Goal: Task Accomplishment & Management: Manage account settings

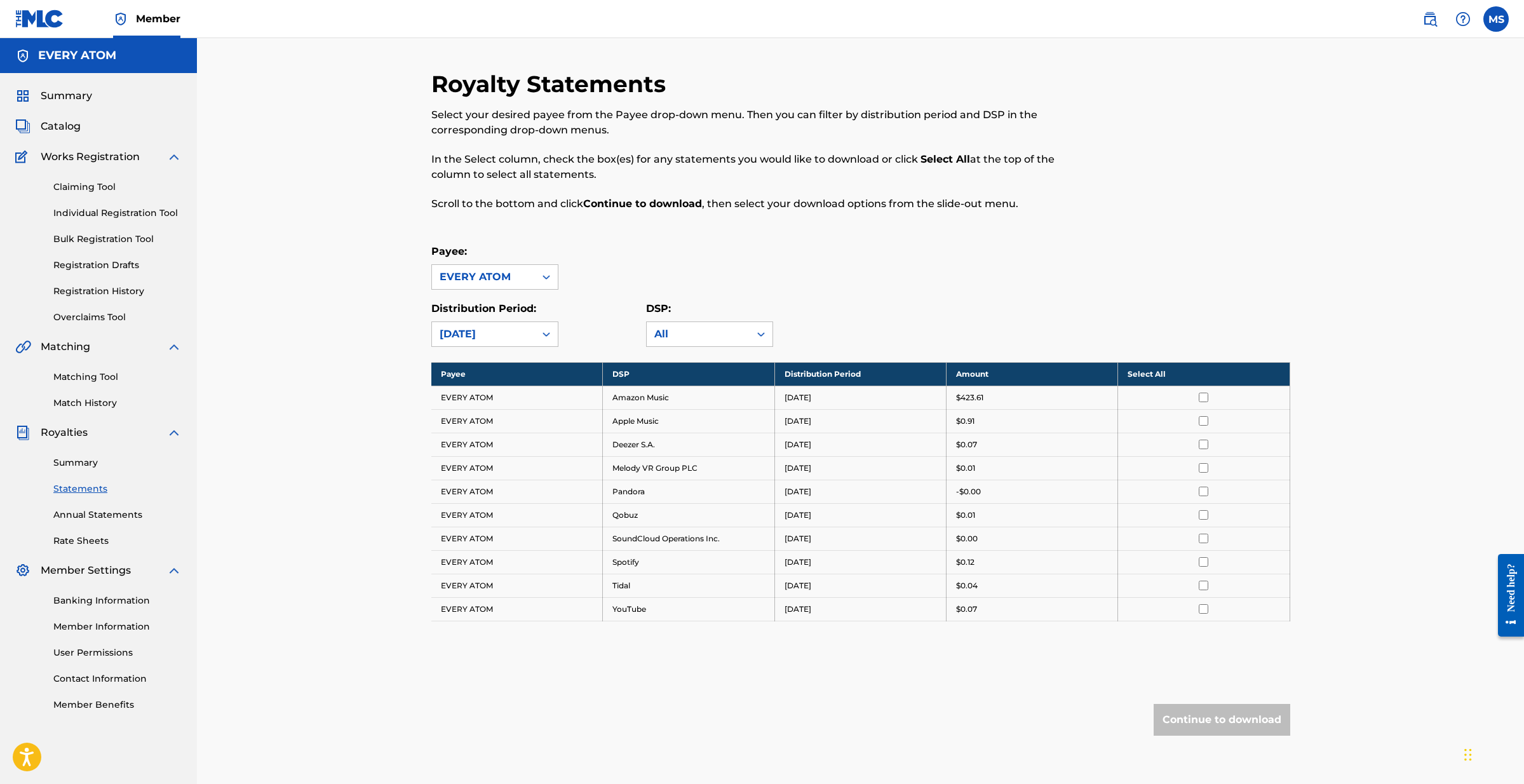
click at [69, 99] on span "Summary" at bounding box center [66, 96] width 52 height 15
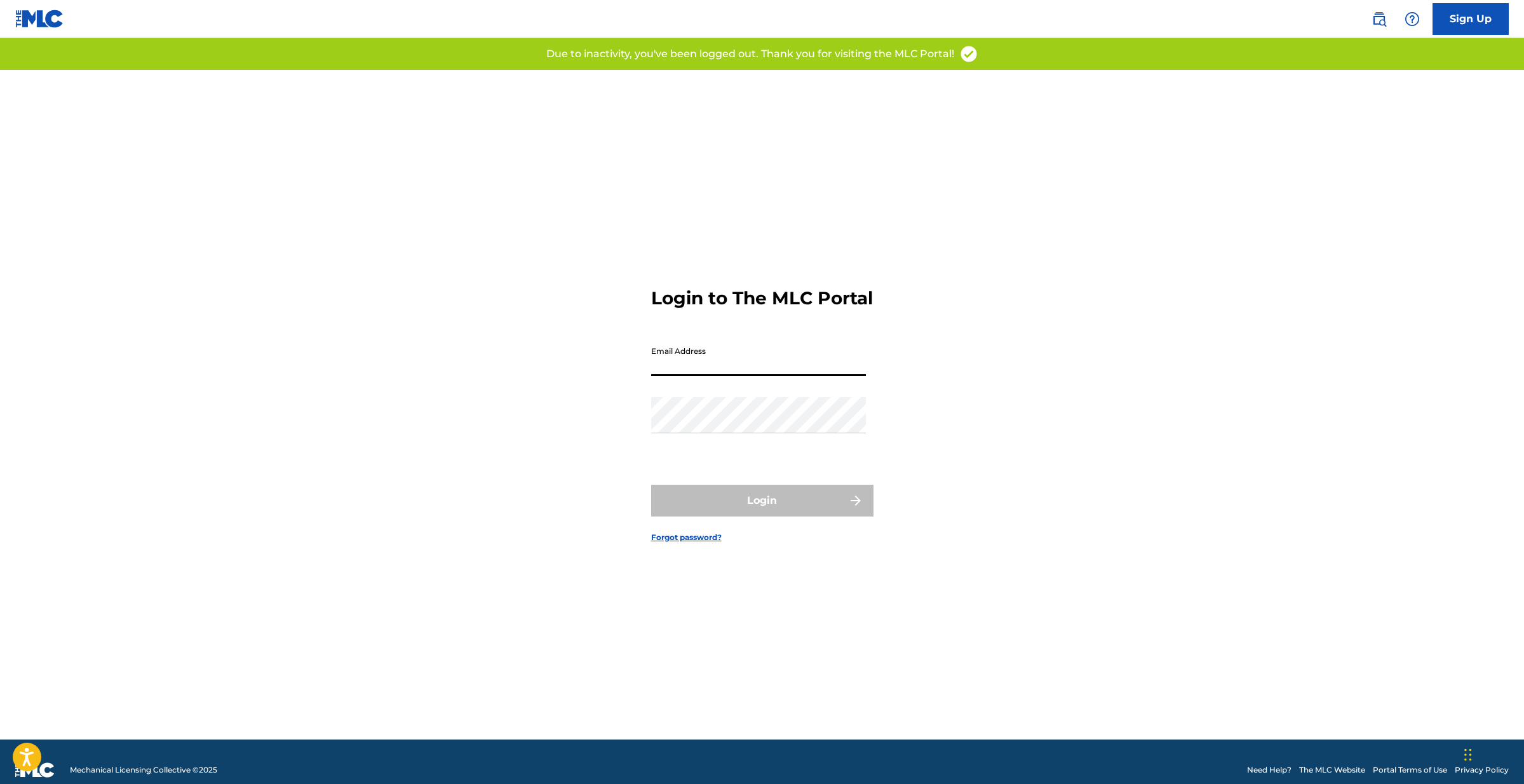
type input "[EMAIL_ADDRESS][DOMAIN_NAME]"
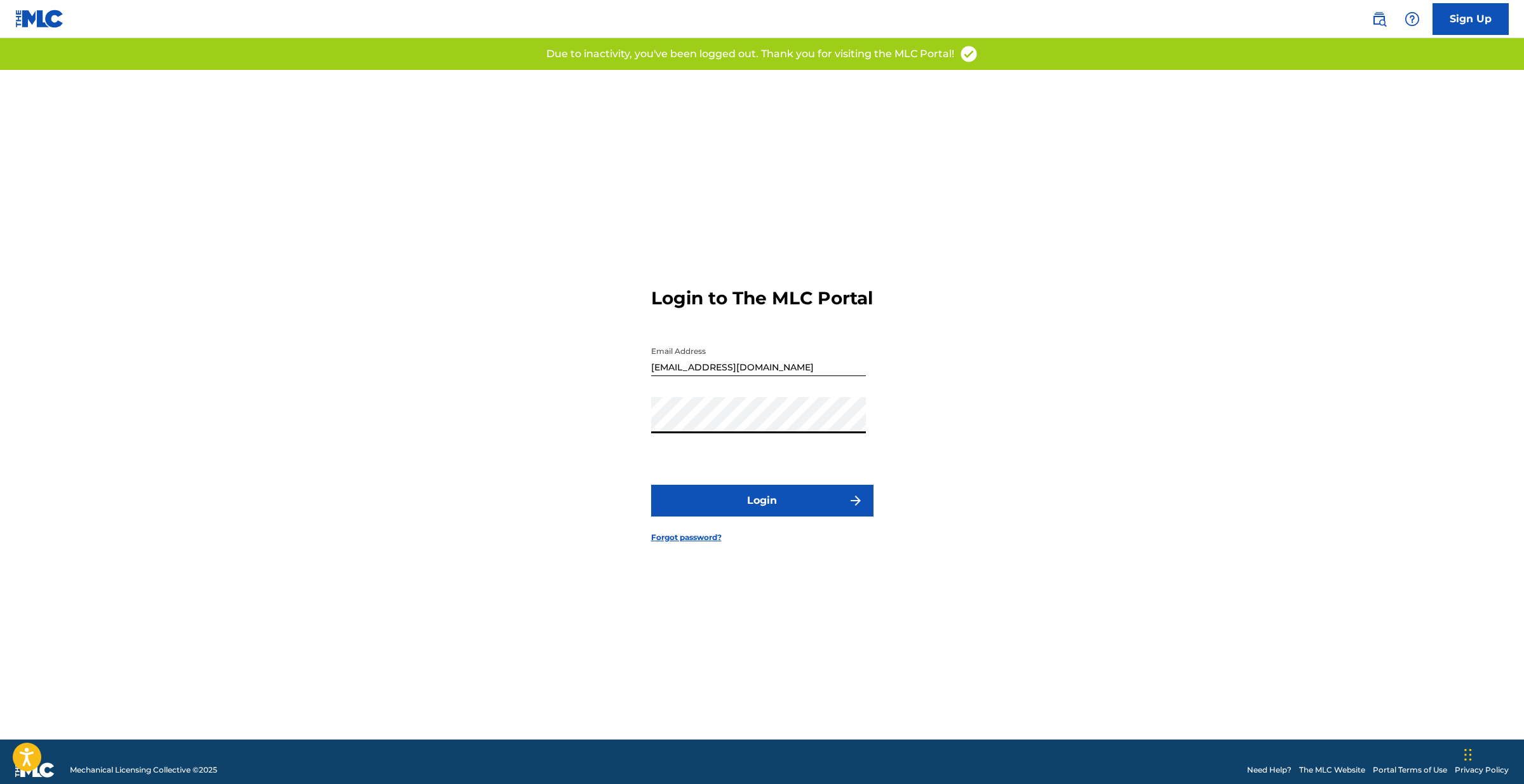
click at [713, 512] on button "Login" at bounding box center [762, 501] width 222 height 32
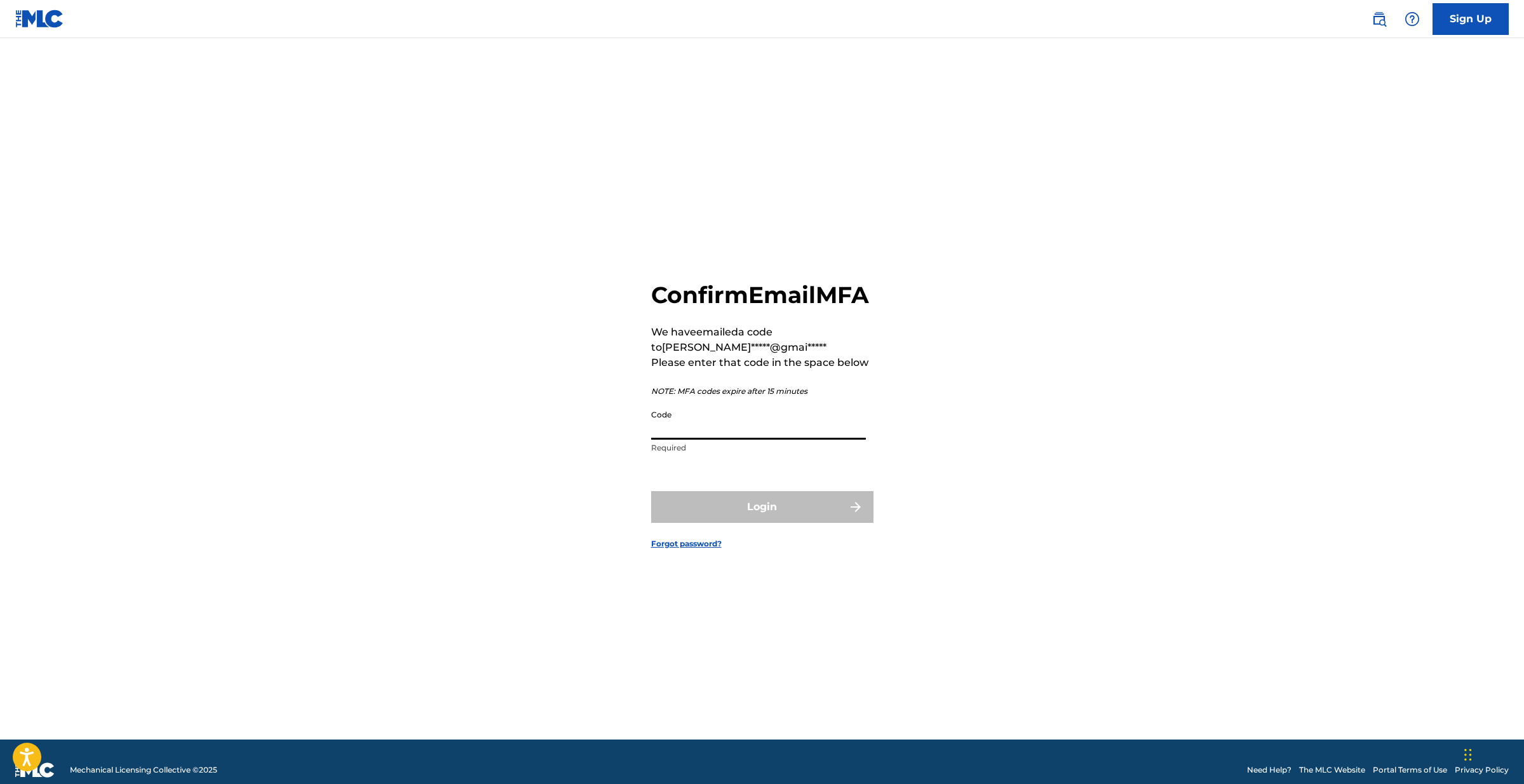
click at [717, 434] on input "Code" at bounding box center [759, 421] width 215 height 36
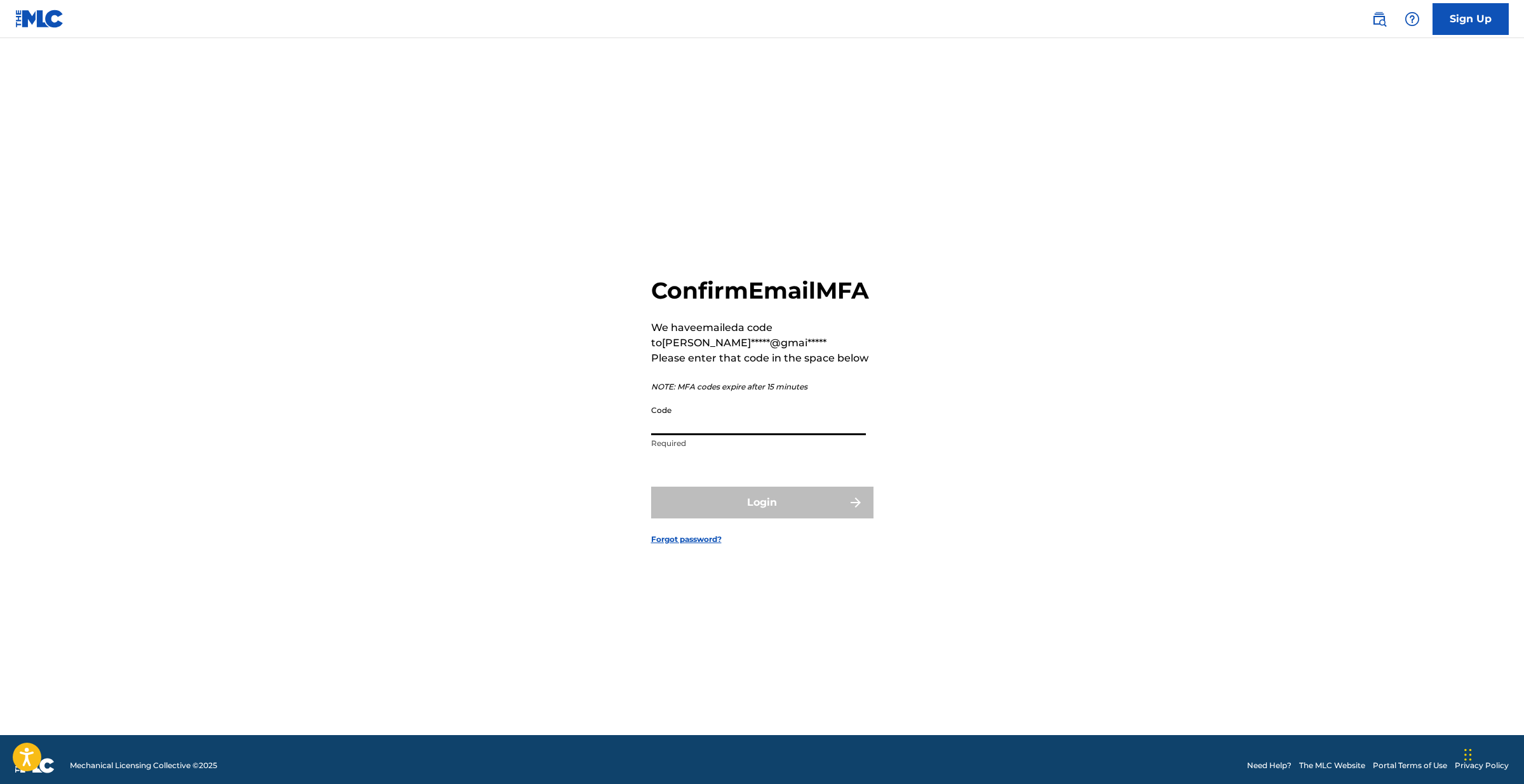
paste input "458514"
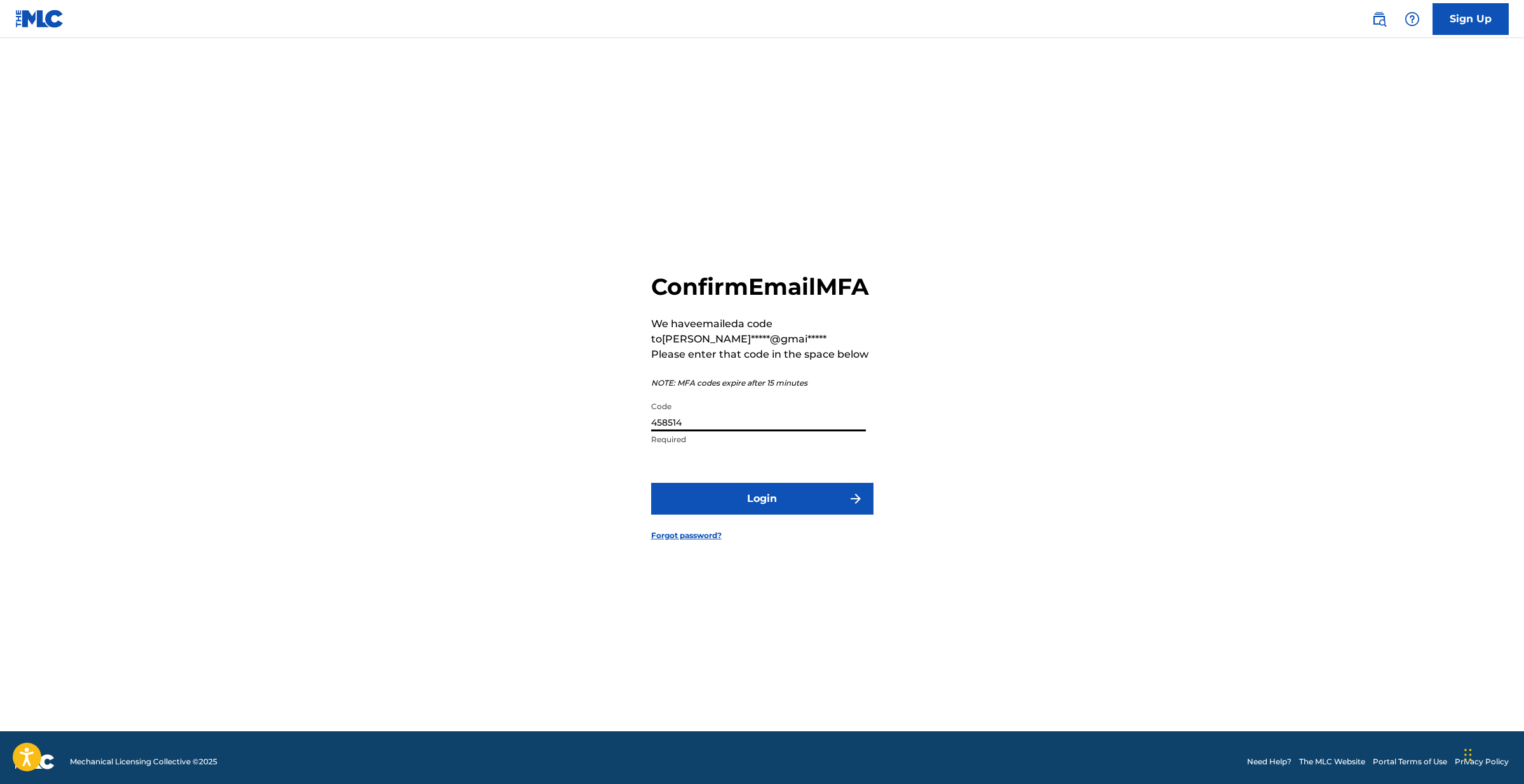
type input "458514"
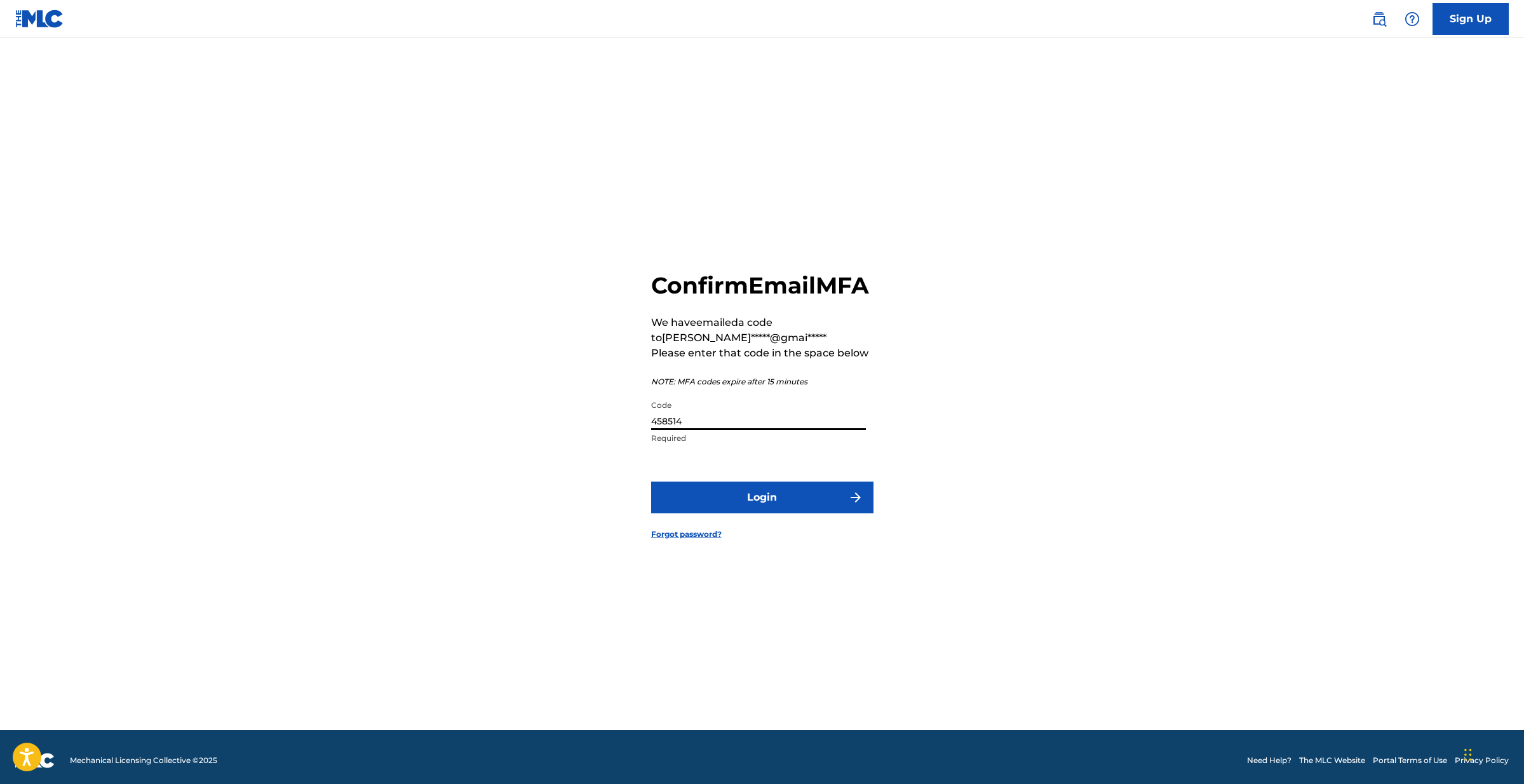
click at [750, 509] on button "Login" at bounding box center [762, 497] width 222 height 32
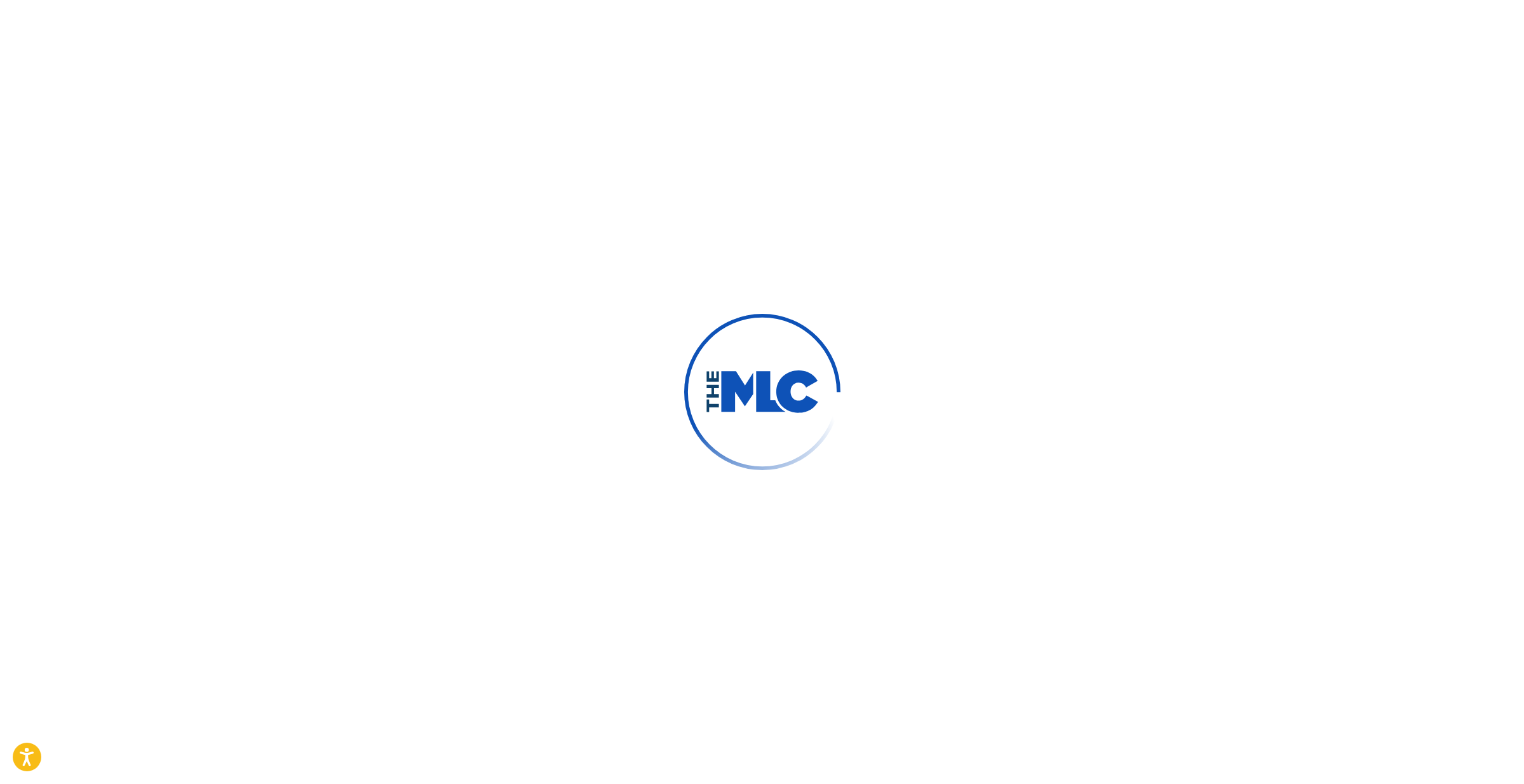
scroll to position [13, 1]
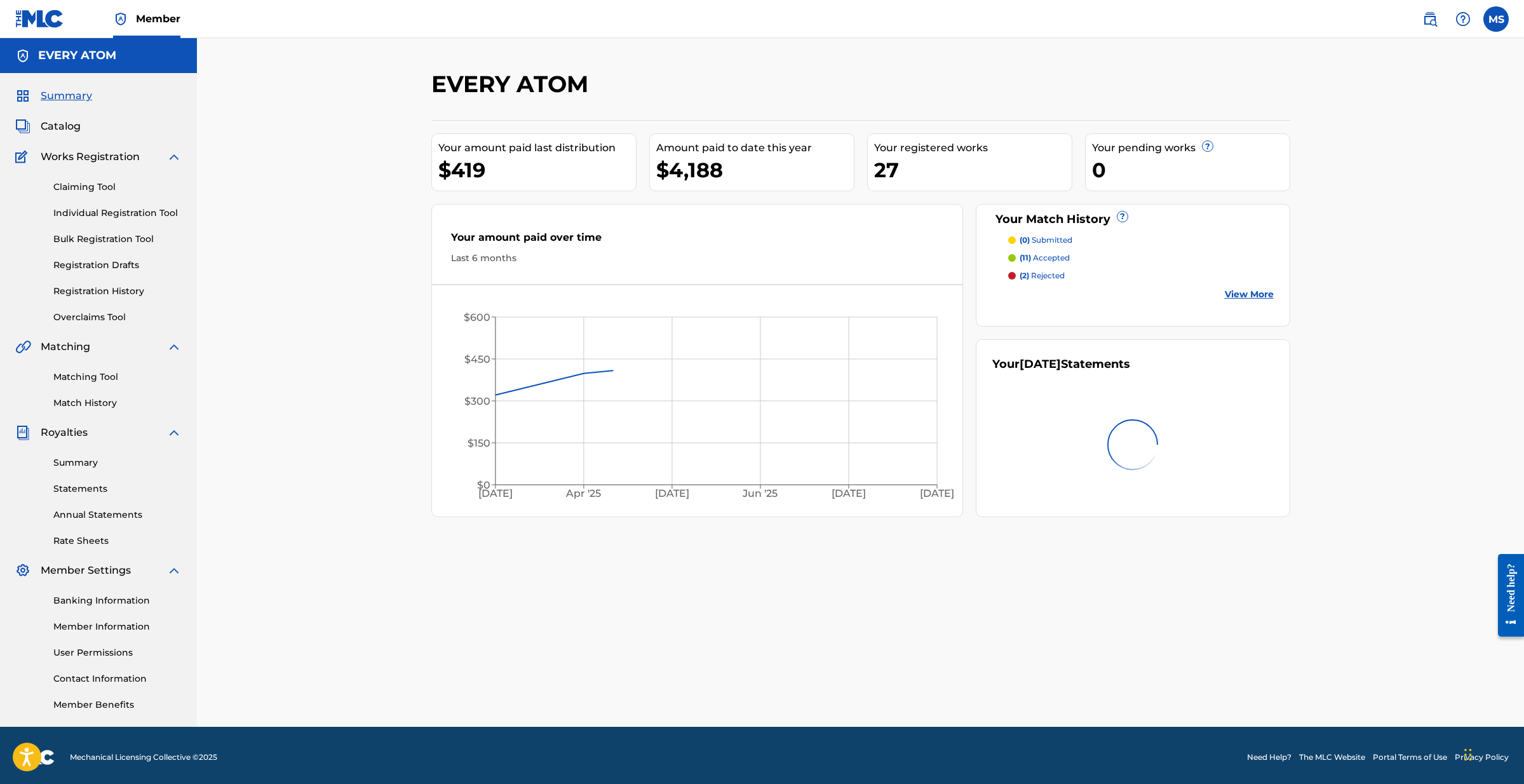
scroll to position [1, 0]
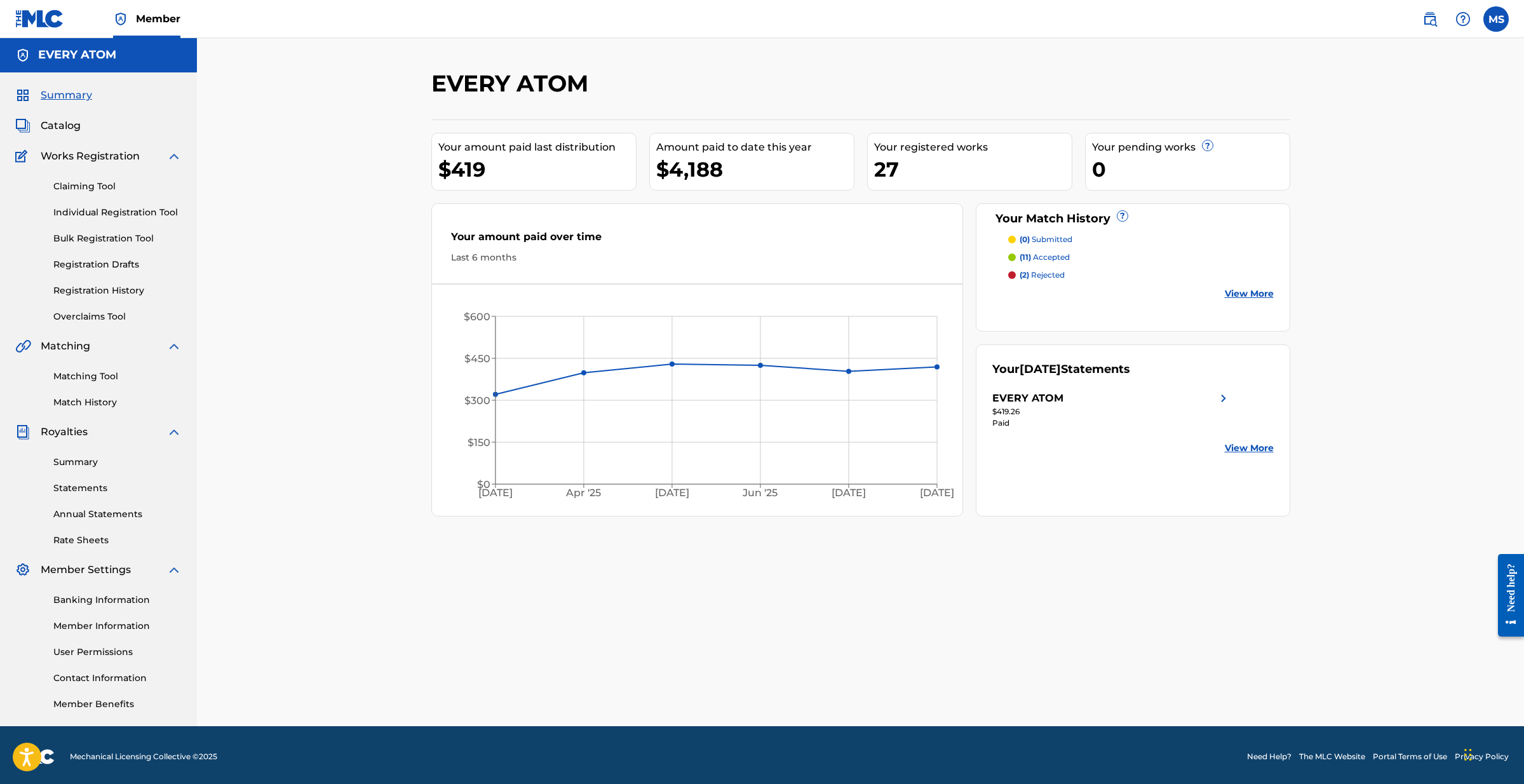
click at [75, 101] on span "Summary" at bounding box center [66, 96] width 52 height 15
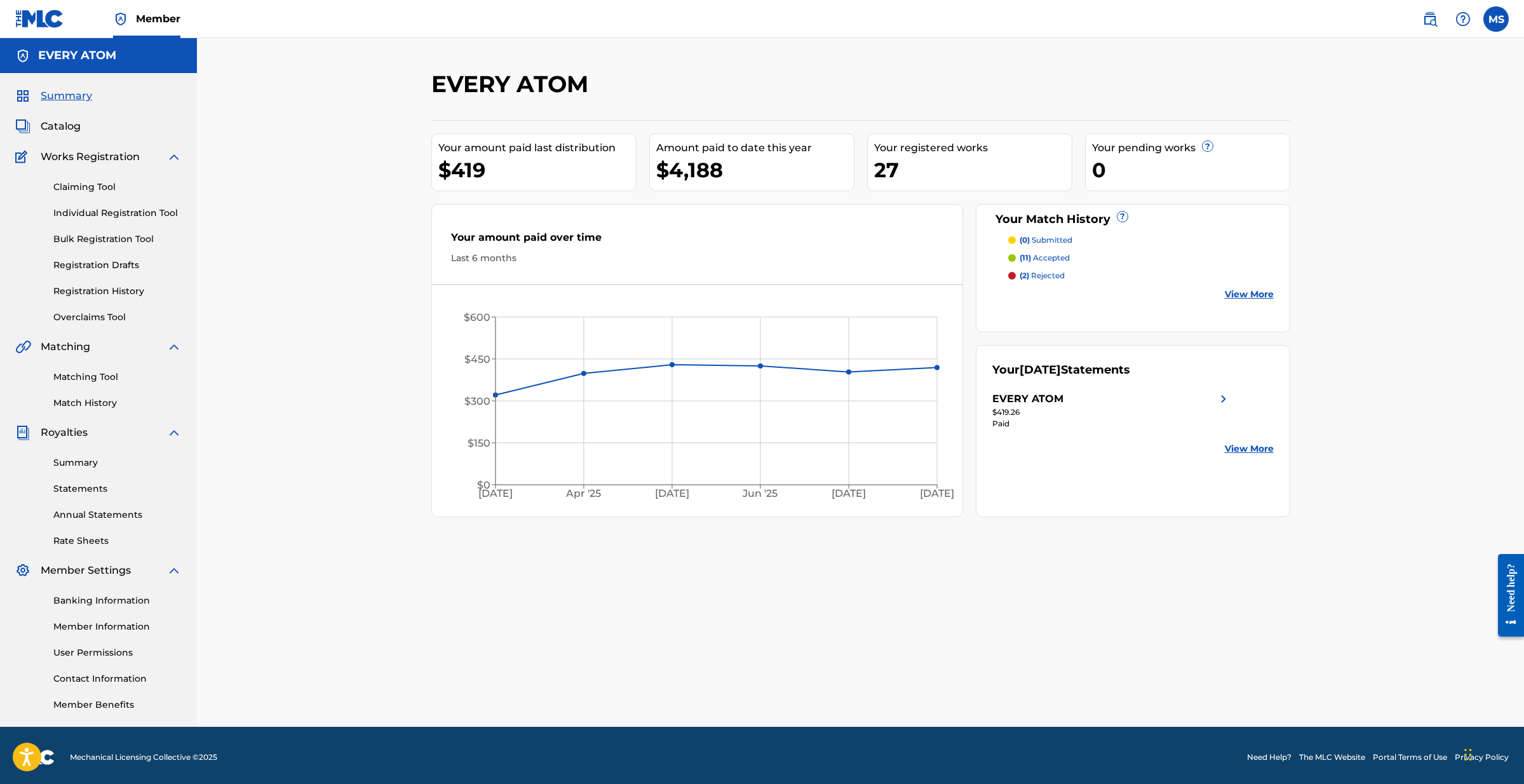
click at [68, 123] on span "Catalog" at bounding box center [60, 126] width 40 height 15
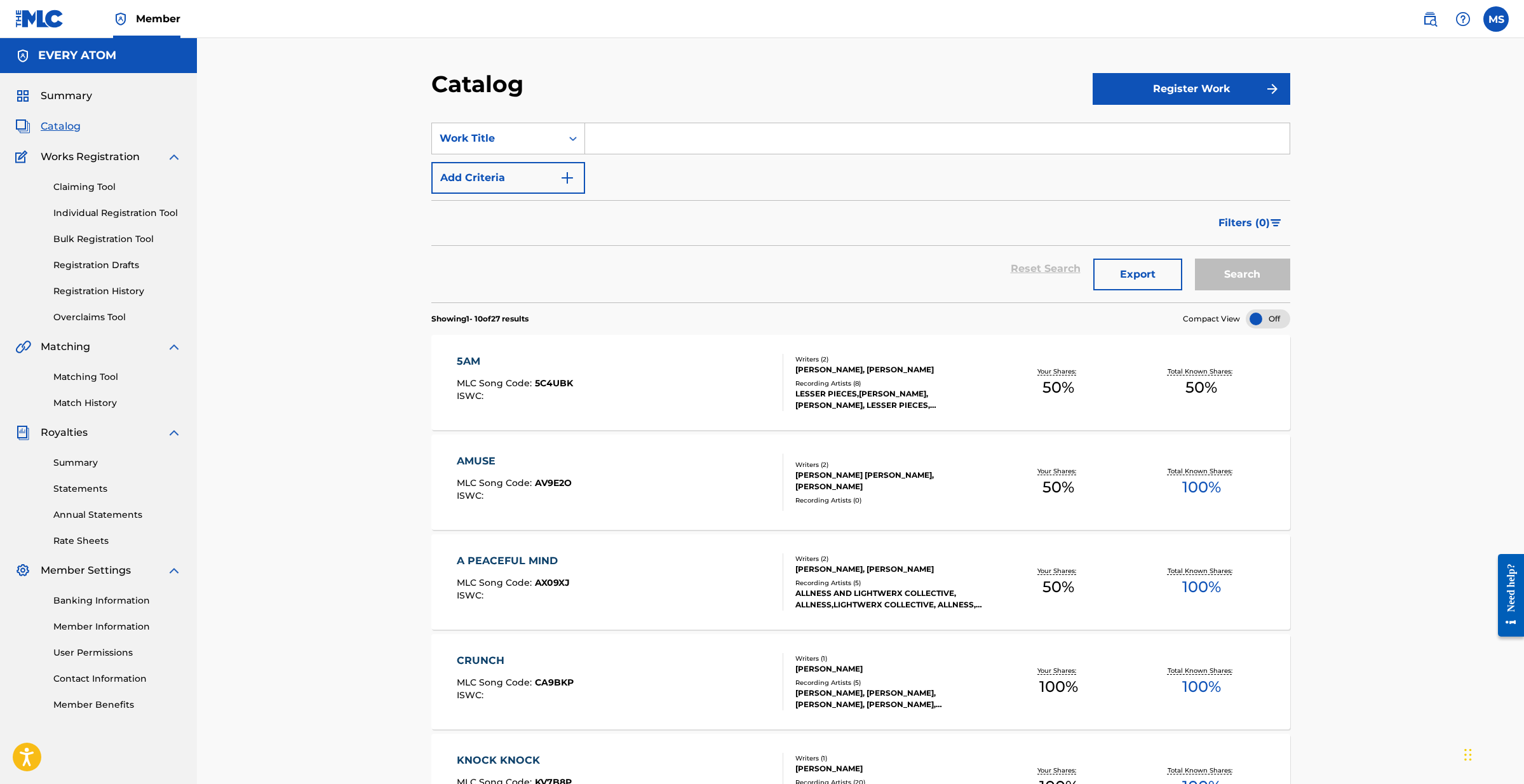
click at [725, 140] on input "Search Form" at bounding box center [937, 139] width 704 height 30
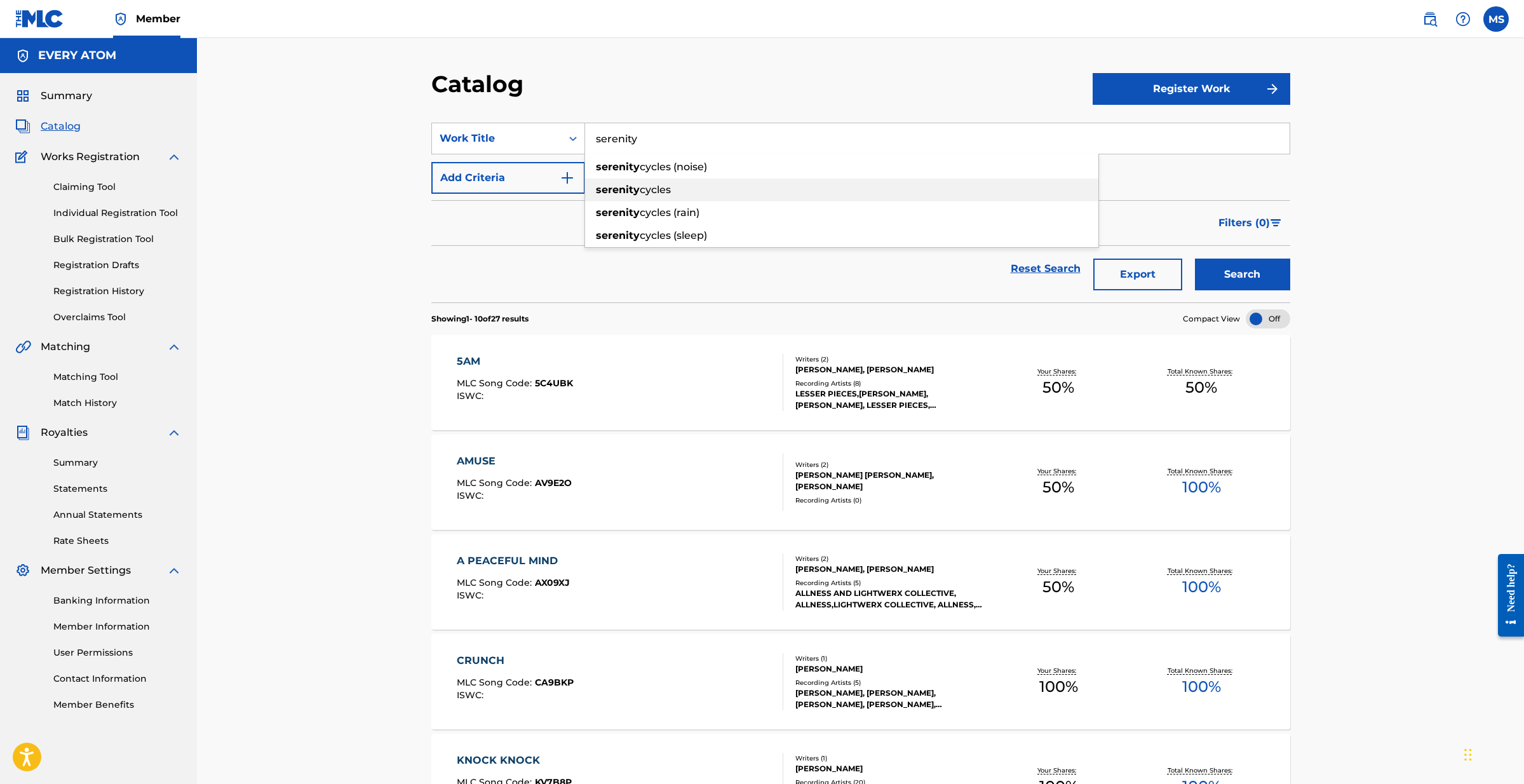
type input "serenity cycles"
click at [1241, 268] on button "Search" at bounding box center [1242, 275] width 96 height 32
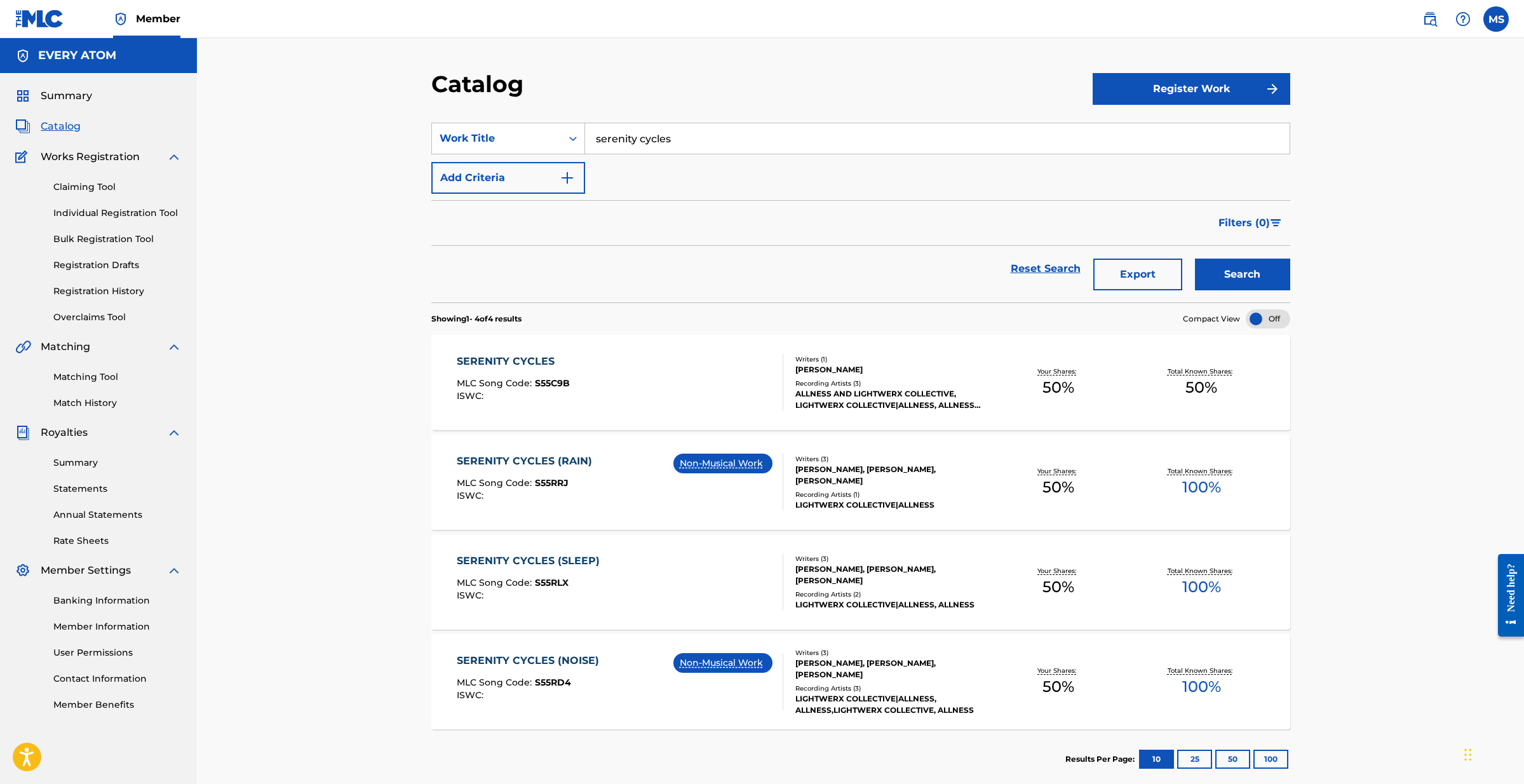
click at [564, 383] on span "S55C9B" at bounding box center [551, 383] width 35 height 12
click at [556, 460] on div "SERENITY CYCLES (RAIN)" at bounding box center [527, 461] width 141 height 15
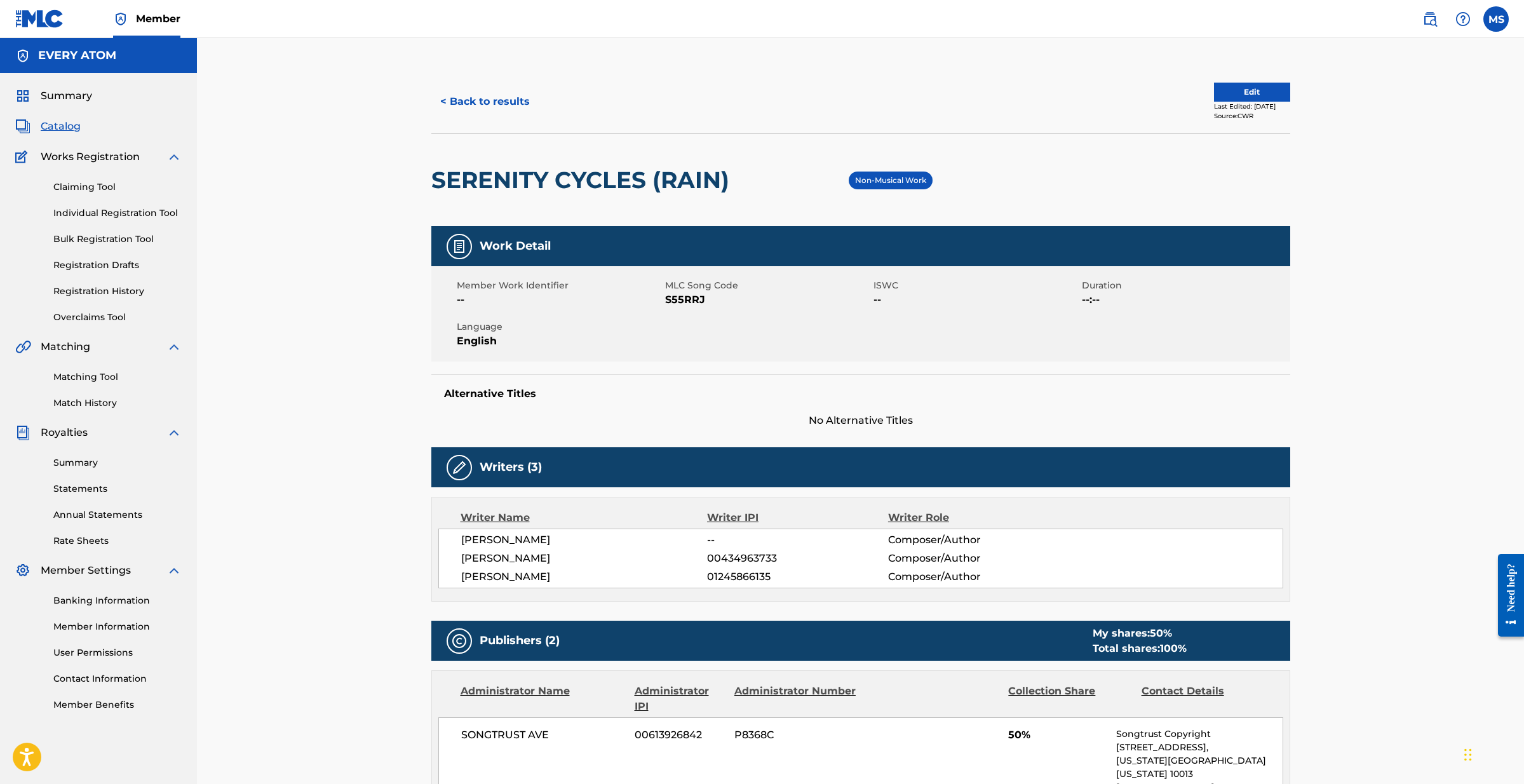
click at [682, 302] on span "S55RRJ" at bounding box center [767, 299] width 206 height 15
copy span "S55RRJ"
click at [490, 103] on button "< Back to results" at bounding box center [485, 101] width 107 height 32
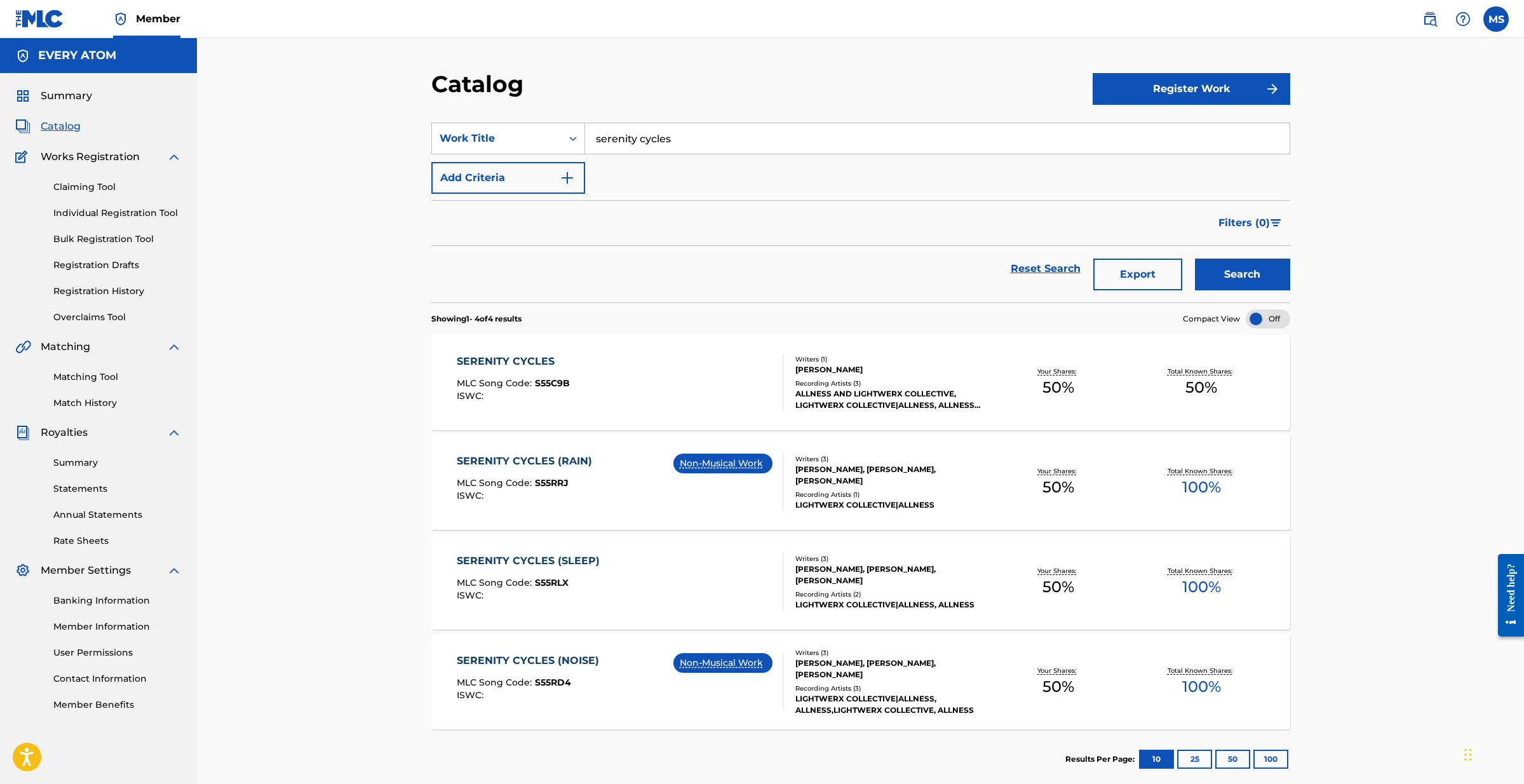
click at [92, 463] on link "Summary" at bounding box center [118, 463] width 129 height 14
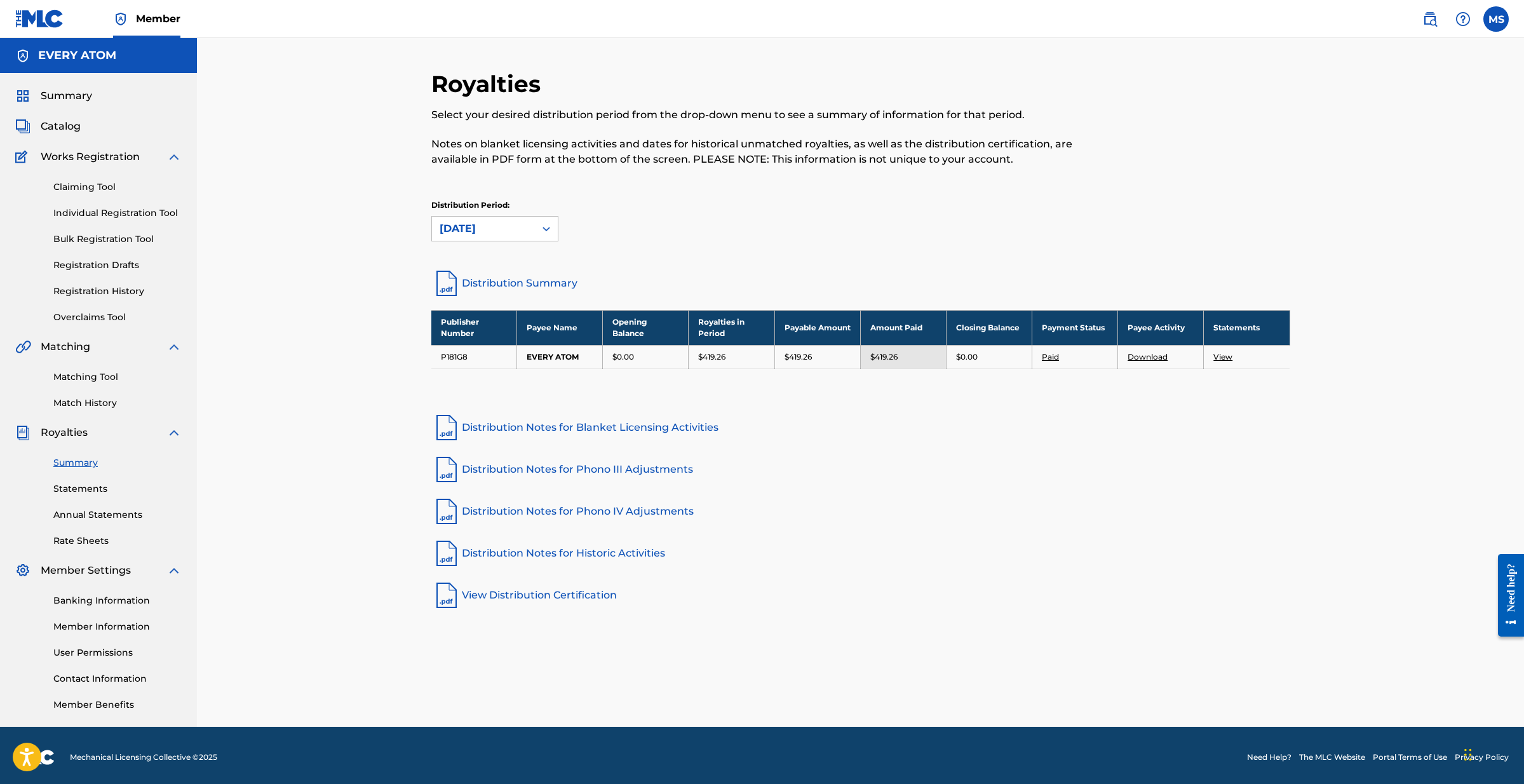
click at [92, 484] on link "Statements" at bounding box center [118, 489] width 129 height 14
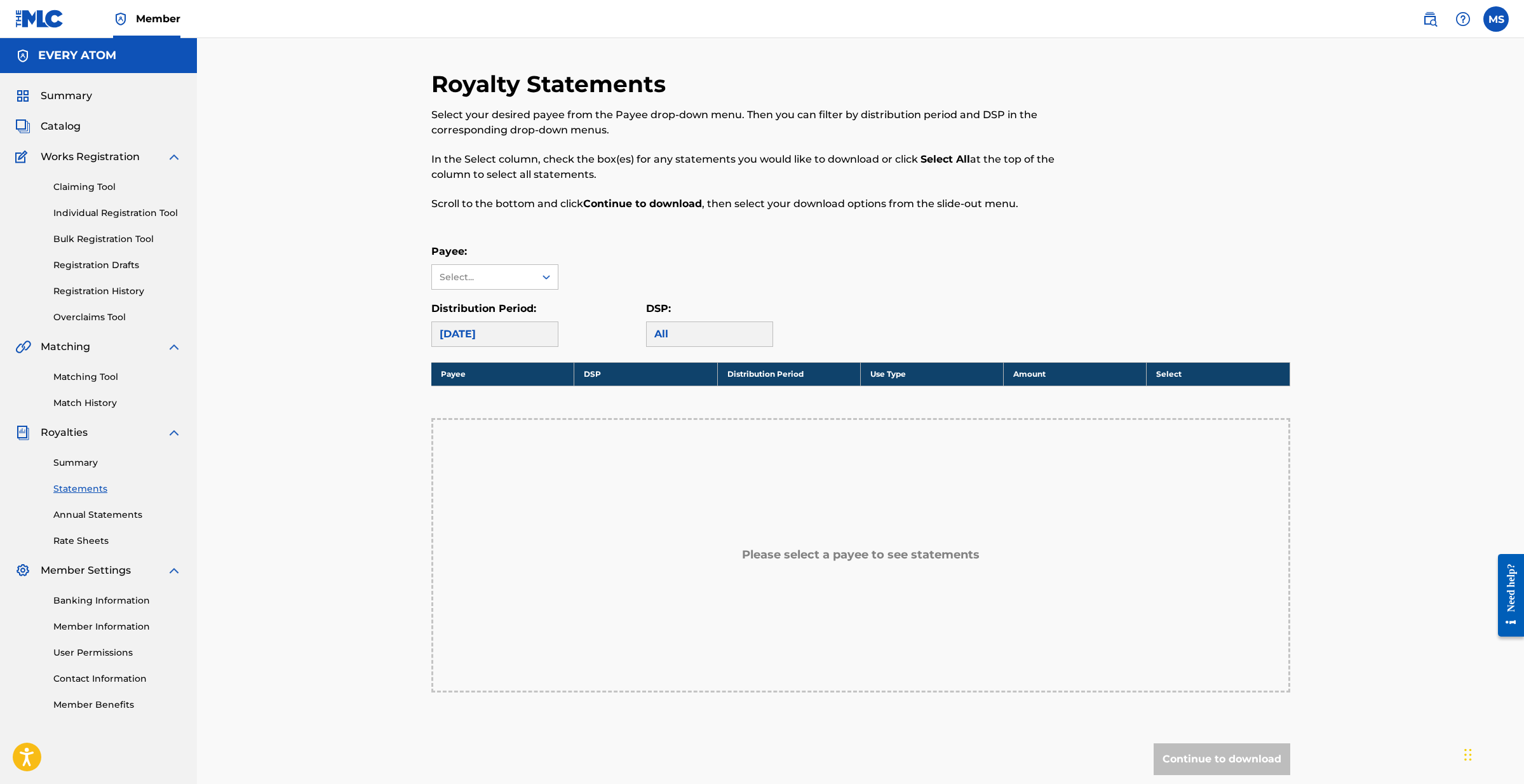
click at [74, 437] on span "Royalties" at bounding box center [64, 432] width 47 height 15
click at [69, 93] on span "Summary" at bounding box center [66, 96] width 52 height 15
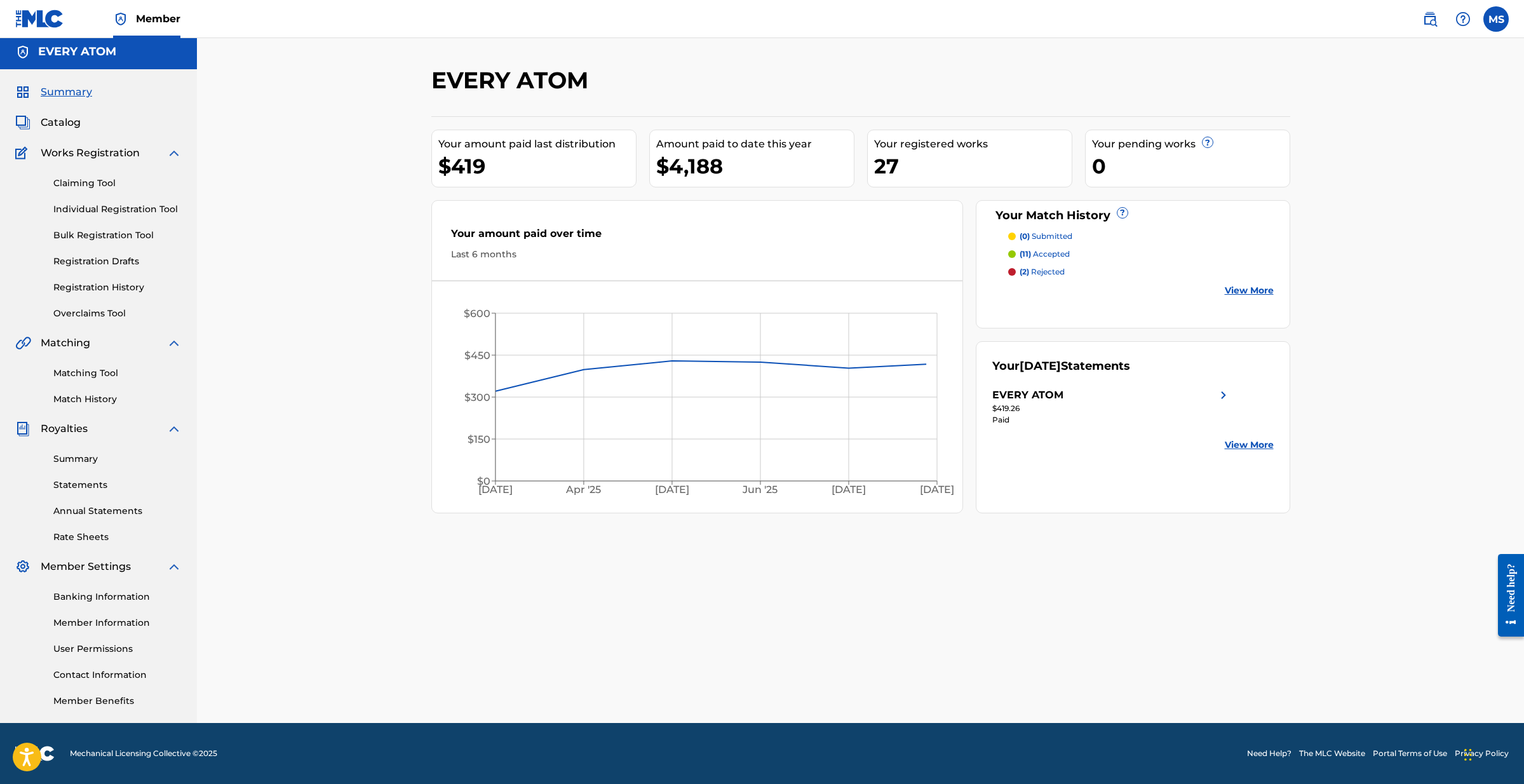
scroll to position [4, 0]
click at [1238, 288] on link "View More" at bounding box center [1249, 291] width 49 height 14
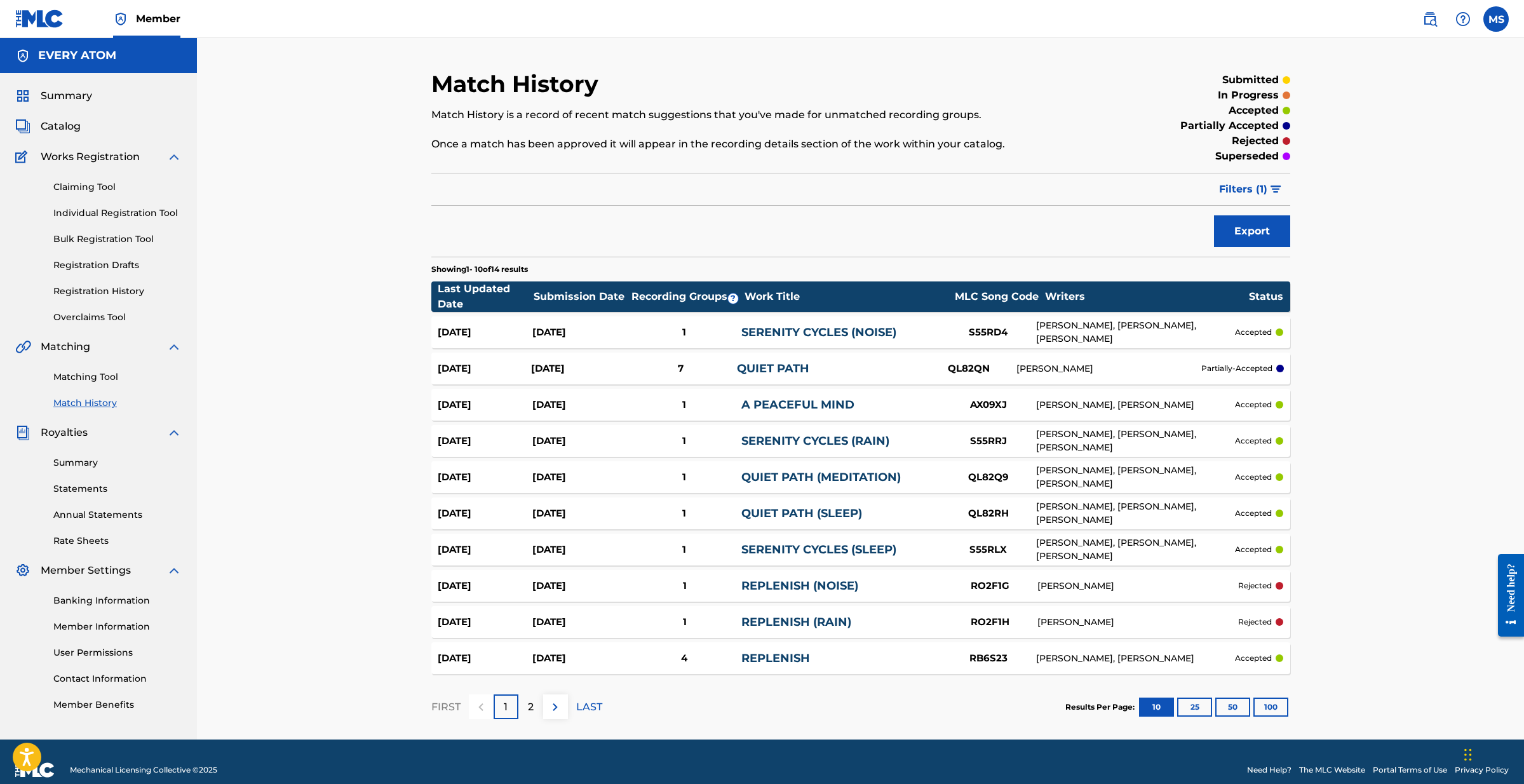
click at [1260, 702] on button "100" at bounding box center [1270, 707] width 35 height 19
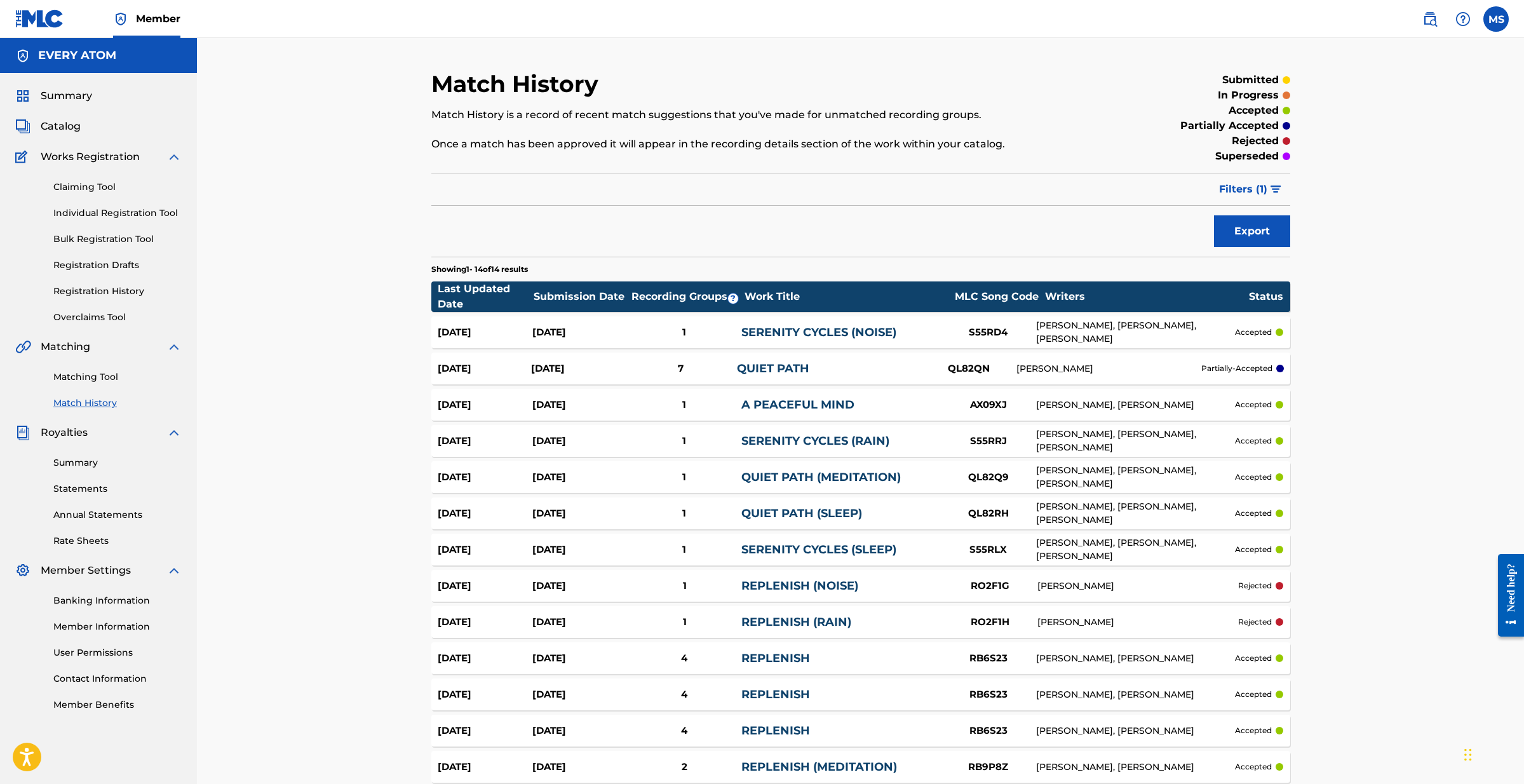
click at [1274, 183] on button "Filters ( 1 )" at bounding box center [1250, 189] width 79 height 32
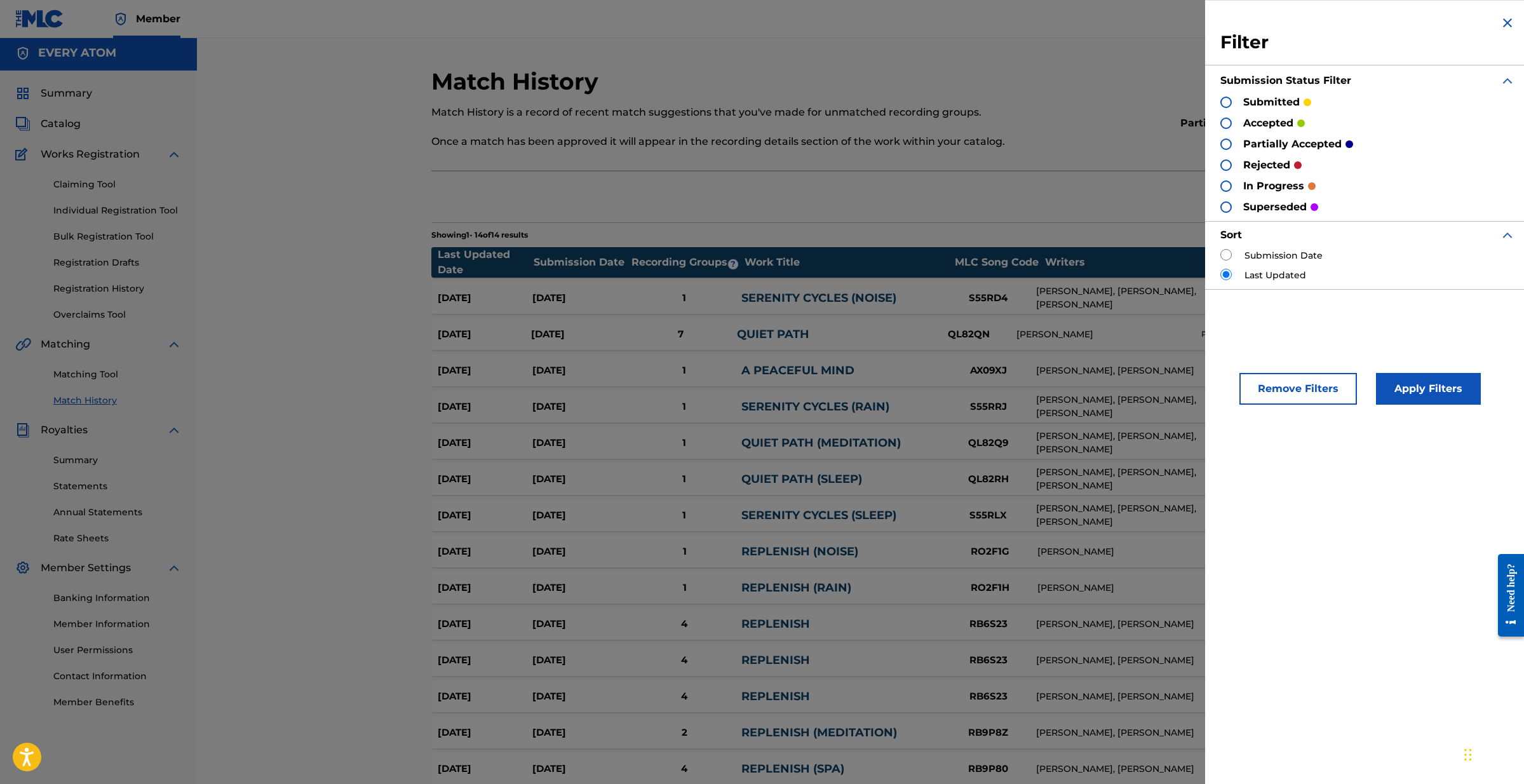
scroll to position [2, 0]
click at [1272, 145] on p "partially accepted" at bounding box center [1292, 144] width 98 height 15
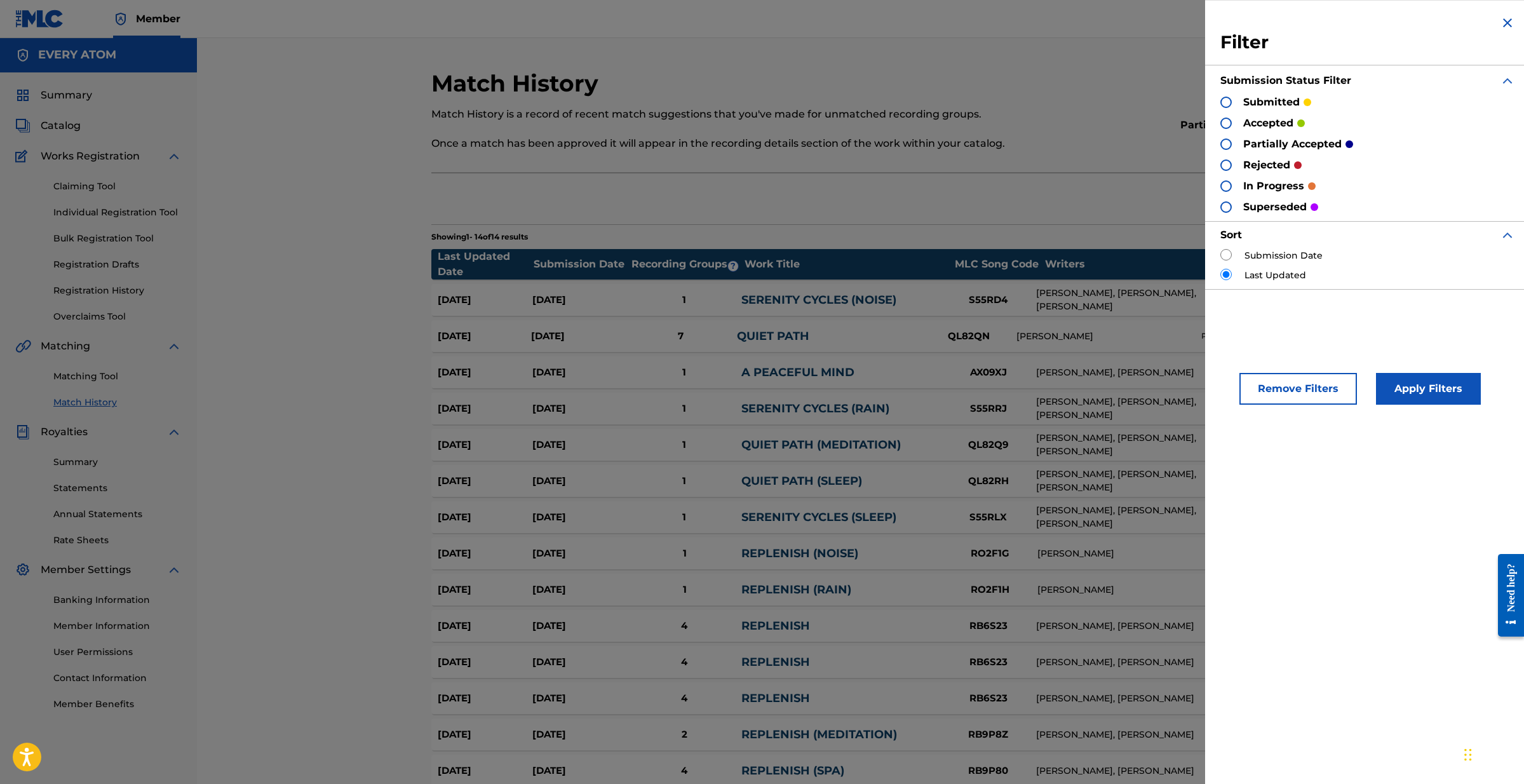
click at [1231, 144] on div "partially accepted" at bounding box center [1286, 143] width 133 height 14
click at [1228, 144] on div at bounding box center [1226, 145] width 12 height 12
click at [1387, 384] on button "Apply Filters" at bounding box center [1428, 389] width 105 height 32
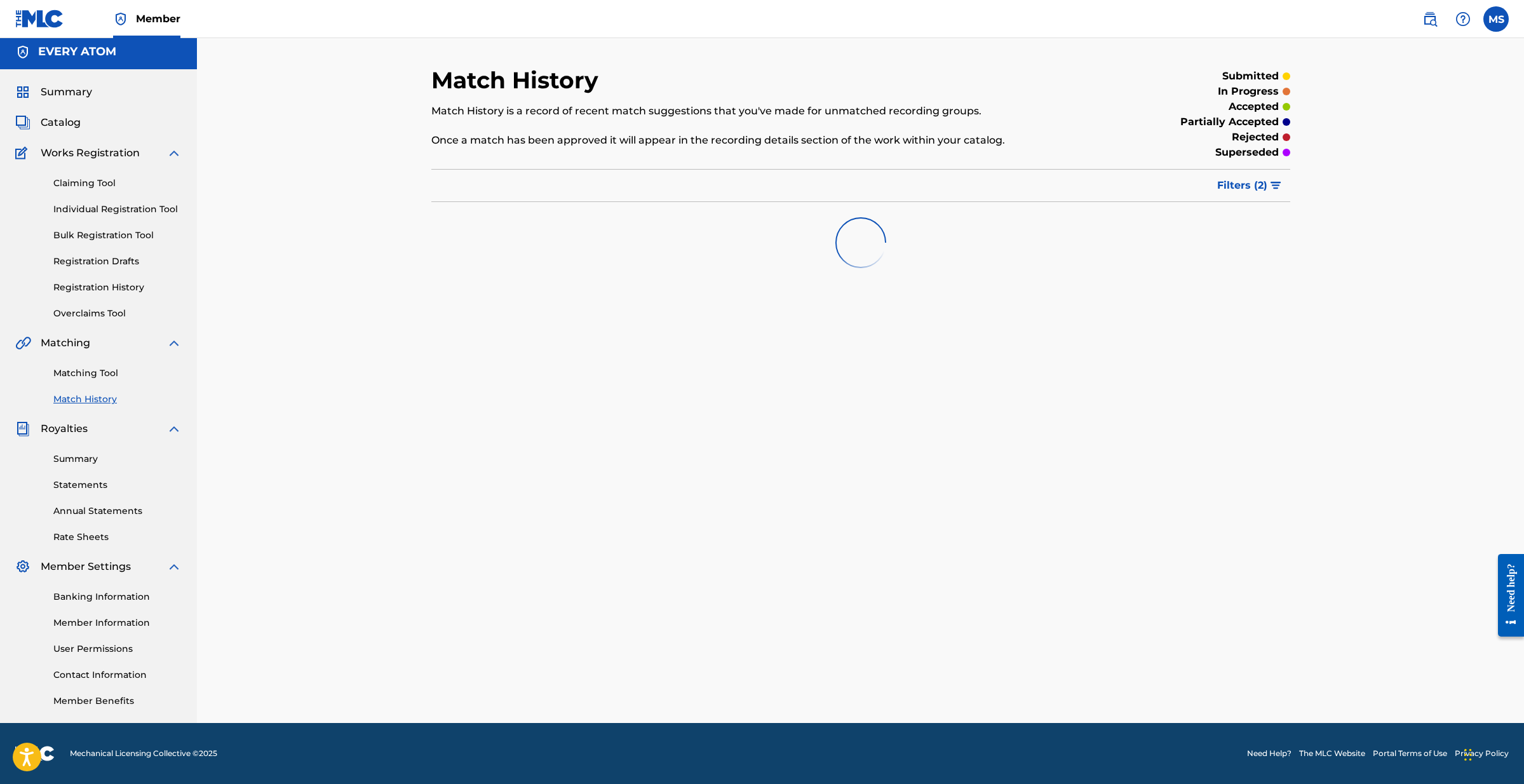
scroll to position [9, 0]
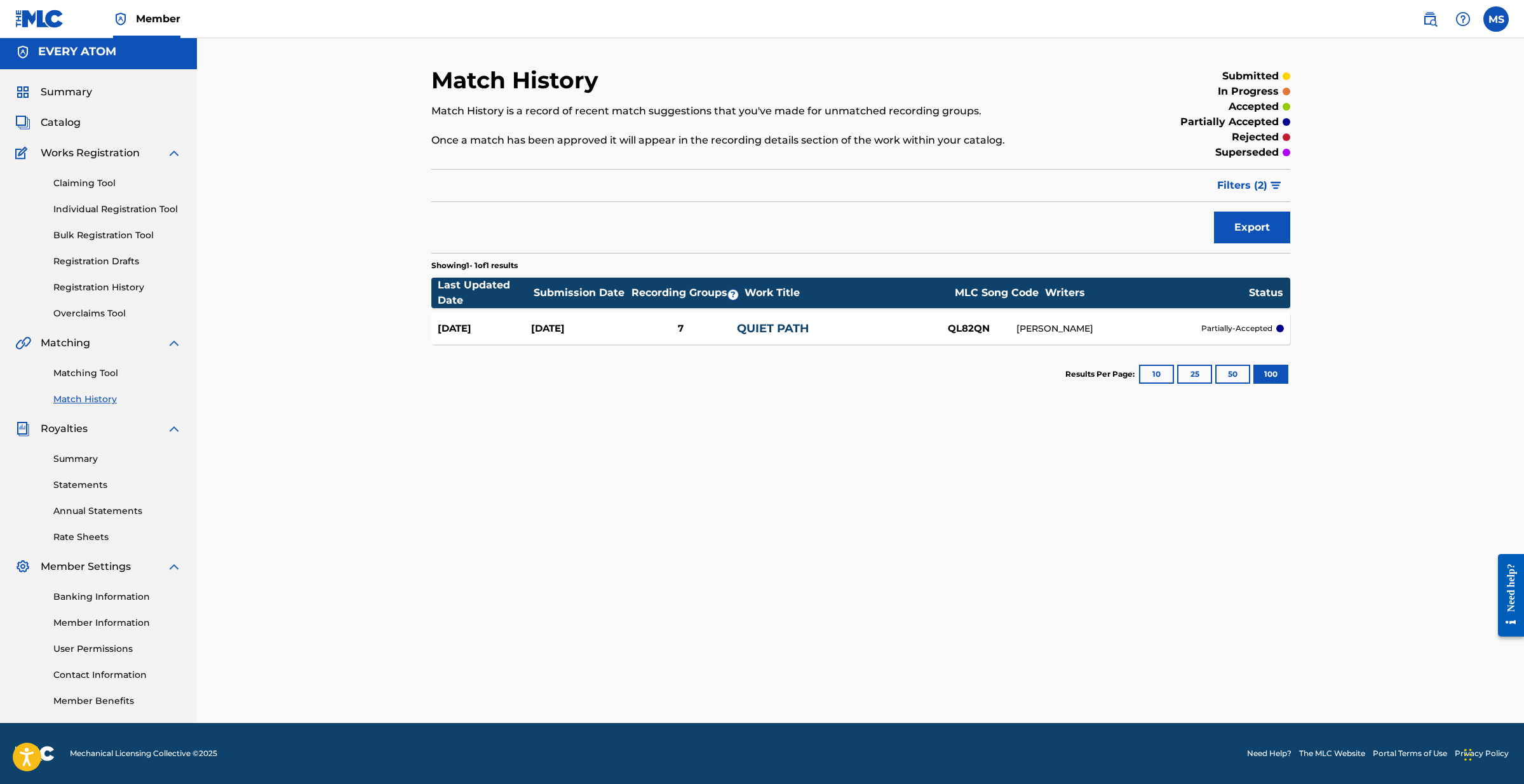
click at [1224, 326] on p "partially-accepted" at bounding box center [1236, 328] width 71 height 12
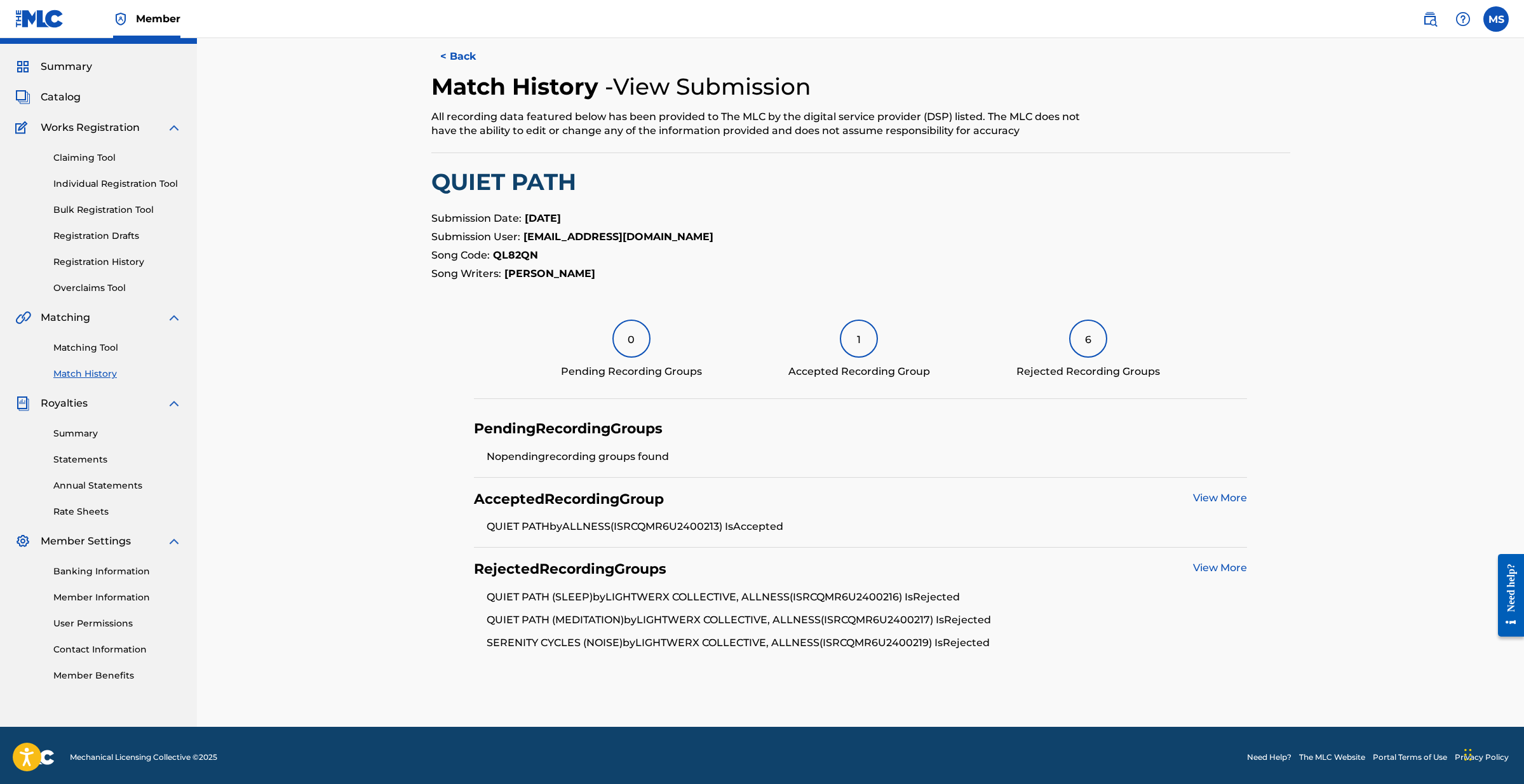
scroll to position [27, 1]
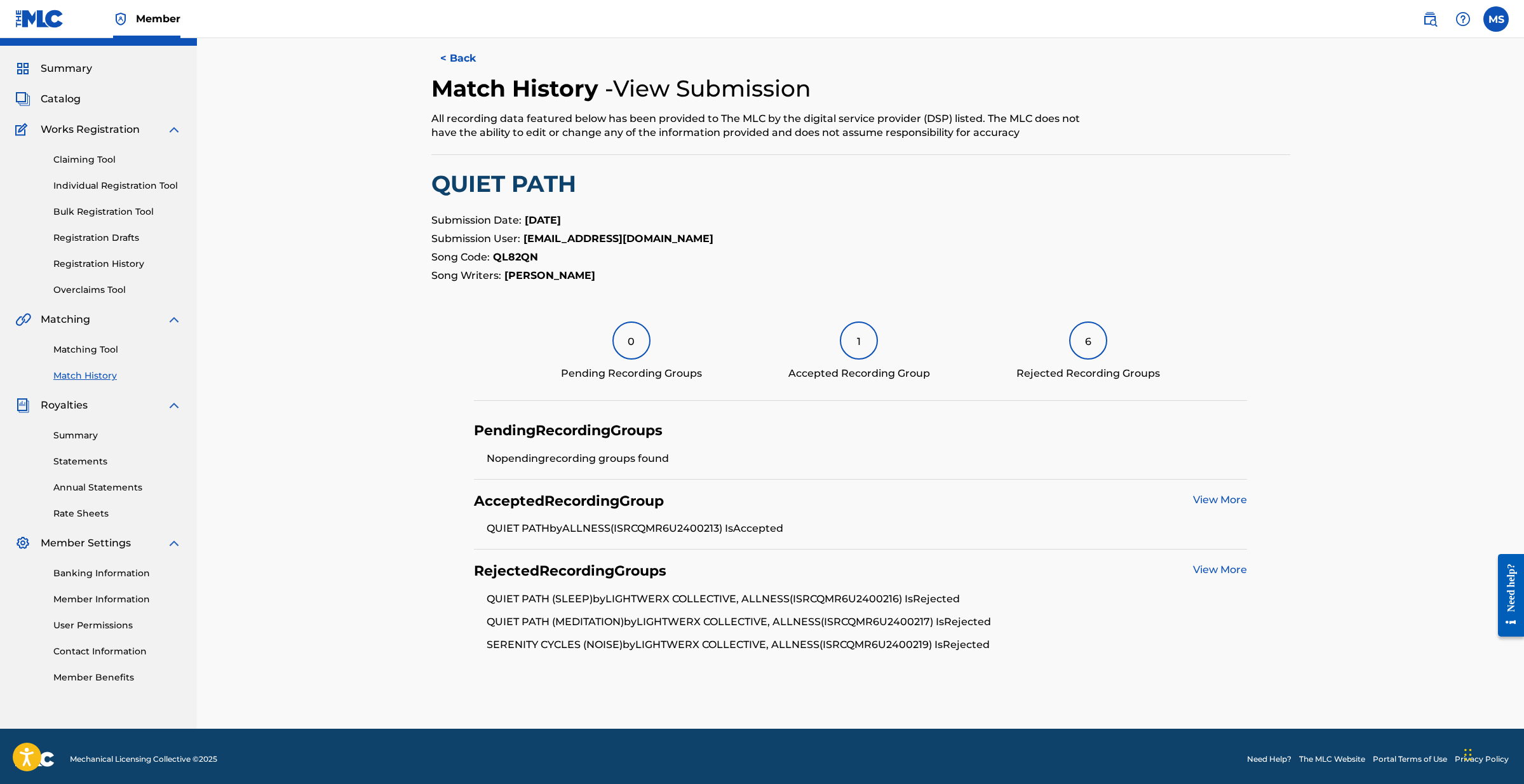
click at [1211, 499] on link "View More" at bounding box center [1220, 500] width 54 height 12
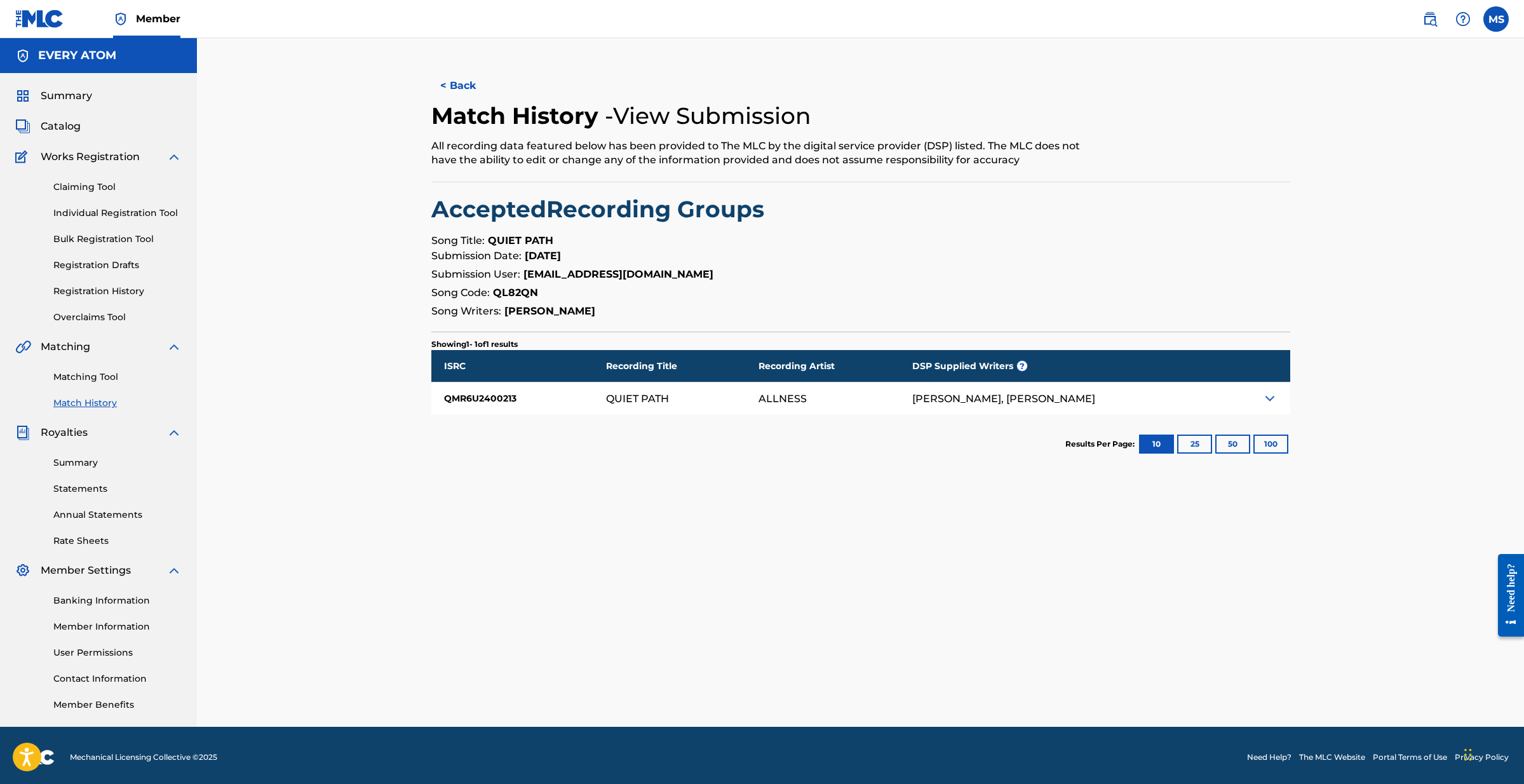
click at [458, 85] on button "< Back" at bounding box center [469, 86] width 76 height 32
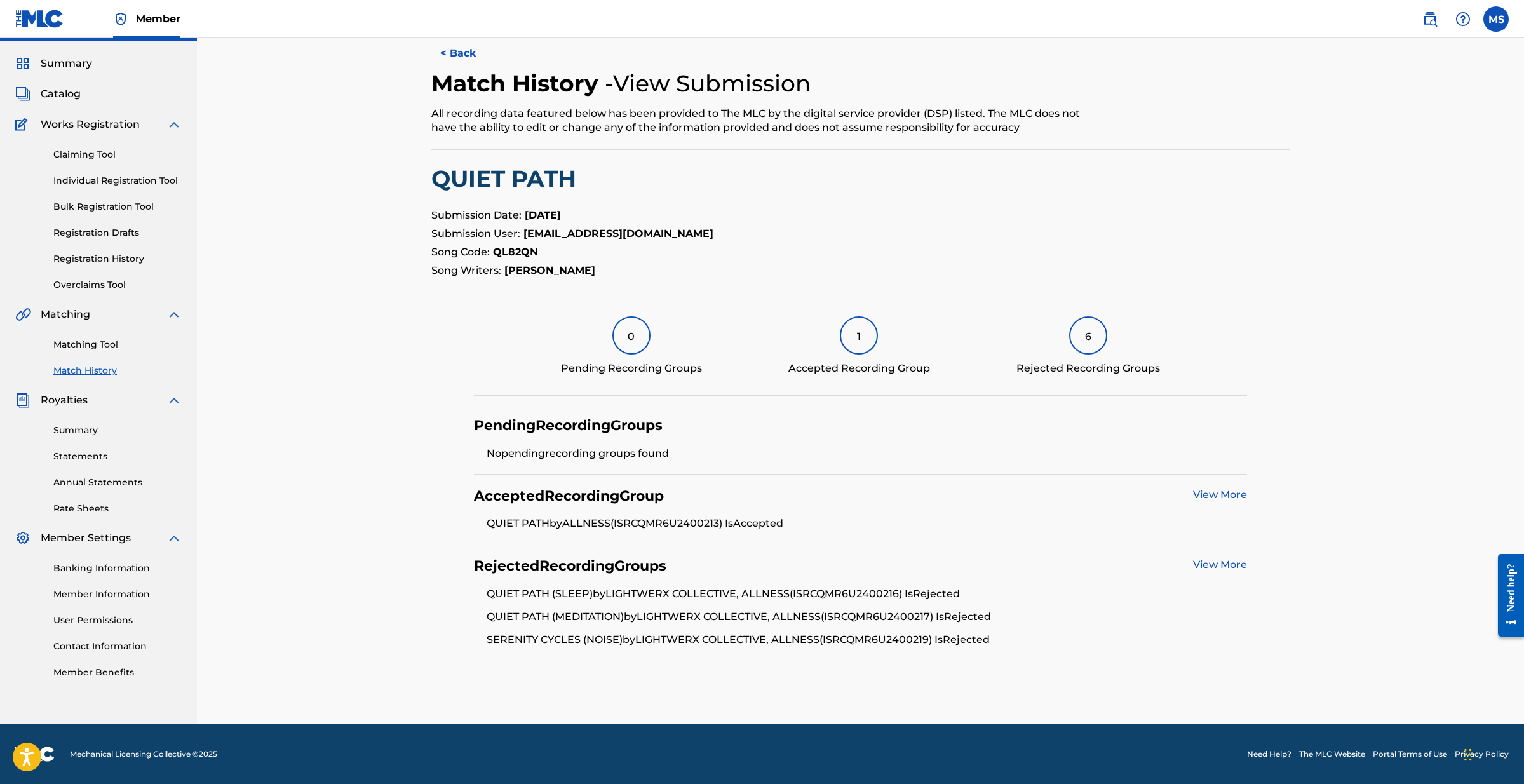
scroll to position [32, 0]
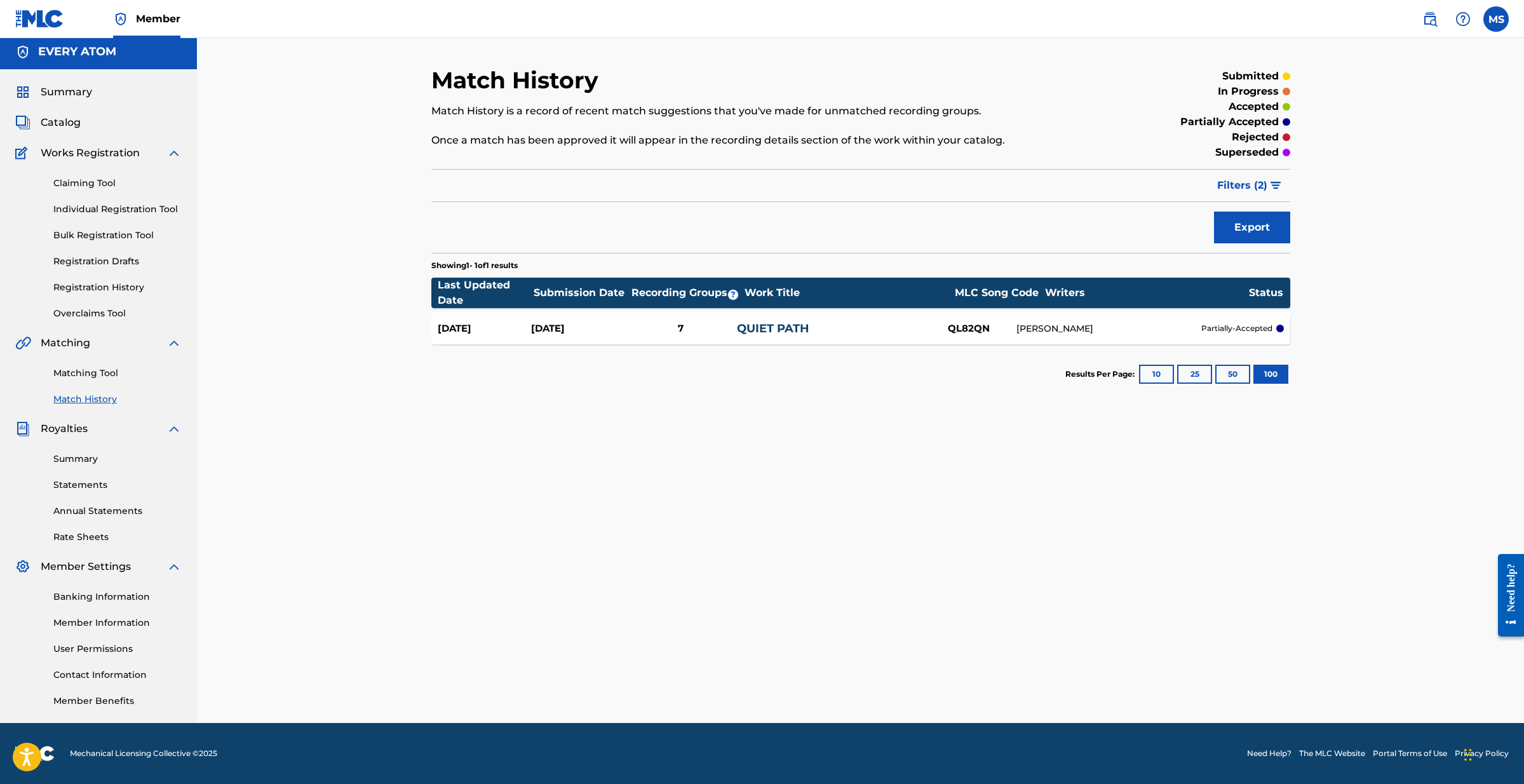
scroll to position [6, 0]
click at [1244, 183] on span "Filters ( 2 )" at bounding box center [1242, 185] width 50 height 15
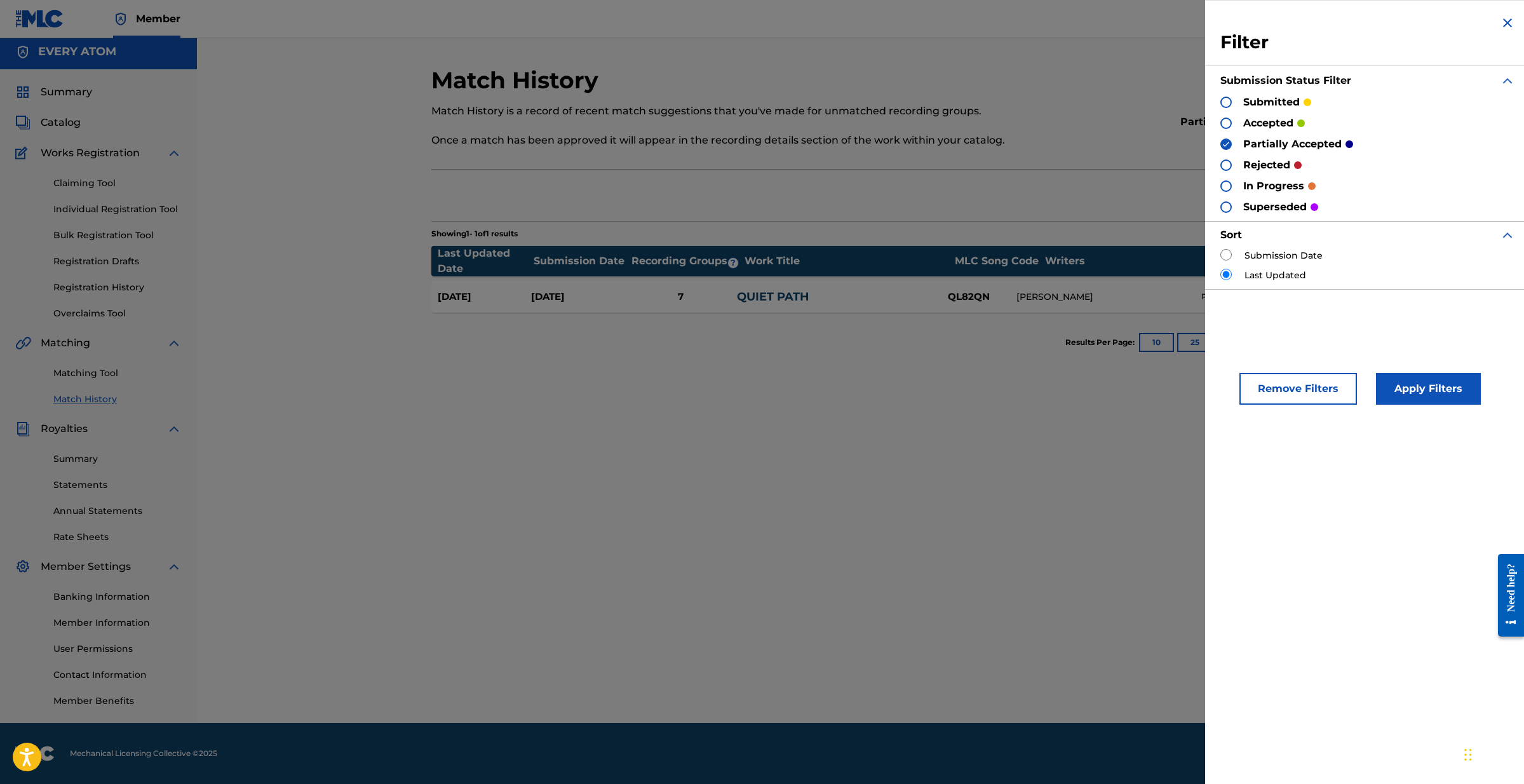
scroll to position [7, 0]
click at [1309, 381] on button "Remove Filters" at bounding box center [1297, 389] width 118 height 32
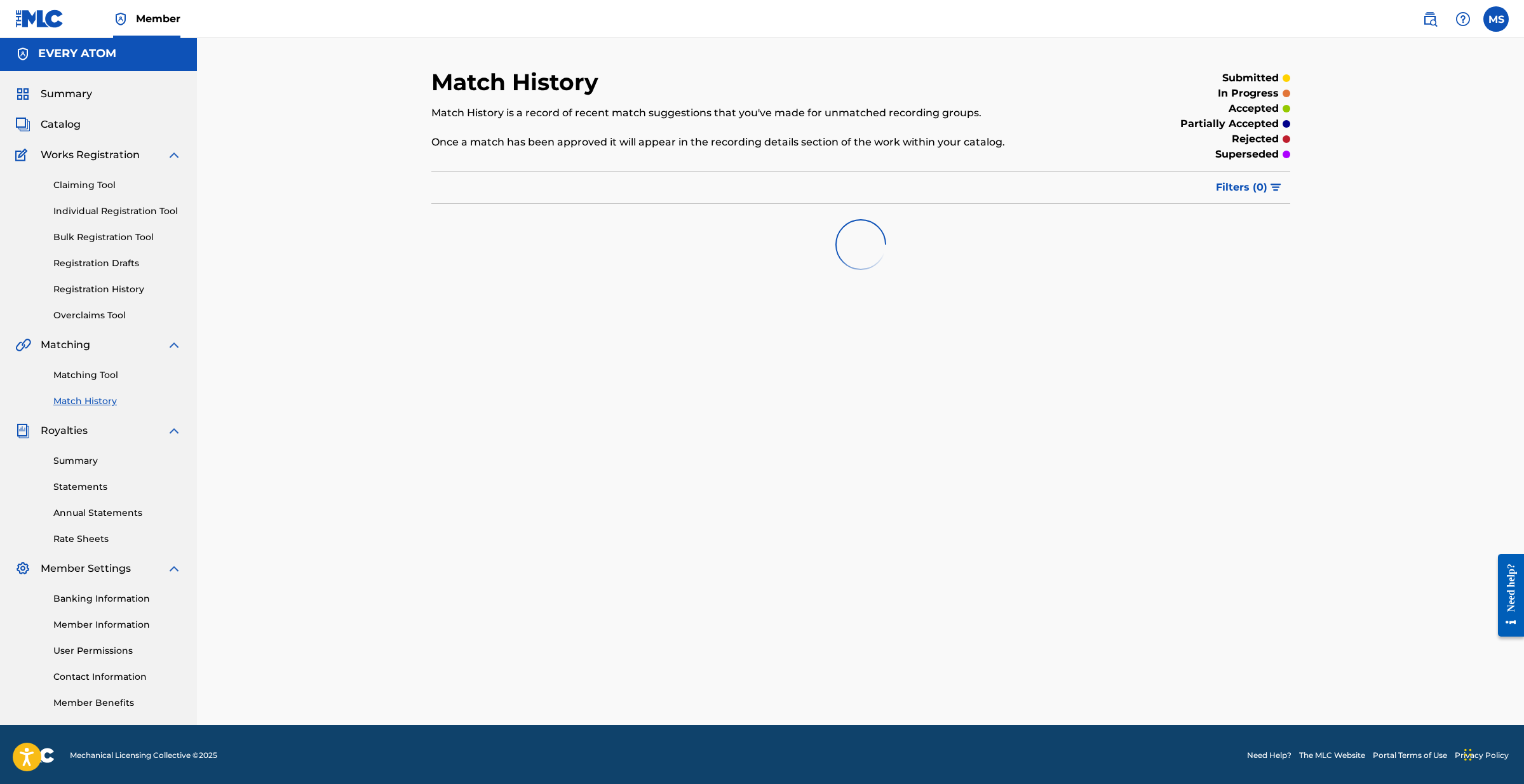
scroll to position [2, 0]
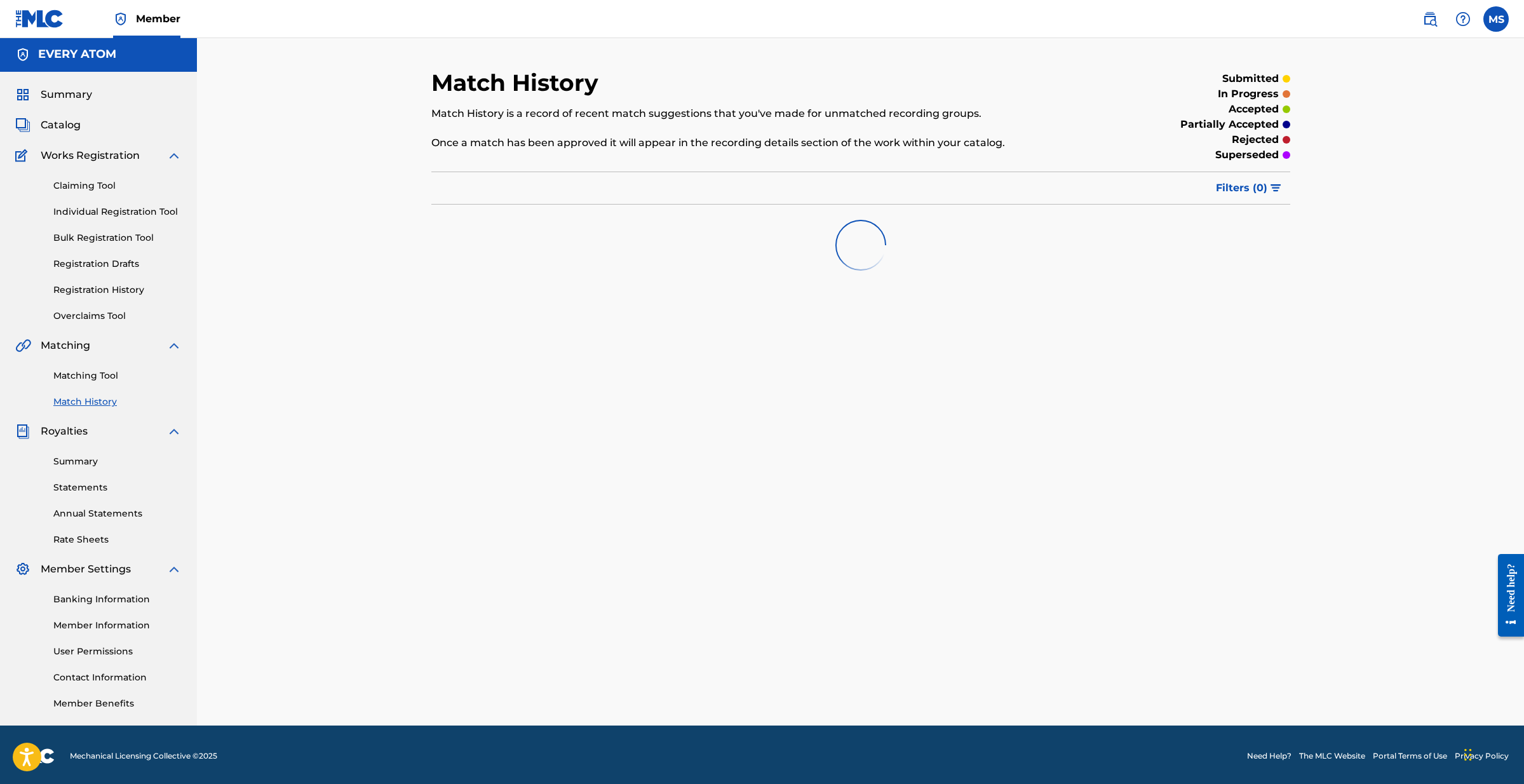
click at [69, 119] on span "Catalog" at bounding box center [60, 125] width 40 height 15
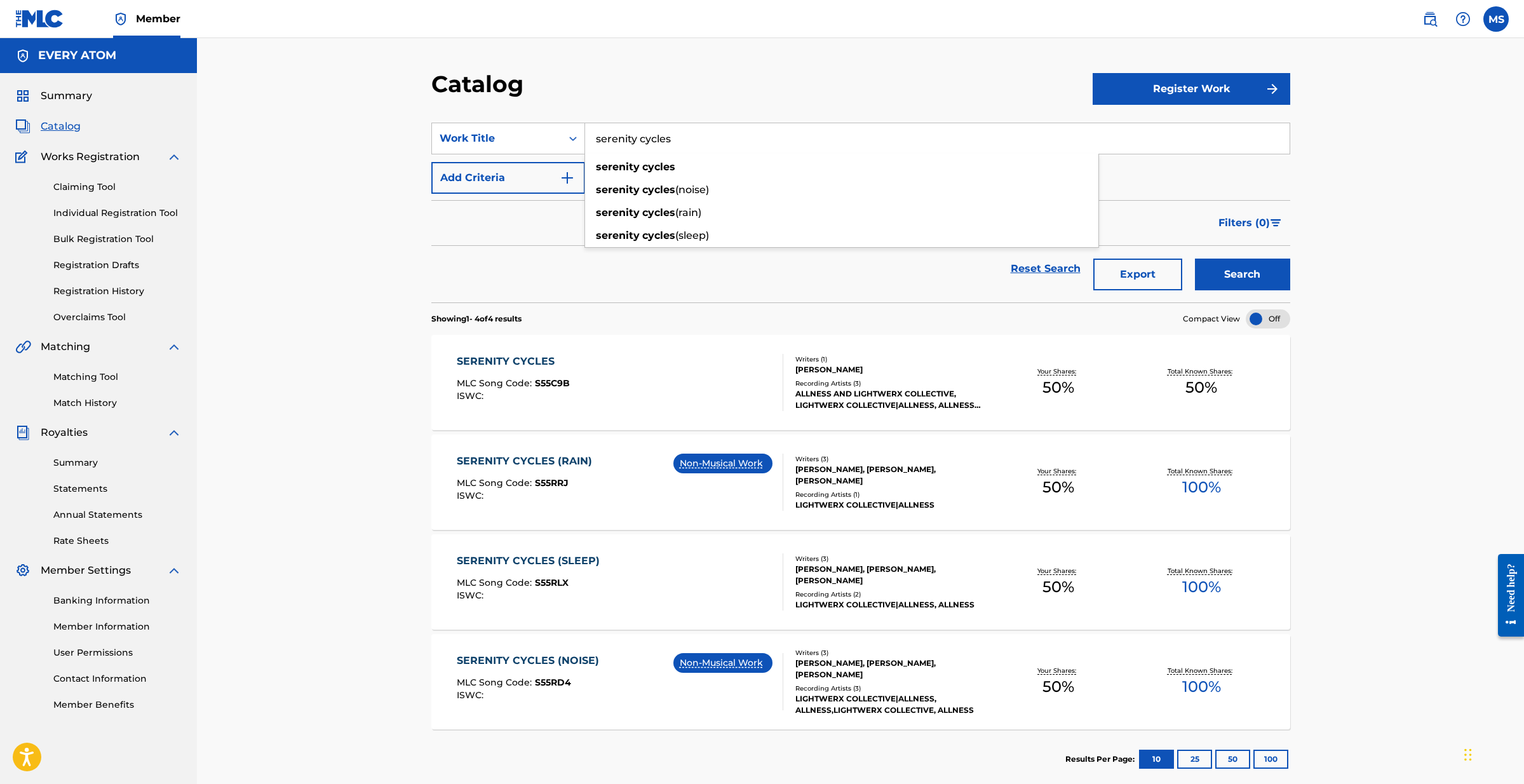
drag, startPoint x: 687, startPoint y: 138, endPoint x: 618, endPoint y: 140, distance: 69.0
click at [619, 140] on input "serenity cycles" at bounding box center [937, 139] width 704 height 30
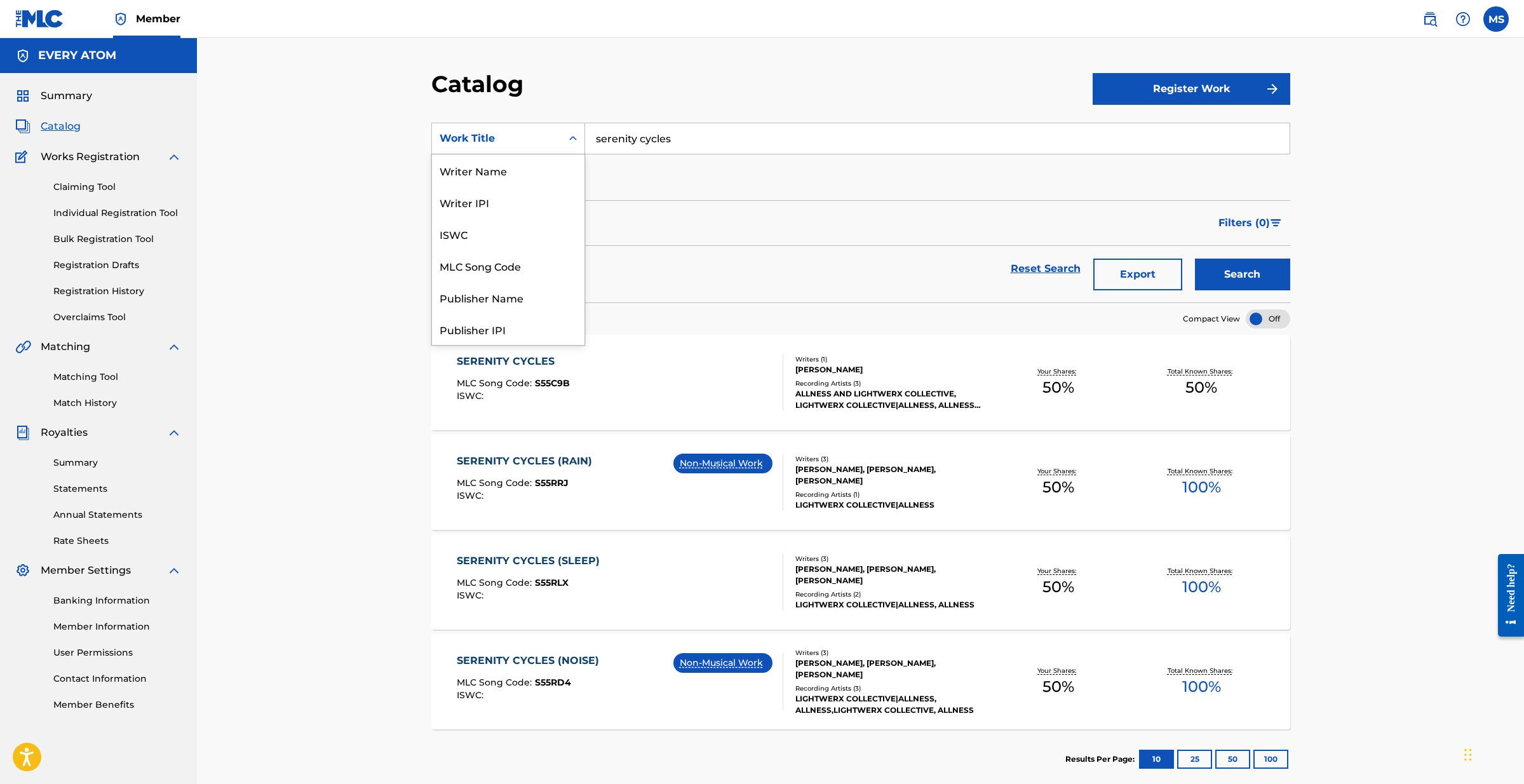
click at [558, 138] on div "Work Title" at bounding box center [496, 138] width 129 height 25
click at [522, 259] on div "Artist" at bounding box center [508, 266] width 152 height 32
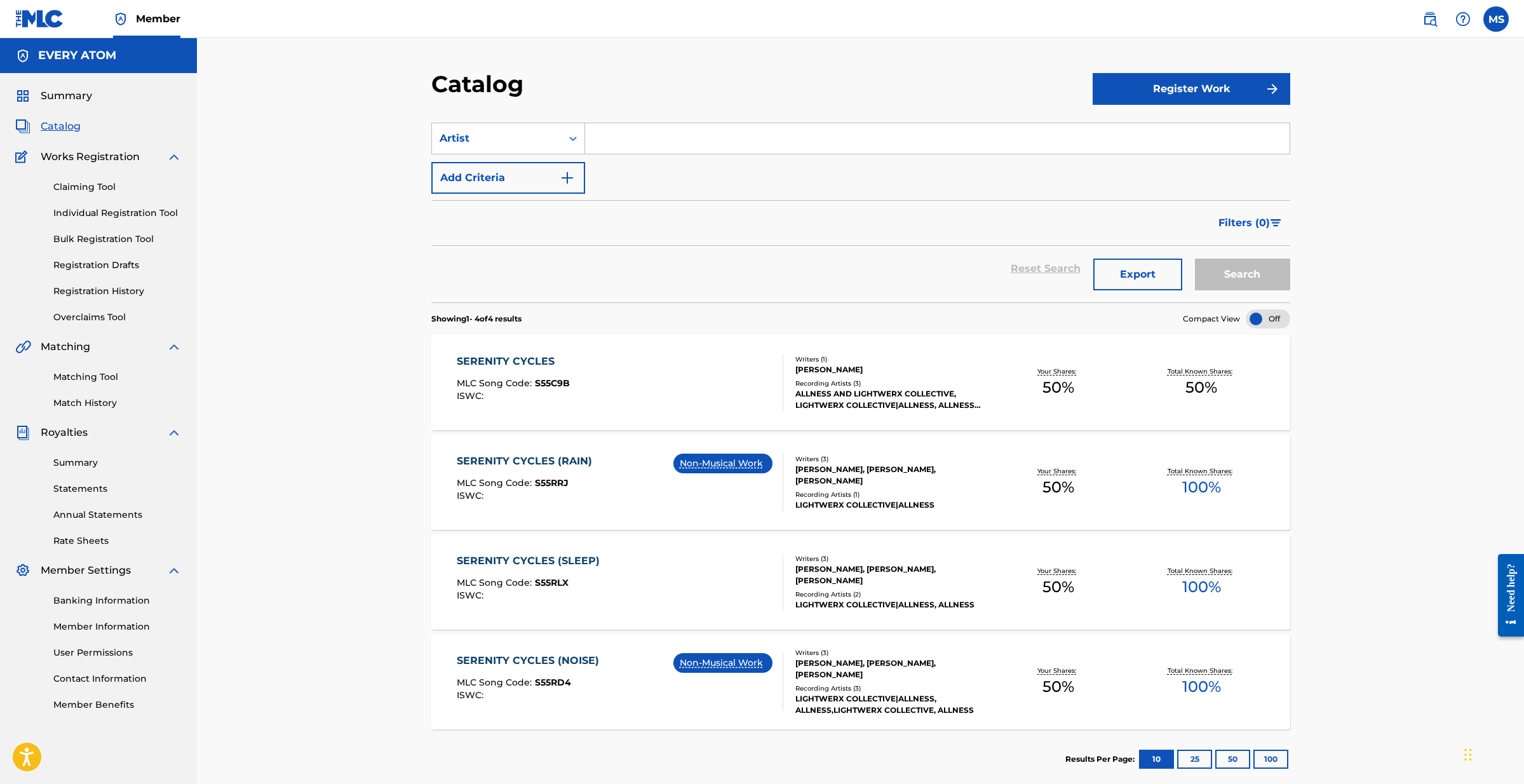
click at [667, 142] on input "Search Form" at bounding box center [937, 139] width 704 height 30
type input "lightwerx"
click at [1236, 269] on button "Search" at bounding box center [1242, 275] width 96 height 32
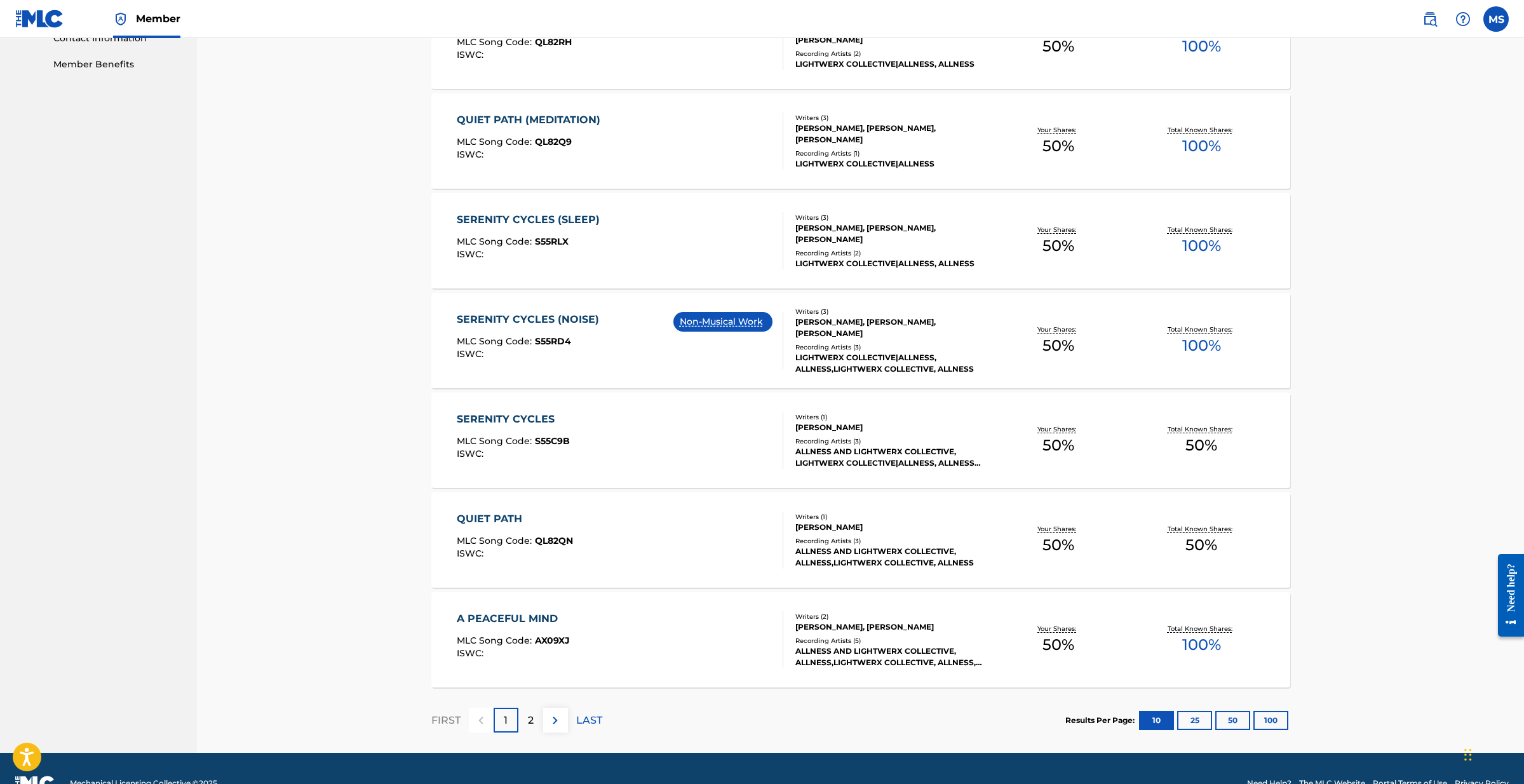
scroll to position [644, 0]
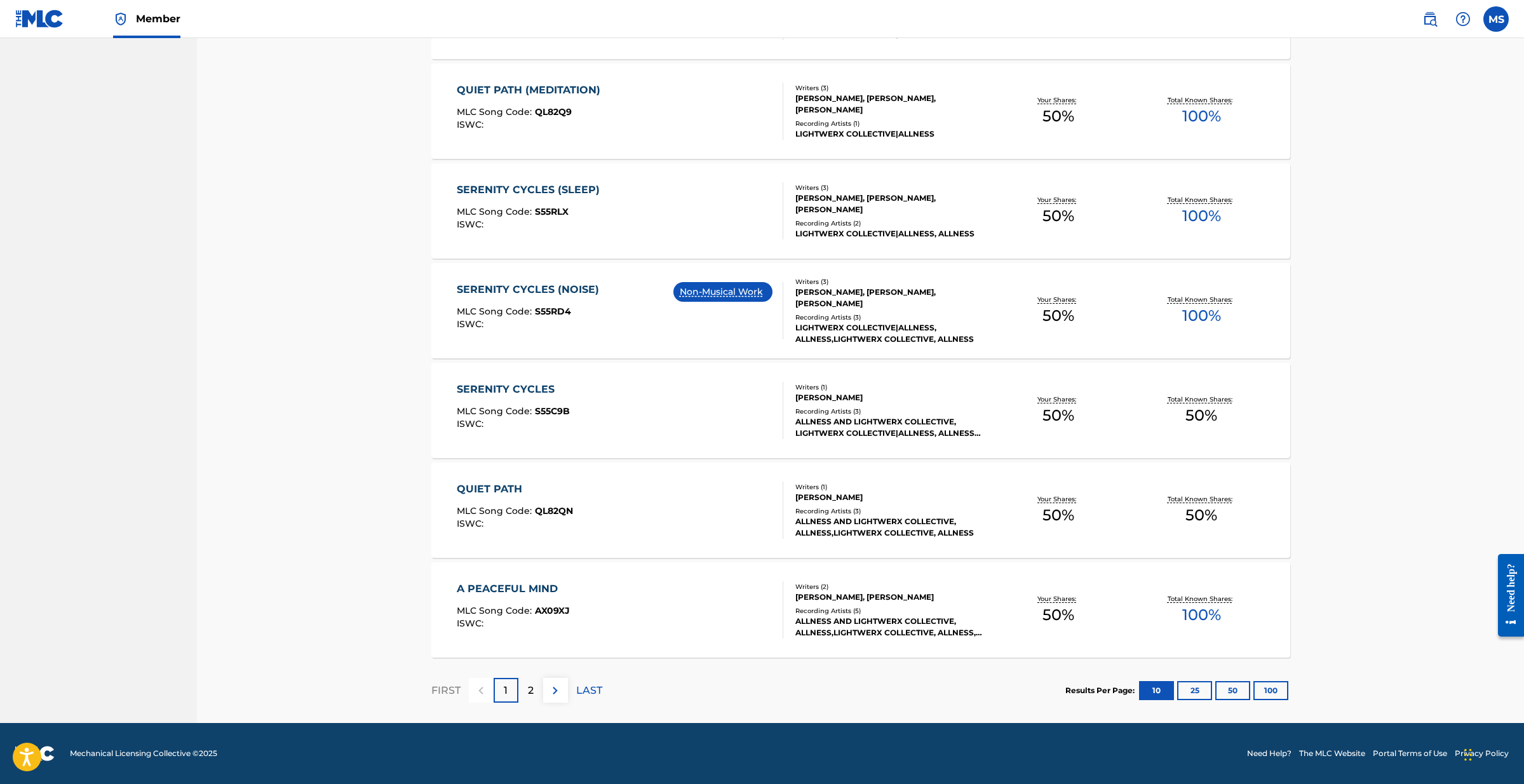
click at [1186, 691] on button "25" at bounding box center [1194, 690] width 35 height 19
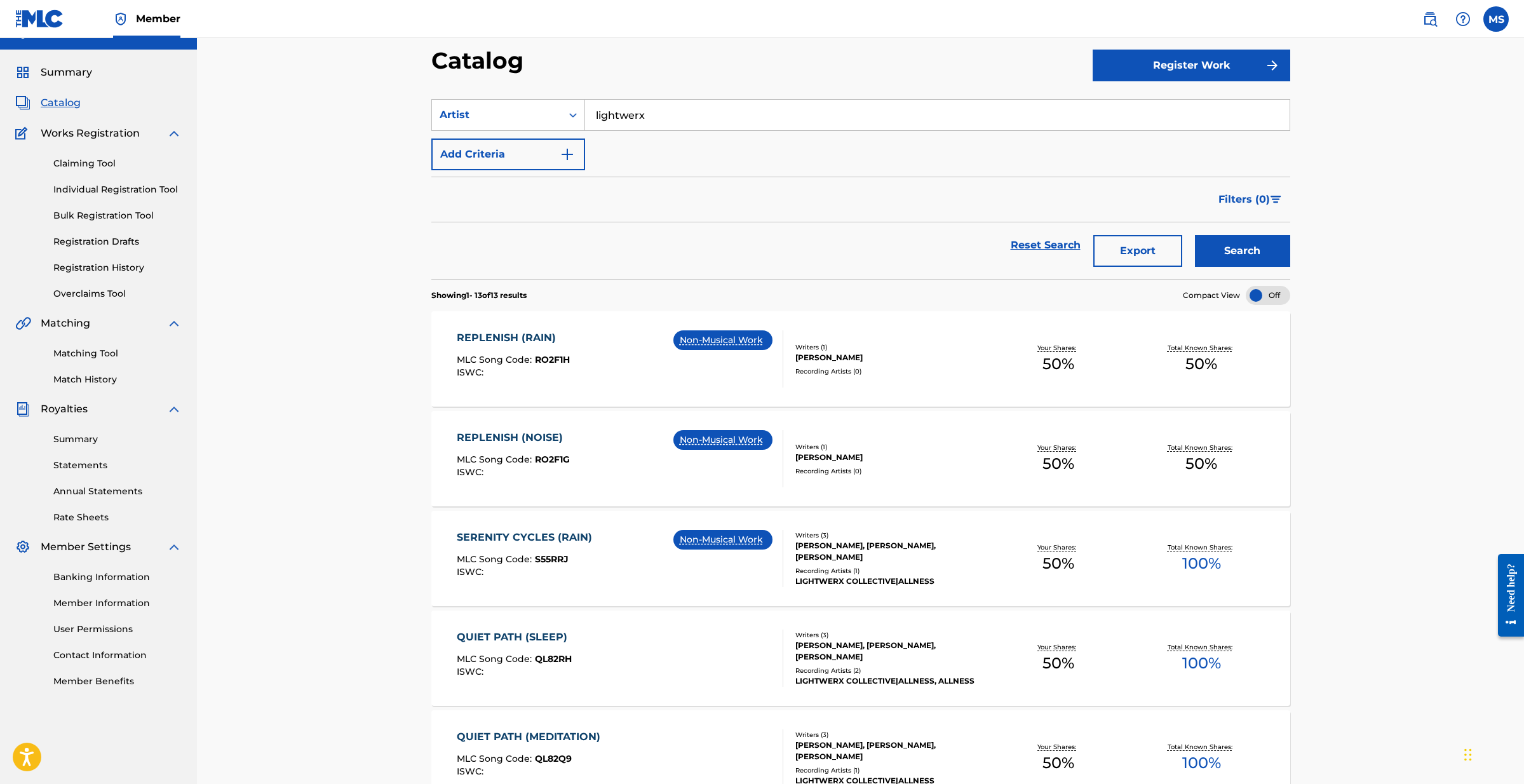
scroll to position [24, 0]
click at [51, 67] on span "Summary" at bounding box center [66, 73] width 52 height 15
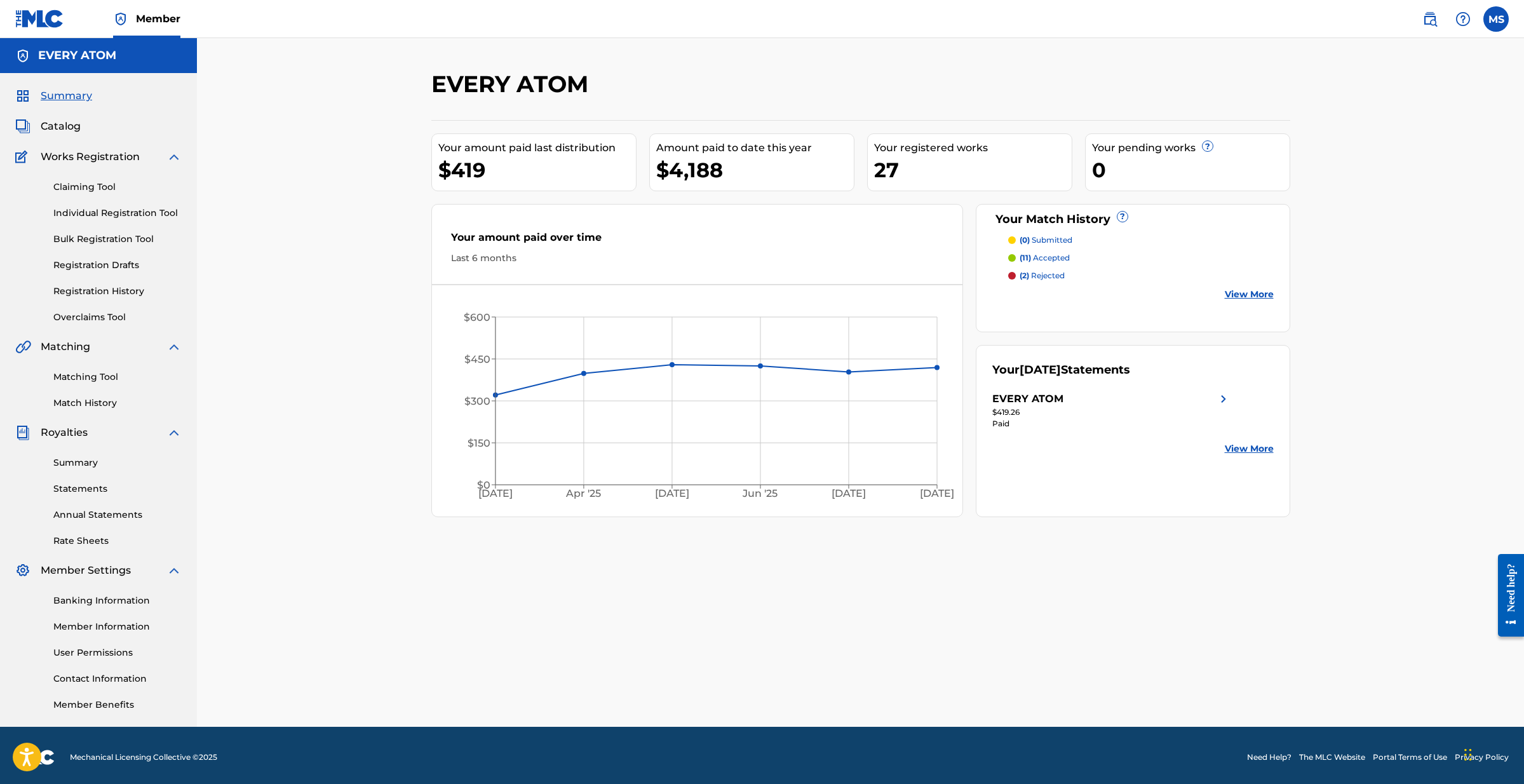
click at [100, 180] on link "Claiming Tool" at bounding box center [118, 187] width 129 height 14
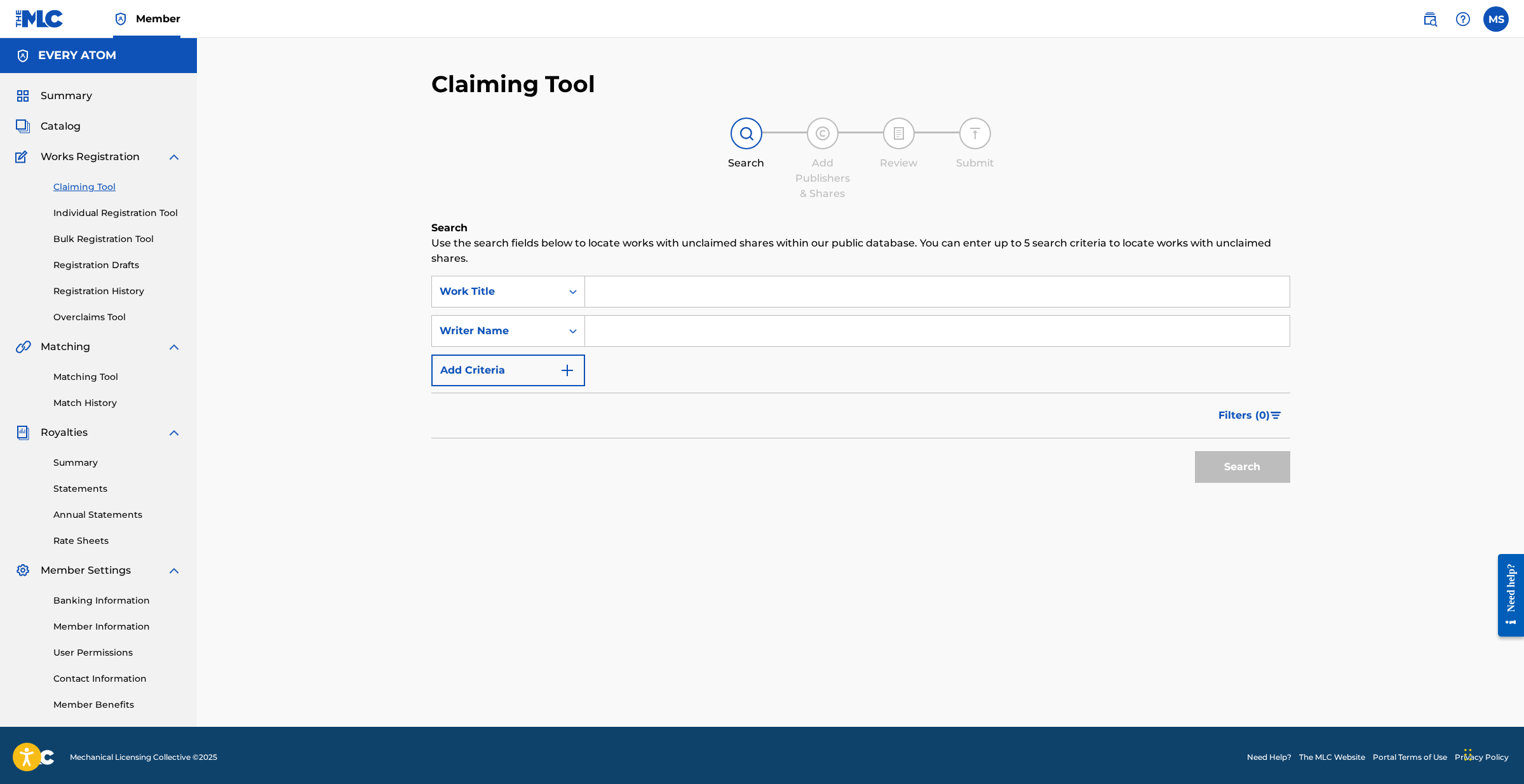
click at [631, 326] on input "Search Form" at bounding box center [937, 331] width 704 height 30
click at [1208, 446] on div "Search" at bounding box center [1239, 463] width 101 height 51
click at [1215, 463] on button "Search" at bounding box center [1242, 467] width 96 height 32
drag, startPoint x: 696, startPoint y: 326, endPoint x: 551, endPoint y: 311, distance: 145.8
click at [551, 311] on div "SearchWithCriteria07f1d991-4642-43b8-8bd7-2b9e246317b1 Work Title SearchWithCri…" at bounding box center [860, 331] width 858 height 111
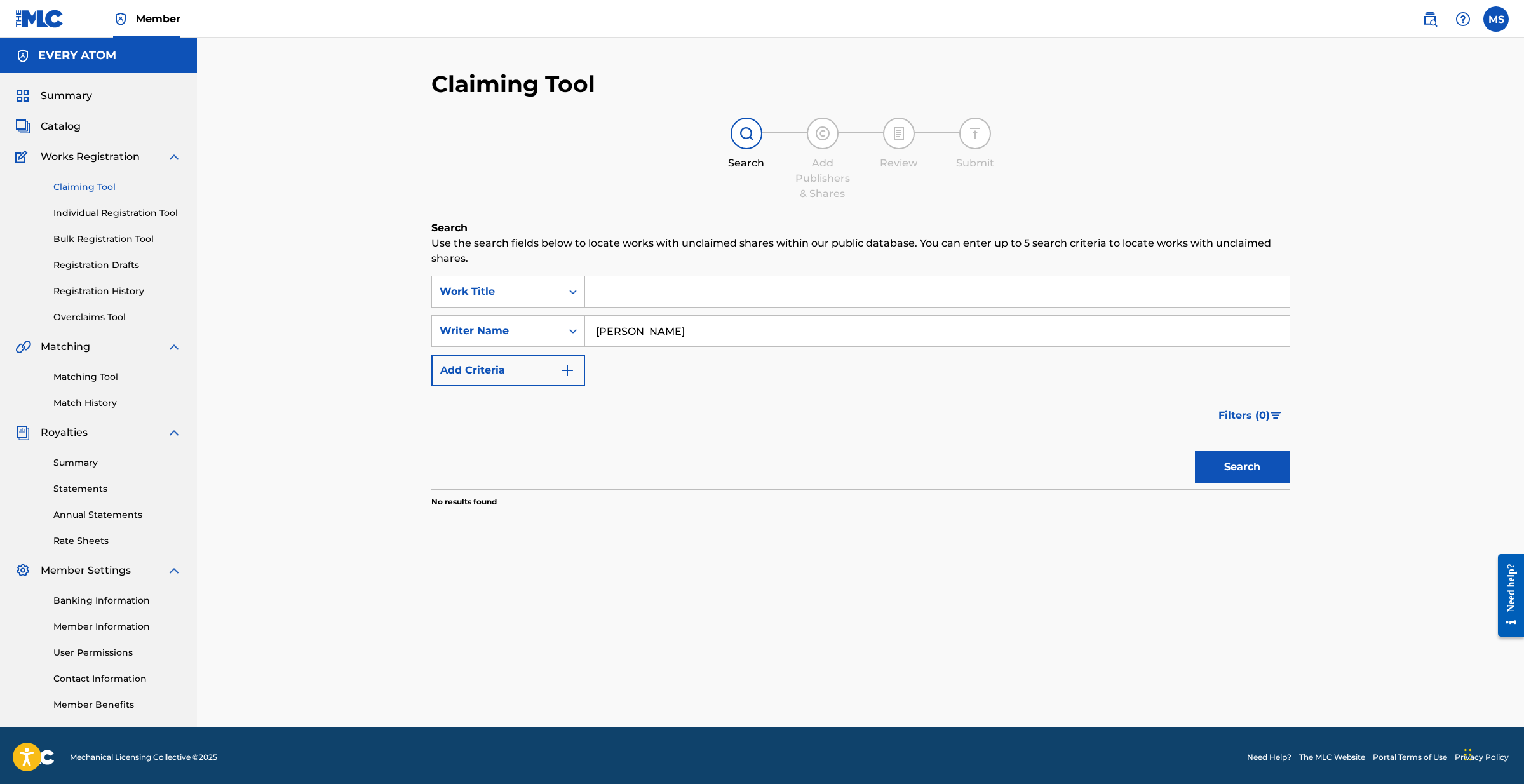
type input "[PERSON_NAME]"
drag, startPoint x: 1225, startPoint y: 449, endPoint x: 1226, endPoint y: 463, distance: 14.0
click at [1225, 449] on div "Search" at bounding box center [1239, 463] width 101 height 51
click at [1226, 463] on button "Search" at bounding box center [1242, 467] width 96 height 32
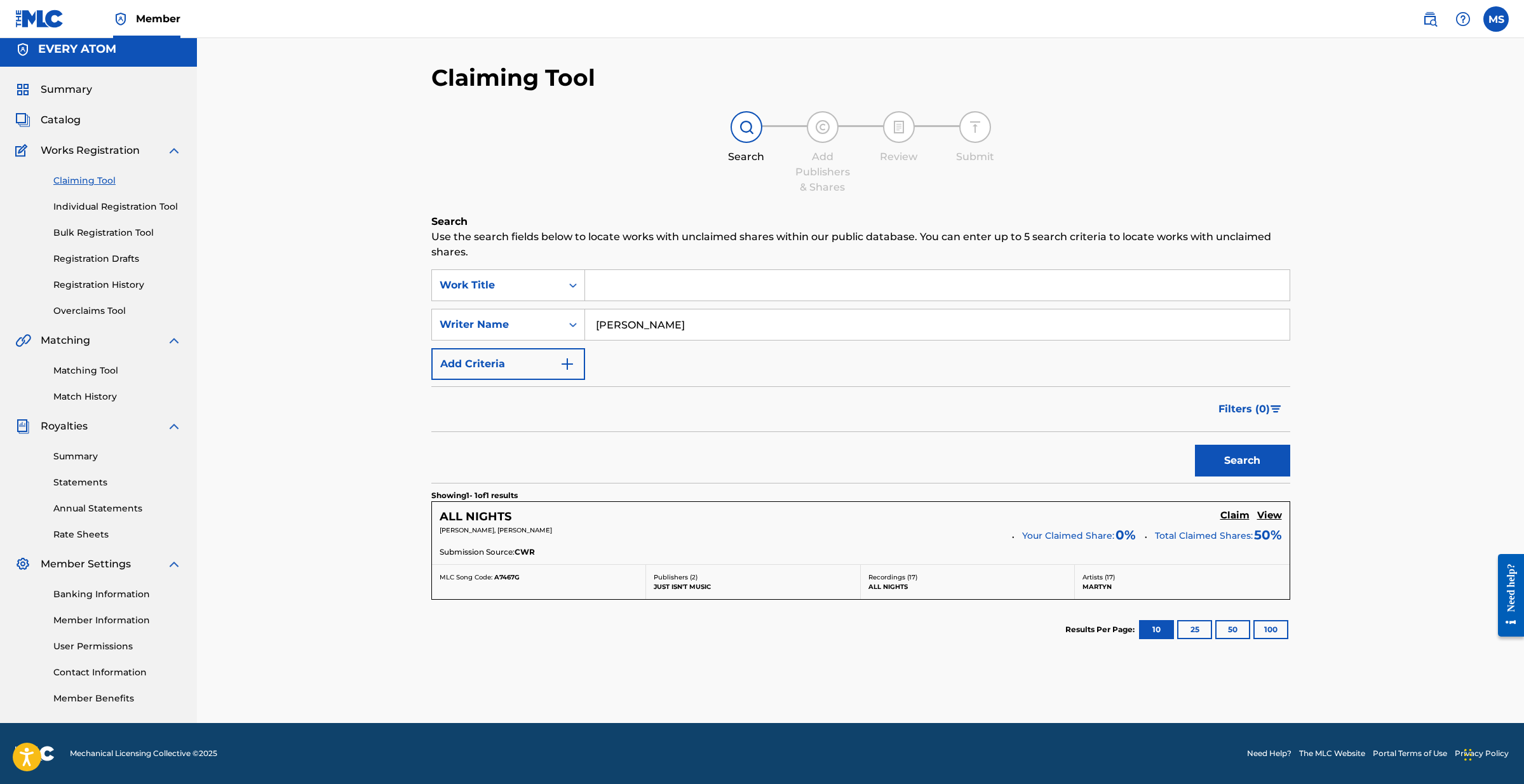
scroll to position [7, 0]
click at [1266, 520] on h5 "View" at bounding box center [1269, 515] width 25 height 12
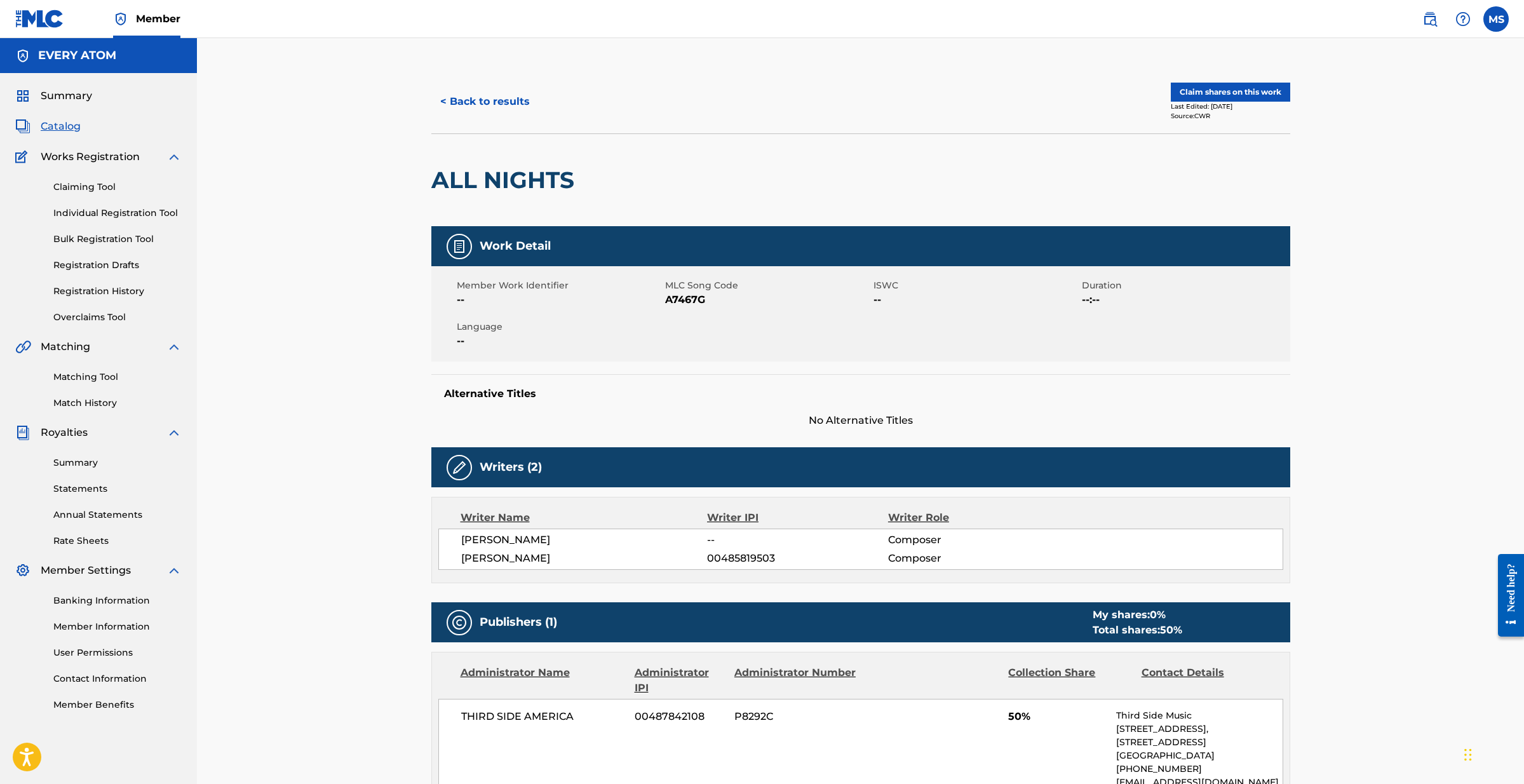
click at [494, 105] on button "< Back to results" at bounding box center [485, 101] width 107 height 32
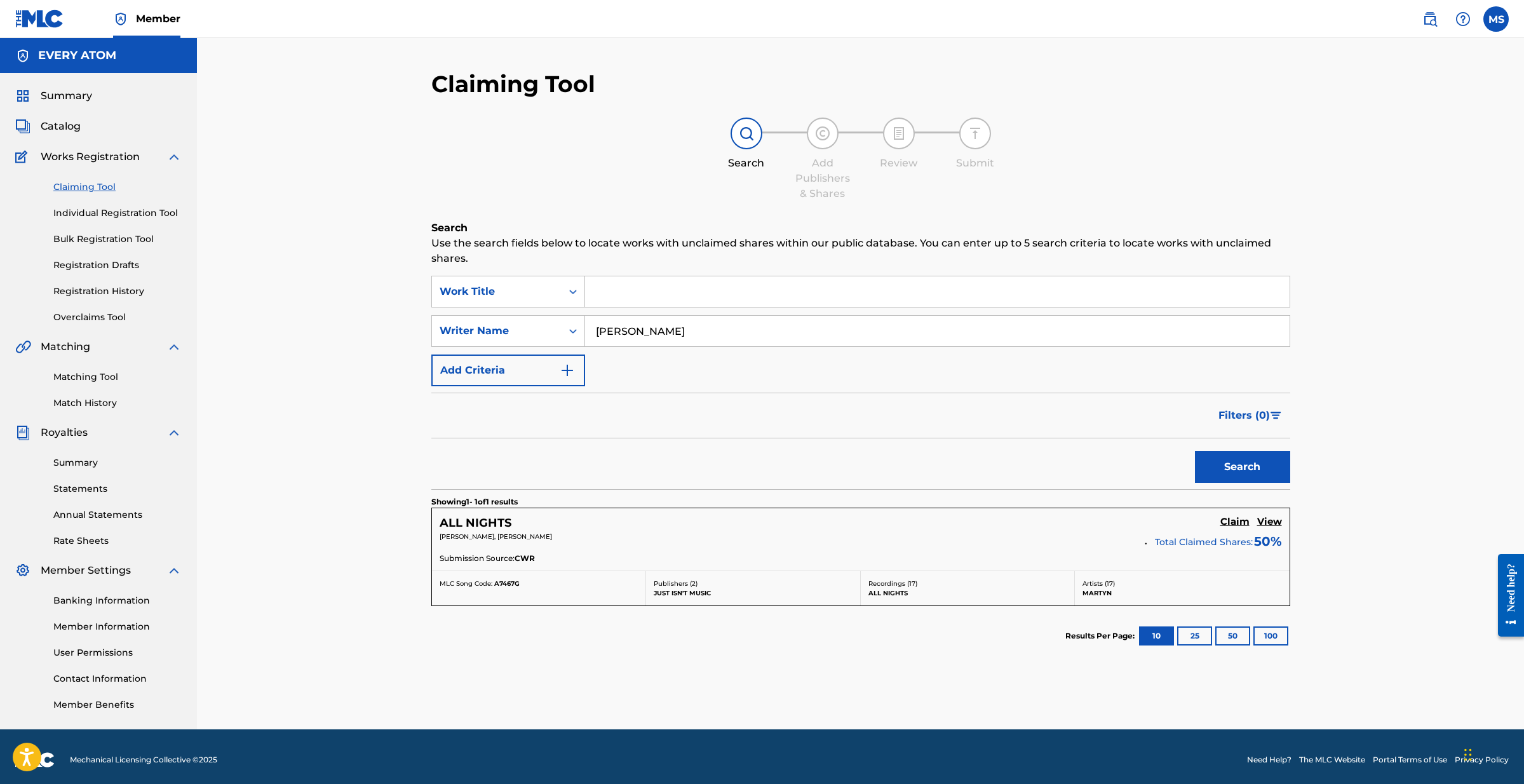
scroll to position [-2, 0]
drag, startPoint x: 715, startPoint y: 334, endPoint x: 585, endPoint y: 328, distance: 130.1
click at [585, 328] on input "[PERSON_NAME]" at bounding box center [937, 331] width 704 height 30
click at [1242, 467] on button "Search" at bounding box center [1242, 467] width 96 height 32
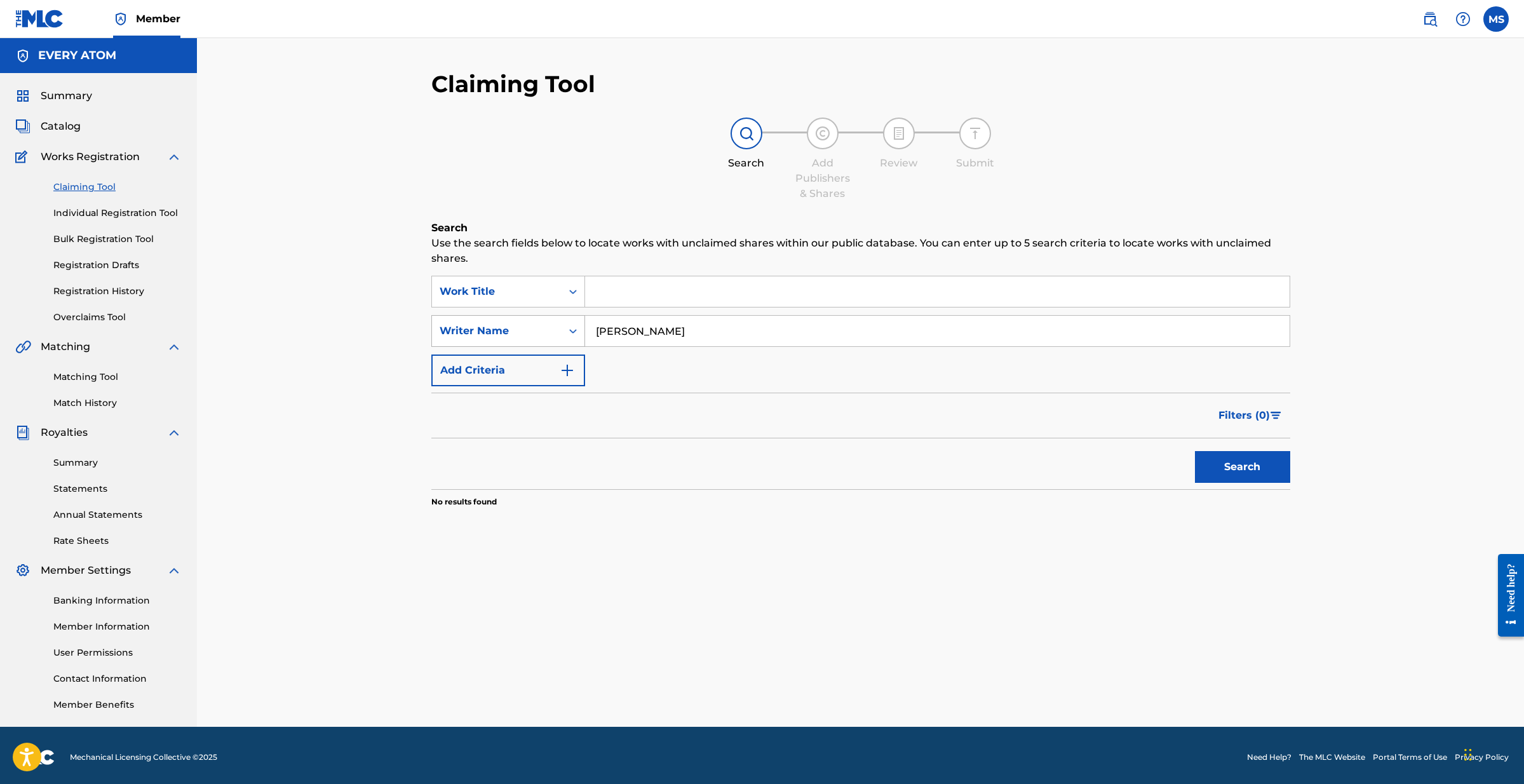
drag, startPoint x: 661, startPoint y: 332, endPoint x: 579, endPoint y: 328, distance: 82.1
click at [579, 328] on div "SearchWithCriteria8dab94a2-fe01-4b41-b10f-ad90a2ed04be Writer Name [PERSON_NAME]" at bounding box center [860, 331] width 858 height 32
type input "[PERSON_NAME]"
click at [1242, 467] on button "Search" at bounding box center [1242, 467] width 96 height 32
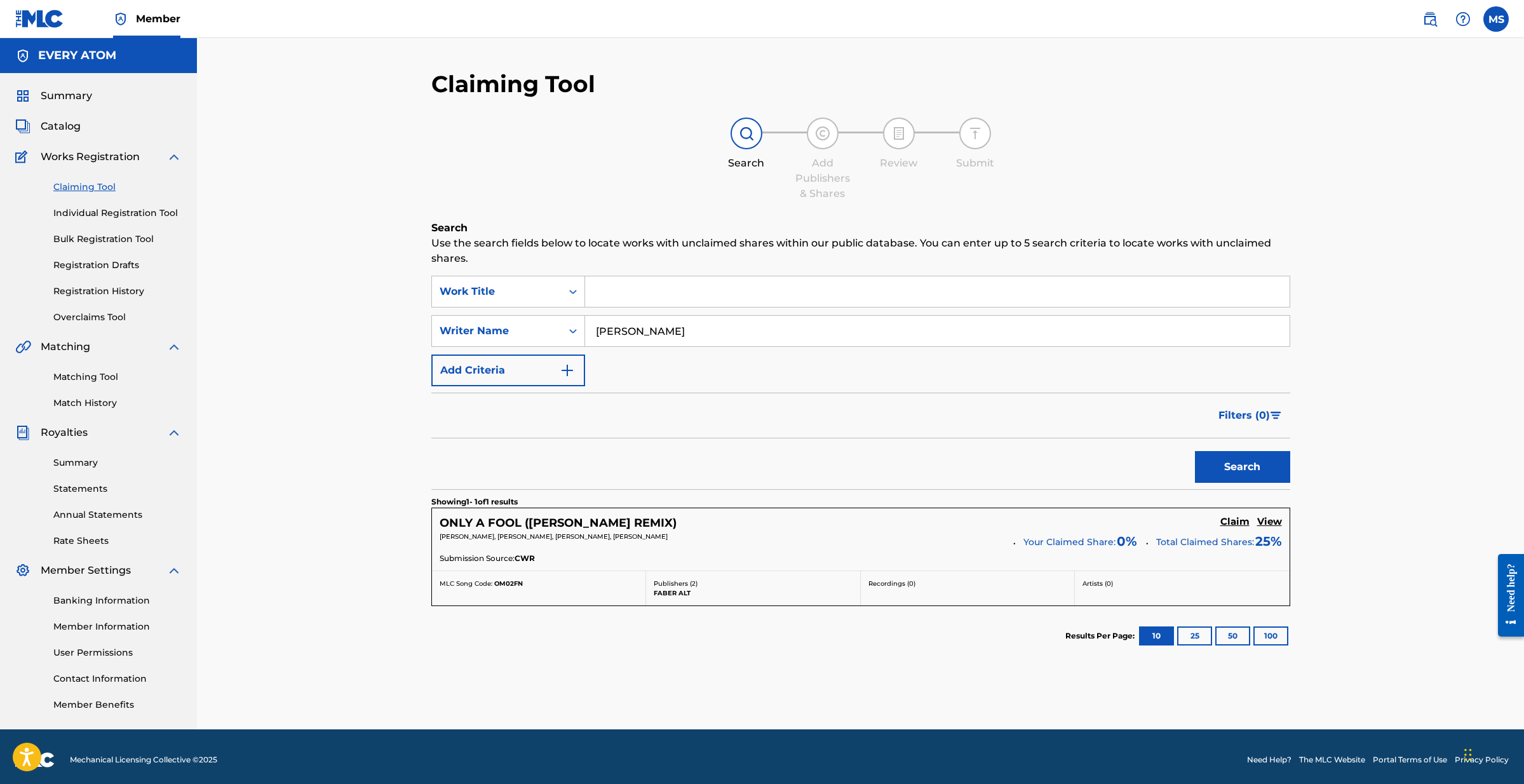
click at [1264, 518] on h5 "View" at bounding box center [1269, 522] width 25 height 12
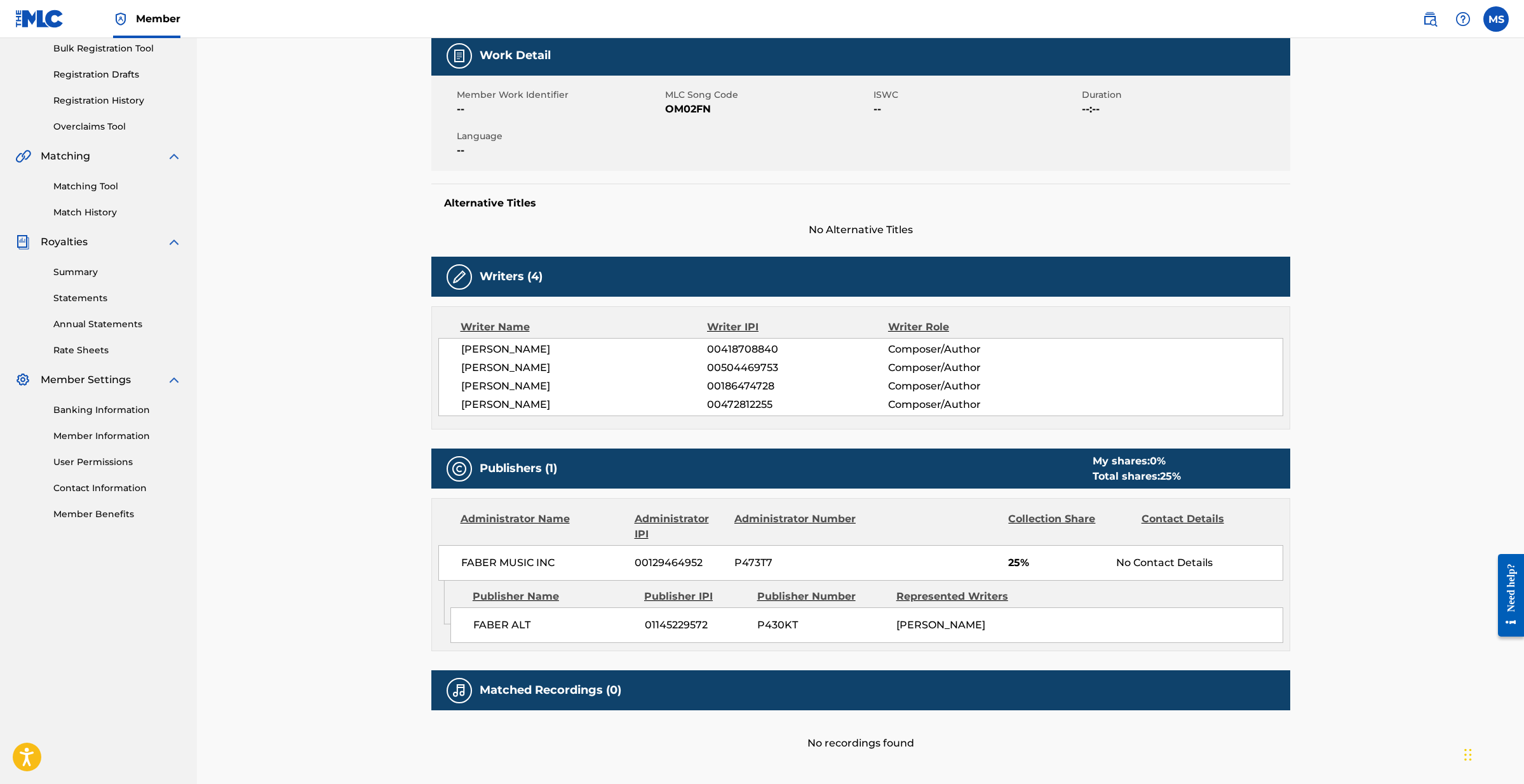
scroll to position [204, 0]
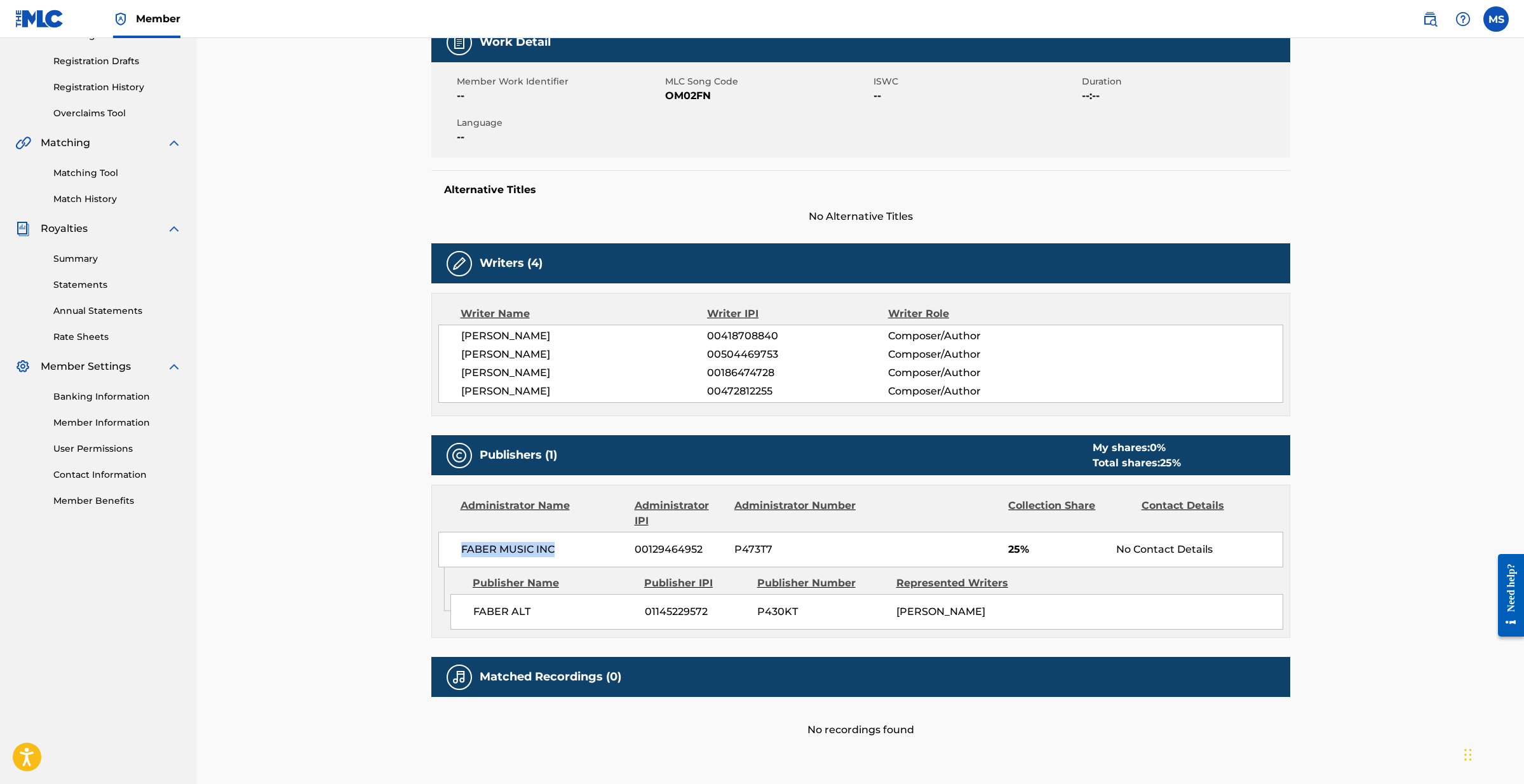
drag, startPoint x: 583, startPoint y: 553, endPoint x: 420, endPoint y: 548, distance: 163.1
click at [420, 548] on div "< Back to results Claim shares on this work Last Edited: [DATE] Source: CWR ONL…" at bounding box center [860, 327] width 889 height 922
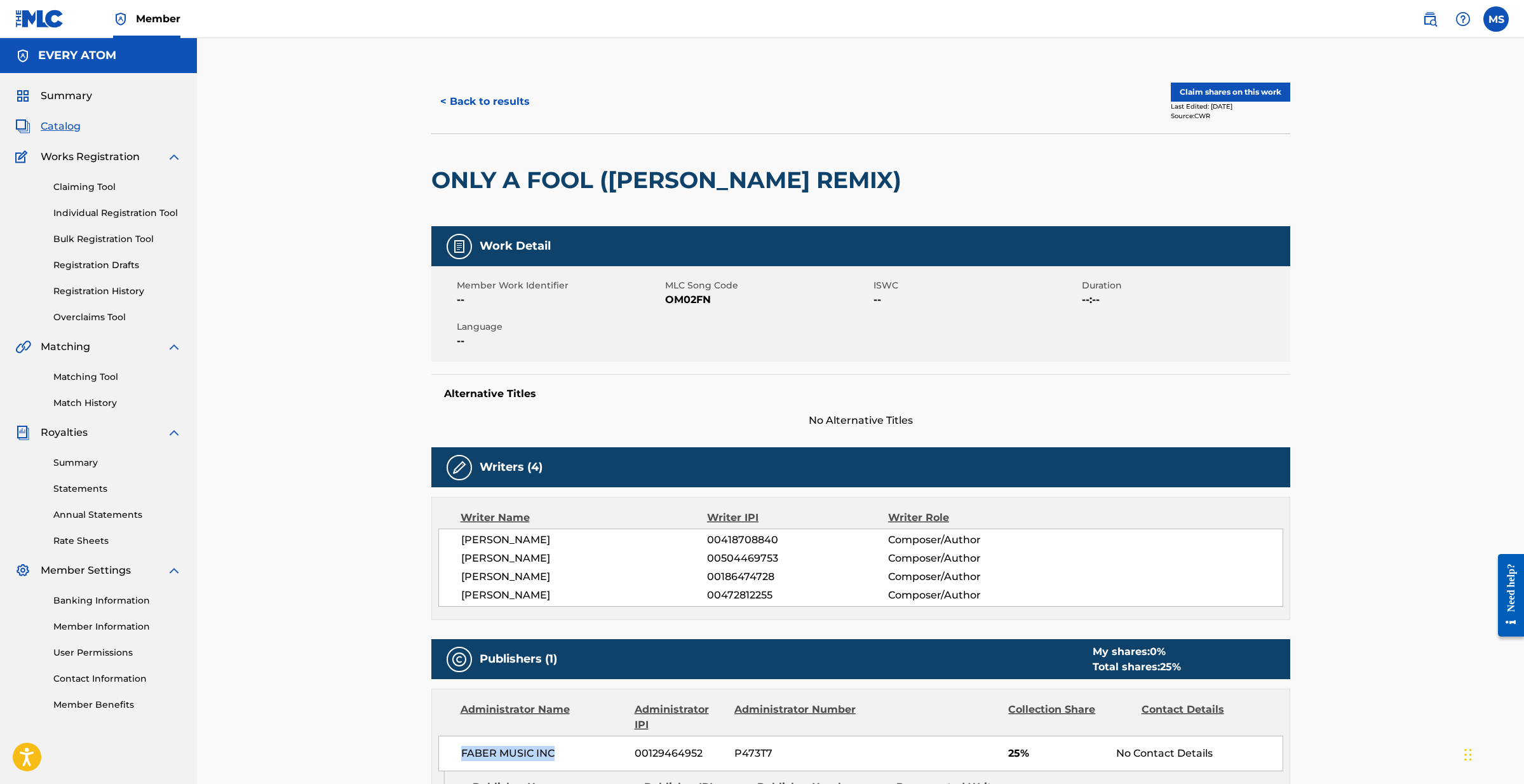
scroll to position [0, 0]
click at [469, 103] on button "< Back to results" at bounding box center [485, 101] width 107 height 32
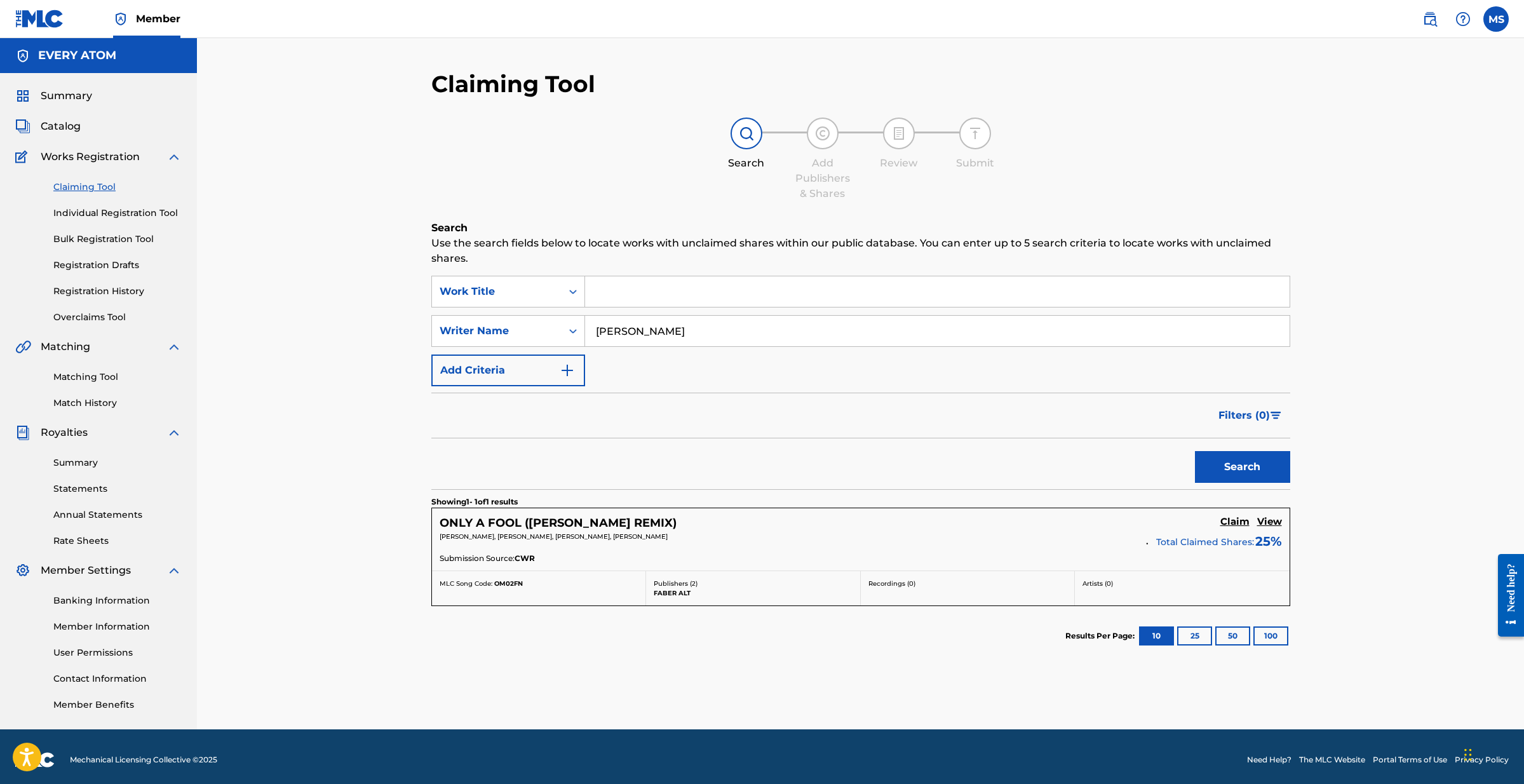
click at [609, 332] on input "[PERSON_NAME]" at bounding box center [937, 331] width 704 height 30
click at [608, 332] on input "[PERSON_NAME]" at bounding box center [937, 331] width 704 height 30
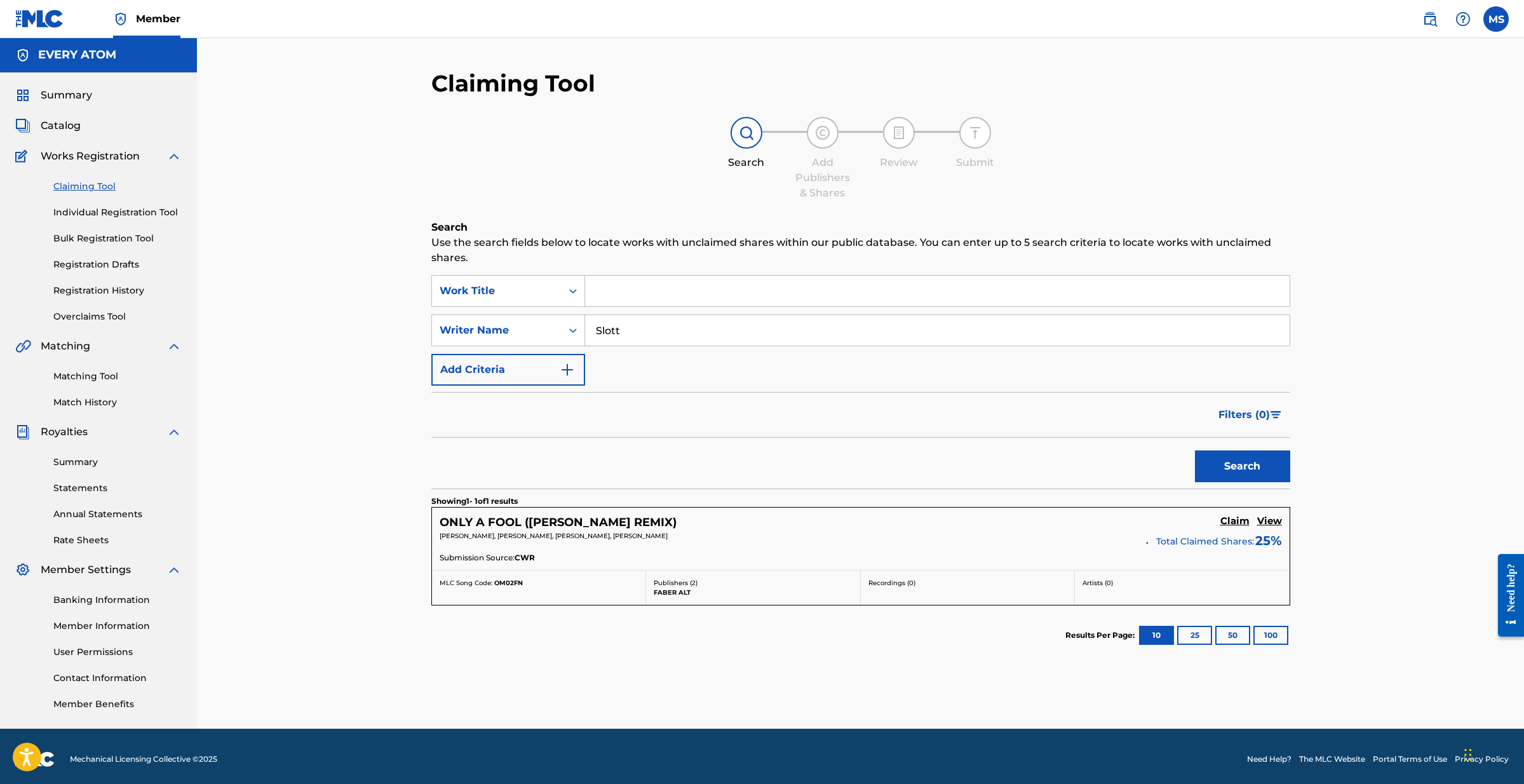
click at [1242, 466] on button "Search" at bounding box center [1242, 466] width 96 height 32
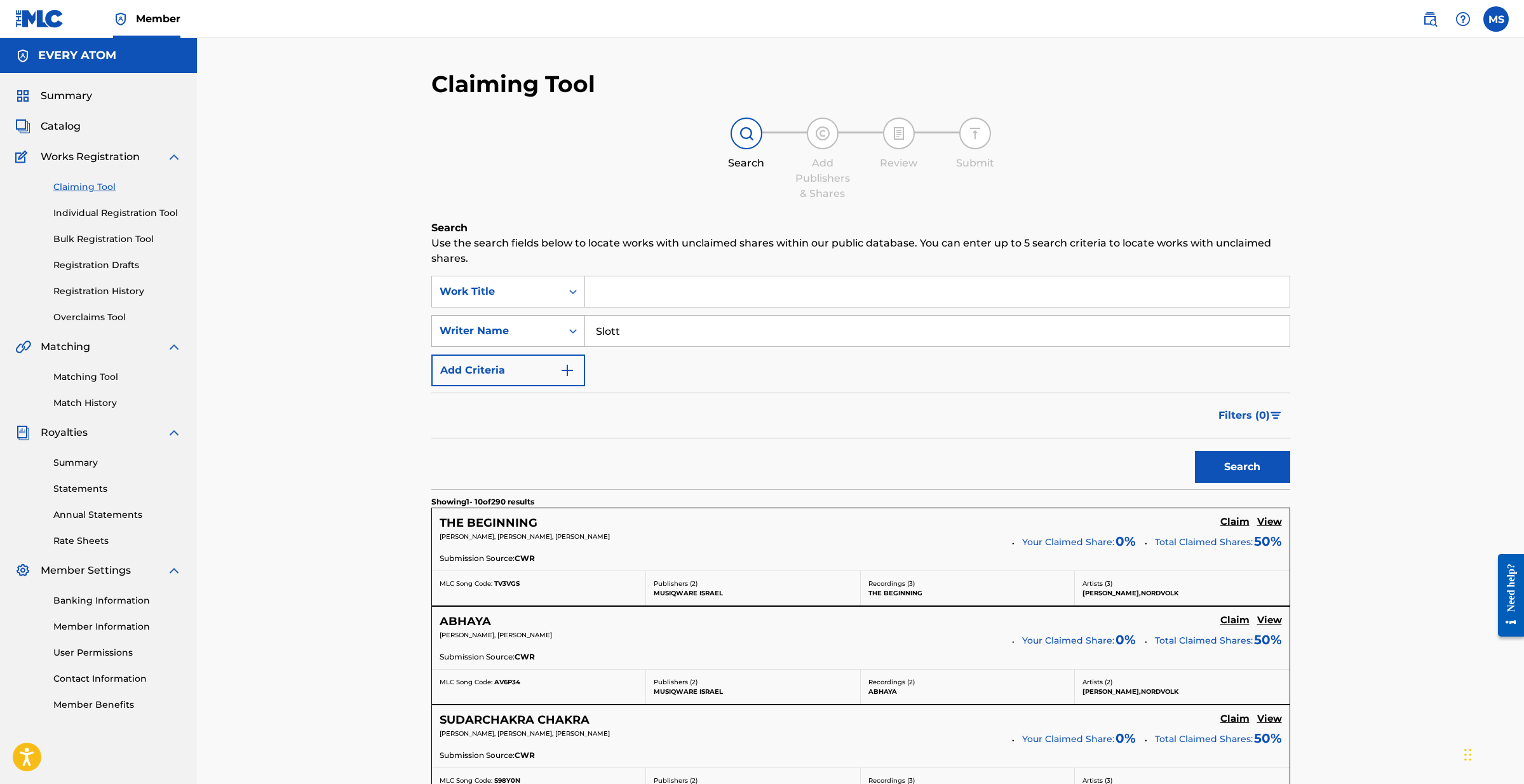
scroll to position [0, 0]
click at [1242, 467] on button "Search" at bounding box center [1242, 467] width 96 height 32
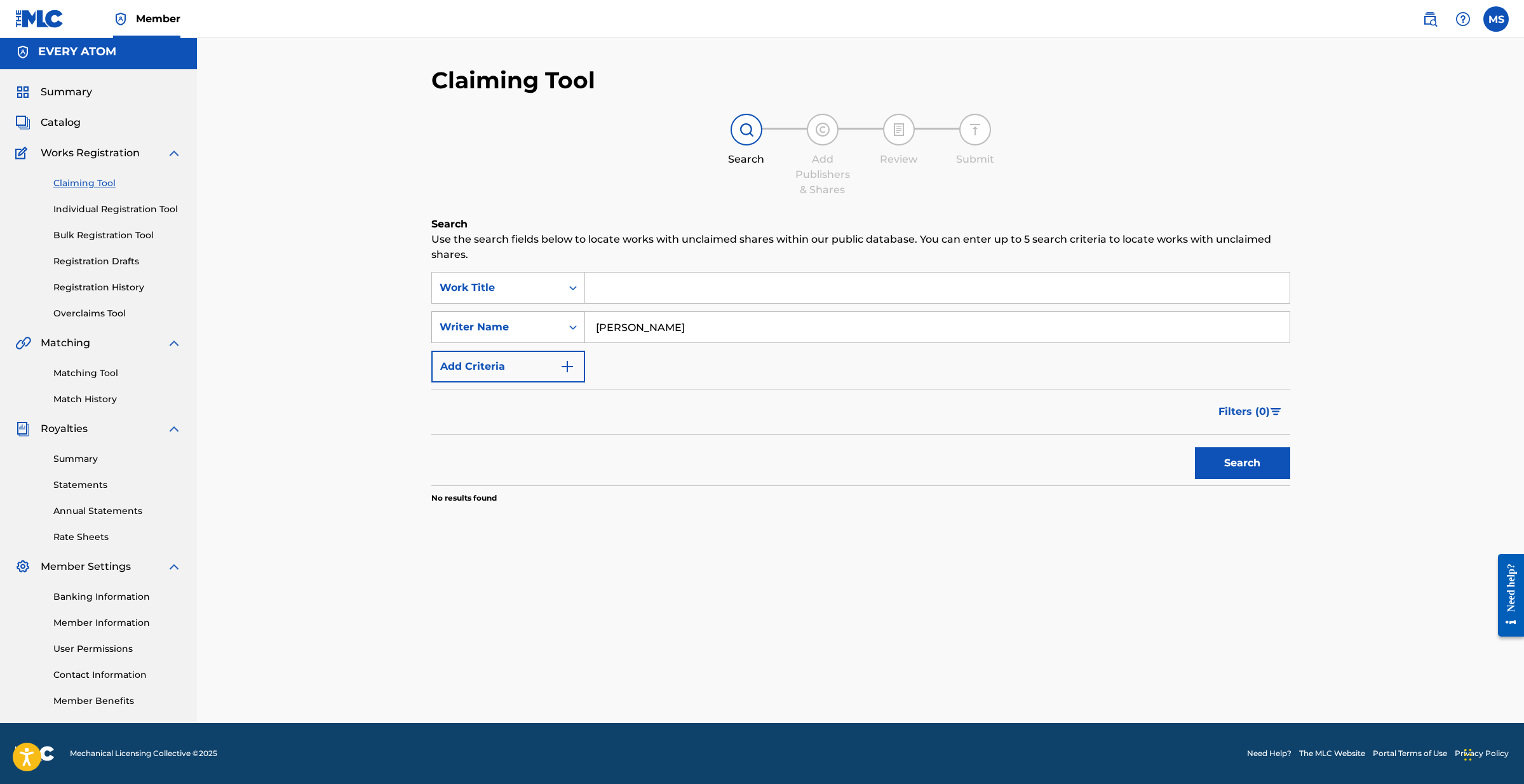
drag, startPoint x: 671, startPoint y: 329, endPoint x: 555, endPoint y: 318, distance: 116.5
click at [555, 318] on div "SearchWithCriteria8dab94a2-fe01-4b41-b10f-ad90a2ed04be Writer Name [PERSON_NAME]" at bounding box center [860, 327] width 858 height 32
type input "[PERSON_NAME]"
click at [1242, 463] on button "Search" at bounding box center [1242, 463] width 96 height 32
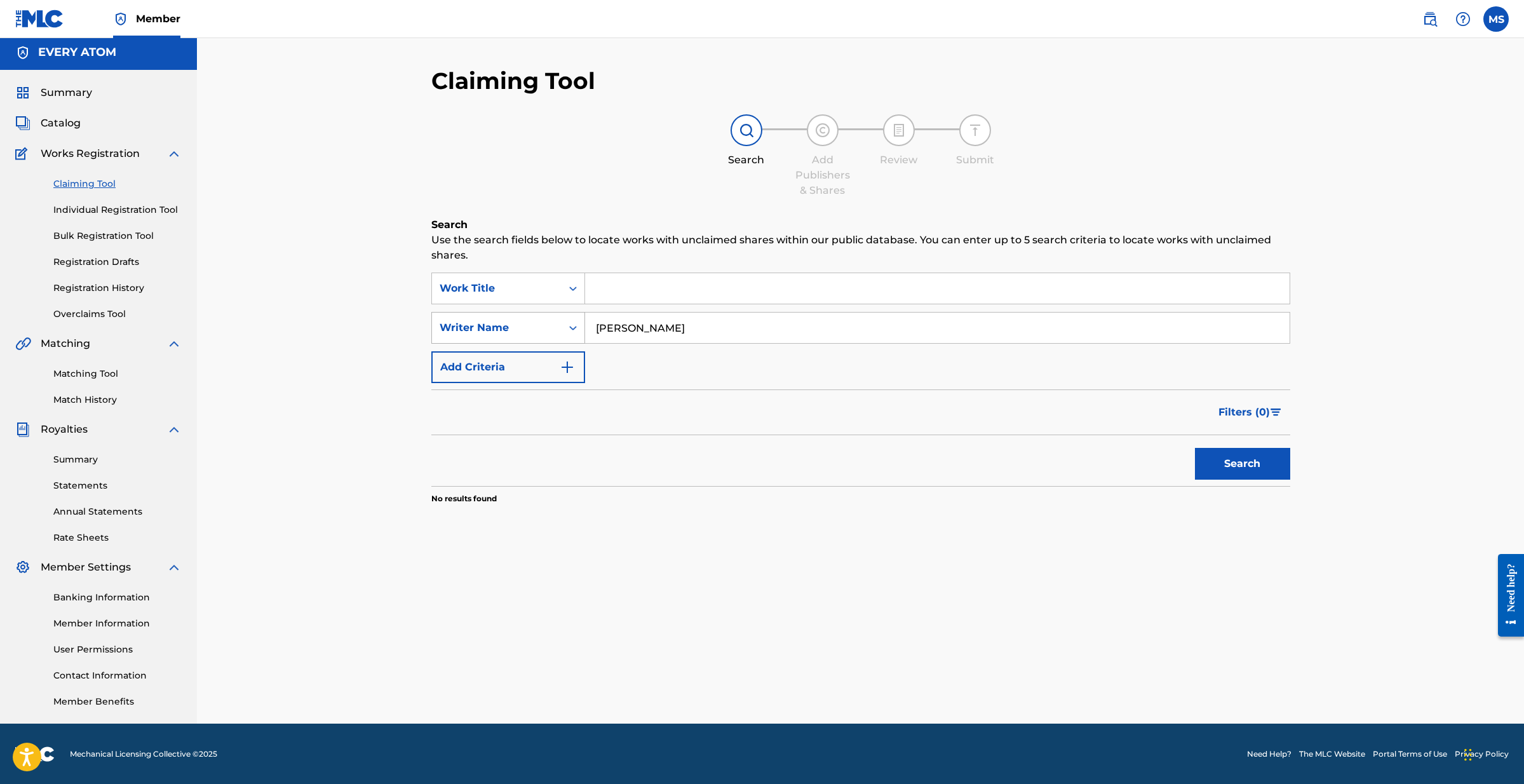
drag, startPoint x: 655, startPoint y: 325, endPoint x: 563, endPoint y: 317, distance: 92.3
click at [563, 317] on div "SearchWithCriteria8dab94a2-fe01-4b41-b10f-ad90a2ed04be Writer Name [PERSON_NAME]" at bounding box center [860, 328] width 858 height 32
click at [564, 365] on img "Search Form" at bounding box center [567, 366] width 15 height 15
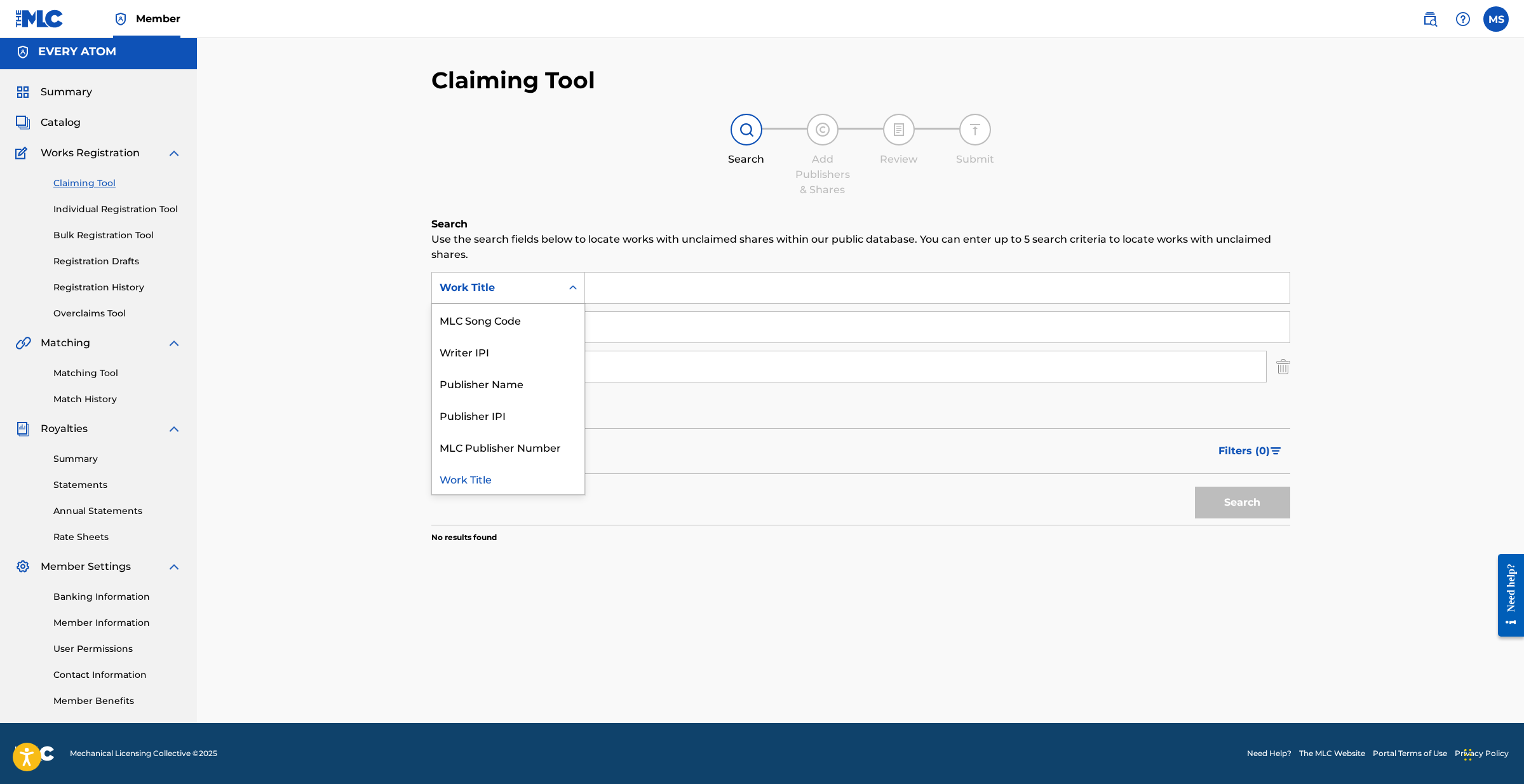
click at [568, 286] on icon "Search Form" at bounding box center [573, 288] width 13 height 13
drag, startPoint x: 513, startPoint y: 381, endPoint x: 565, endPoint y: 329, distance: 73.5
click at [512, 381] on div "Publisher Name" at bounding box center [508, 383] width 152 height 32
click at [593, 293] on input "Search Form" at bounding box center [937, 288] width 704 height 30
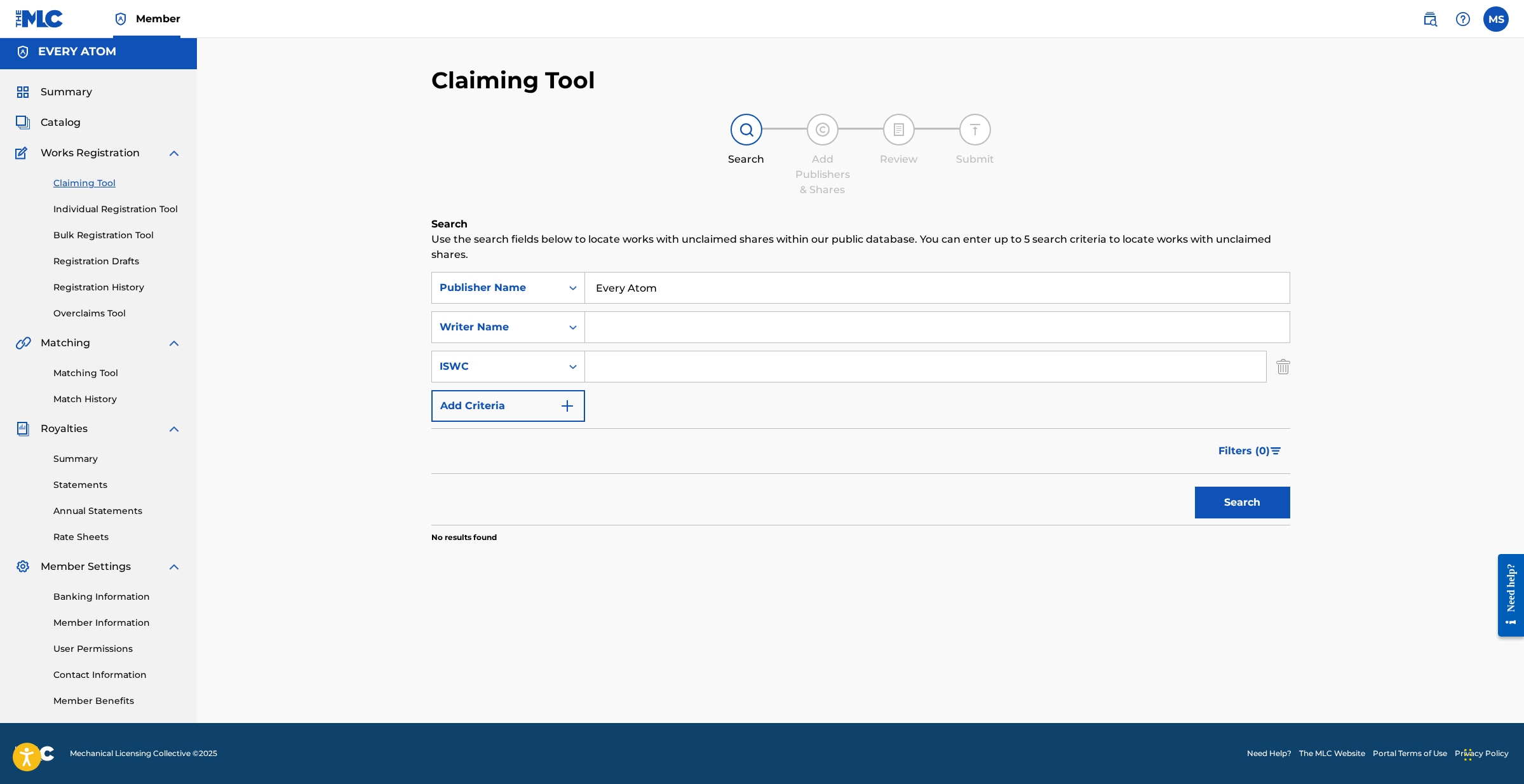
click at [1242, 502] on button "Search" at bounding box center [1242, 502] width 96 height 32
drag, startPoint x: 672, startPoint y: 288, endPoint x: 545, endPoint y: 271, distance: 128.1
click at [545, 271] on div "Search Use the search fields below to locate works with unclaimed shares within…" at bounding box center [860, 411] width 858 height 390
type input "Friends Making Sound"
click at [1242, 502] on button "Search" at bounding box center [1242, 502] width 96 height 32
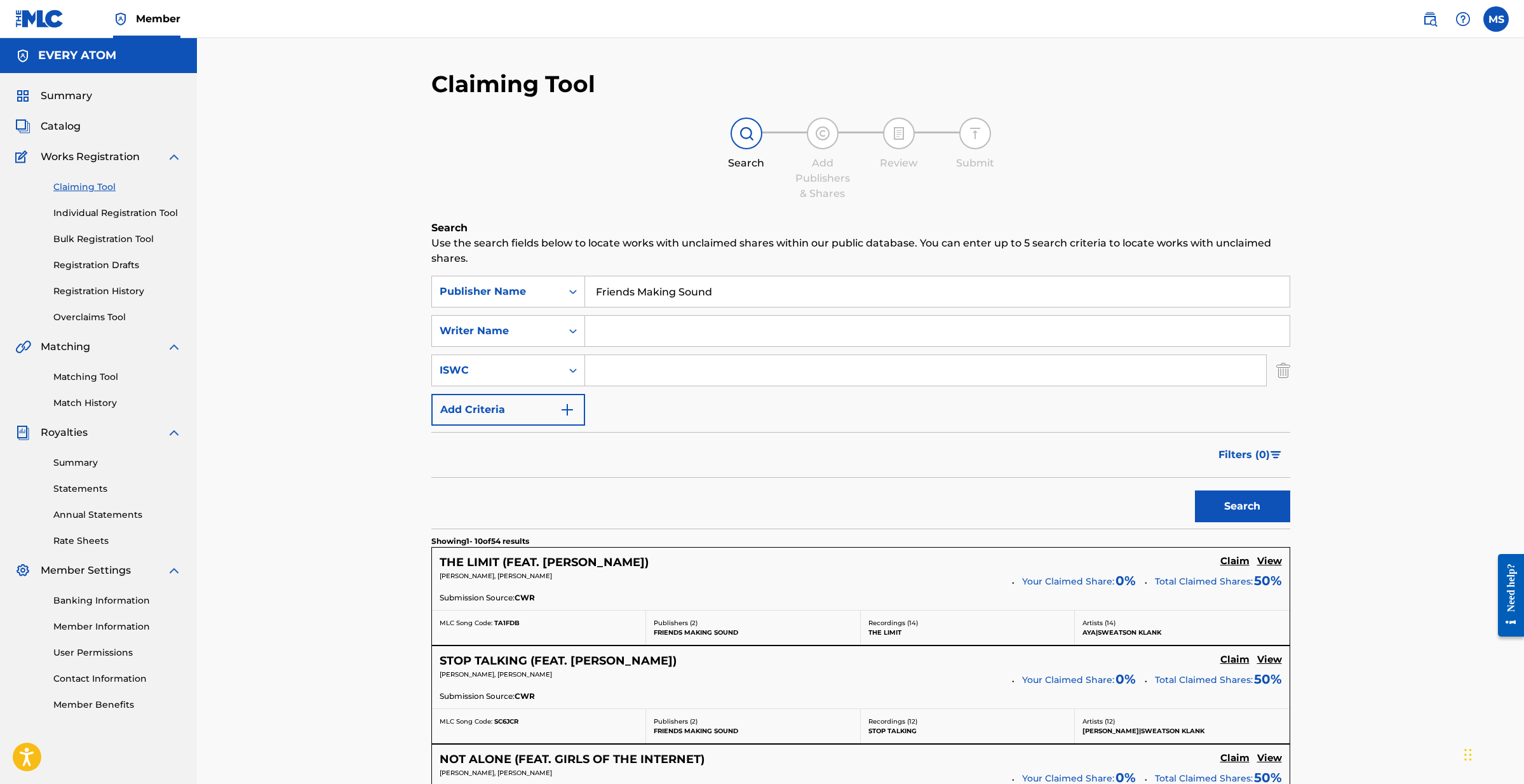
scroll to position [0, 0]
drag, startPoint x: 722, startPoint y: 291, endPoint x: 598, endPoint y: 288, distance: 124.0
click at [598, 288] on input "Friends Making Sound" at bounding box center [937, 292] width 704 height 30
type input "LuckyMe"
click at [1242, 507] on button "Search" at bounding box center [1242, 507] width 96 height 32
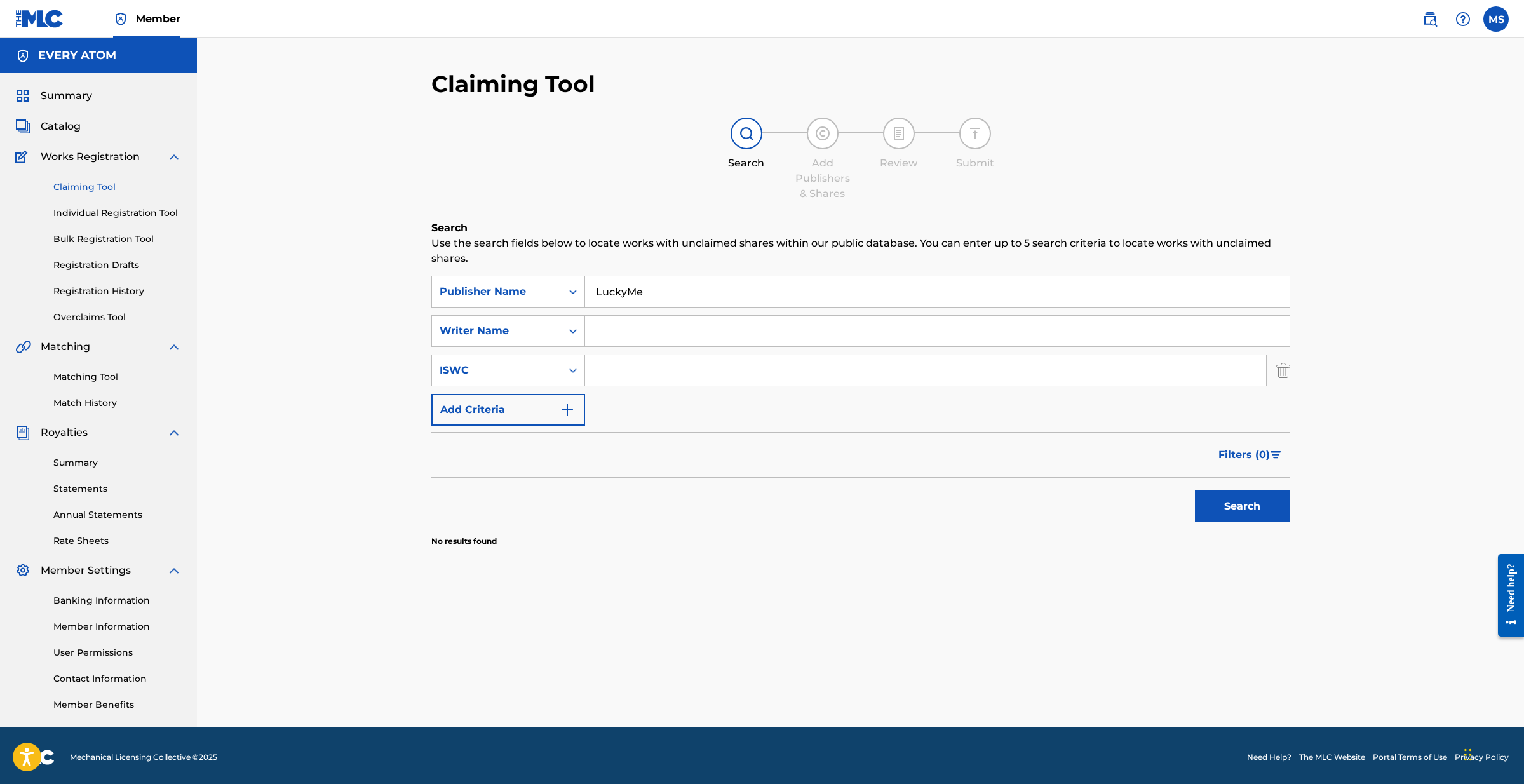
click at [633, 291] on input "LuckyMe" at bounding box center [937, 292] width 704 height 30
click at [616, 336] on input "Search Form" at bounding box center [937, 331] width 704 height 30
type input "[PERSON_NAME]"
click at [1242, 507] on button "Search" at bounding box center [1242, 507] width 96 height 32
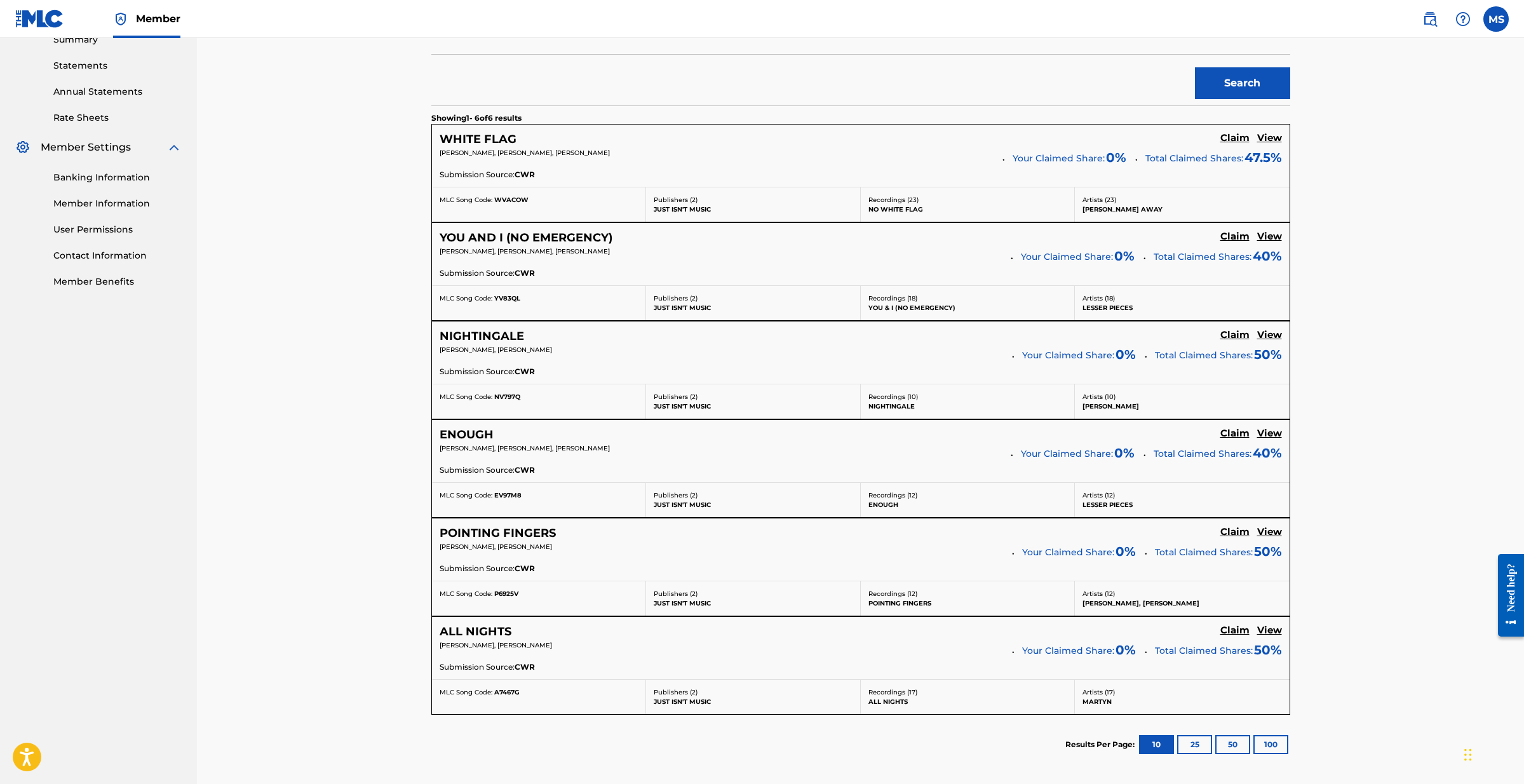
scroll to position [425, 0]
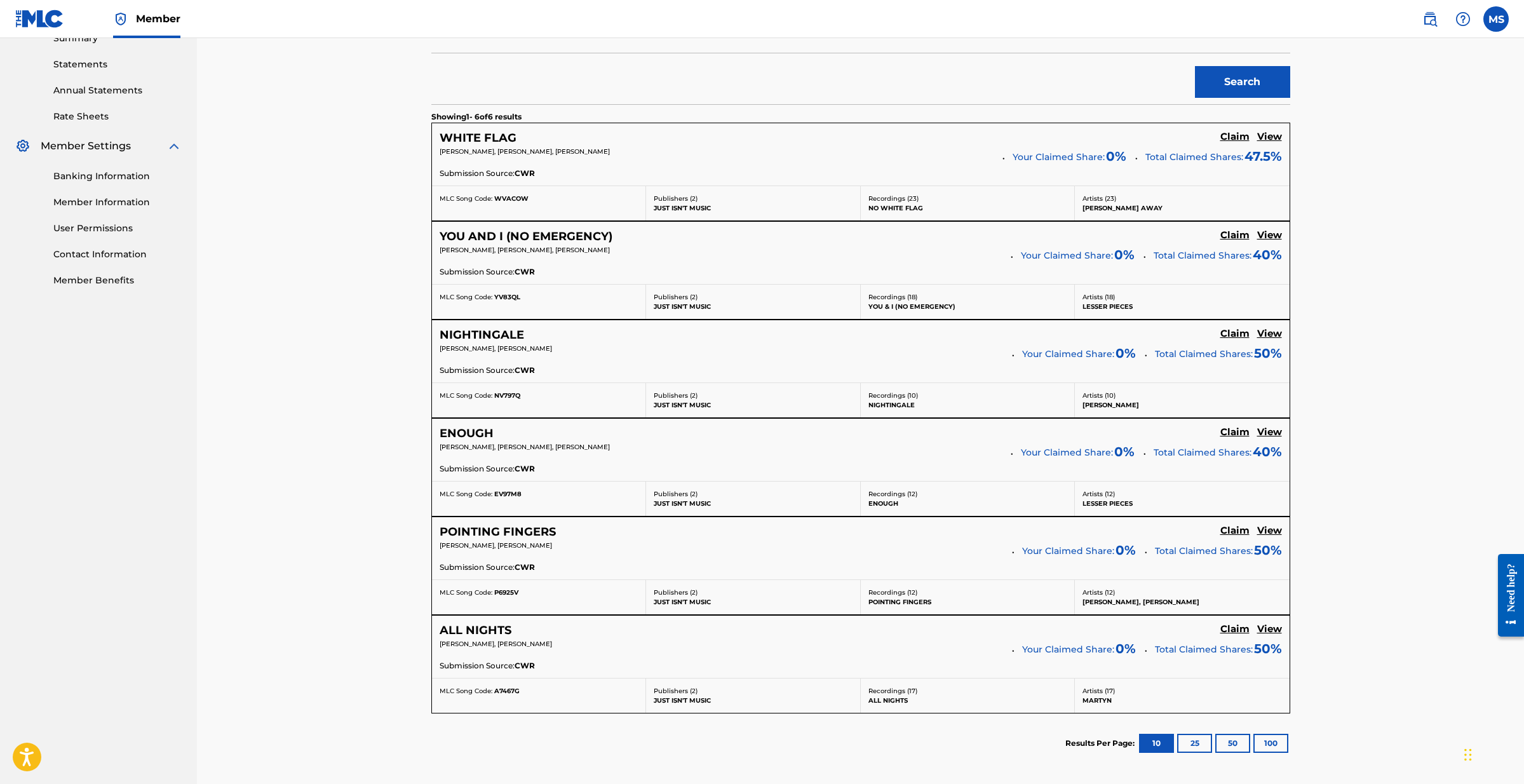
click at [1267, 430] on h5 "View" at bounding box center [1269, 432] width 25 height 12
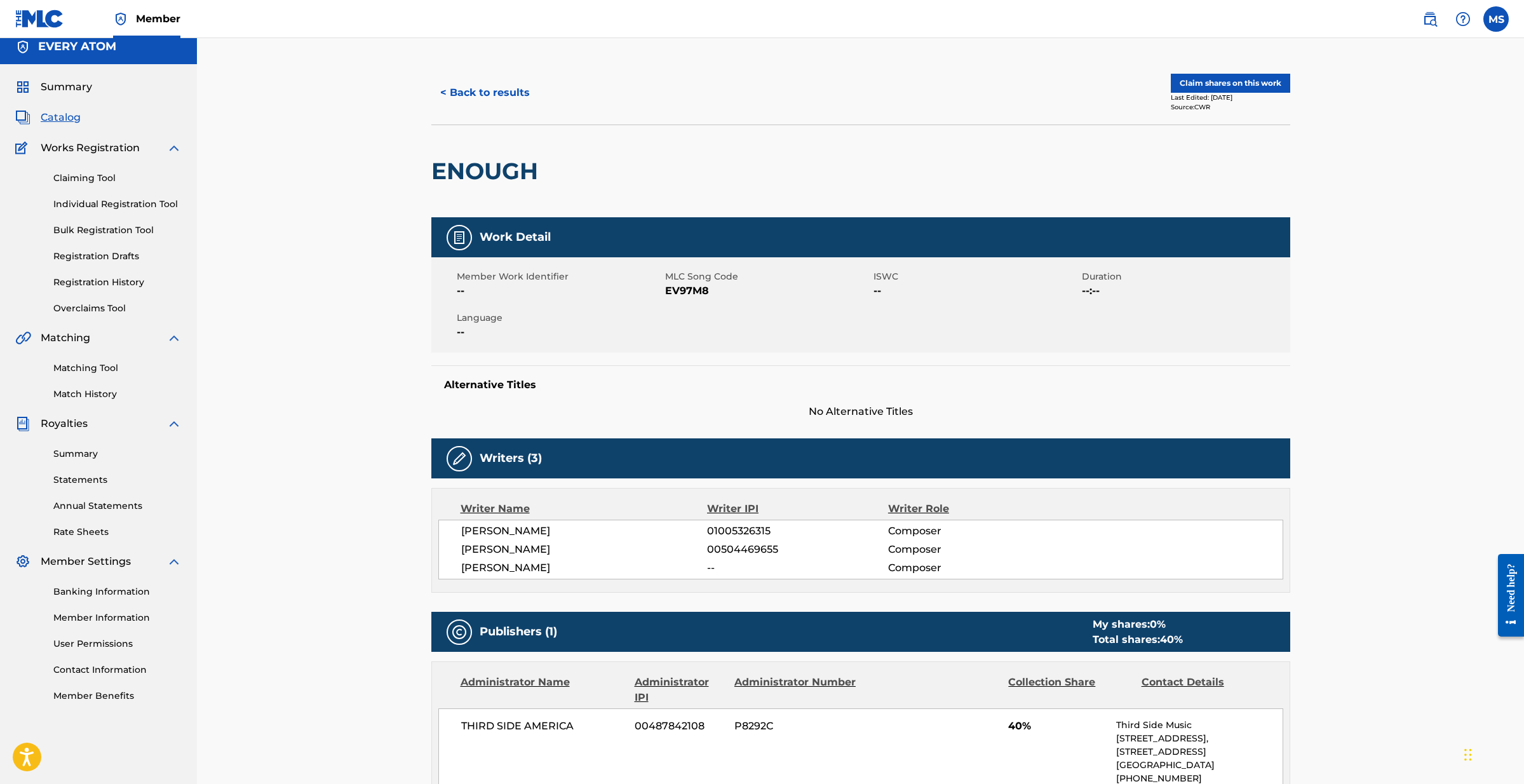
scroll to position [7, 0]
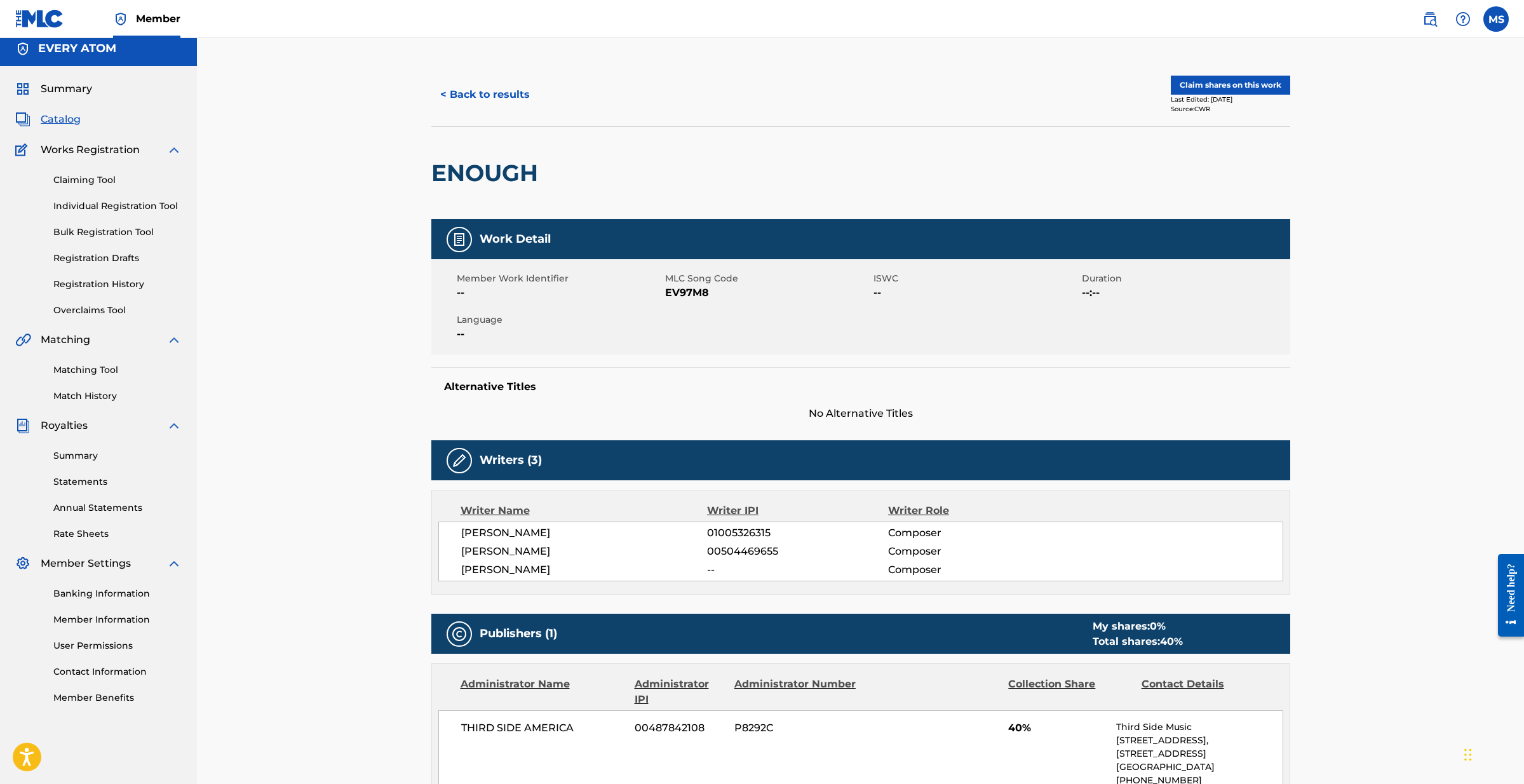
click at [512, 96] on button "< Back to results" at bounding box center [485, 95] width 107 height 32
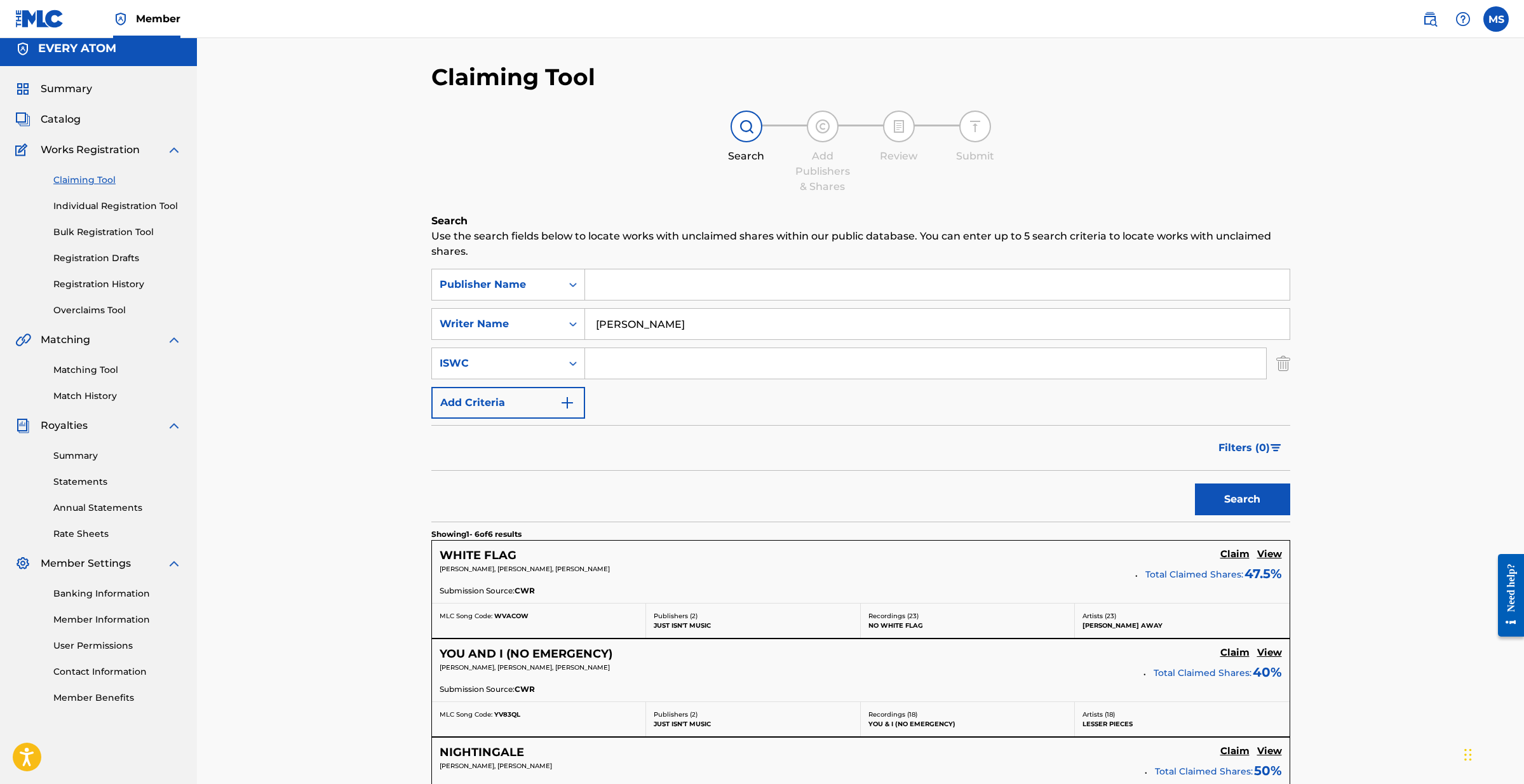
scroll to position [425, 0]
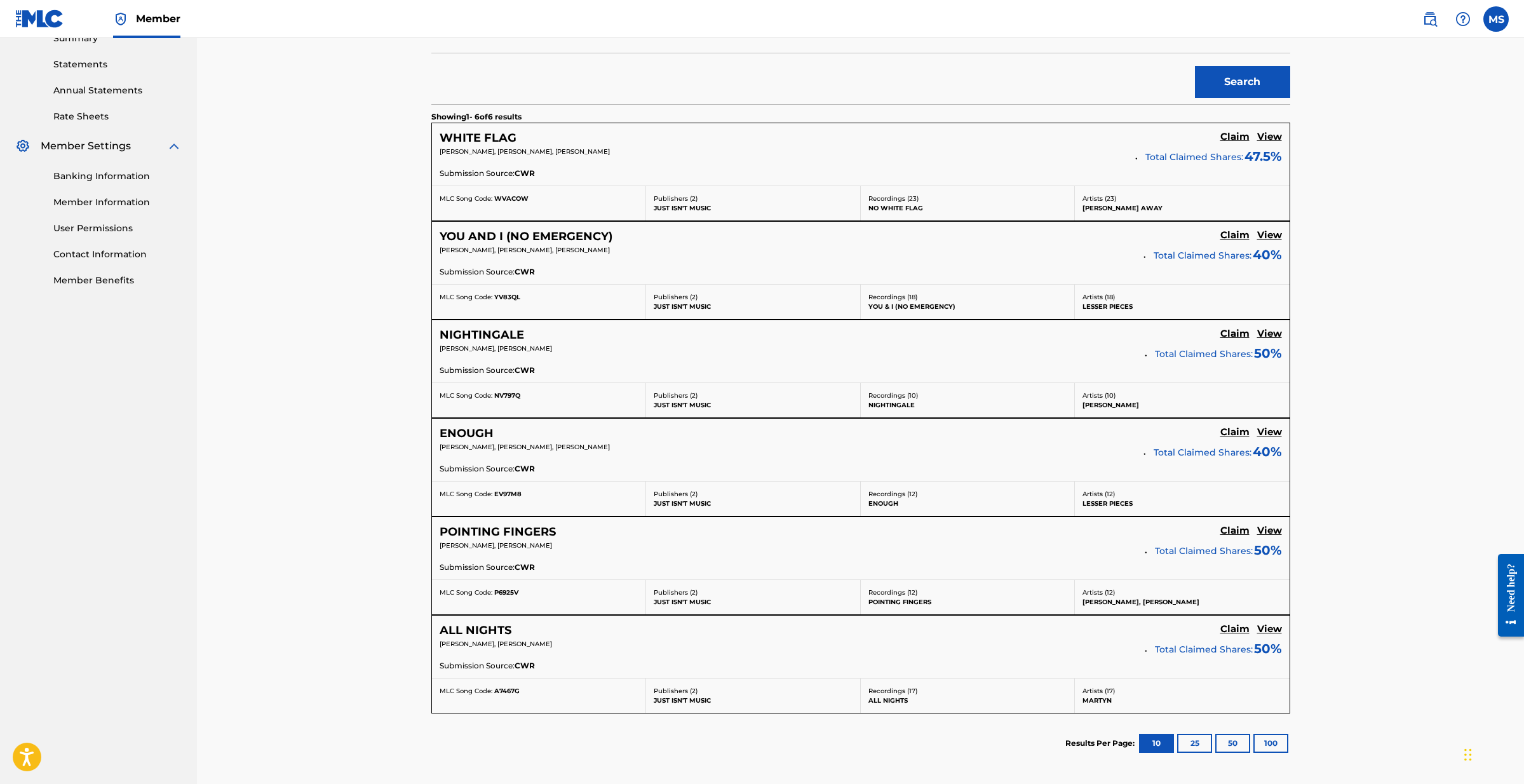
click at [1260, 235] on h5 "View" at bounding box center [1269, 235] width 25 height 12
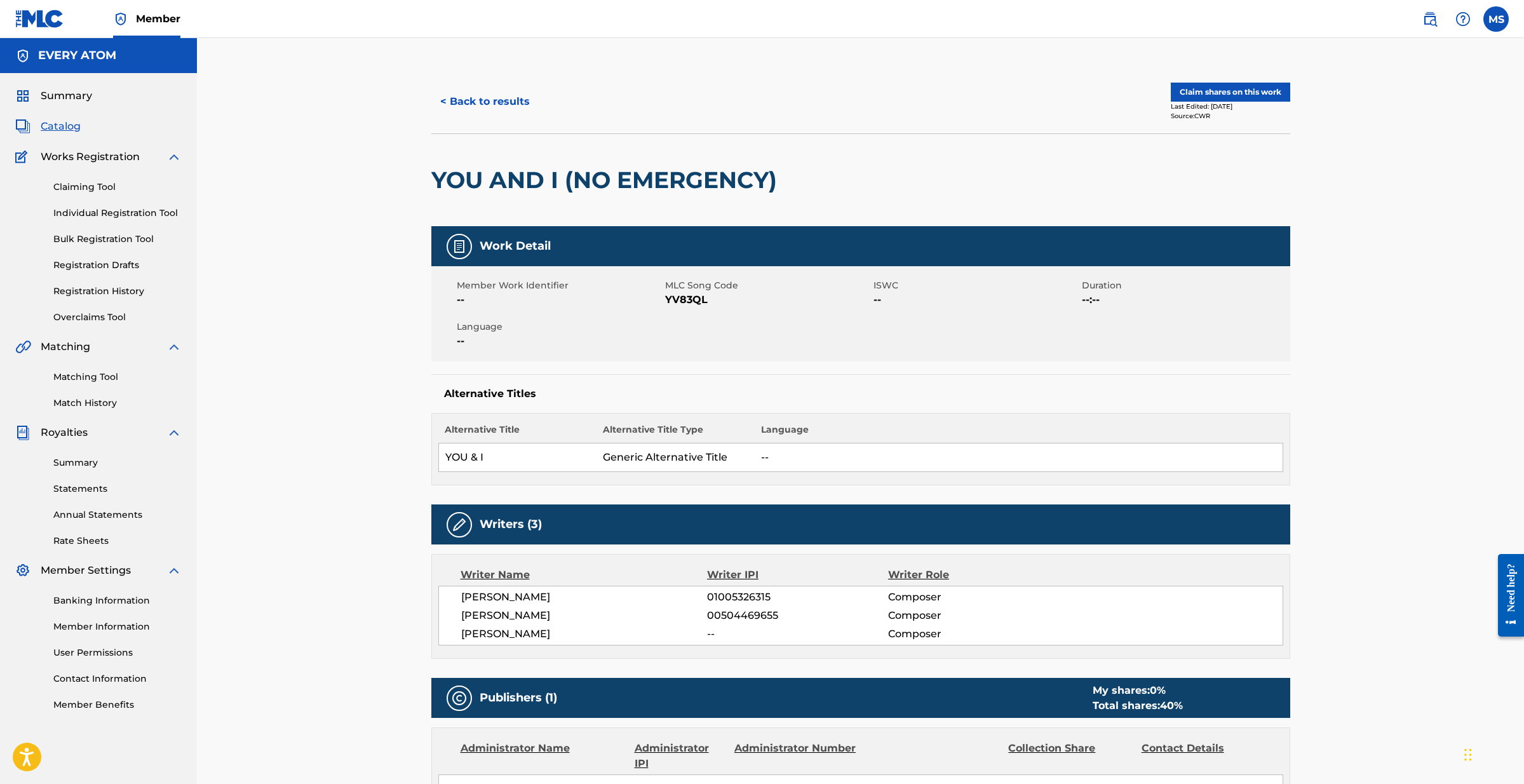
click at [494, 102] on button "< Back to results" at bounding box center [485, 101] width 107 height 32
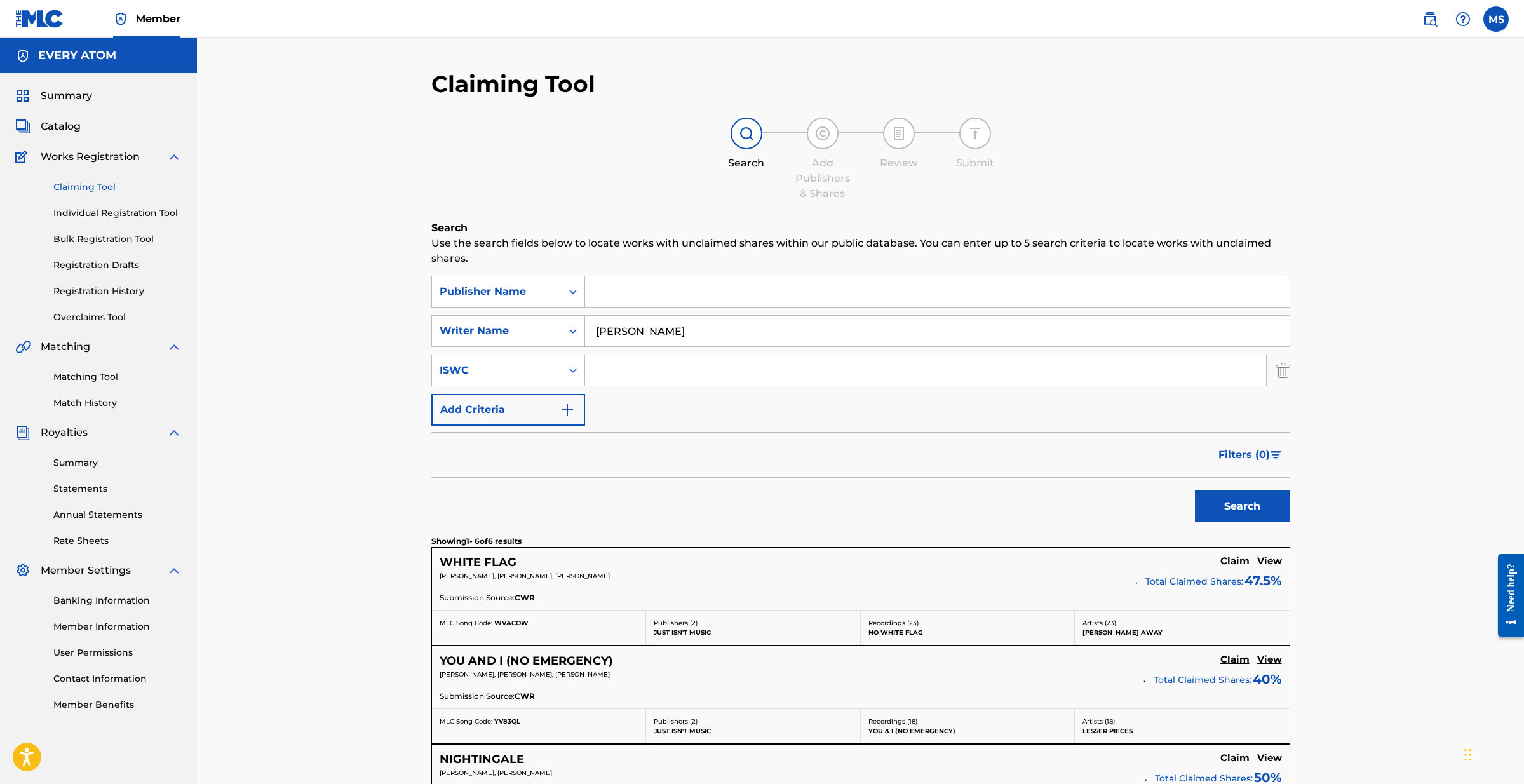
scroll to position [425, 0]
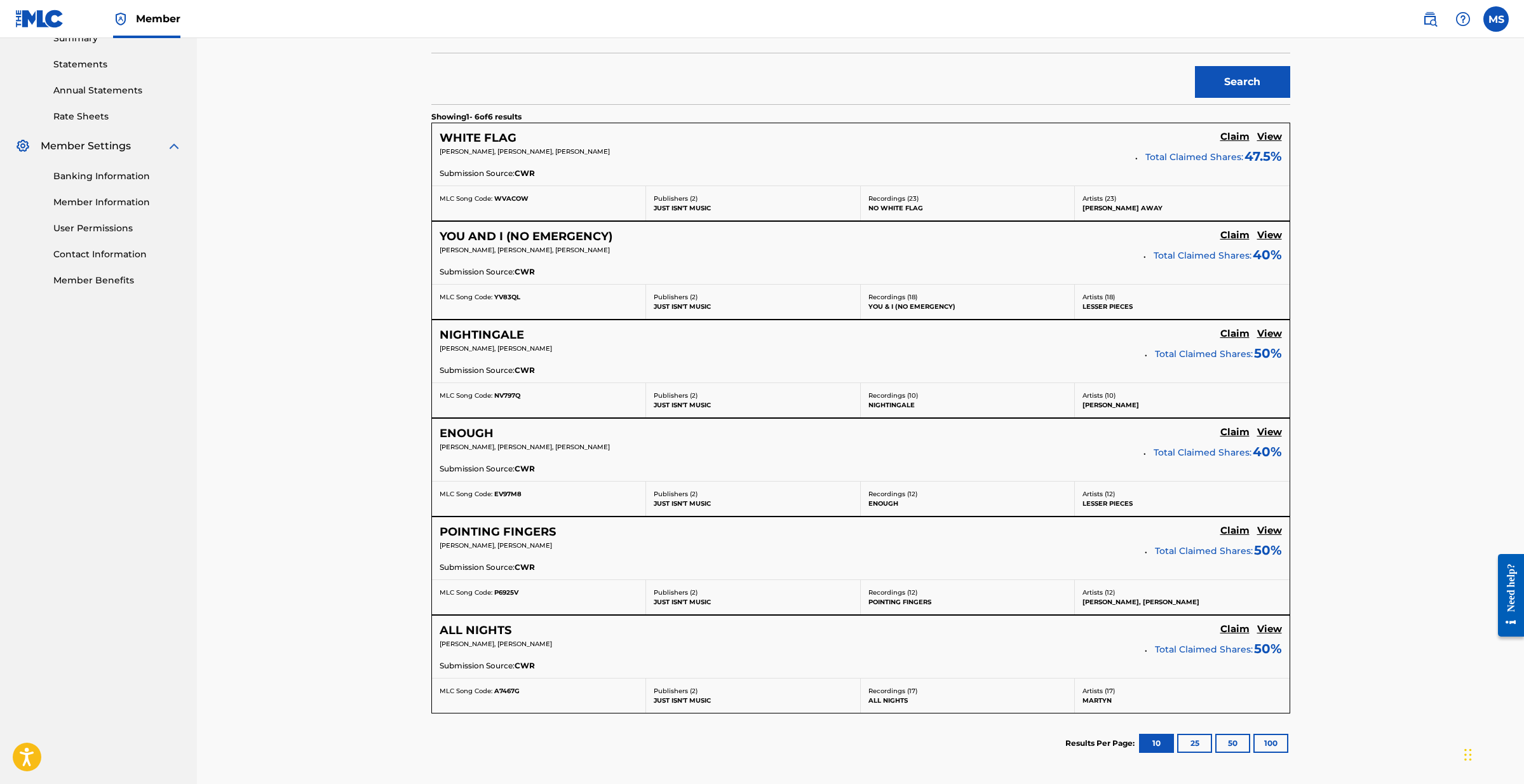
click at [1268, 136] on h5 "View" at bounding box center [1269, 137] width 25 height 12
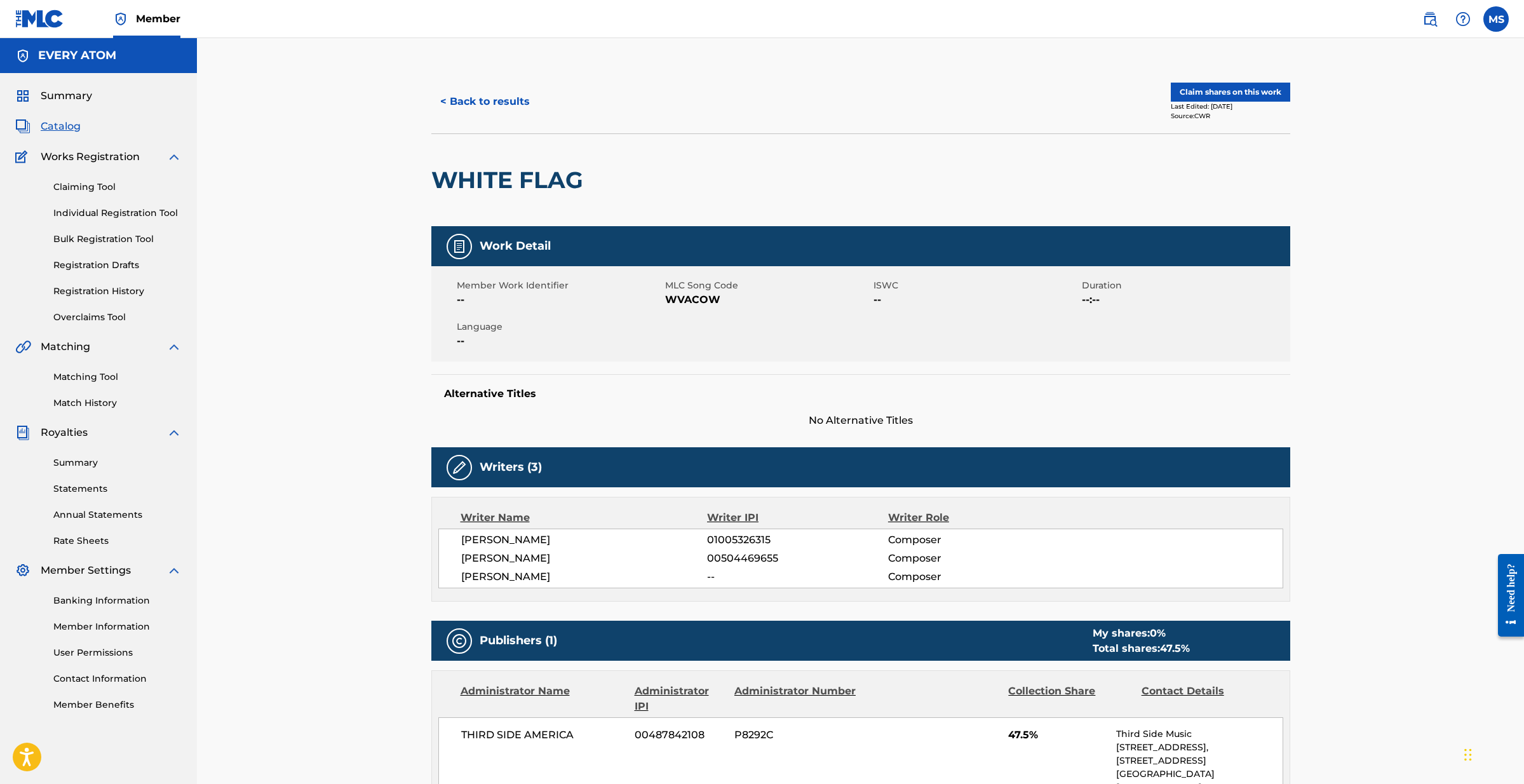
click at [509, 108] on button "< Back to results" at bounding box center [485, 101] width 107 height 32
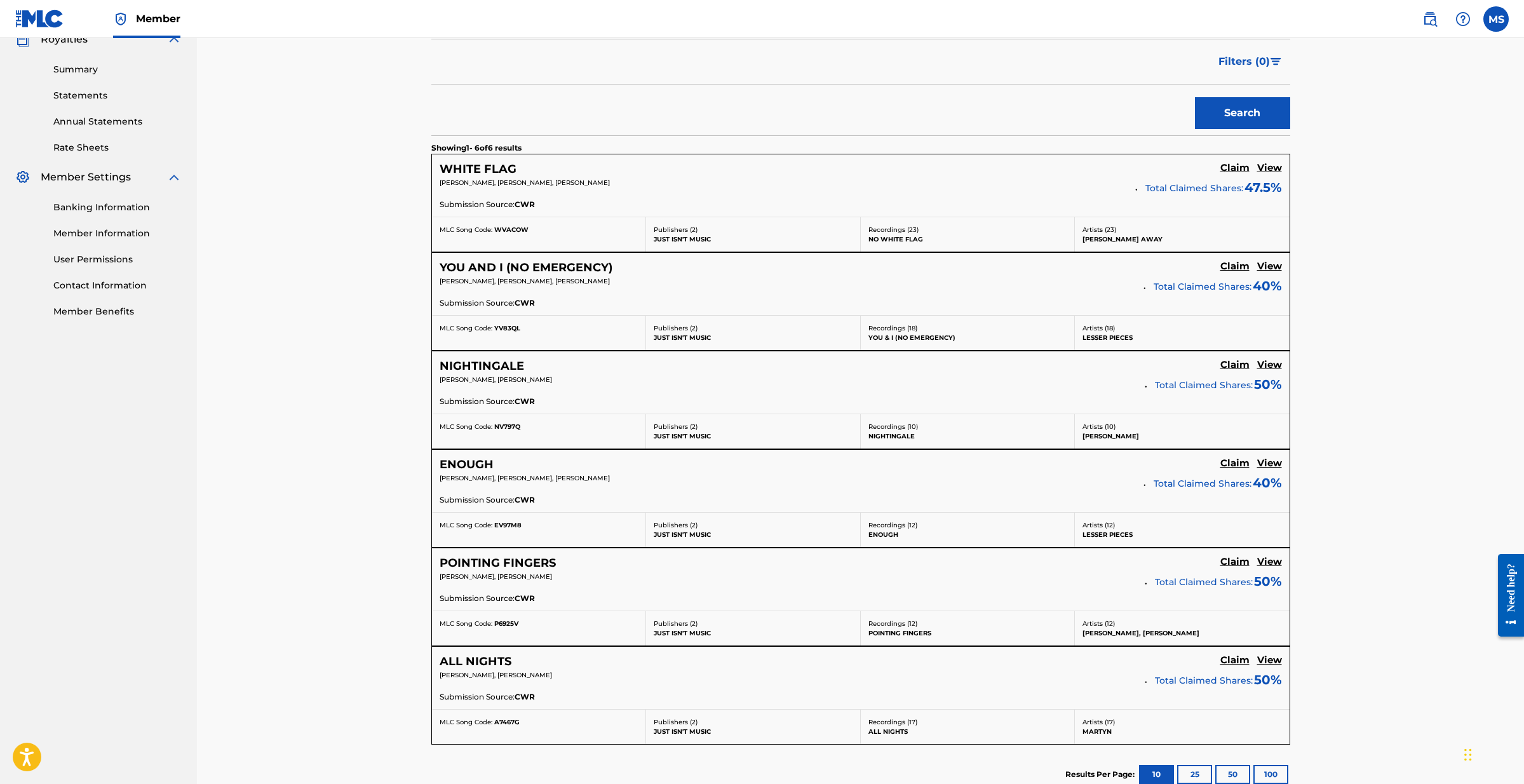
scroll to position [394, 0]
click at [1229, 173] on h5 "Claim" at bounding box center [1235, 167] width 30 height 12
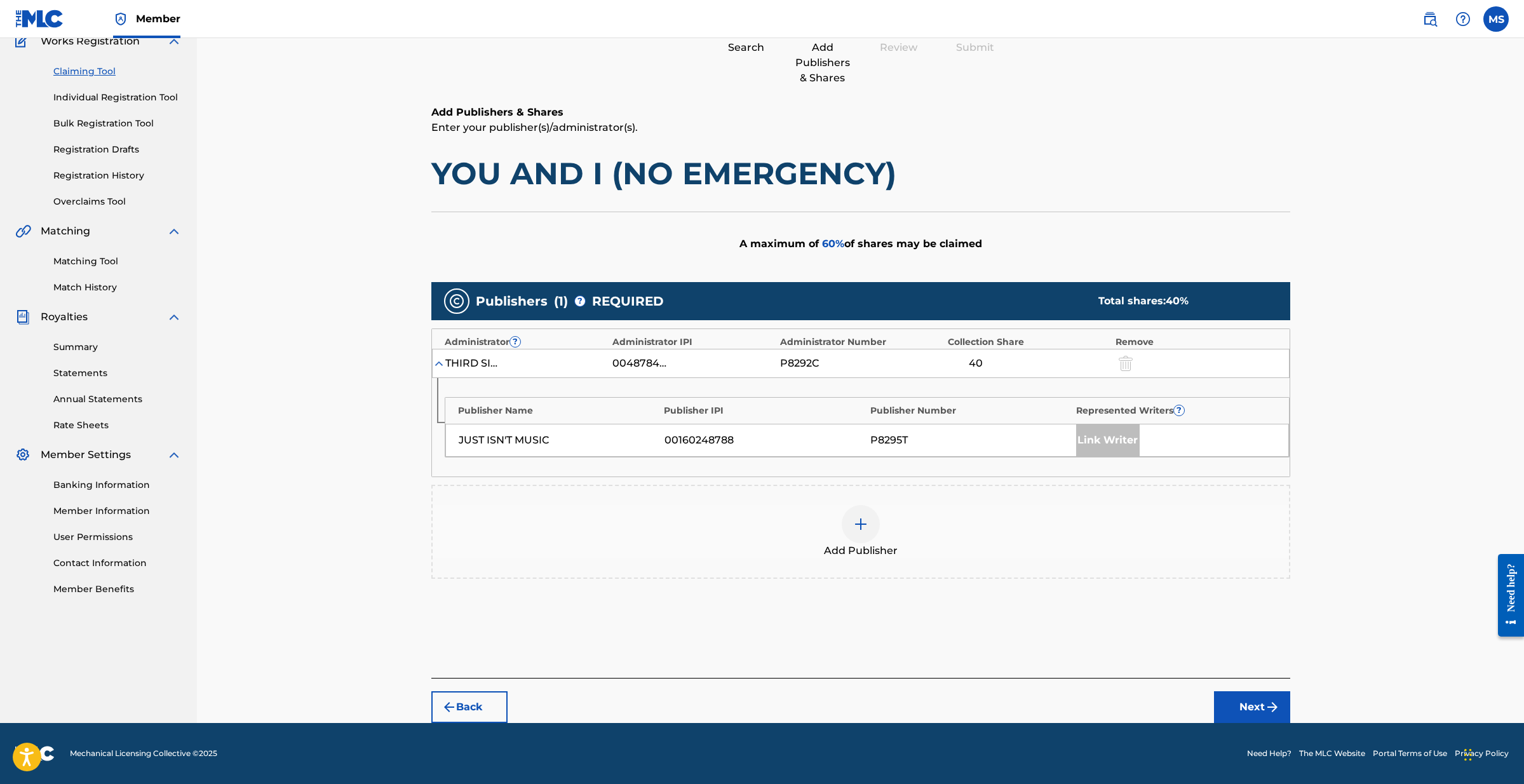
scroll to position [115, 0]
click at [1127, 362] on div at bounding box center [1124, 363] width 19 height 14
click at [1108, 442] on div "Link Writer" at bounding box center [1107, 441] width 63 height 32
click at [869, 519] on div at bounding box center [860, 524] width 38 height 38
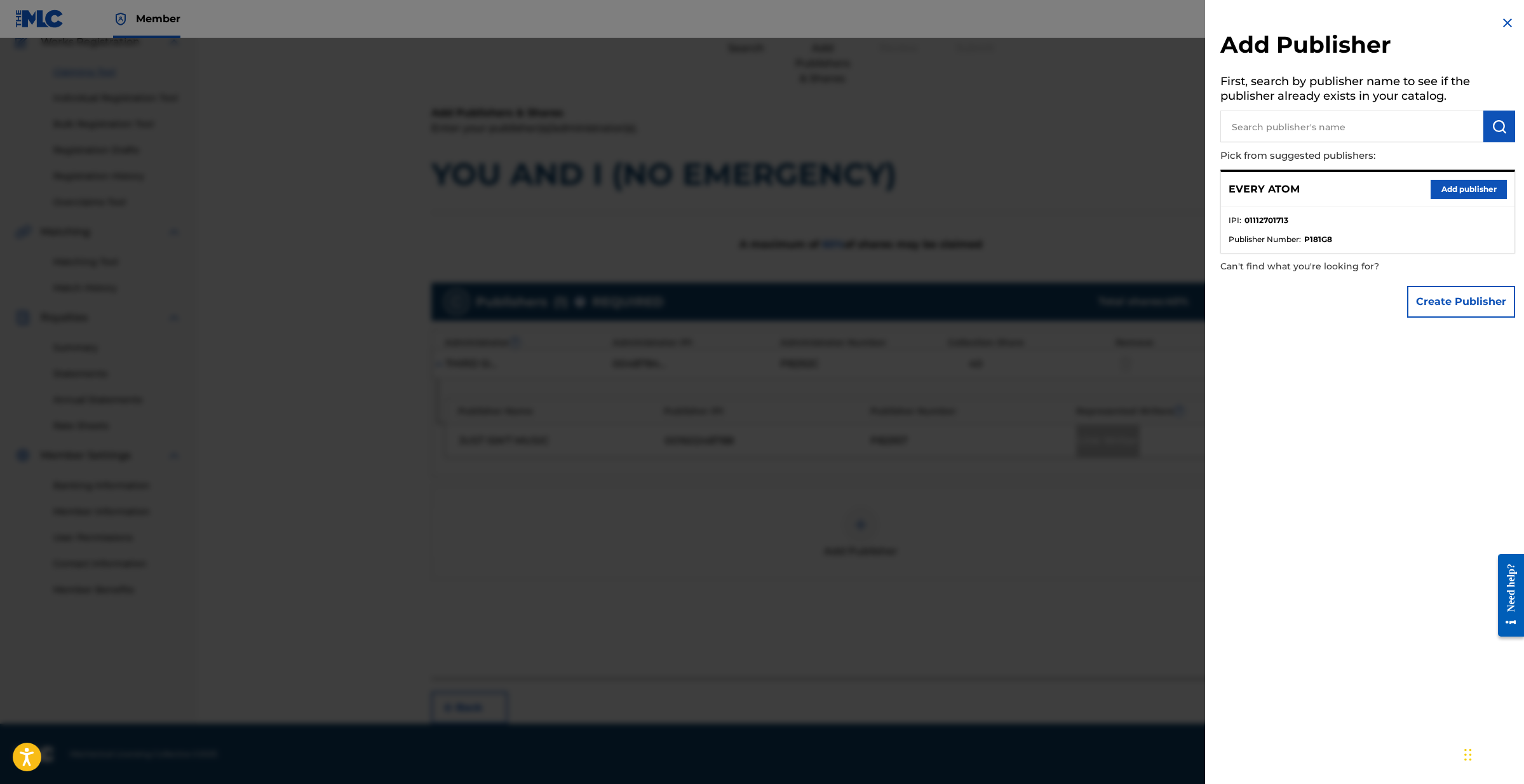
scroll to position [118, 0]
click at [1457, 183] on button "Add publisher" at bounding box center [1468, 189] width 76 height 19
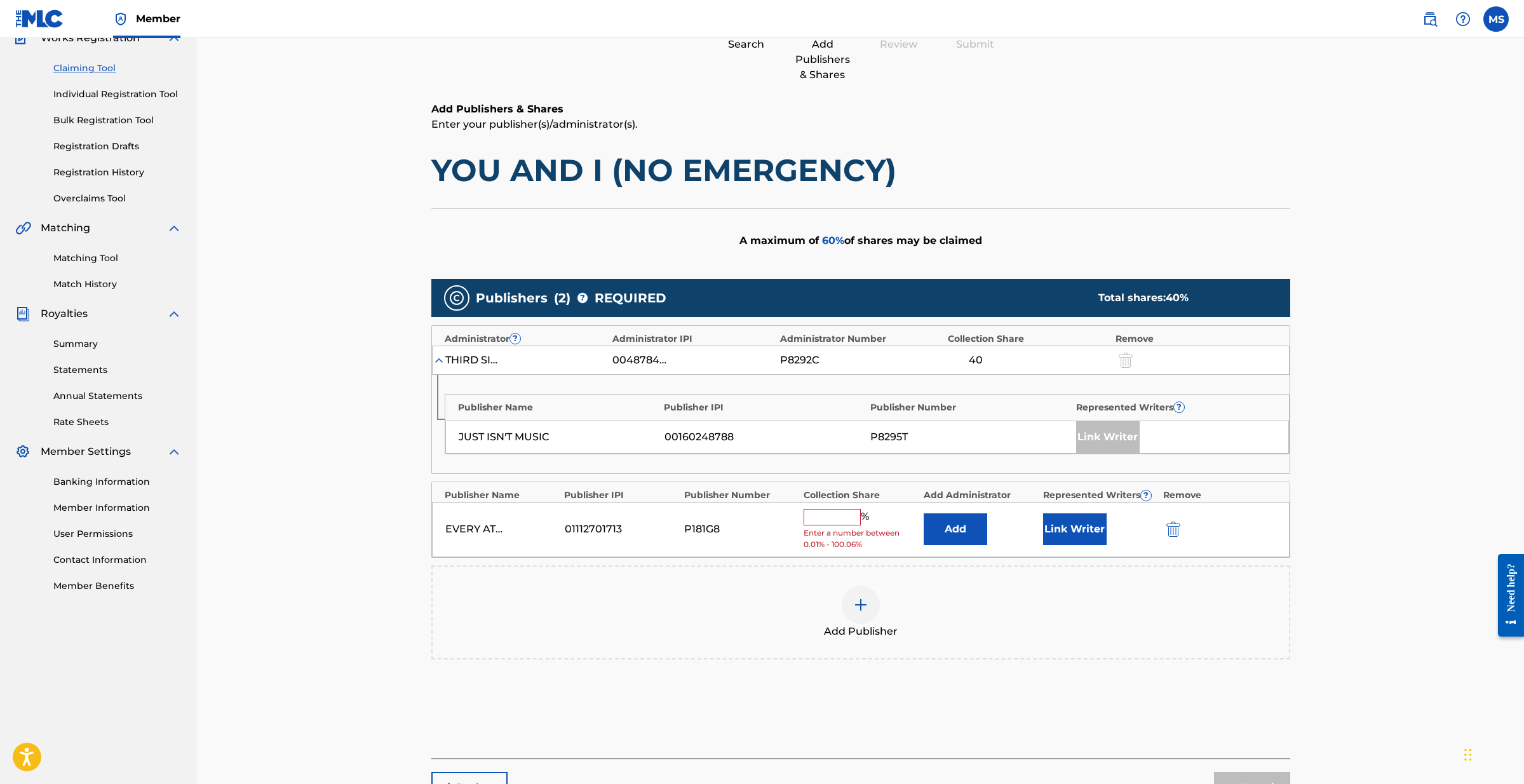
click at [843, 509] on input "text" at bounding box center [832, 518] width 58 height 17
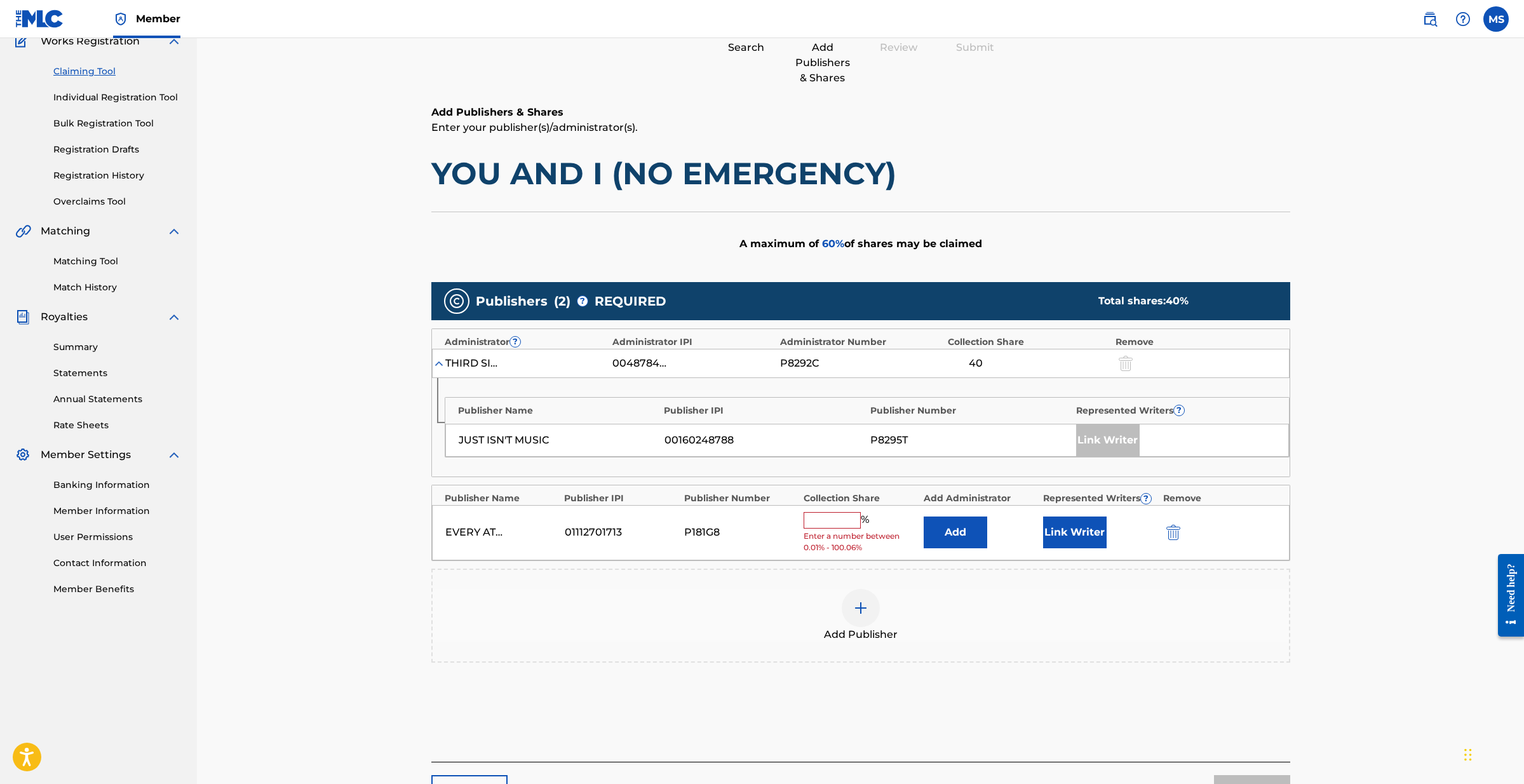
scroll to position [115, 0]
type input "40"
click at [1070, 532] on button "Link Writer" at bounding box center [1074, 529] width 63 height 32
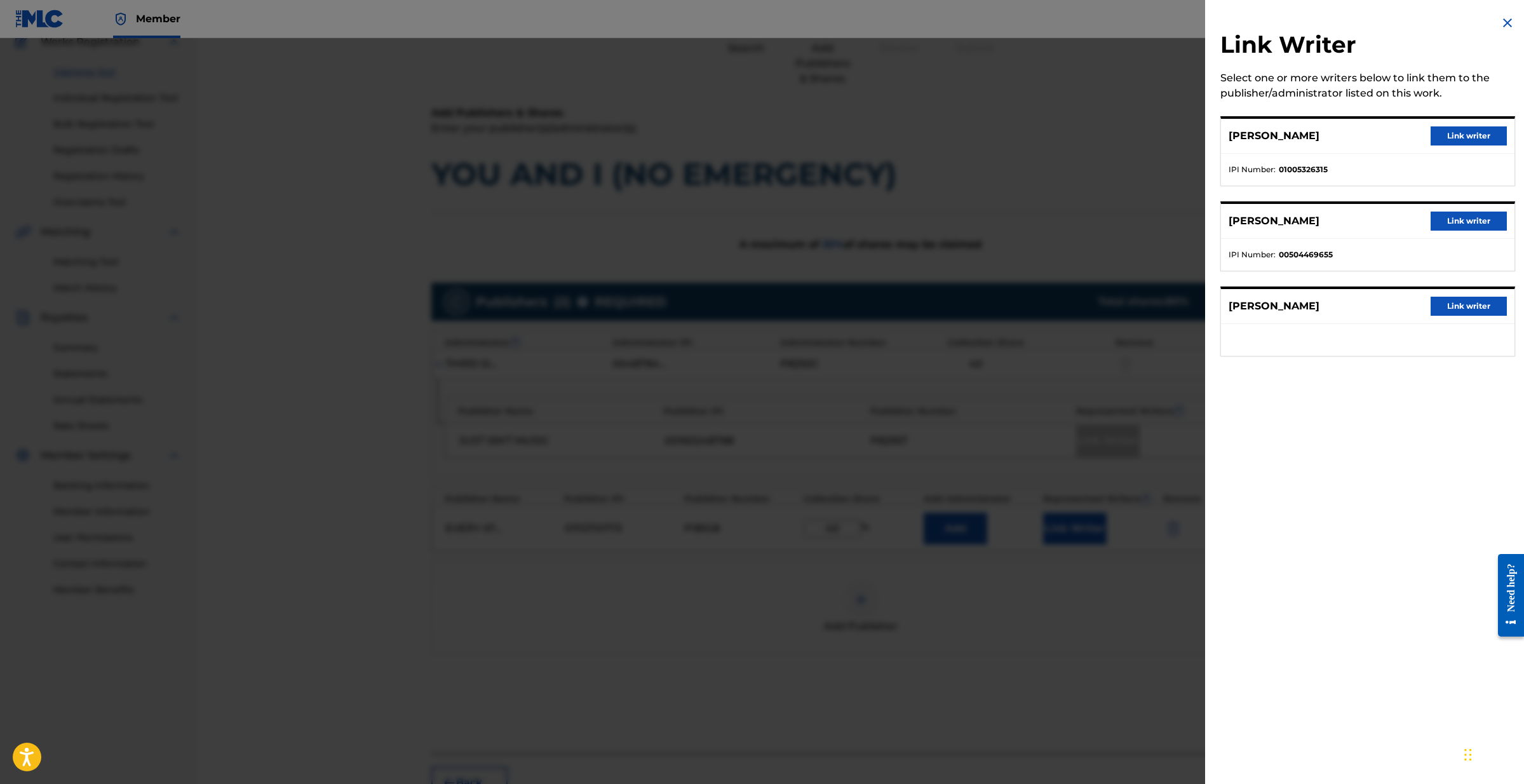
click at [1445, 226] on button "Link writer" at bounding box center [1468, 221] width 76 height 19
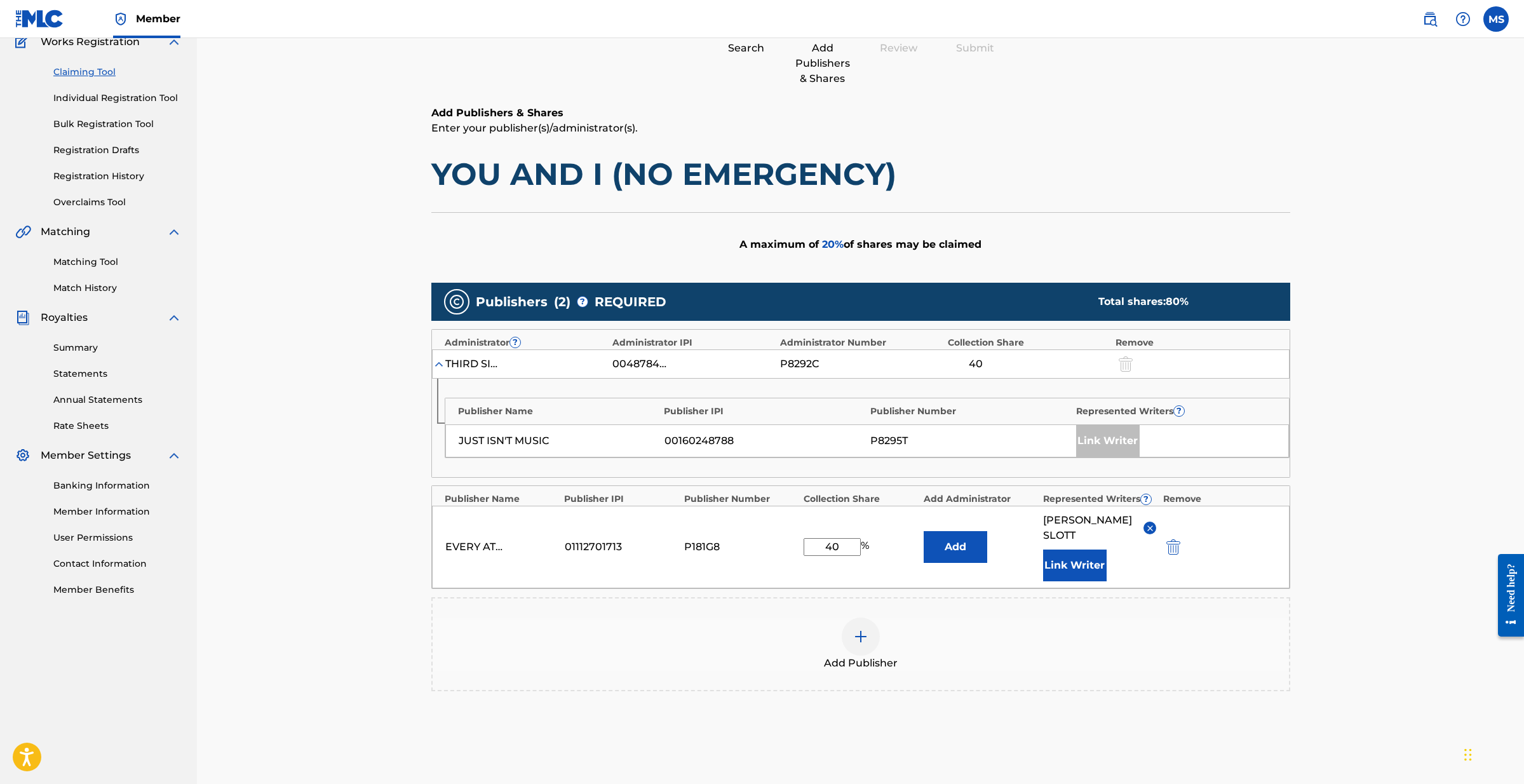
click at [1175, 540] on img "submit" at bounding box center [1173, 547] width 14 height 15
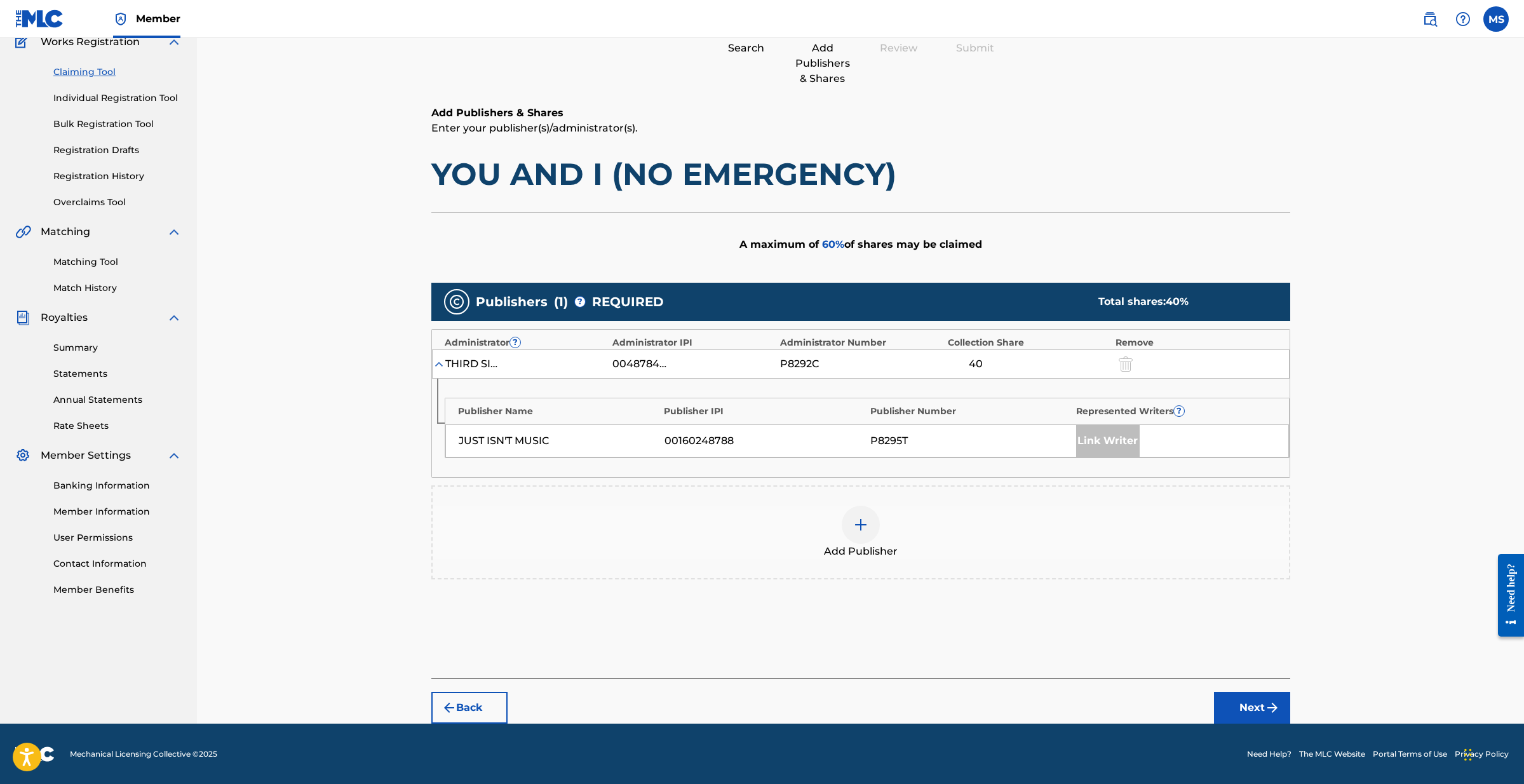
click at [465, 710] on button "Back" at bounding box center [469, 708] width 76 height 32
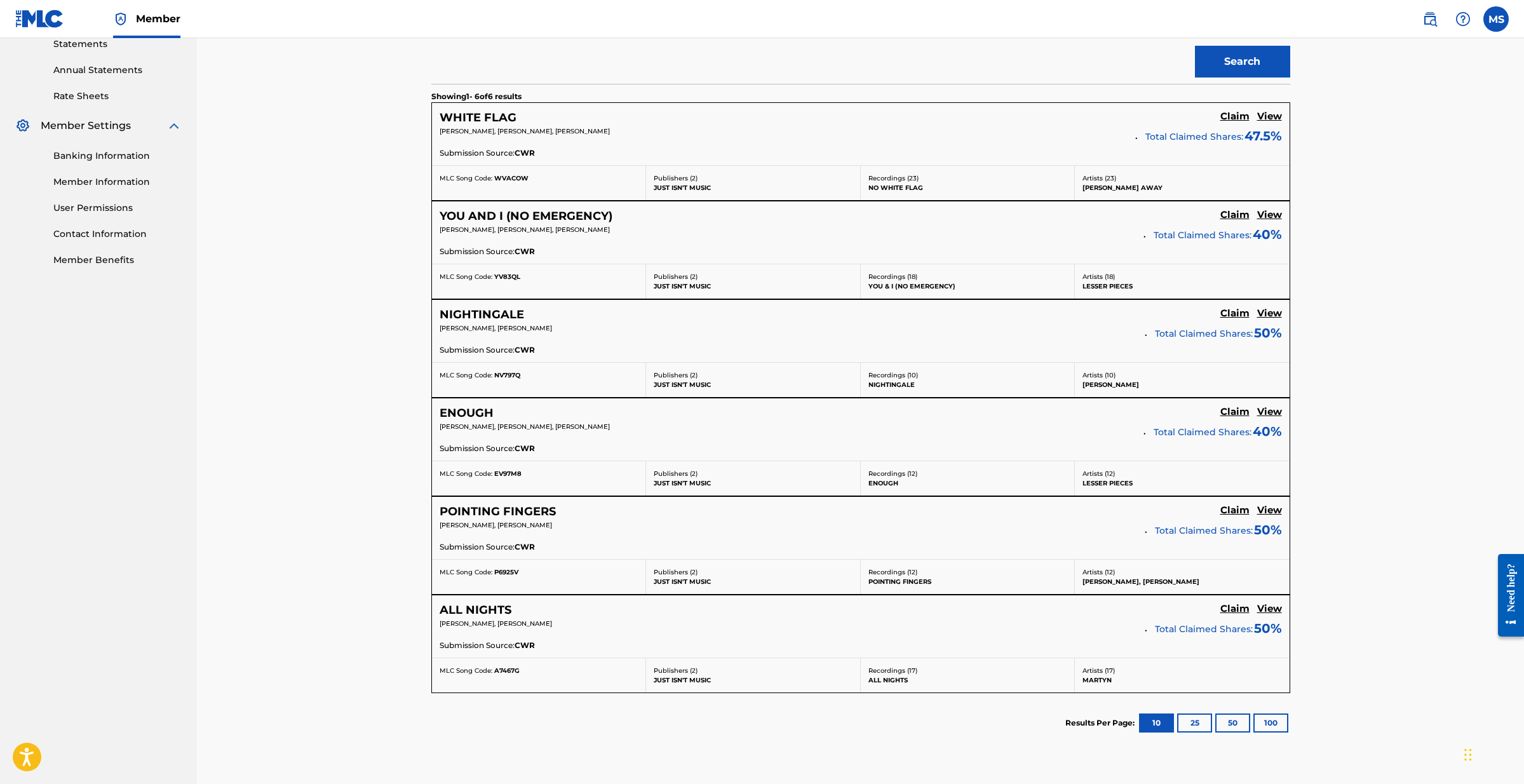
scroll to position [453, 0]
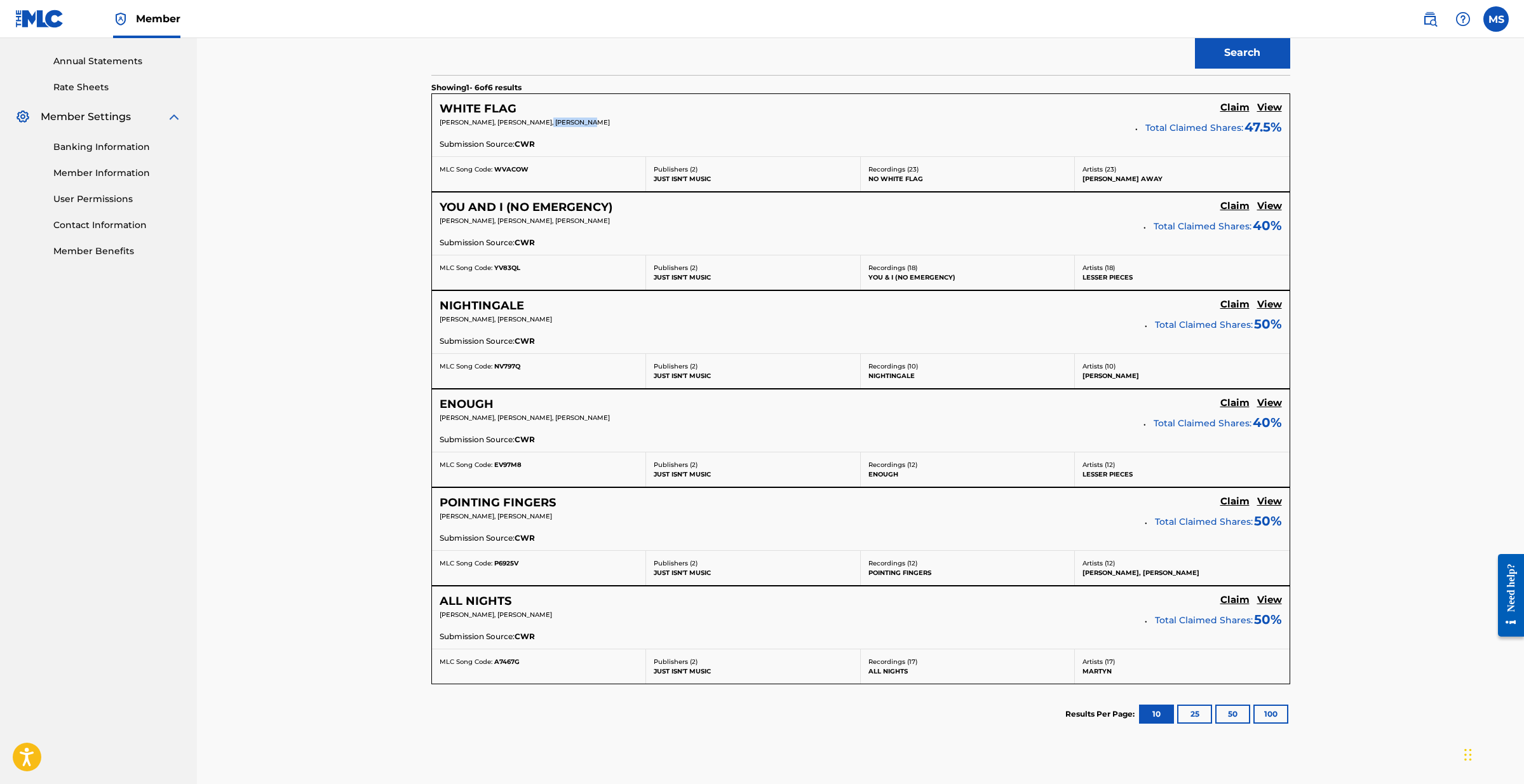
drag, startPoint x: 548, startPoint y: 121, endPoint x: 593, endPoint y: 122, distance: 45.0
click at [593, 122] on p "[PERSON_NAME], [PERSON_NAME], [PERSON_NAME]" at bounding box center [783, 122] width 687 height 9
copy span "[PERSON_NAME]"
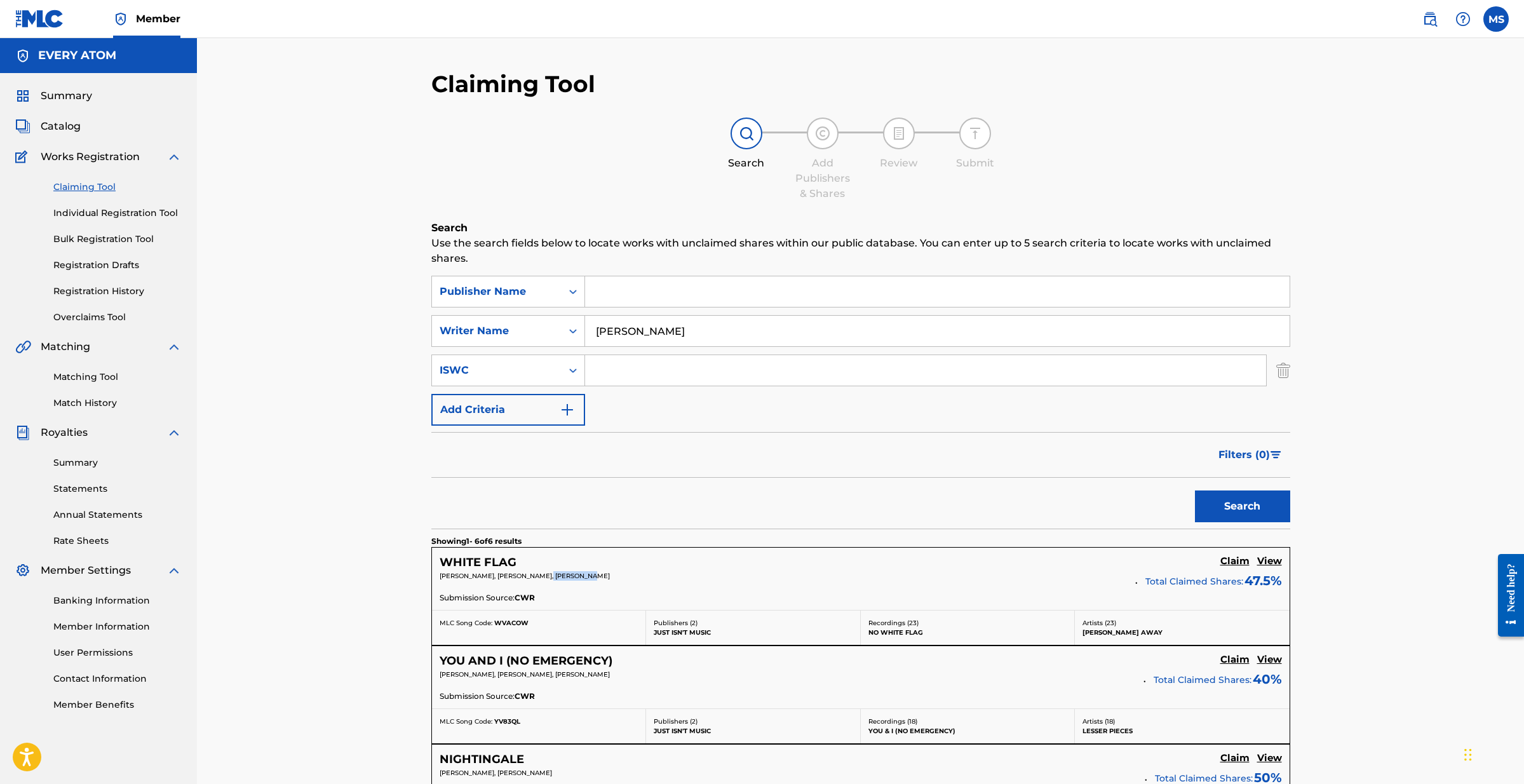
scroll to position [0, 0]
click at [644, 338] on input "[PERSON_NAME]" at bounding box center [937, 331] width 704 height 30
paste input "[PERSON_NAME]"
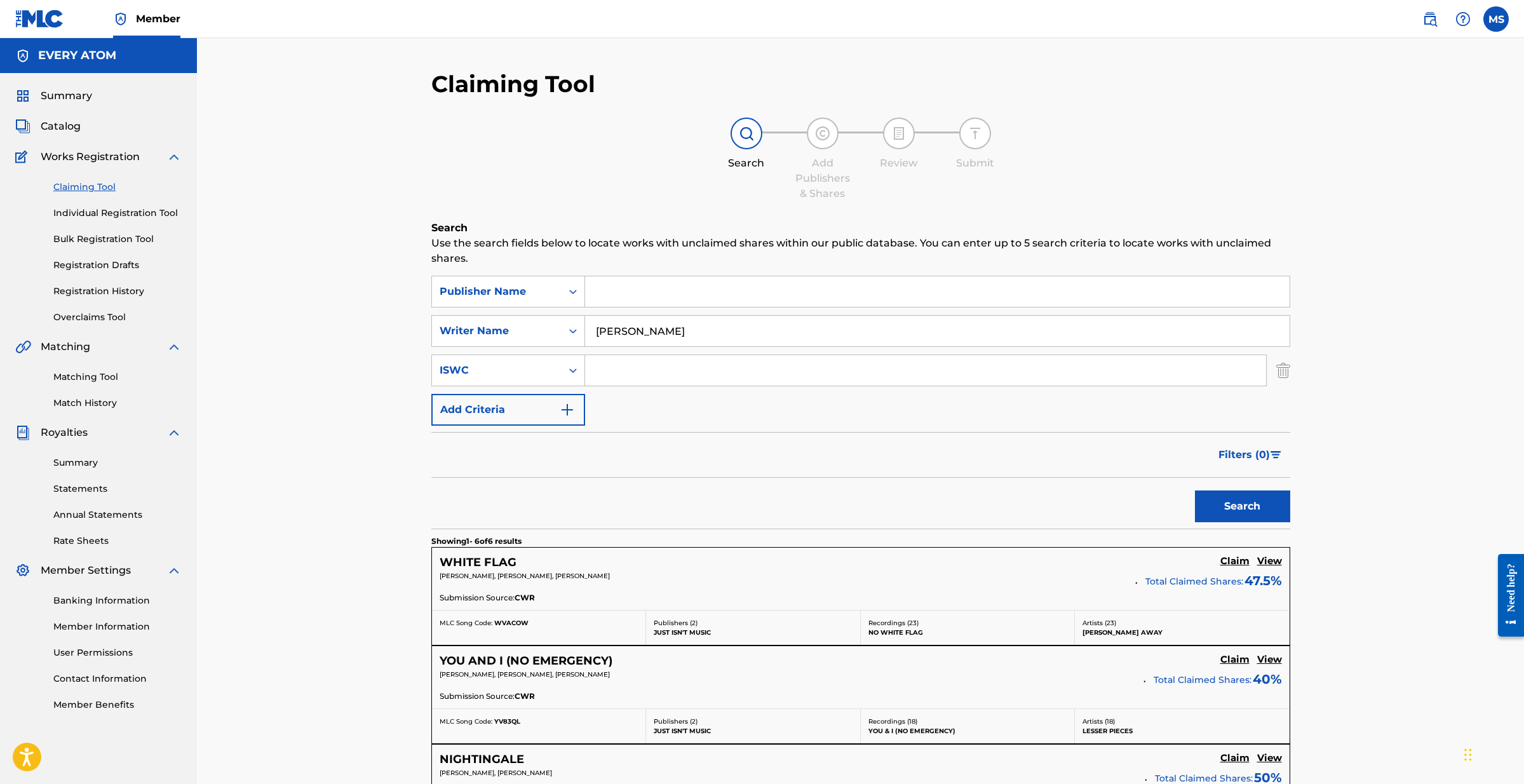
click at [1242, 507] on button "Search" at bounding box center [1242, 507] width 96 height 32
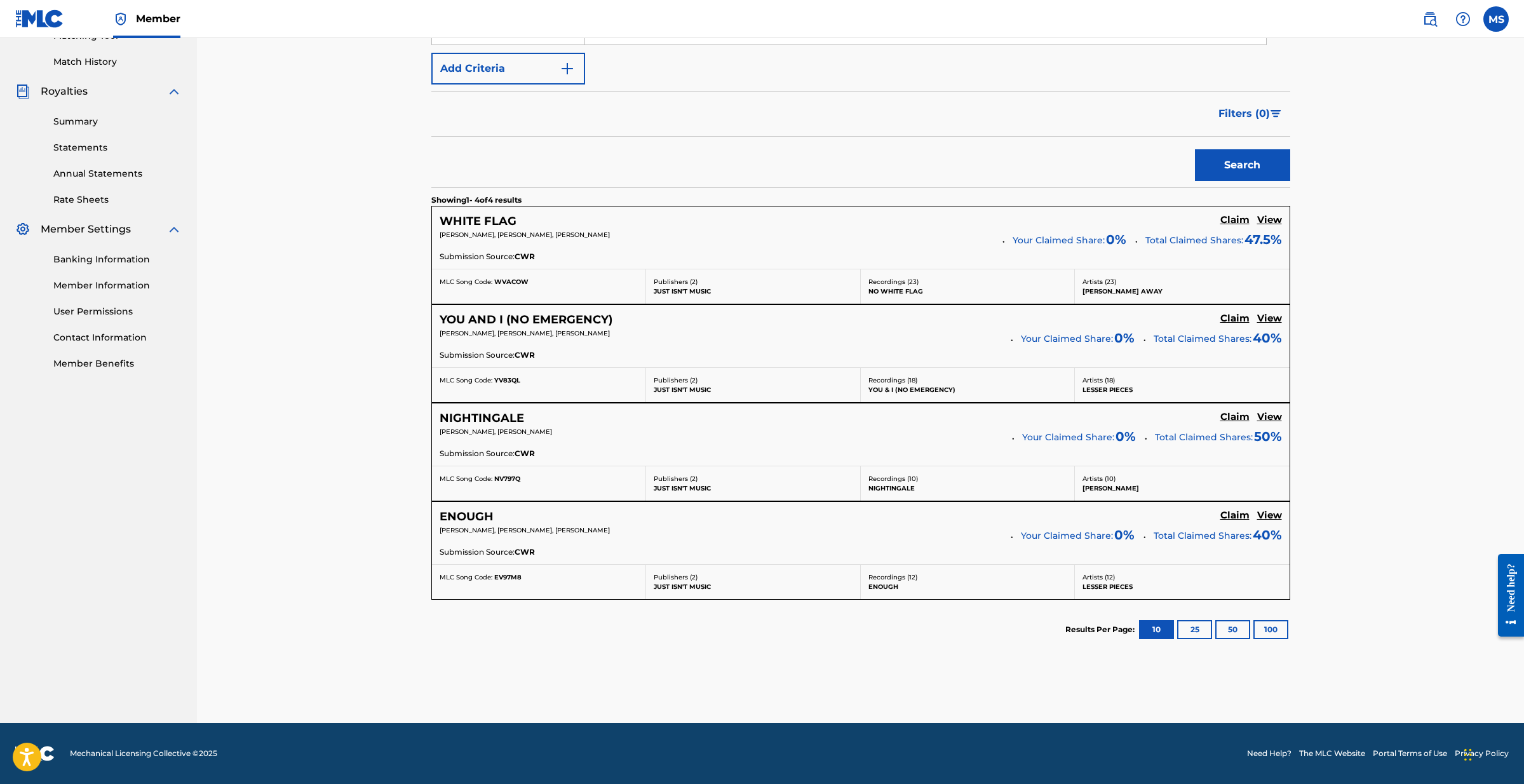
scroll to position [340, 0]
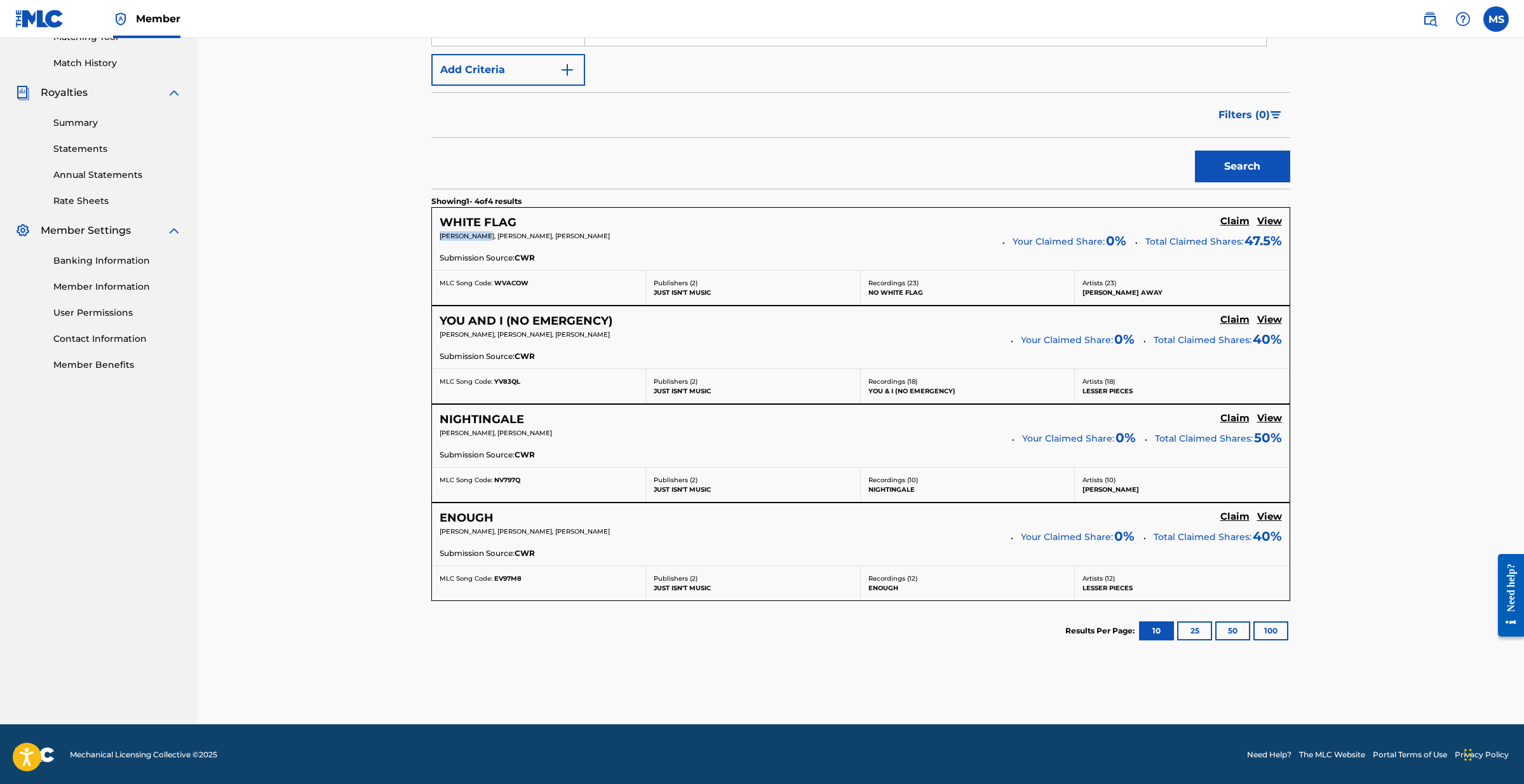
drag, startPoint x: 489, startPoint y: 237, endPoint x: 424, endPoint y: 234, distance: 65.1
click at [424, 234] on div "Claiming Tool Search Add Publishers & Shares Review Submit Search Use the searc…" at bounding box center [860, 227] width 889 height 994
copy span "[PERSON_NAME]"
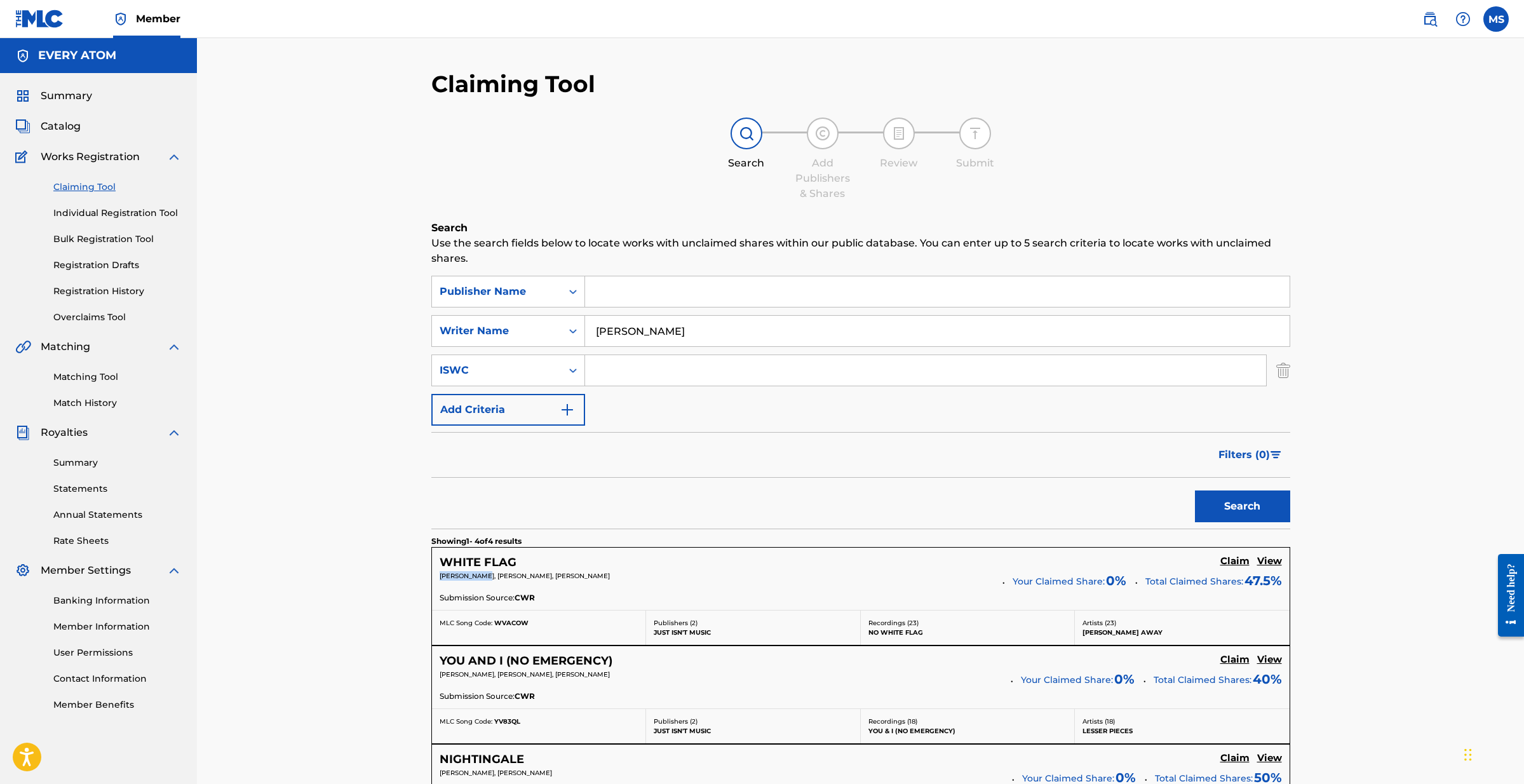
scroll to position [0, 0]
click at [649, 328] on input "[PERSON_NAME]" at bounding box center [937, 331] width 704 height 30
paste input "[PERSON_NAME]"
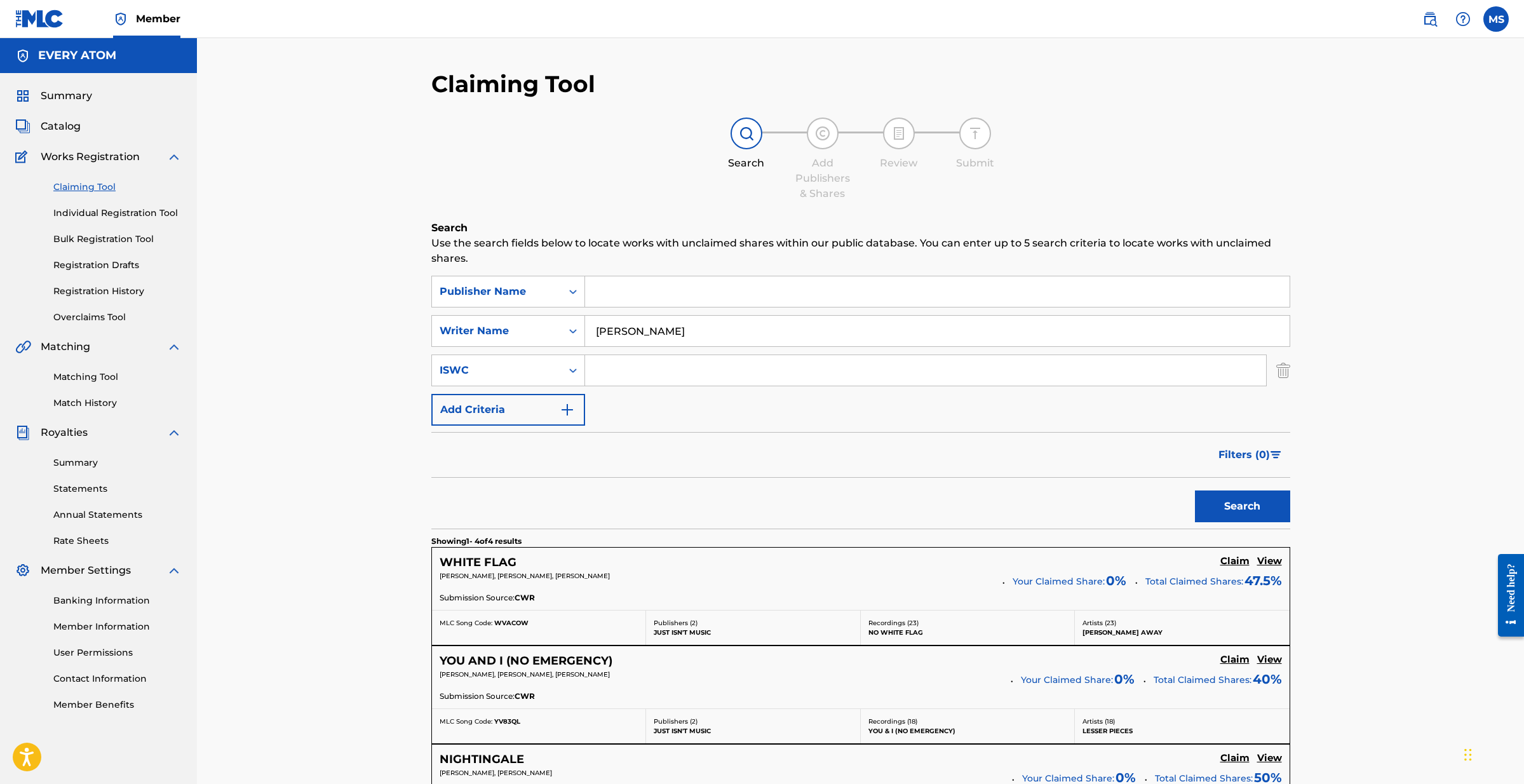
type input "[PERSON_NAME]"
click at [1242, 507] on button "Search" at bounding box center [1242, 507] width 96 height 32
drag, startPoint x: 686, startPoint y: 333, endPoint x: 573, endPoint y: 317, distance: 114.1
click at [573, 317] on div "SearchWithCriteria8dab94a2-fe01-4b41-b10f-ad90a2ed04be Writer Name [PERSON_NAME]" at bounding box center [860, 331] width 858 height 32
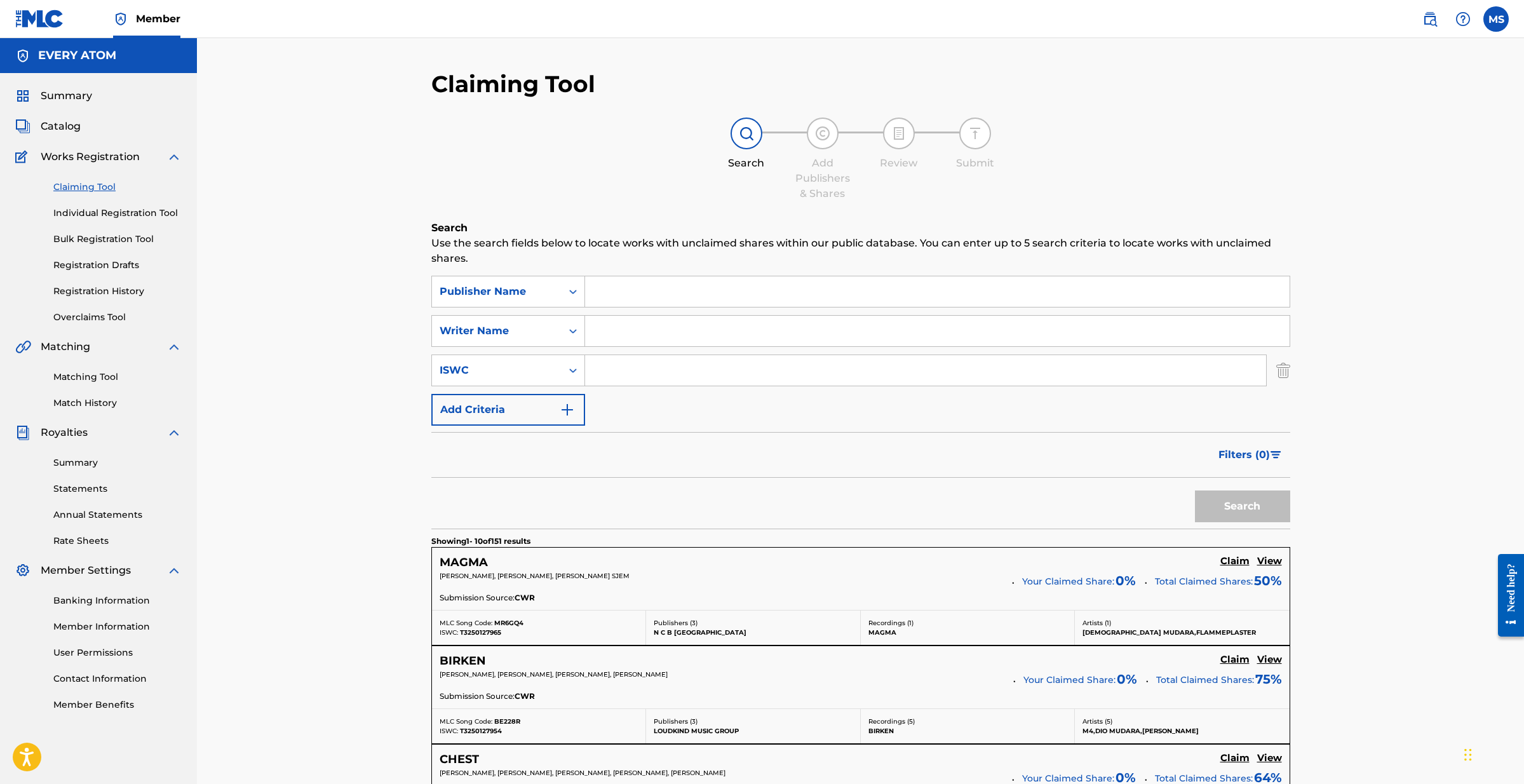
click at [106, 374] on link "Matching Tool" at bounding box center [118, 377] width 129 height 14
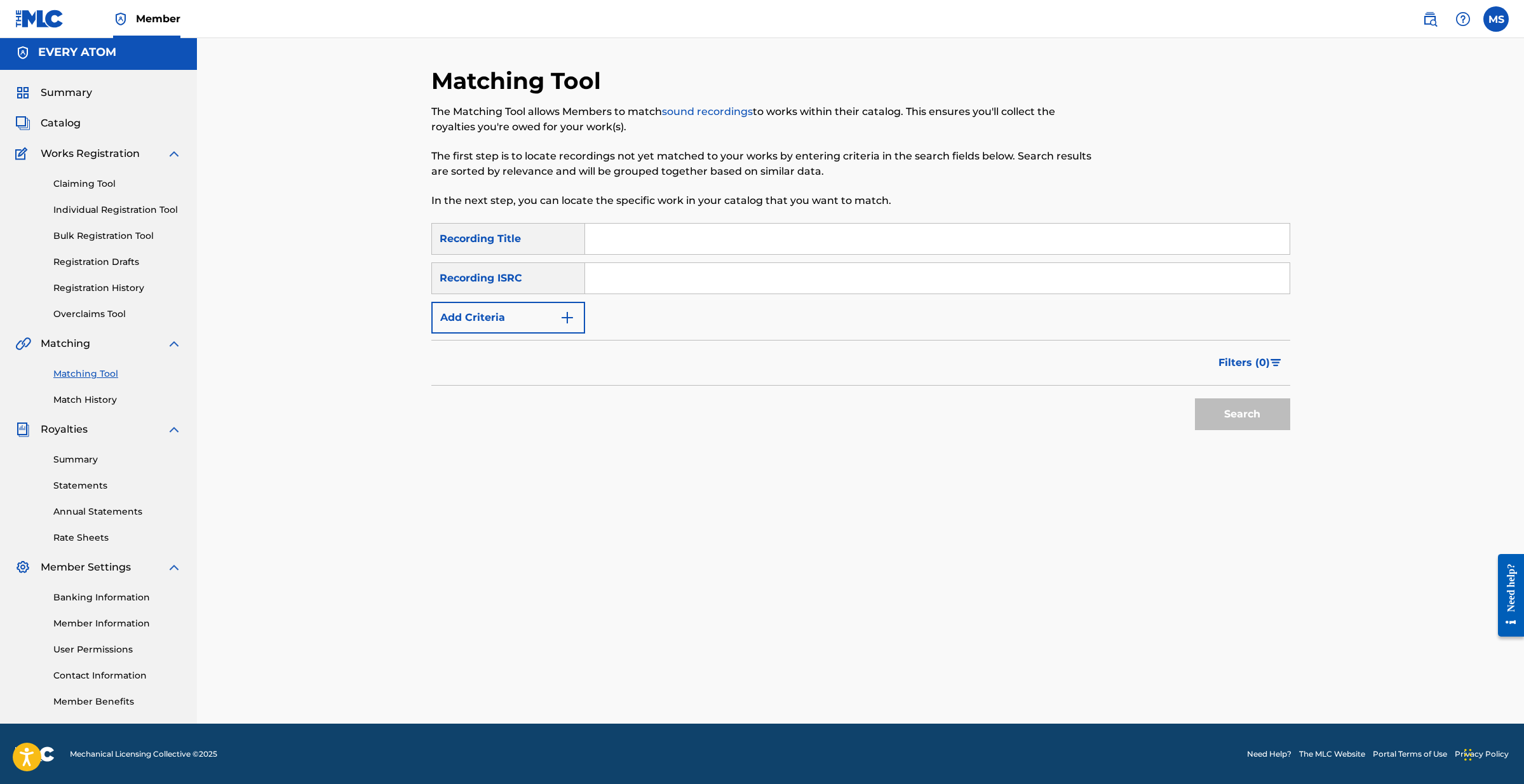
scroll to position [2, 0]
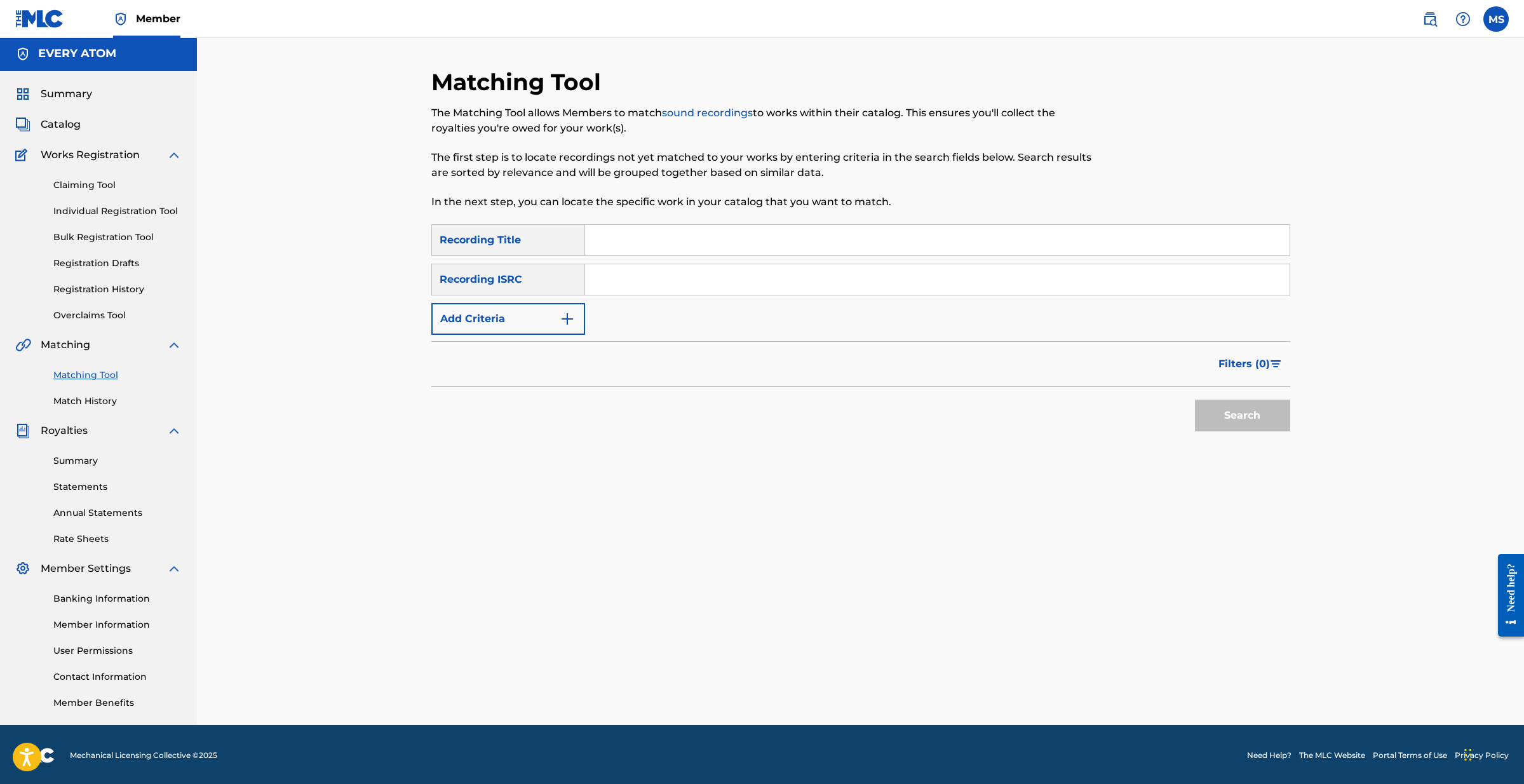
click at [605, 241] on input "Search Form" at bounding box center [937, 240] width 704 height 30
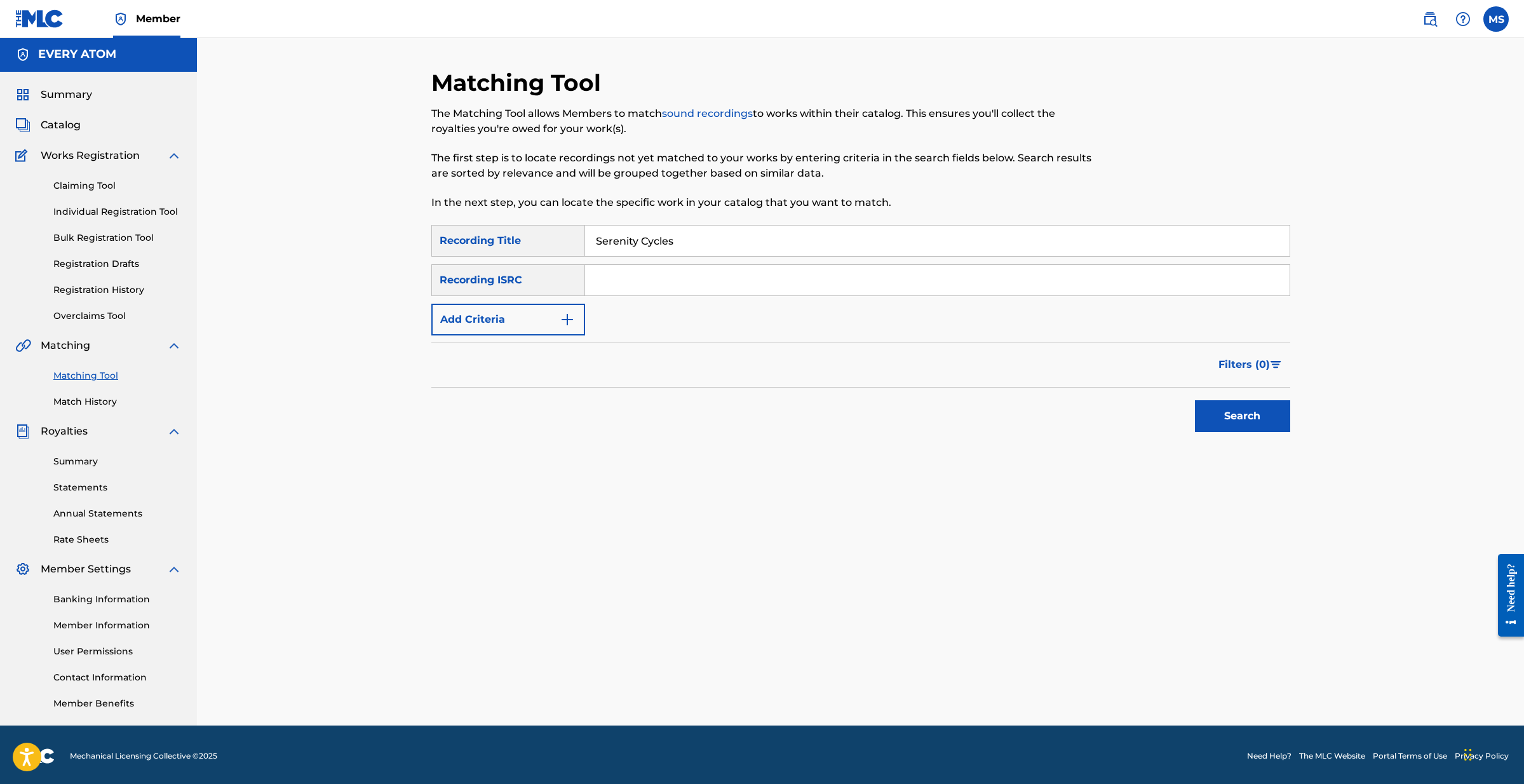
type input "Serenity Cycles"
click at [1216, 417] on button "Search" at bounding box center [1242, 416] width 96 height 32
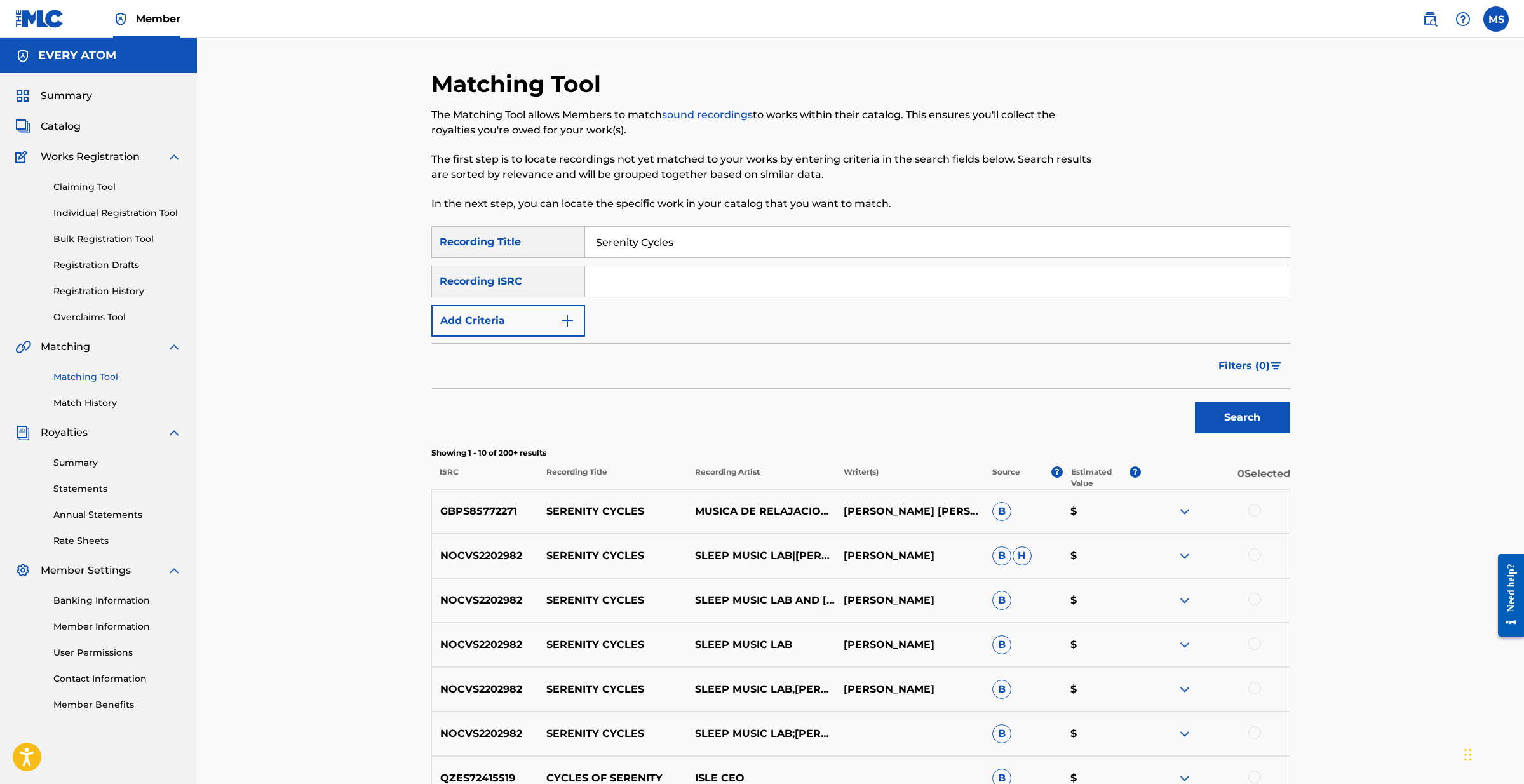
scroll to position [0, 0]
click at [671, 280] on input "Search Form" at bounding box center [937, 282] width 704 height 30
click at [567, 321] on img "Search Form" at bounding box center [567, 321] width 15 height 15
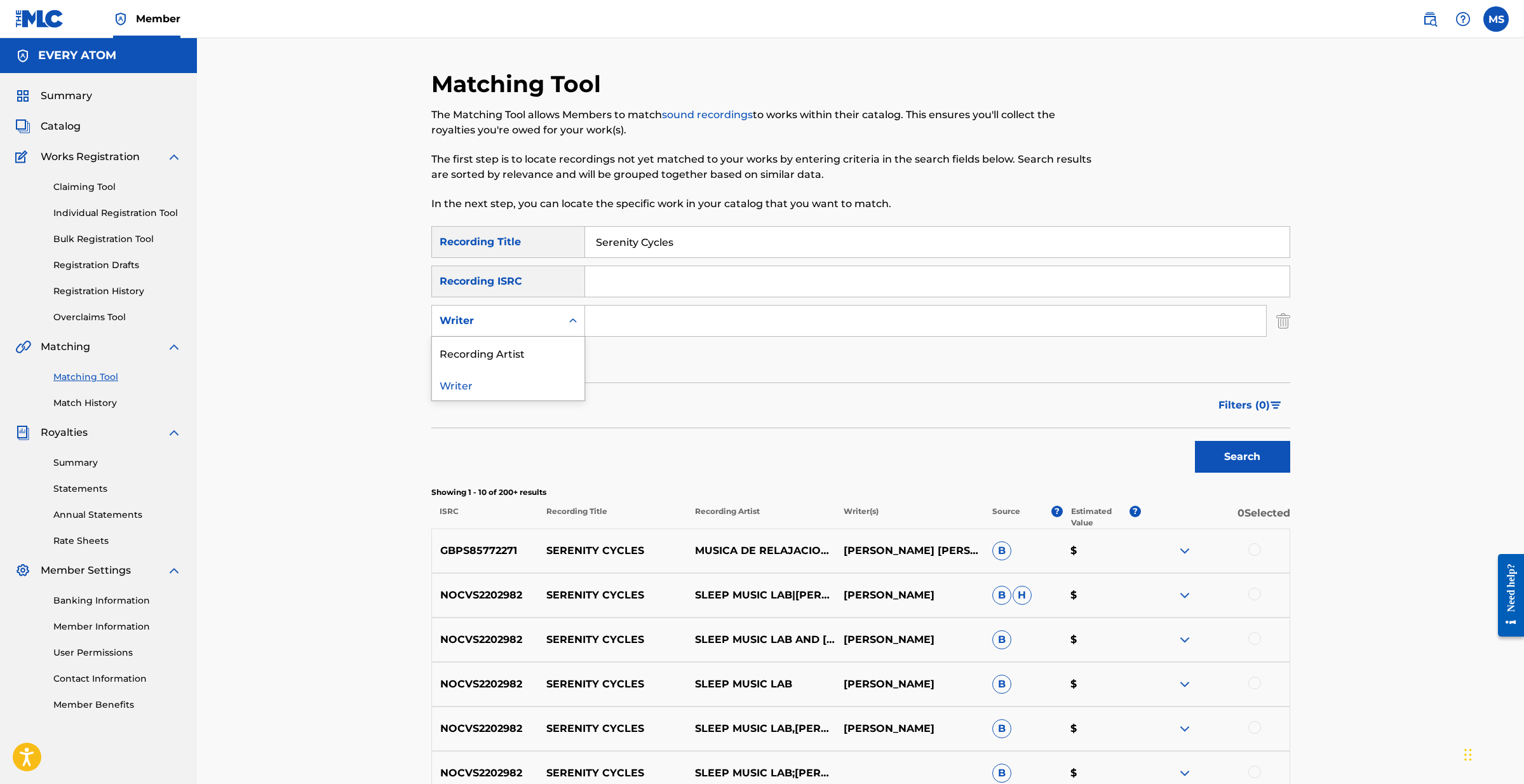
click at [584, 321] on div "Search Form" at bounding box center [573, 321] width 23 height 23
drag, startPoint x: 546, startPoint y: 351, endPoint x: 590, endPoint y: 338, distance: 45.9
click at [545, 351] on div "Recording Artist" at bounding box center [508, 353] width 152 height 32
click at [644, 317] on input "Search Form" at bounding box center [925, 321] width 681 height 30
click at [1242, 457] on button "Search" at bounding box center [1242, 457] width 96 height 32
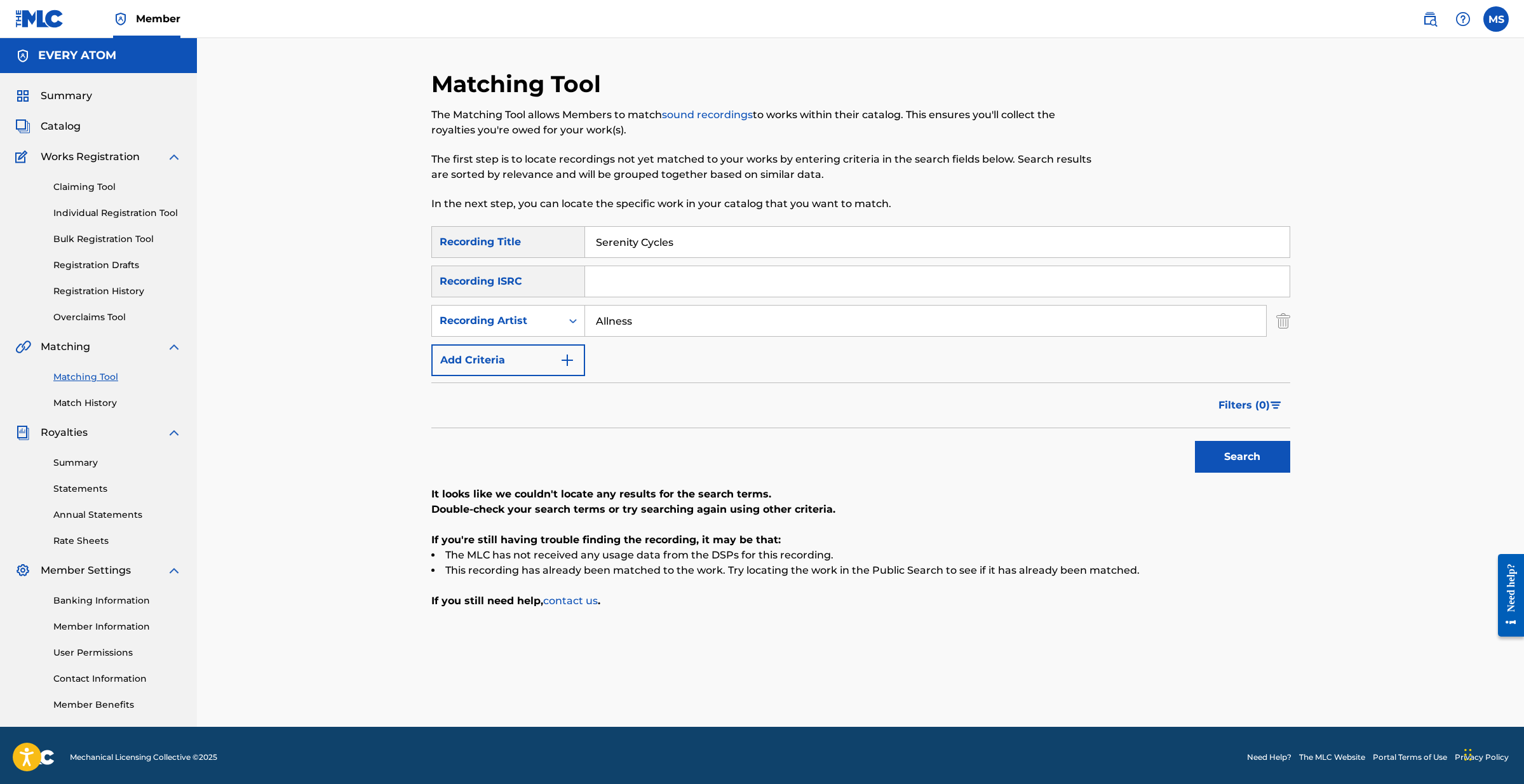
click at [624, 325] on input "Allness" at bounding box center [925, 321] width 681 height 30
type input "lightwerx"
click at [1216, 458] on button "Search" at bounding box center [1242, 457] width 96 height 32
click at [555, 272] on div "Recording ISRC" at bounding box center [508, 282] width 154 height 32
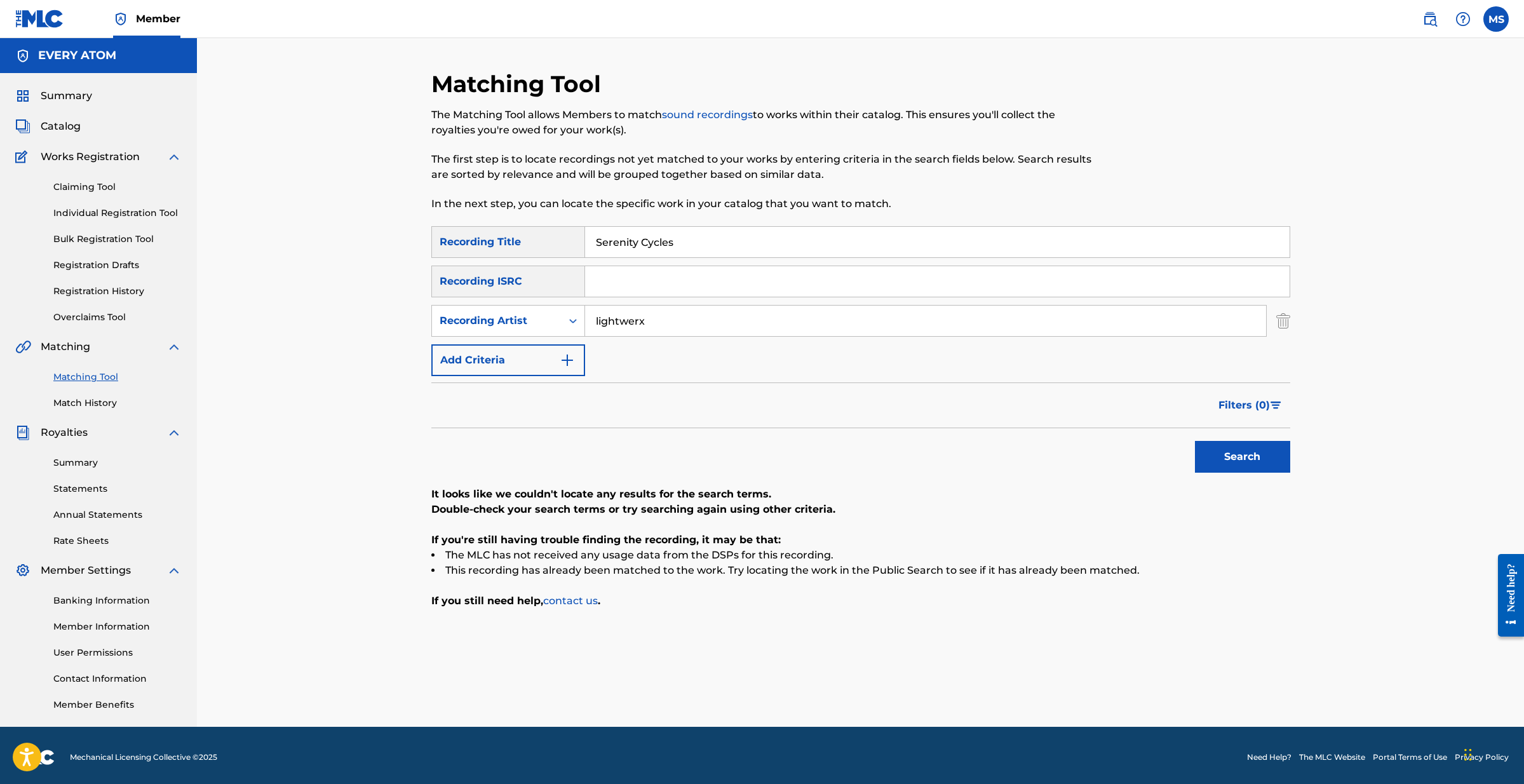
click at [1217, 339] on div "SearchWithCriteria0c498ad2-119d-476d-9f8e-25a3c704d51a Recording Title Serenity…" at bounding box center [860, 300] width 858 height 150
drag, startPoint x: 649, startPoint y: 320, endPoint x: 562, endPoint y: 310, distance: 87.6
click at [562, 310] on div "SearchWithCriteria1c6a6f06-34c3-4661-b5ef-5a46bafb123d Recording Artist lightwe…" at bounding box center [860, 321] width 858 height 32
click at [660, 275] on input "Search Form" at bounding box center [937, 282] width 704 height 30
click at [1200, 457] on button "Search" at bounding box center [1242, 457] width 96 height 32
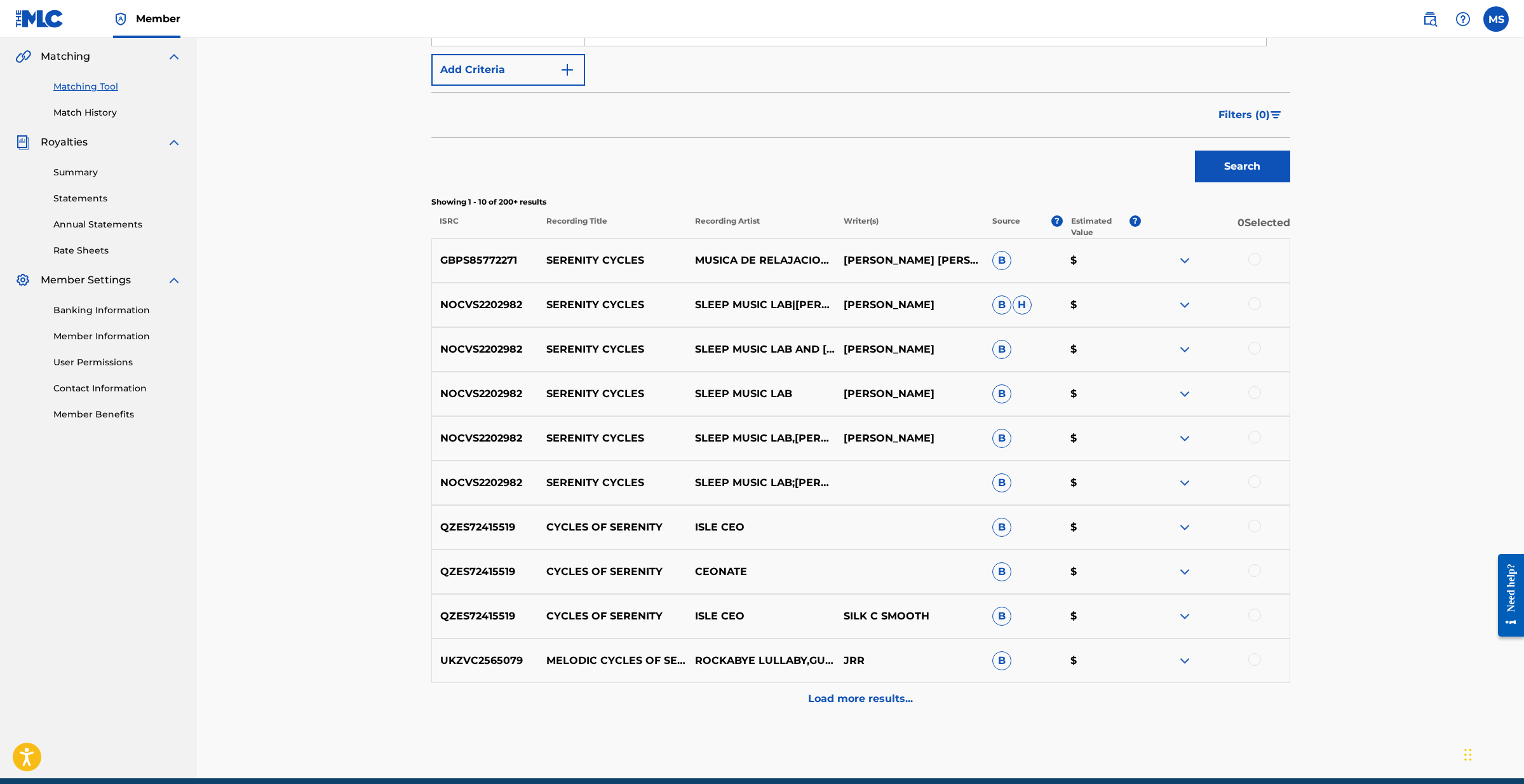
scroll to position [291, 0]
click at [869, 695] on p "Load more results..." at bounding box center [860, 698] width 105 height 15
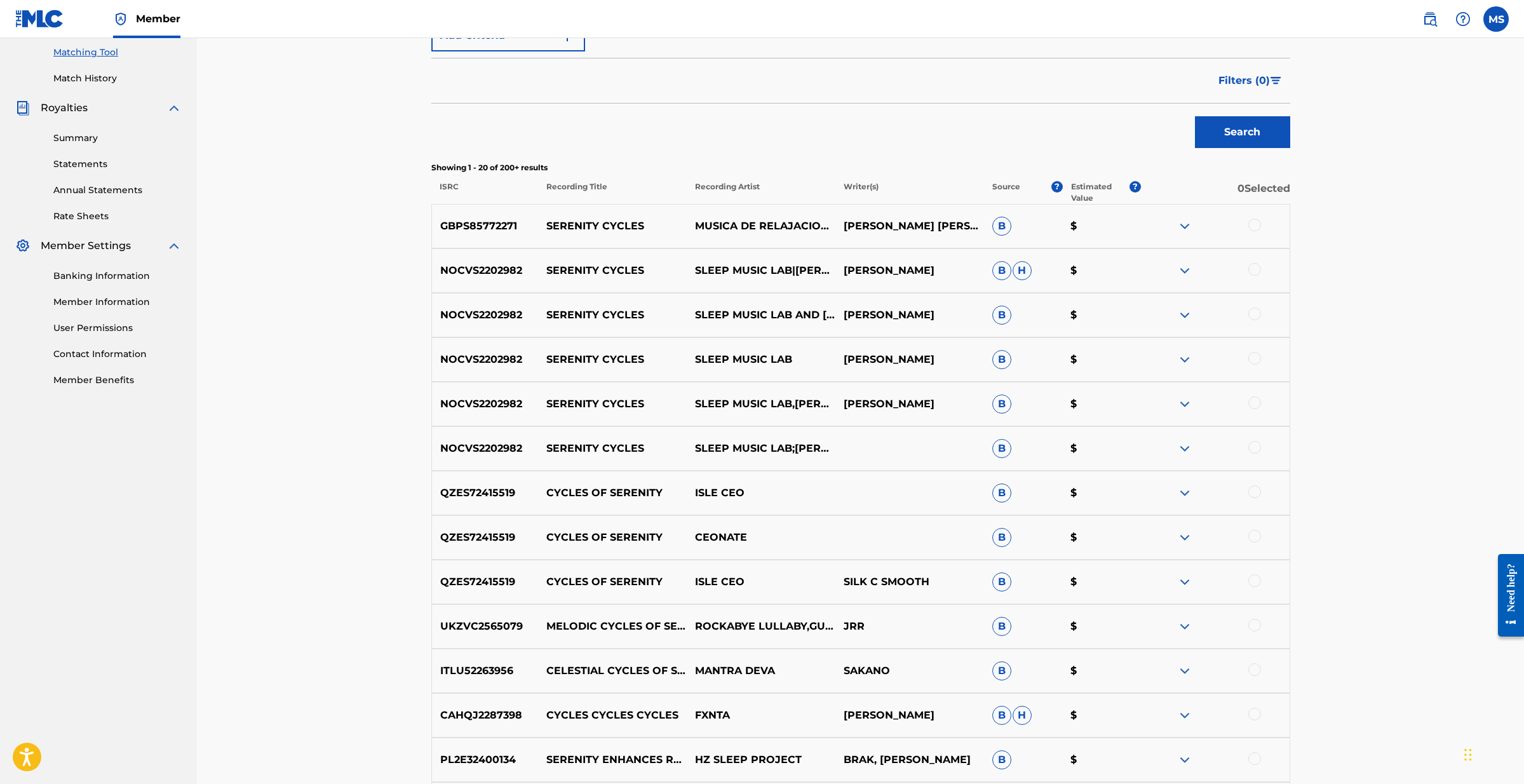
scroll to position [337, 0]
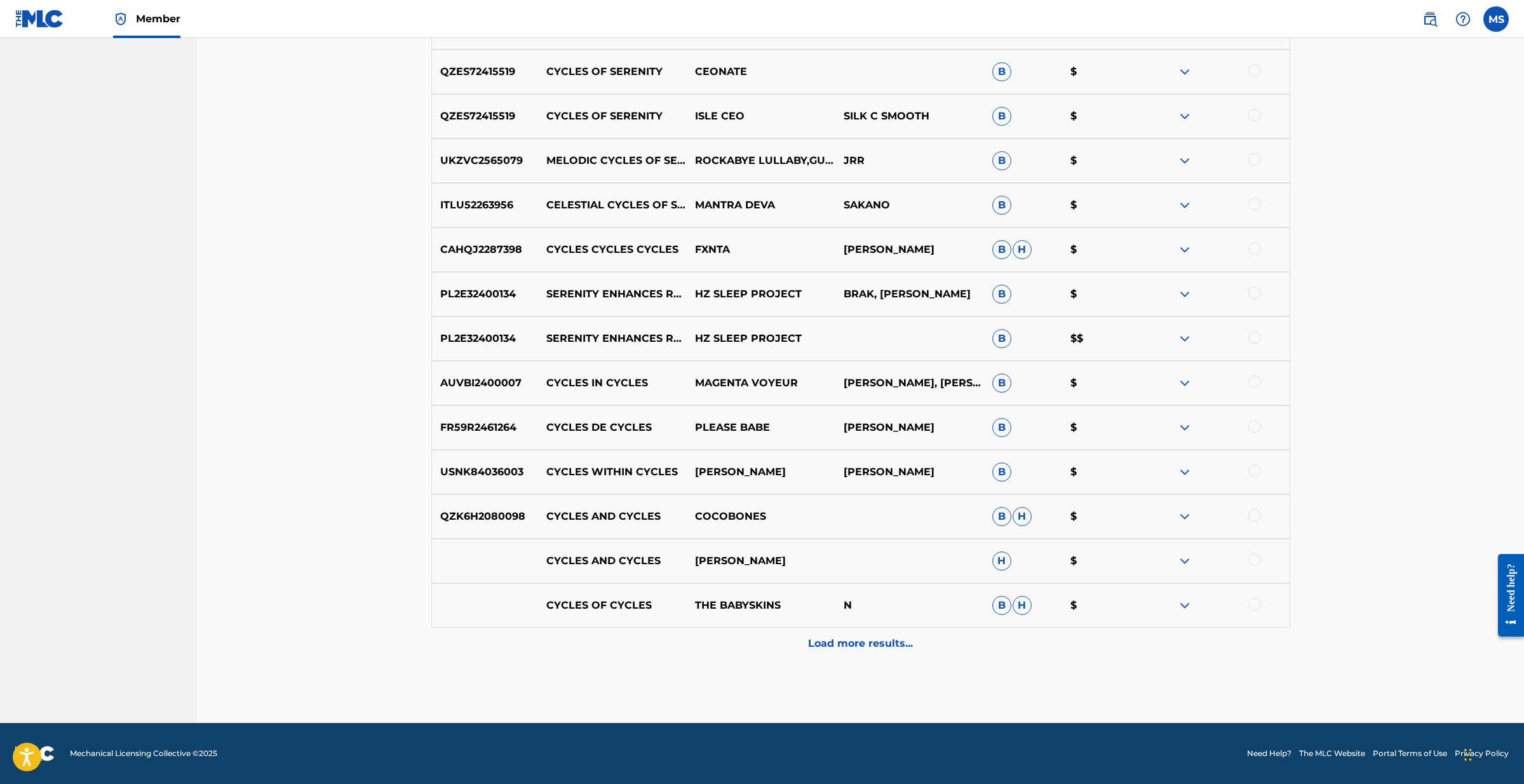
click at [859, 653] on div "Load more results..." at bounding box center [860, 644] width 858 height 32
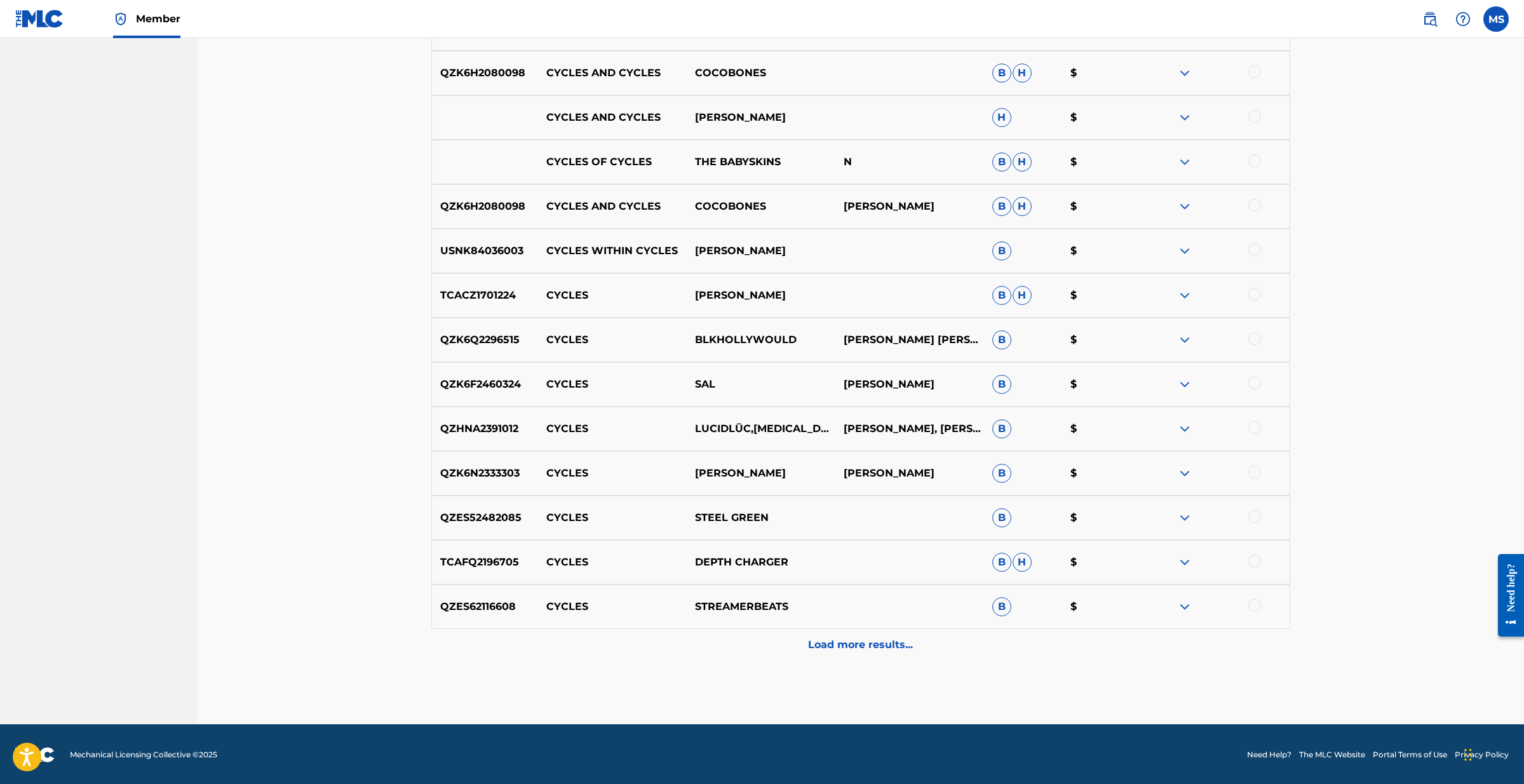
scroll to position [1236, 0]
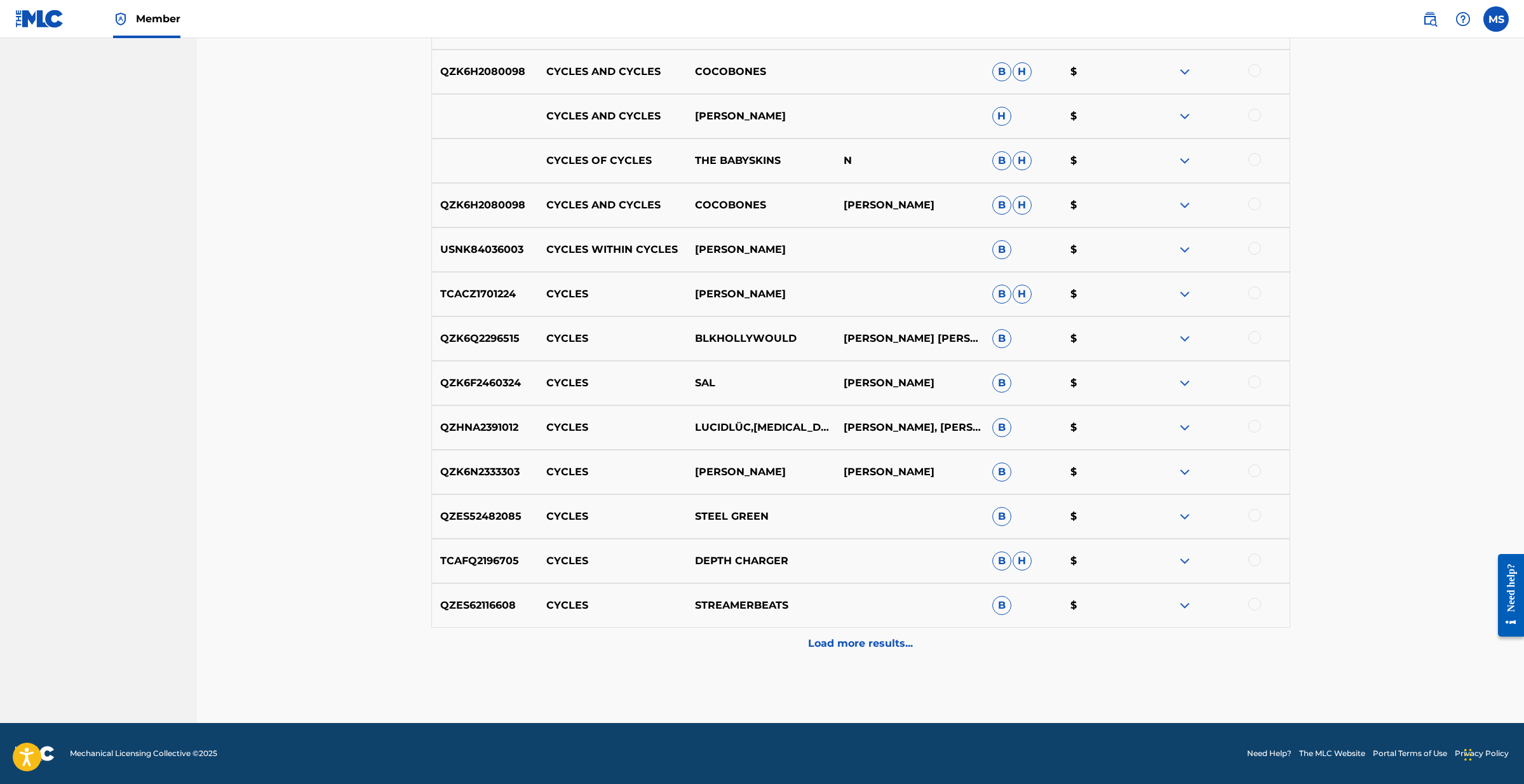
click at [854, 644] on p "Load more results..." at bounding box center [860, 644] width 105 height 15
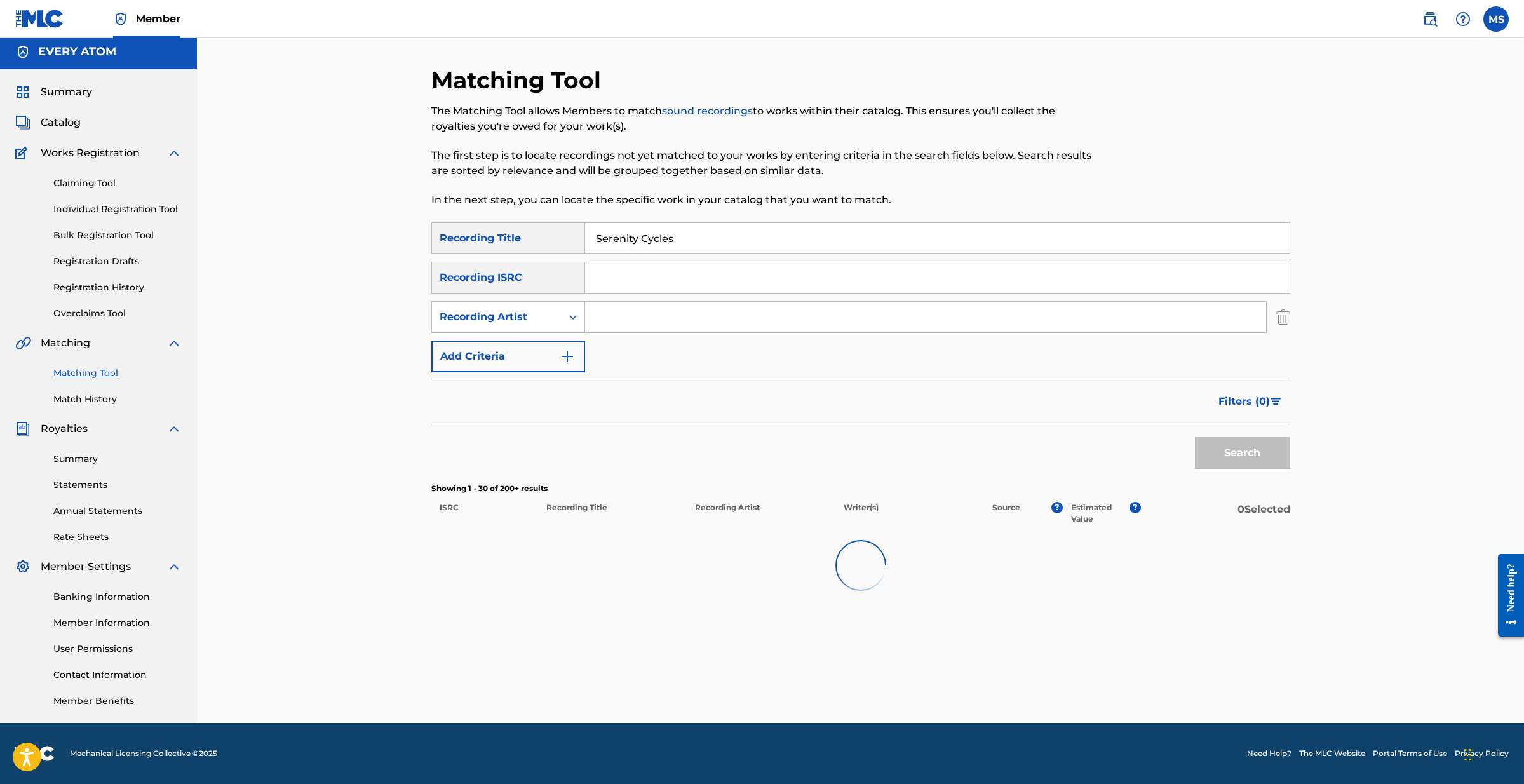
scroll to position [1236, -2]
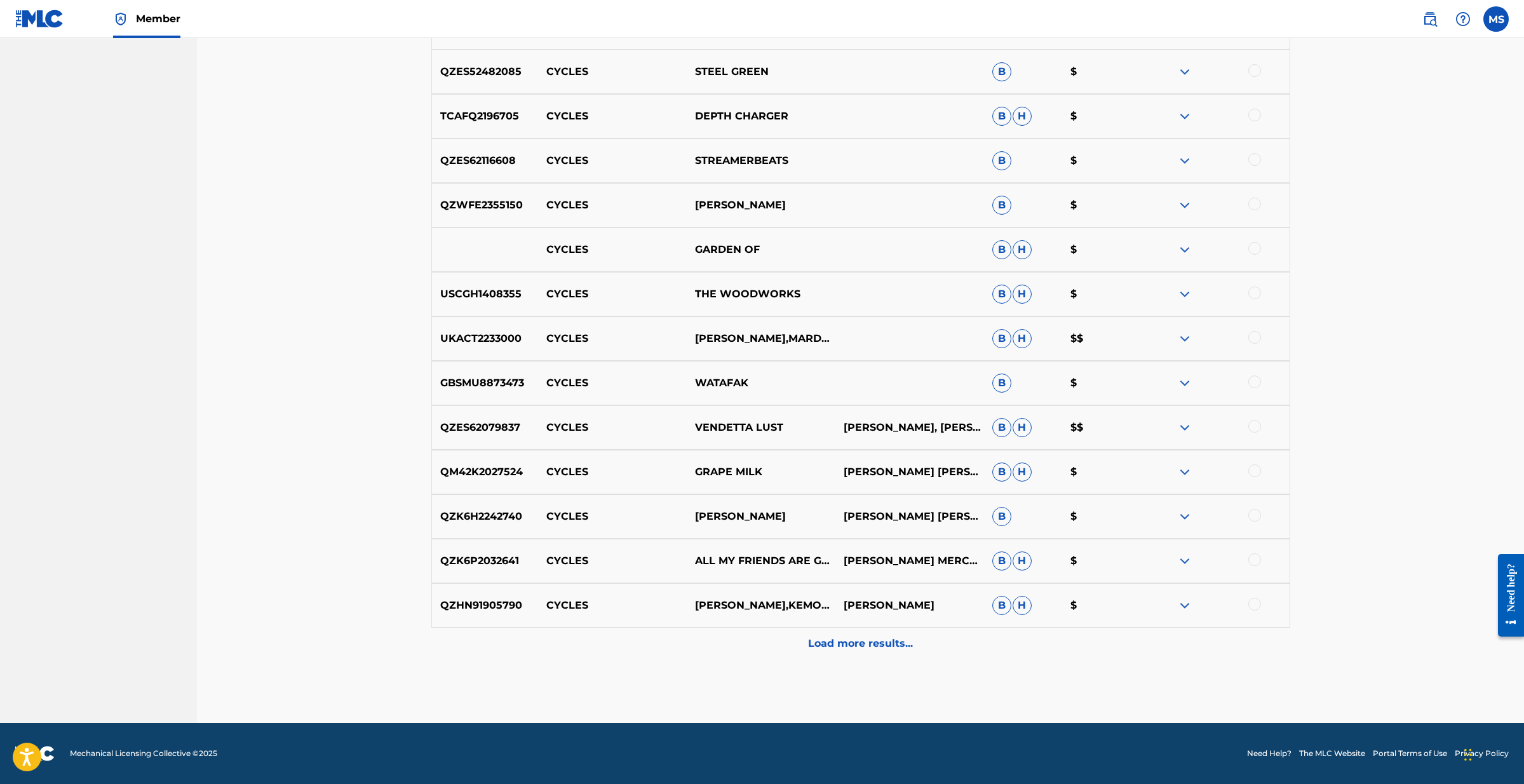
click at [853, 641] on p "Load more results..." at bounding box center [860, 644] width 105 height 15
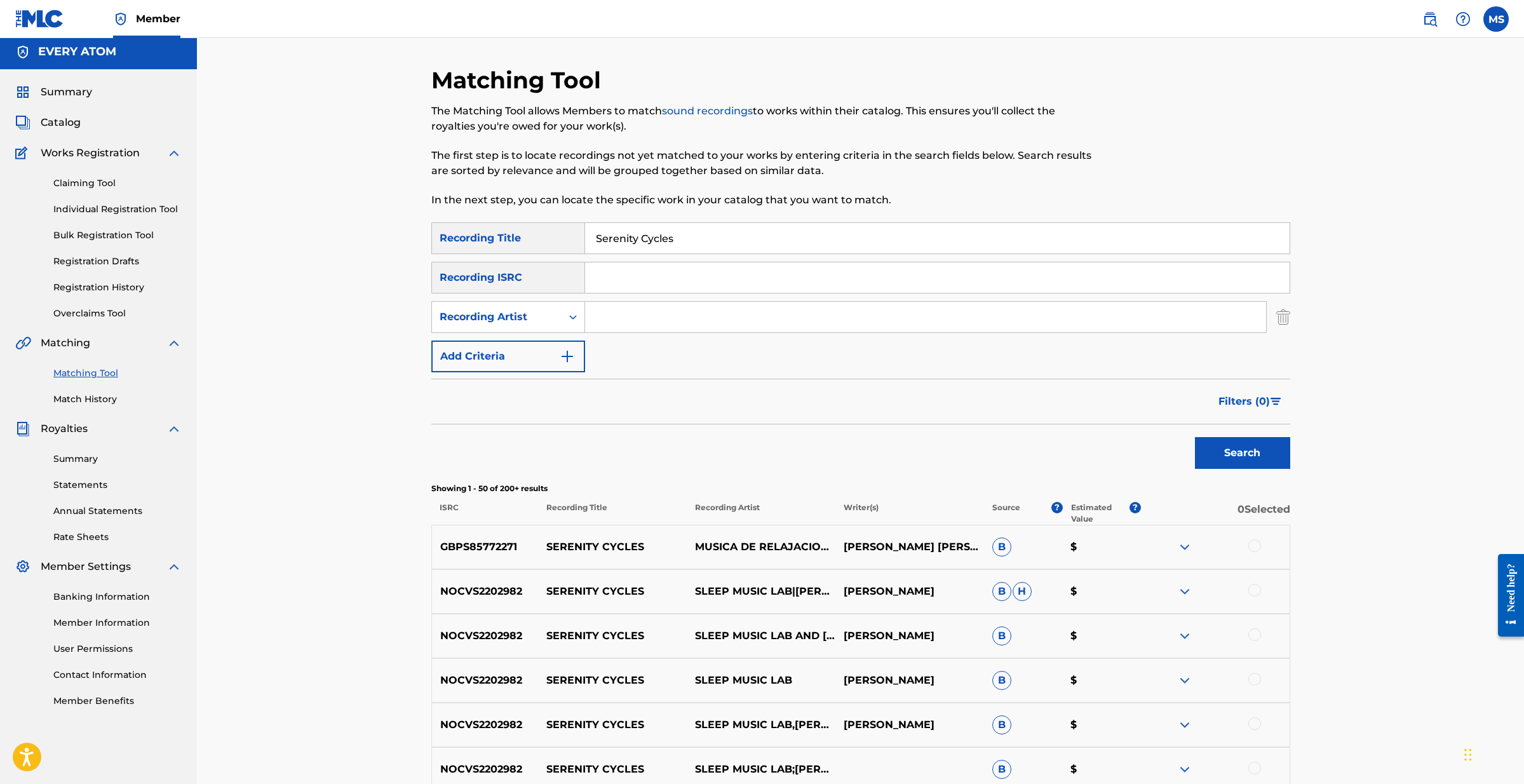
click at [635, 317] on input "Search Form" at bounding box center [925, 317] width 681 height 30
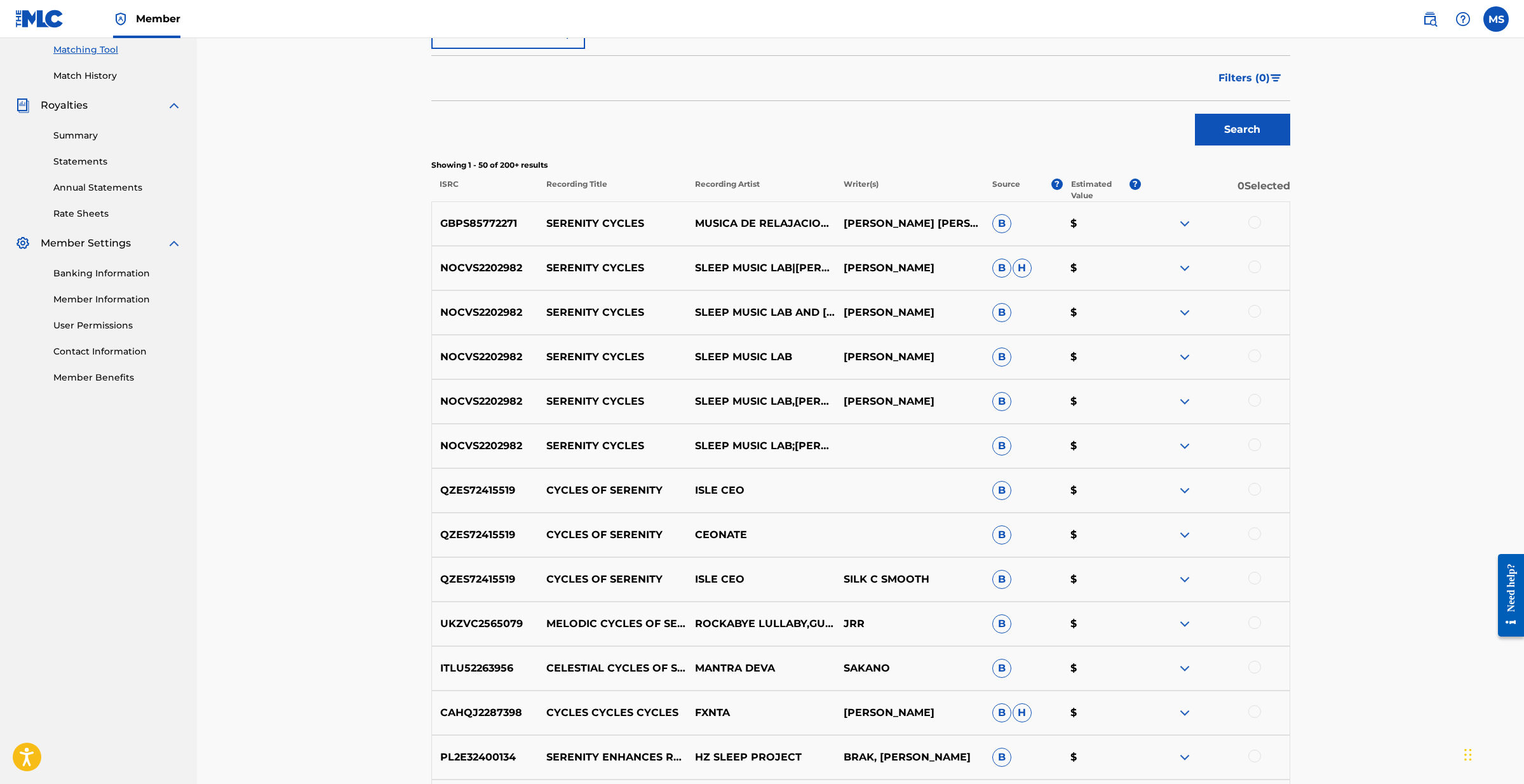
scroll to position [325, 0]
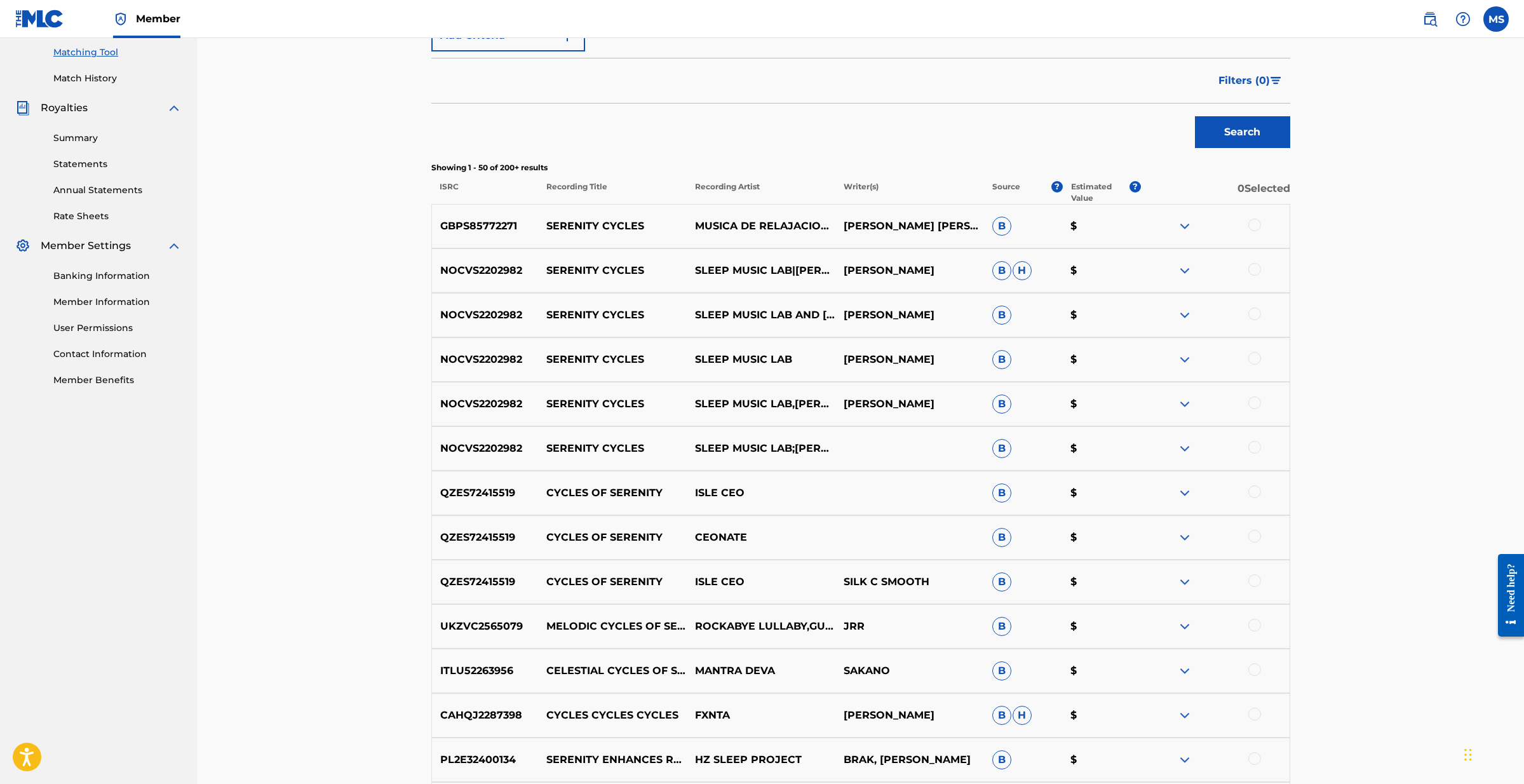
click at [1185, 223] on img at bounding box center [1185, 226] width 15 height 15
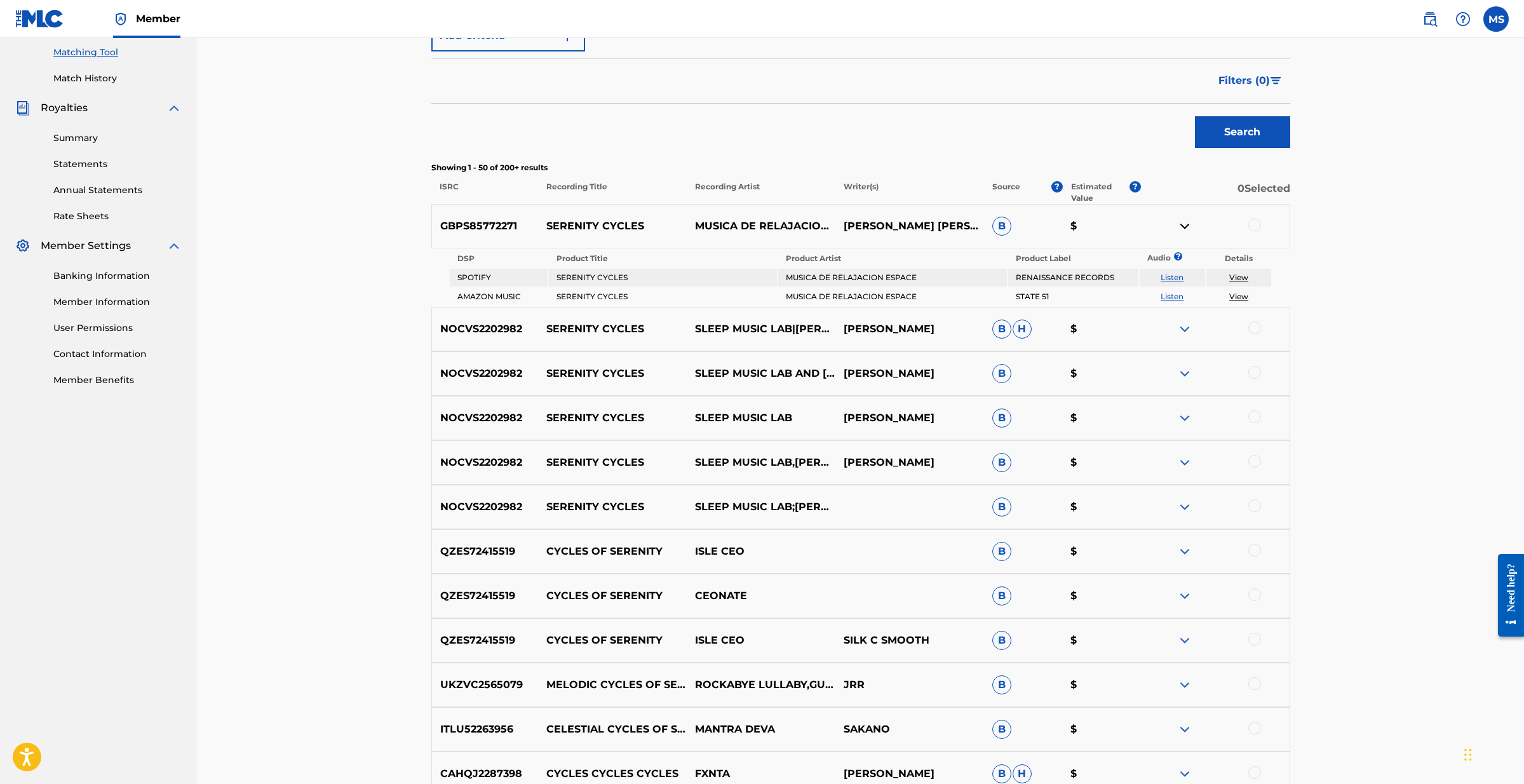
click at [1185, 223] on img at bounding box center [1185, 226] width 15 height 15
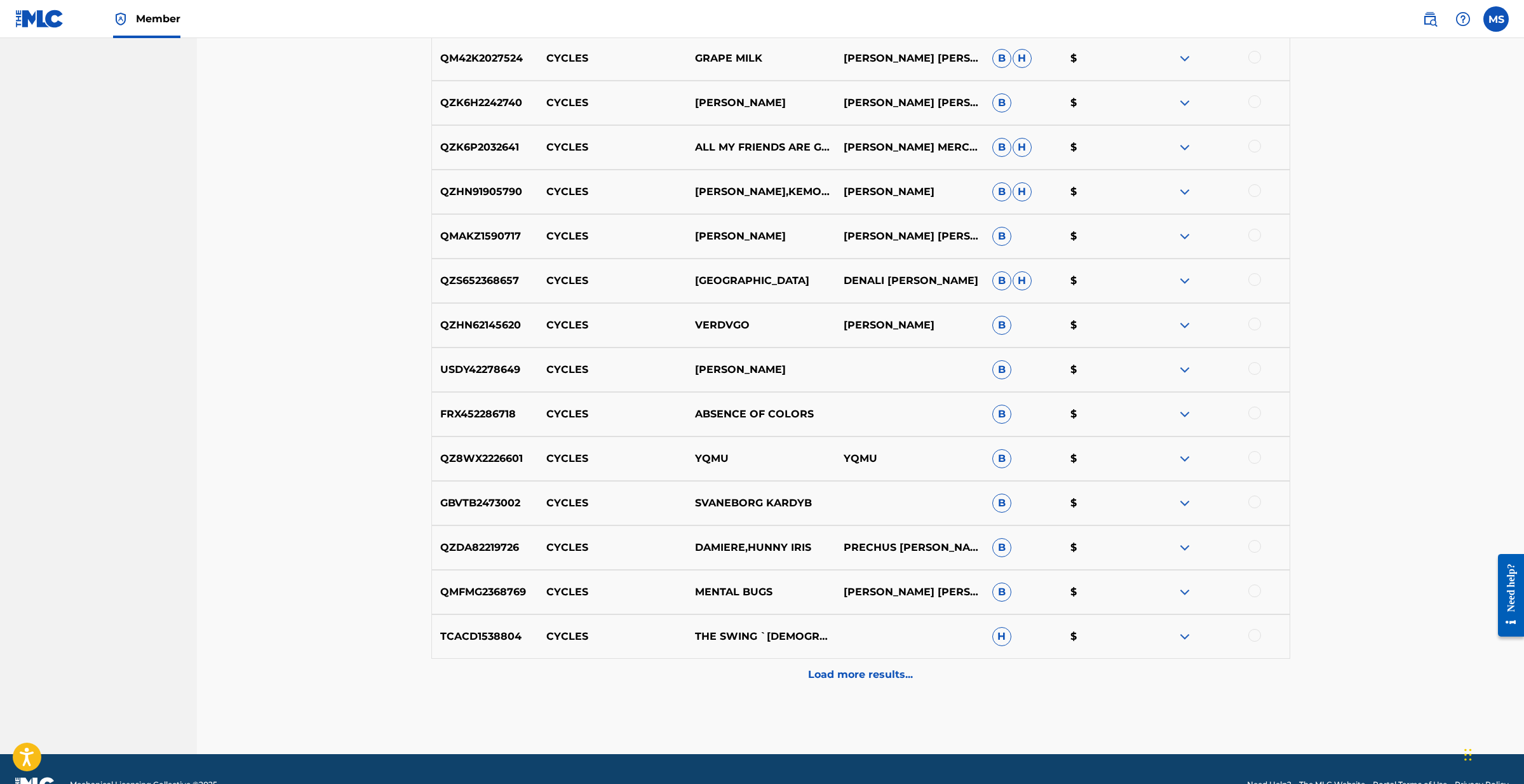
scroll to position [2111, 0]
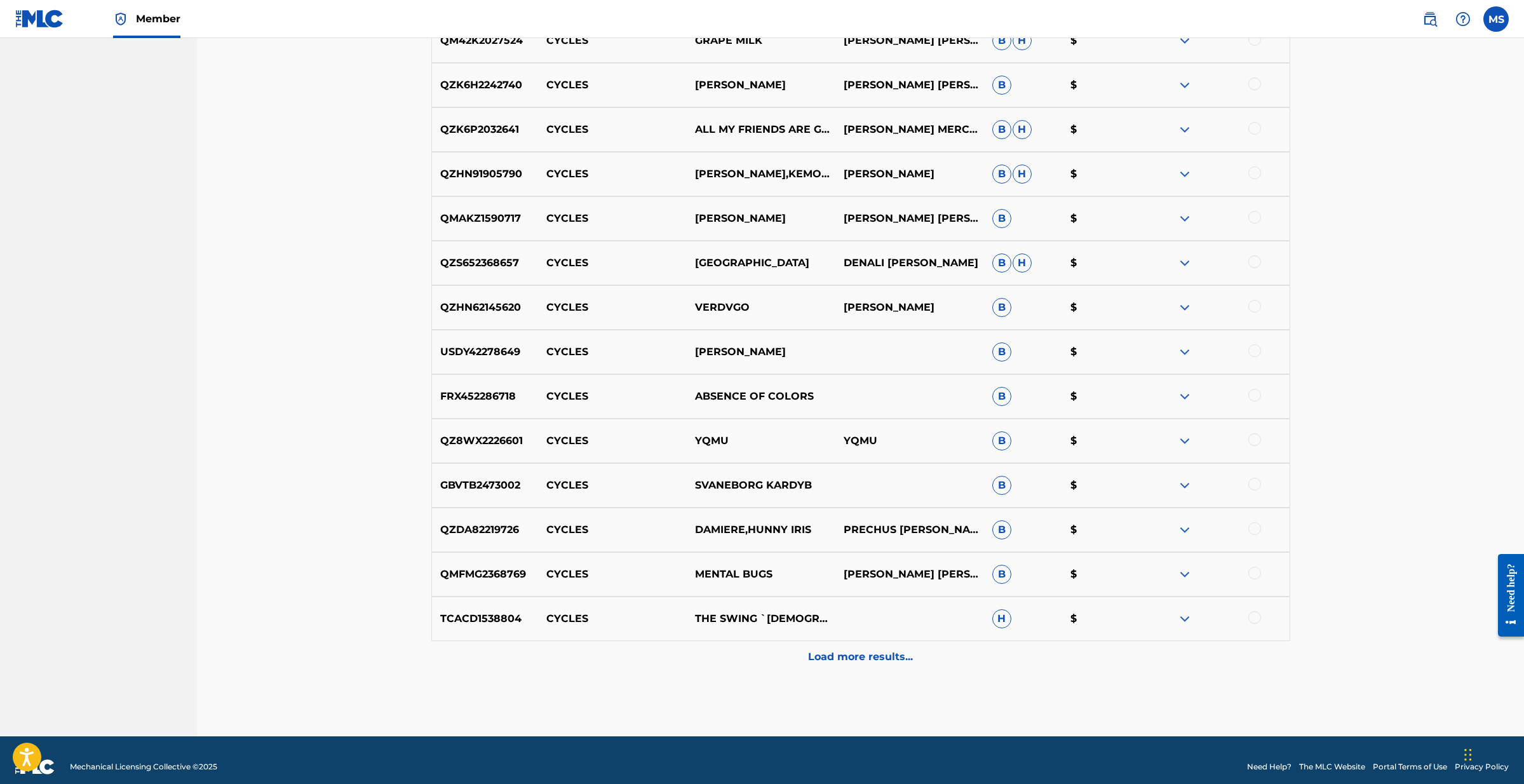
click at [848, 650] on p "Load more results..." at bounding box center [860, 657] width 105 height 15
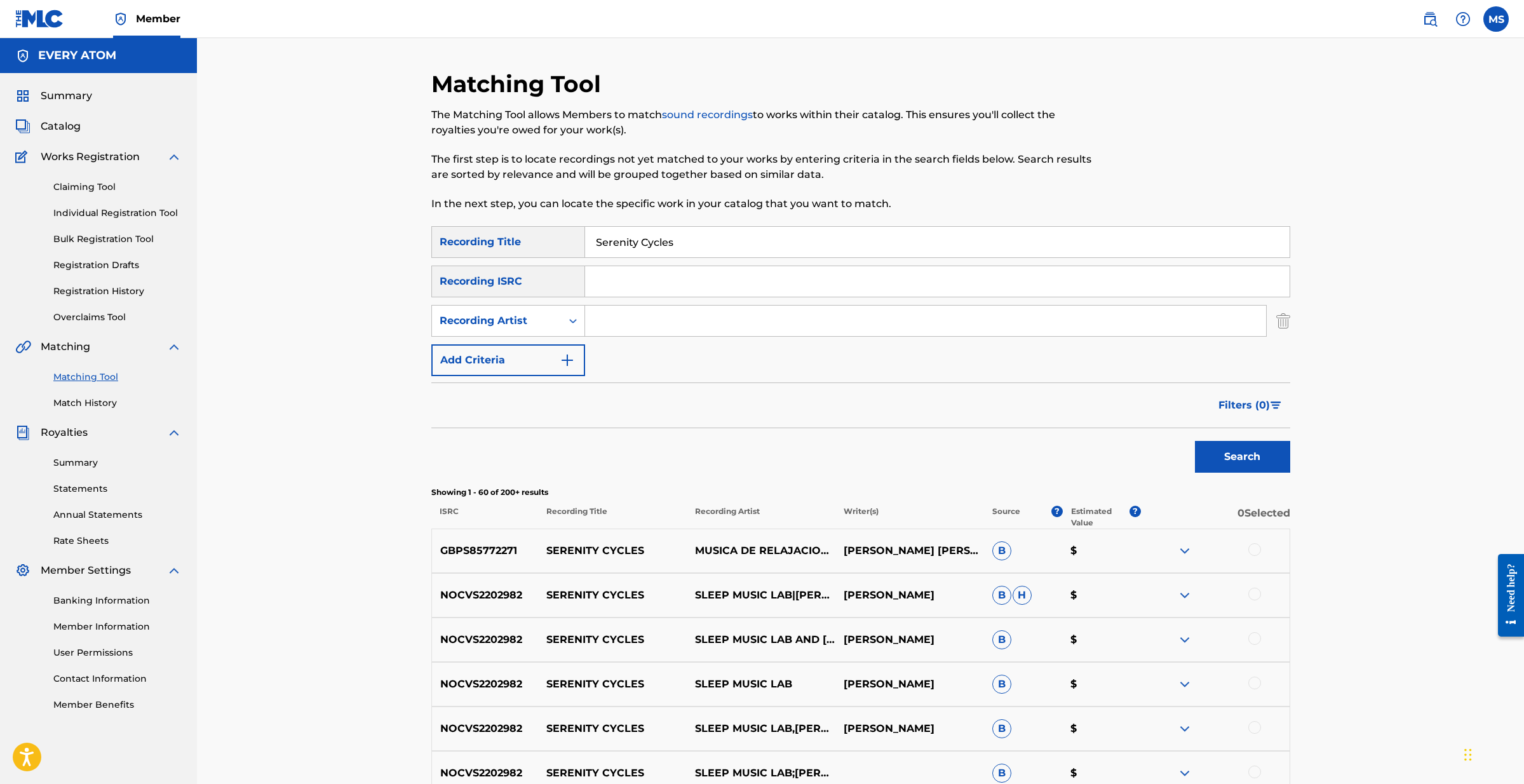
scroll to position [0, 0]
drag, startPoint x: 703, startPoint y: 245, endPoint x: 559, endPoint y: 229, distance: 144.9
click at [559, 229] on div "SearchWithCriteria0c498ad2-119d-476d-9f8e-25a3c704d51a Recording Title Serenity…" at bounding box center [860, 242] width 858 height 32
click at [88, 461] on link "Summary" at bounding box center [118, 463] width 129 height 14
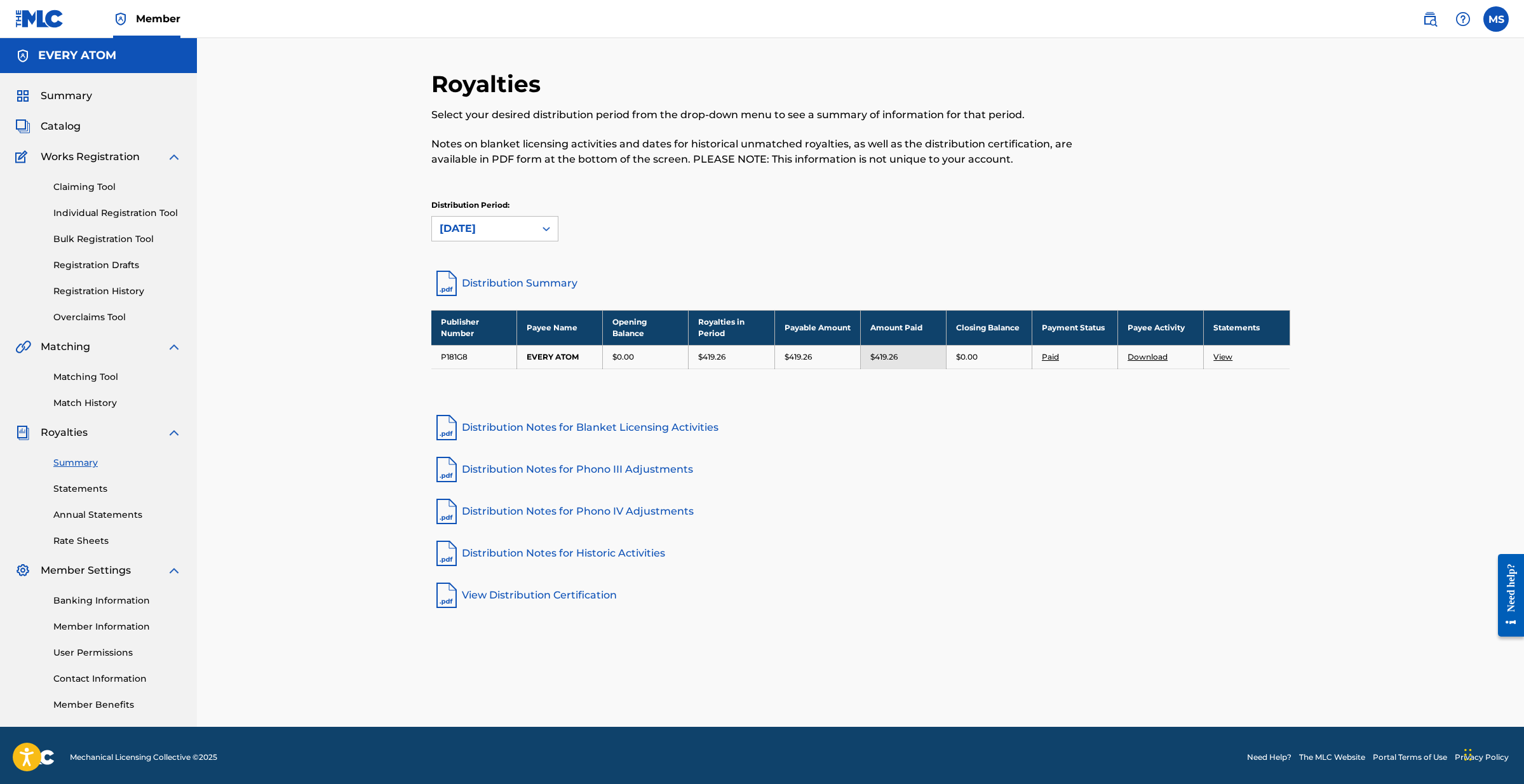
click at [68, 96] on span "Summary" at bounding box center [66, 96] width 52 height 15
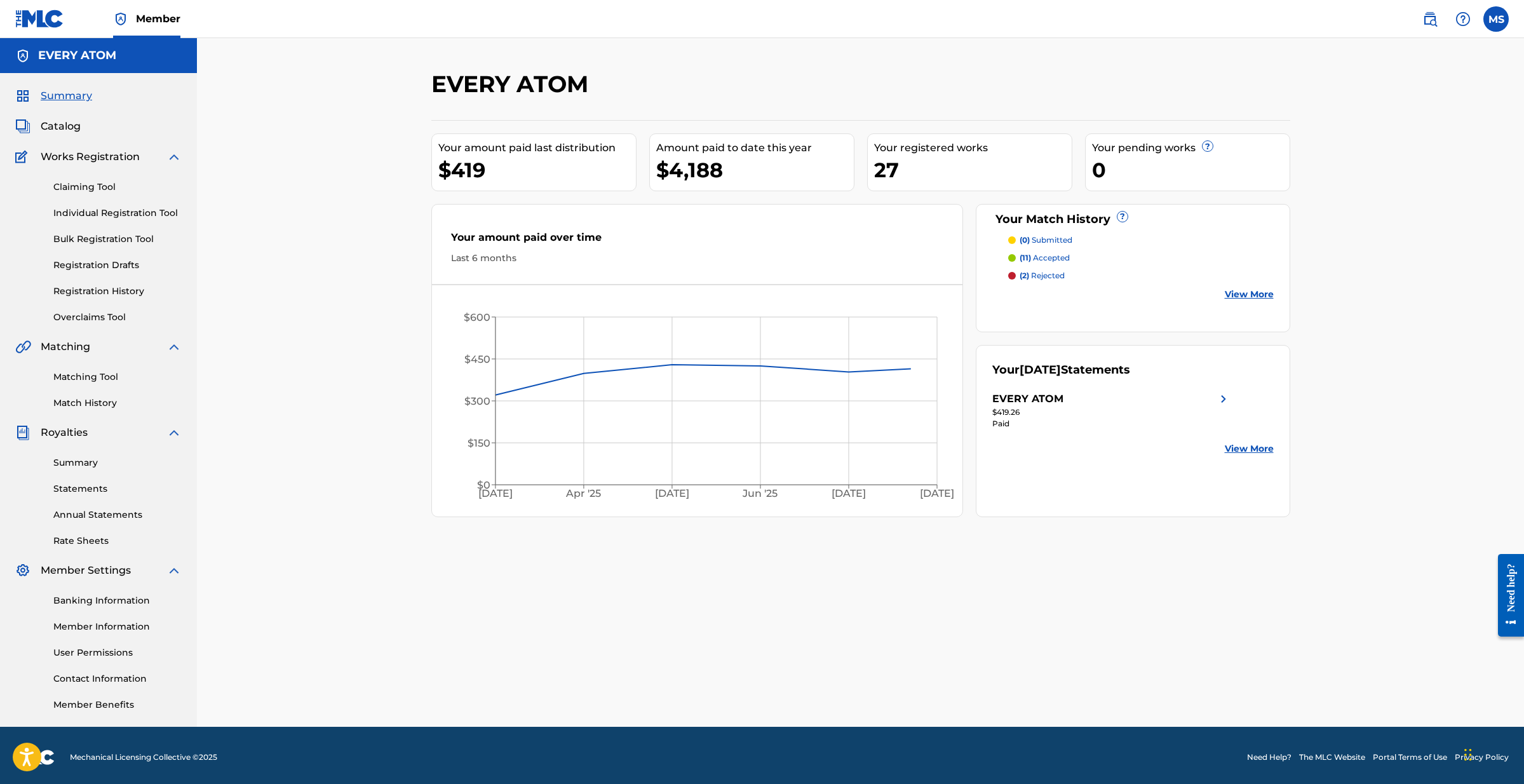
click at [149, 12] on span "Member" at bounding box center [158, 19] width 45 height 14
click at [1407, 14] on nav "Member MS [PERSON_NAME] [EMAIL_ADDRESS][DOMAIN_NAME] Notification Preferences P…" at bounding box center [762, 19] width 1524 height 38
click at [1428, 17] on img at bounding box center [1429, 19] width 15 height 15
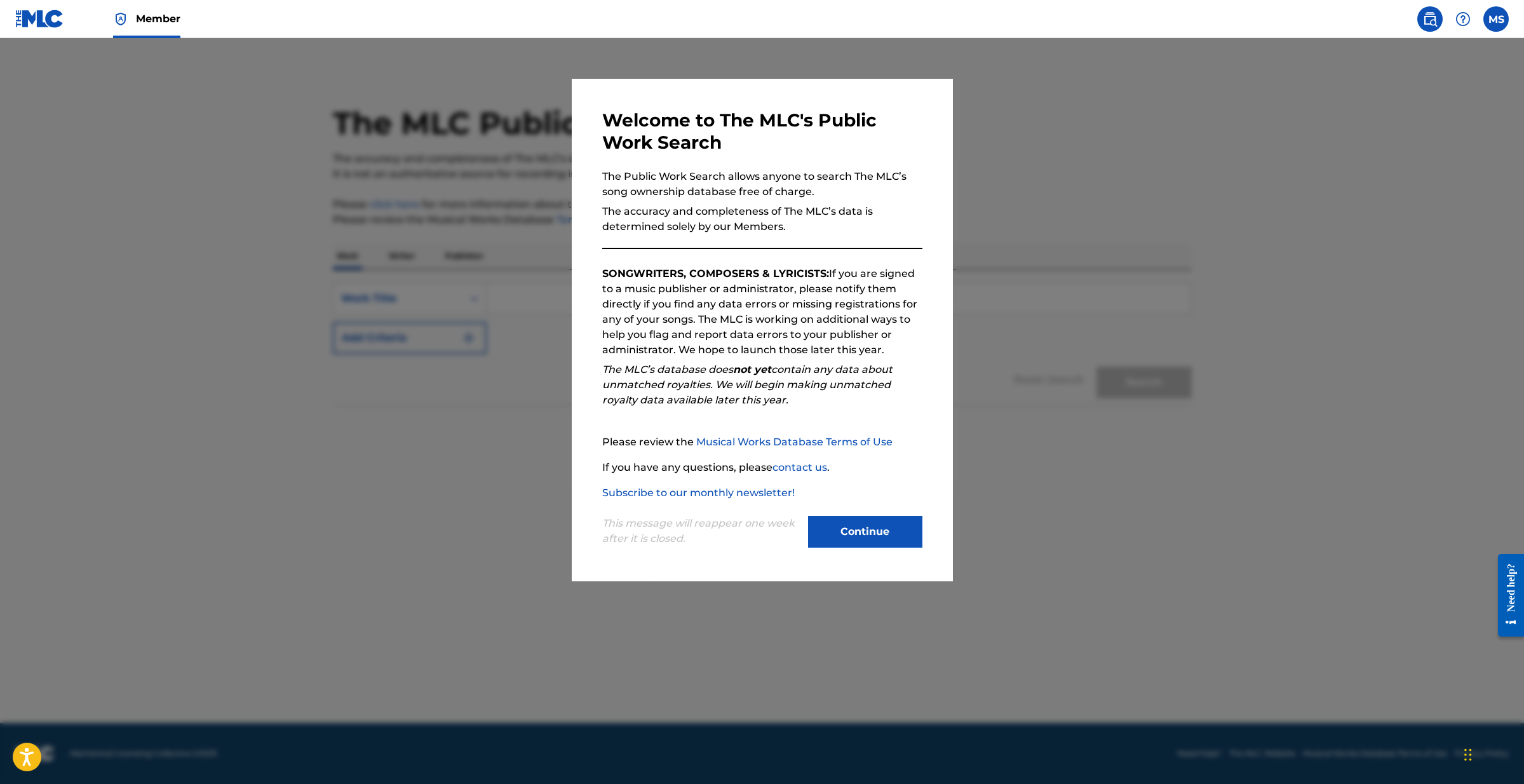
click at [881, 532] on button "Continue" at bounding box center [864, 532] width 114 height 32
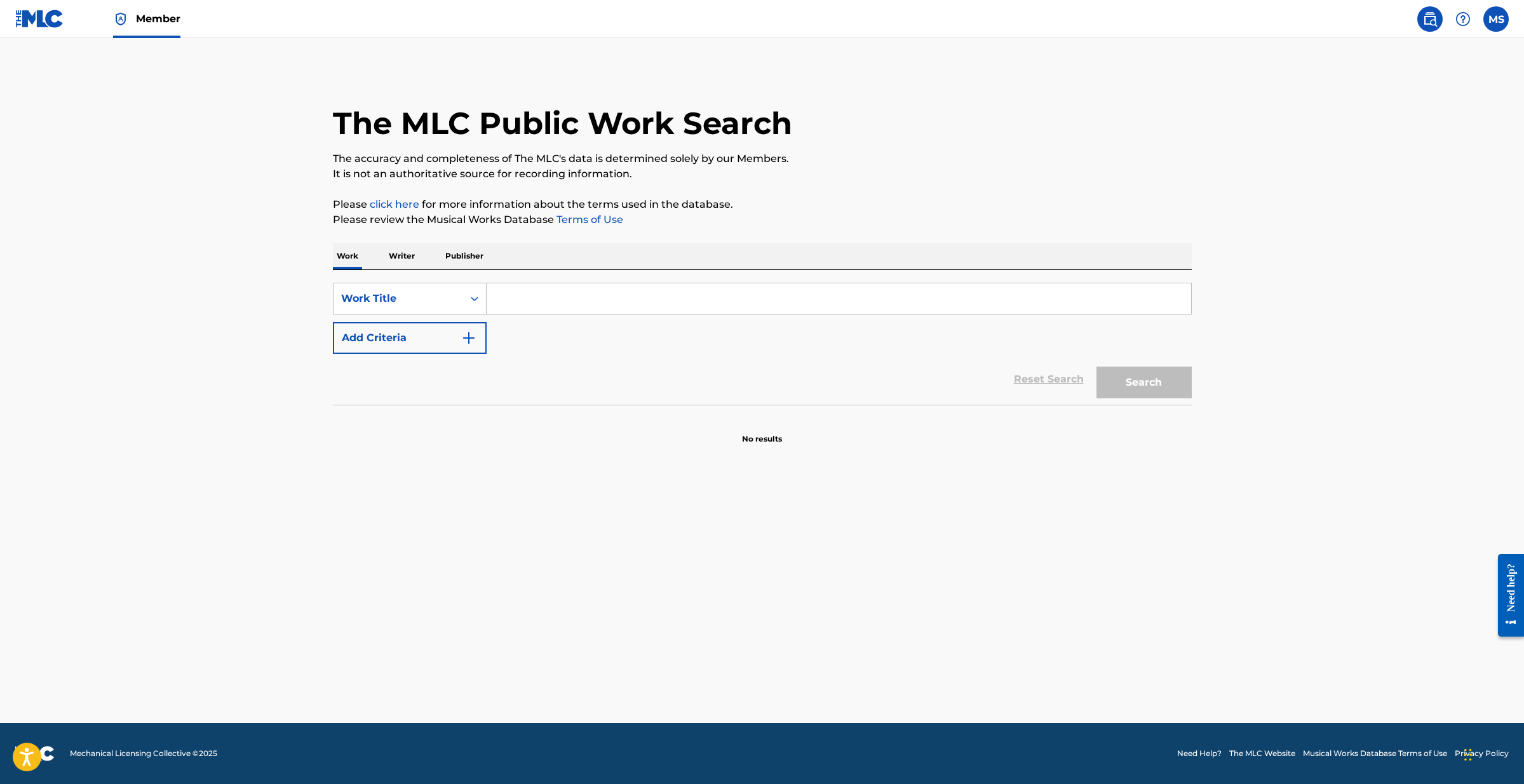
drag, startPoint x: 542, startPoint y: 294, endPoint x: 515, endPoint y: 296, distance: 27.1
click at [541, 294] on input "Search Form" at bounding box center [838, 299] width 704 height 30
click at [409, 255] on p "Writer" at bounding box center [402, 256] width 34 height 27
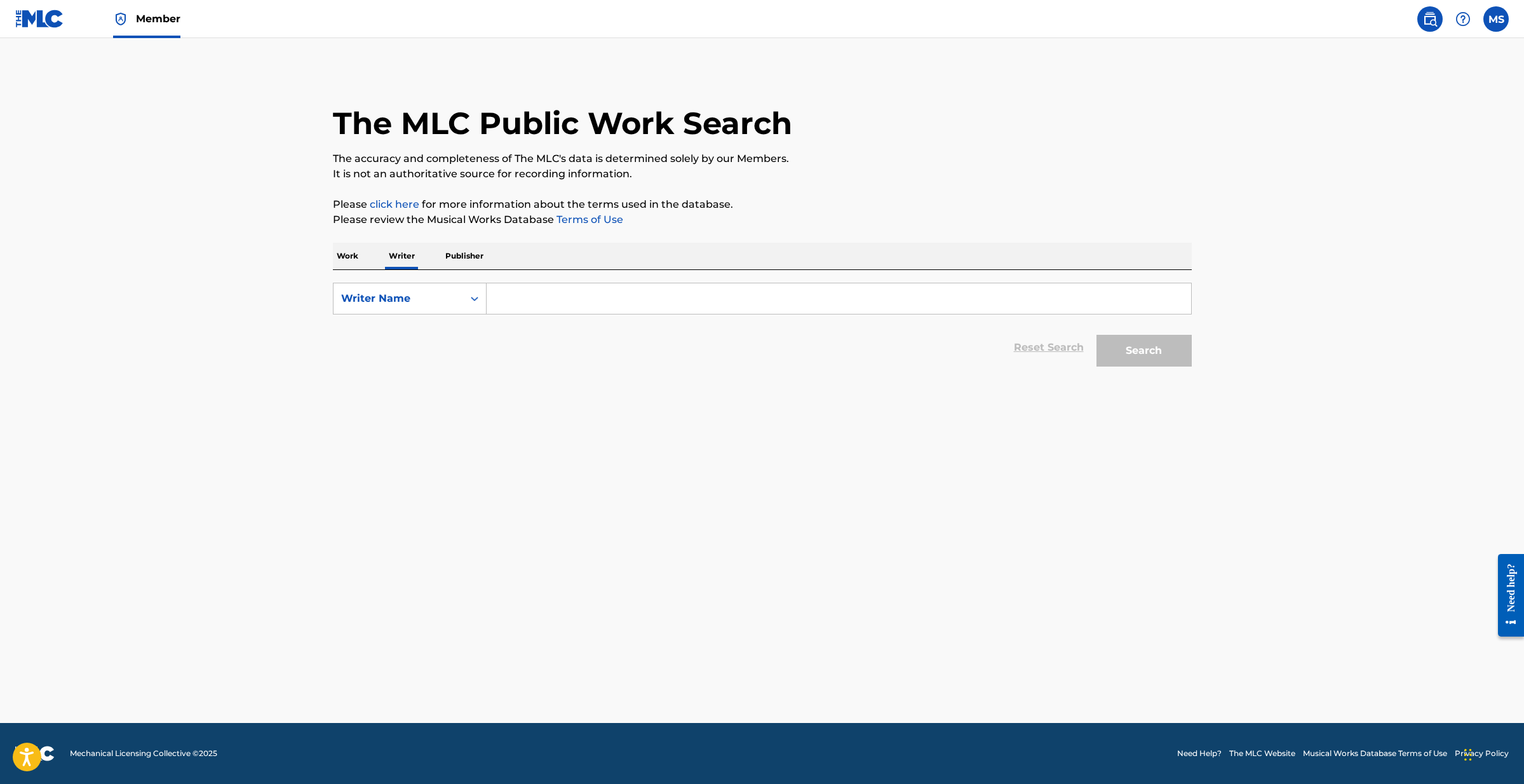
click at [537, 303] on input "Search Form" at bounding box center [838, 299] width 704 height 30
type input "[PERSON_NAME]"
drag, startPoint x: 1202, startPoint y: 357, endPoint x: 1189, endPoint y: 358, distance: 13.0
click at [1201, 357] on div "The MLC Public Work Search The accuracy and completeness of The MLC's data is d…" at bounding box center [761, 222] width 889 height 303
click at [1187, 357] on button "Search" at bounding box center [1143, 351] width 96 height 32
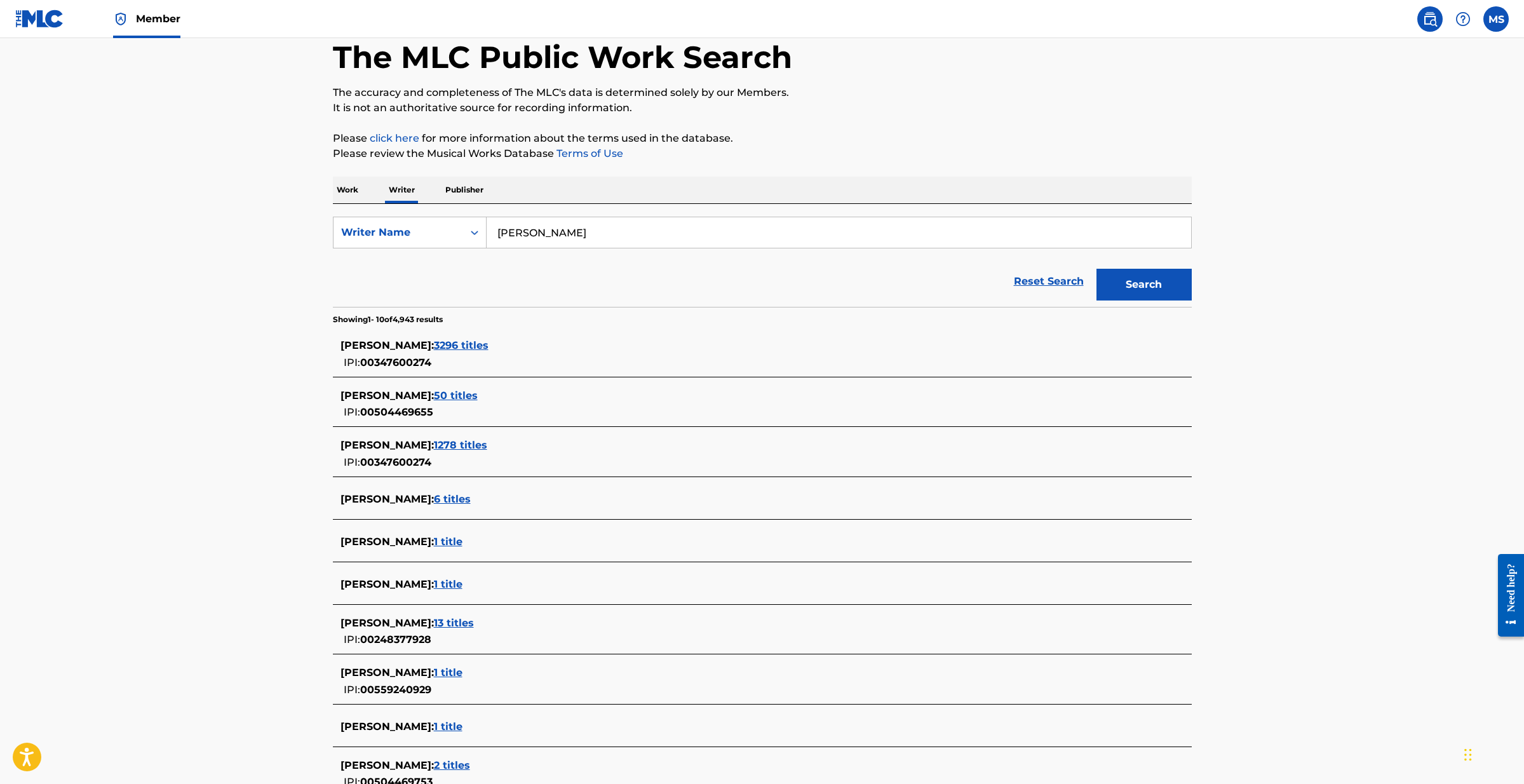
scroll to position [69, 0]
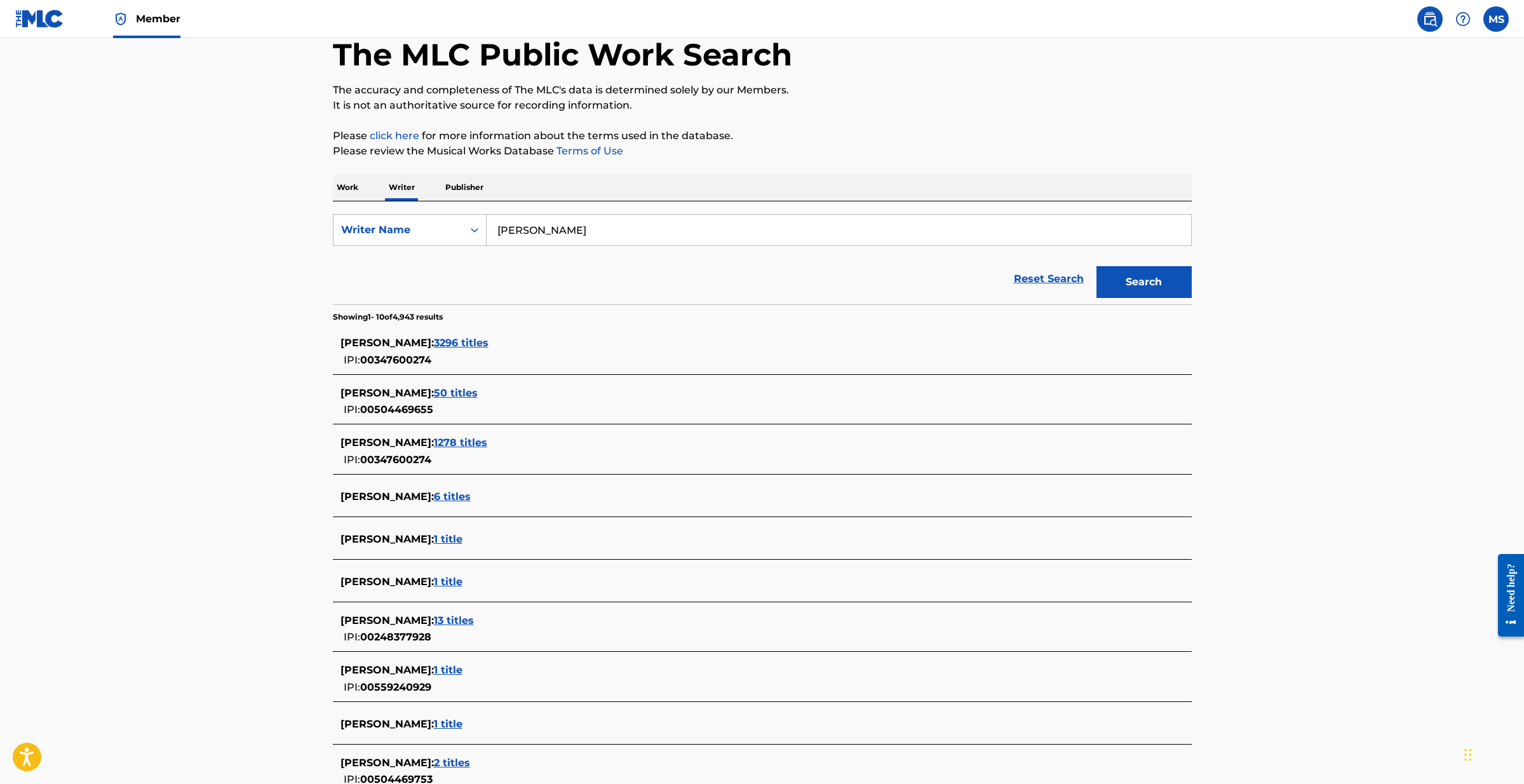
click at [434, 495] on span "6 titles" at bounding box center [452, 496] width 37 height 12
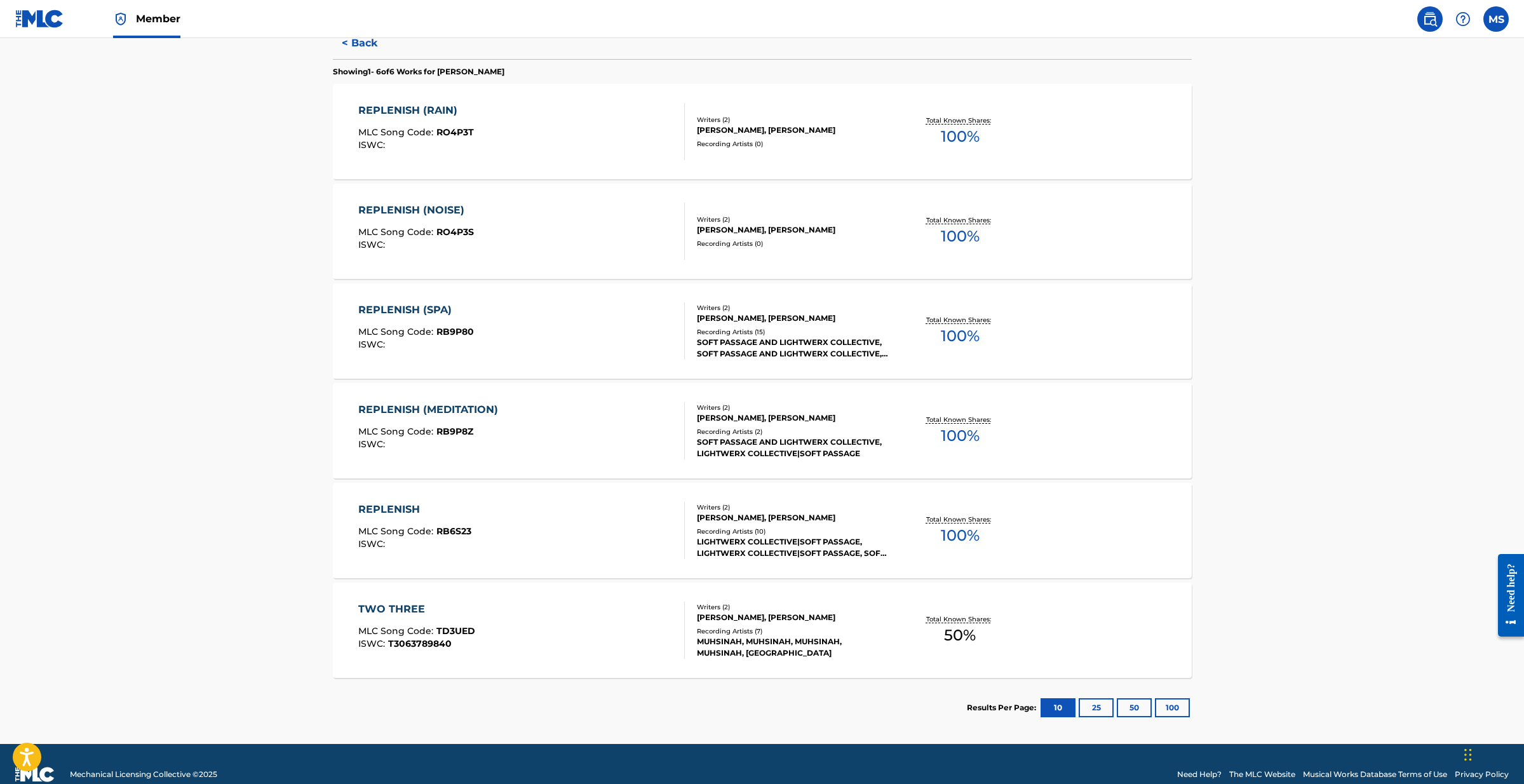
scroll to position [367, 0]
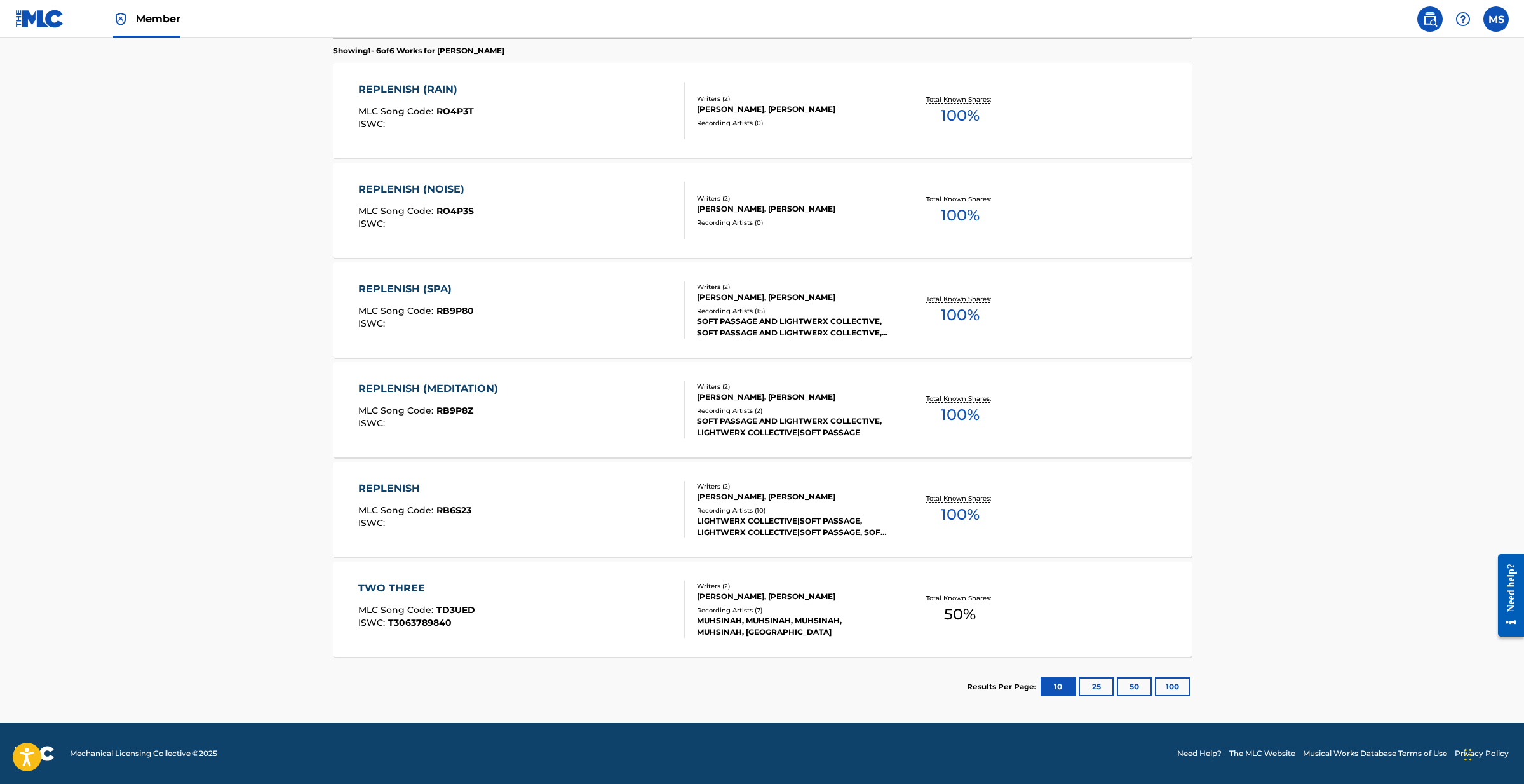
click at [412, 584] on div "TWO THREE" at bounding box center [417, 588] width 117 height 15
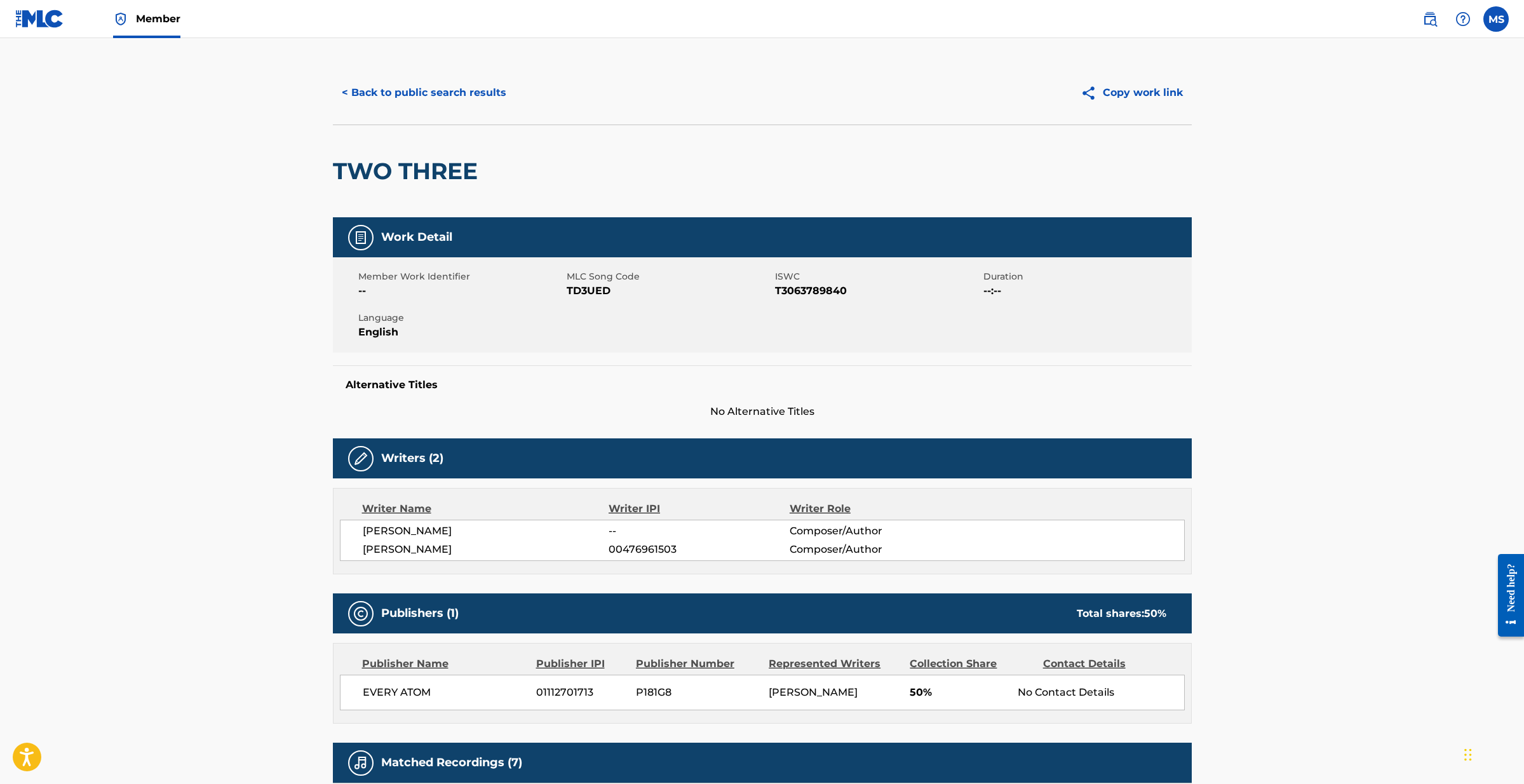
scroll to position [8, 0]
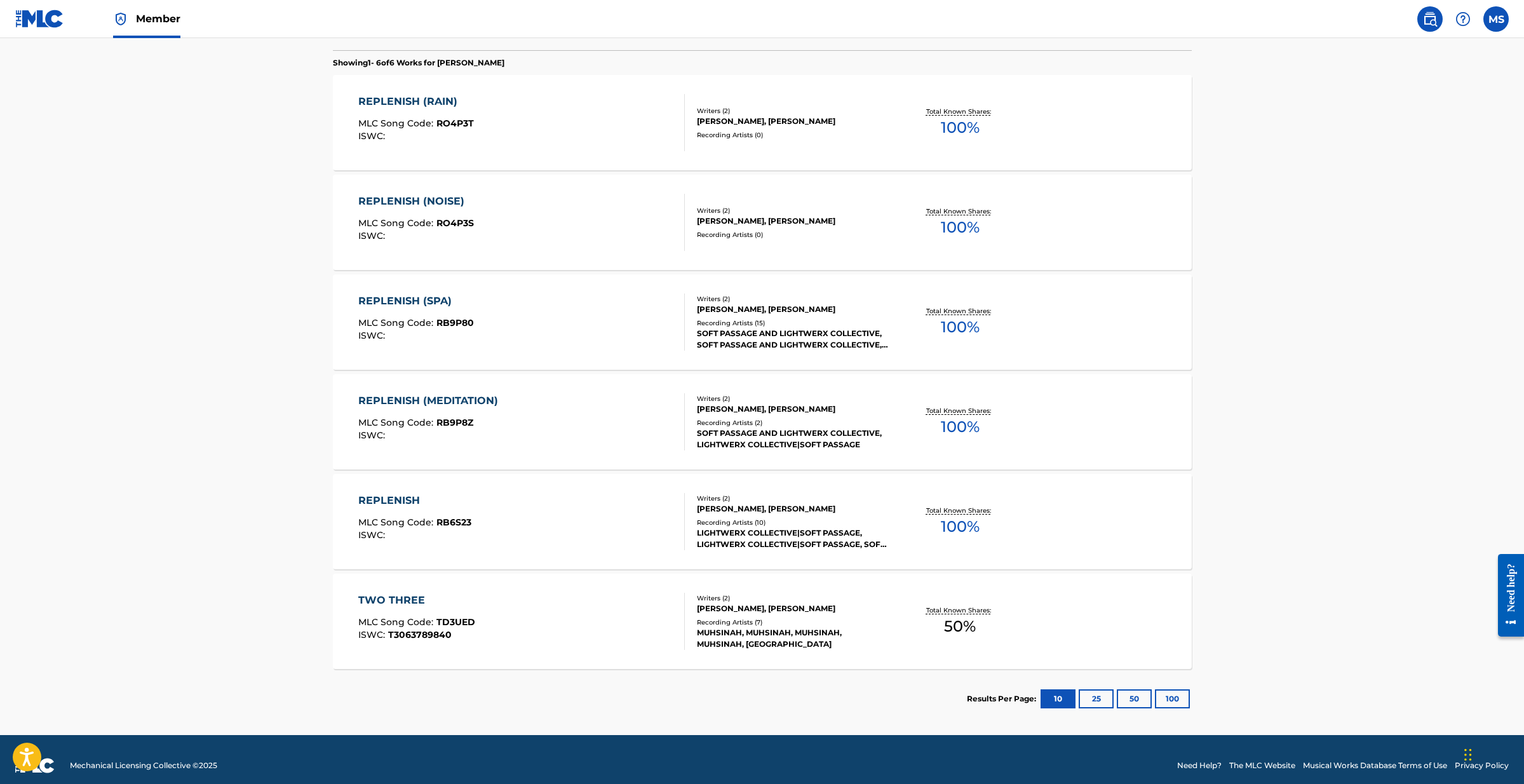
scroll to position [359, 0]
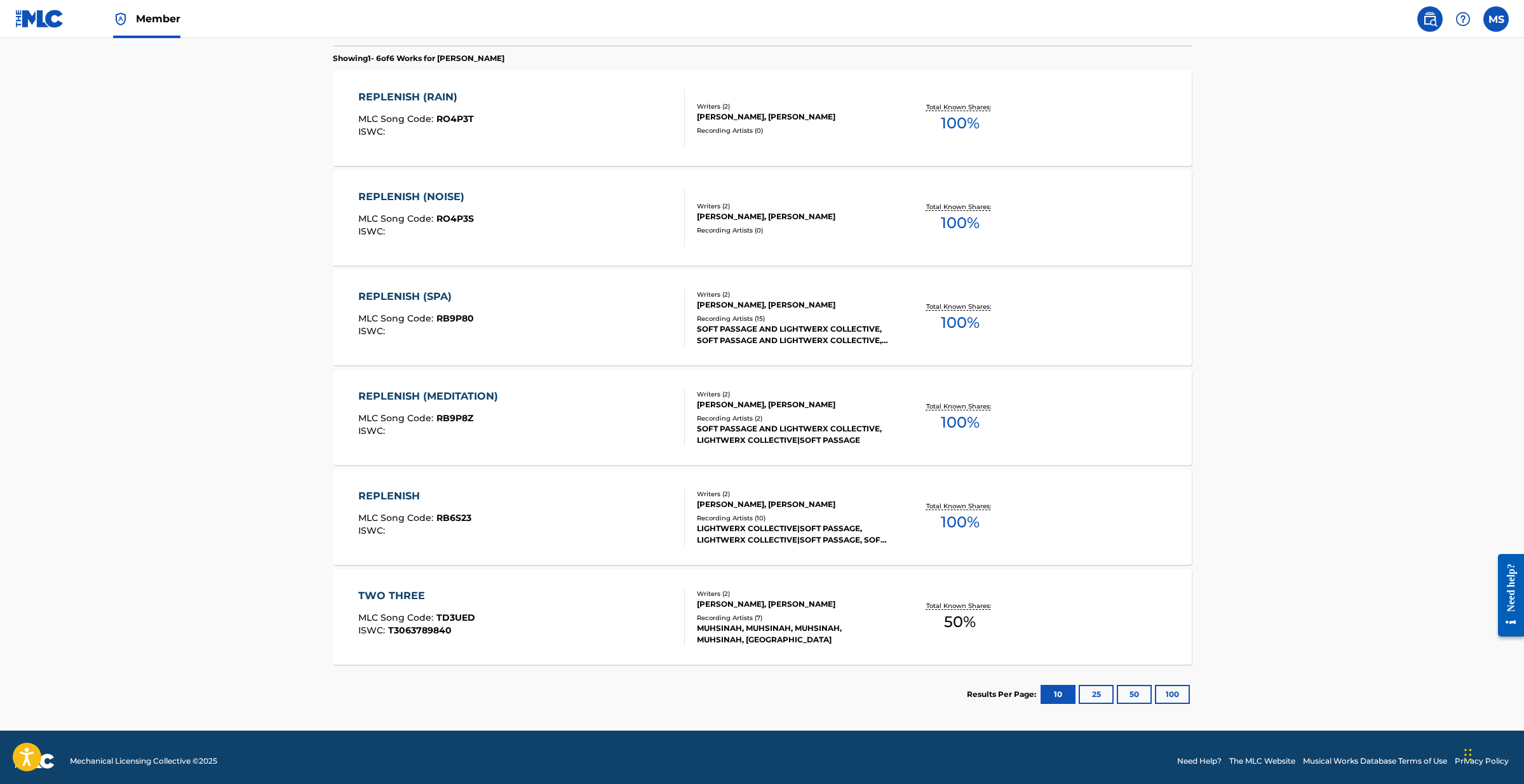
click at [470, 417] on span "RB9P8Z" at bounding box center [455, 418] width 37 height 12
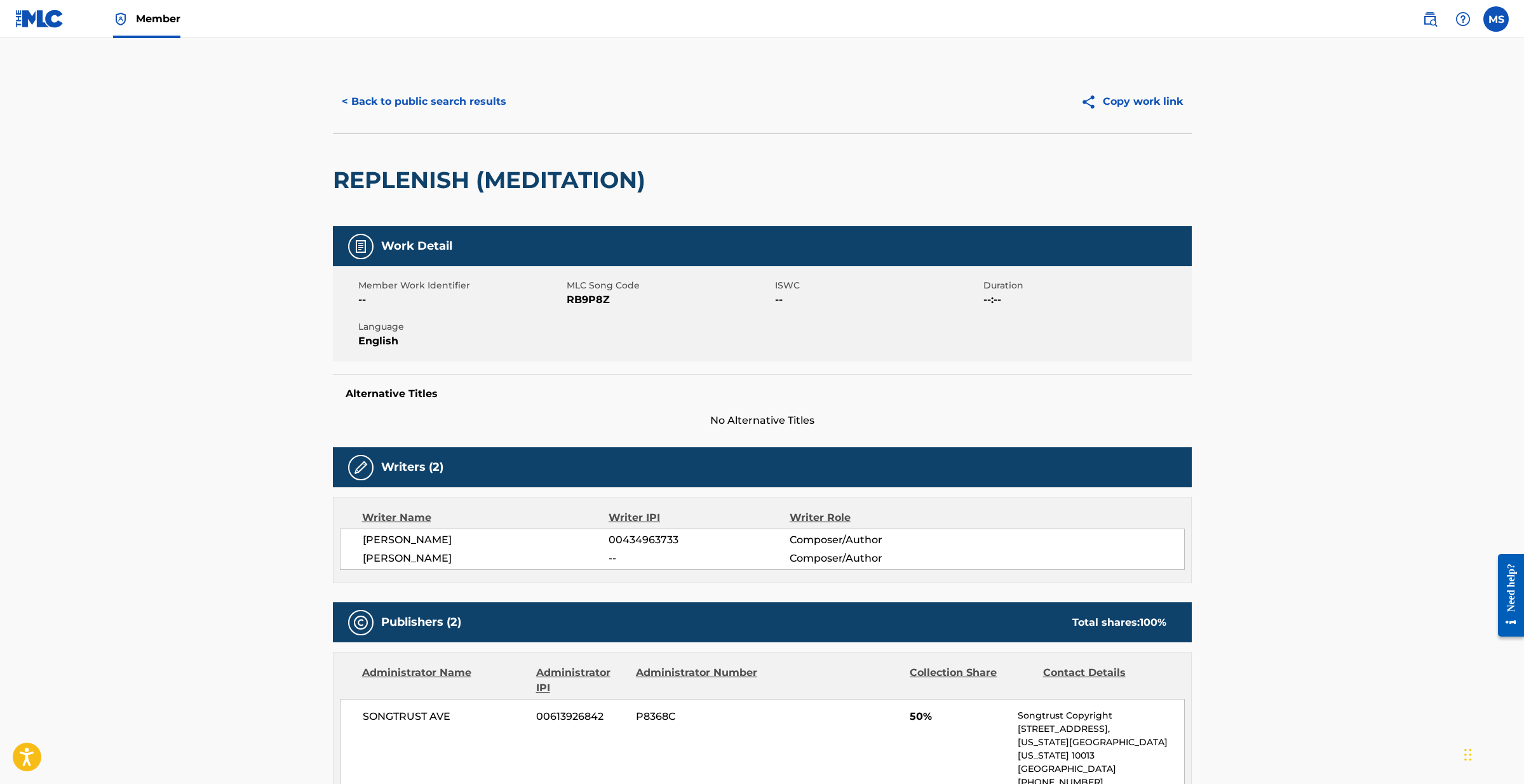
click at [603, 301] on span "RB9P8Z" at bounding box center [669, 299] width 206 height 15
copy span "RB9P8Z"
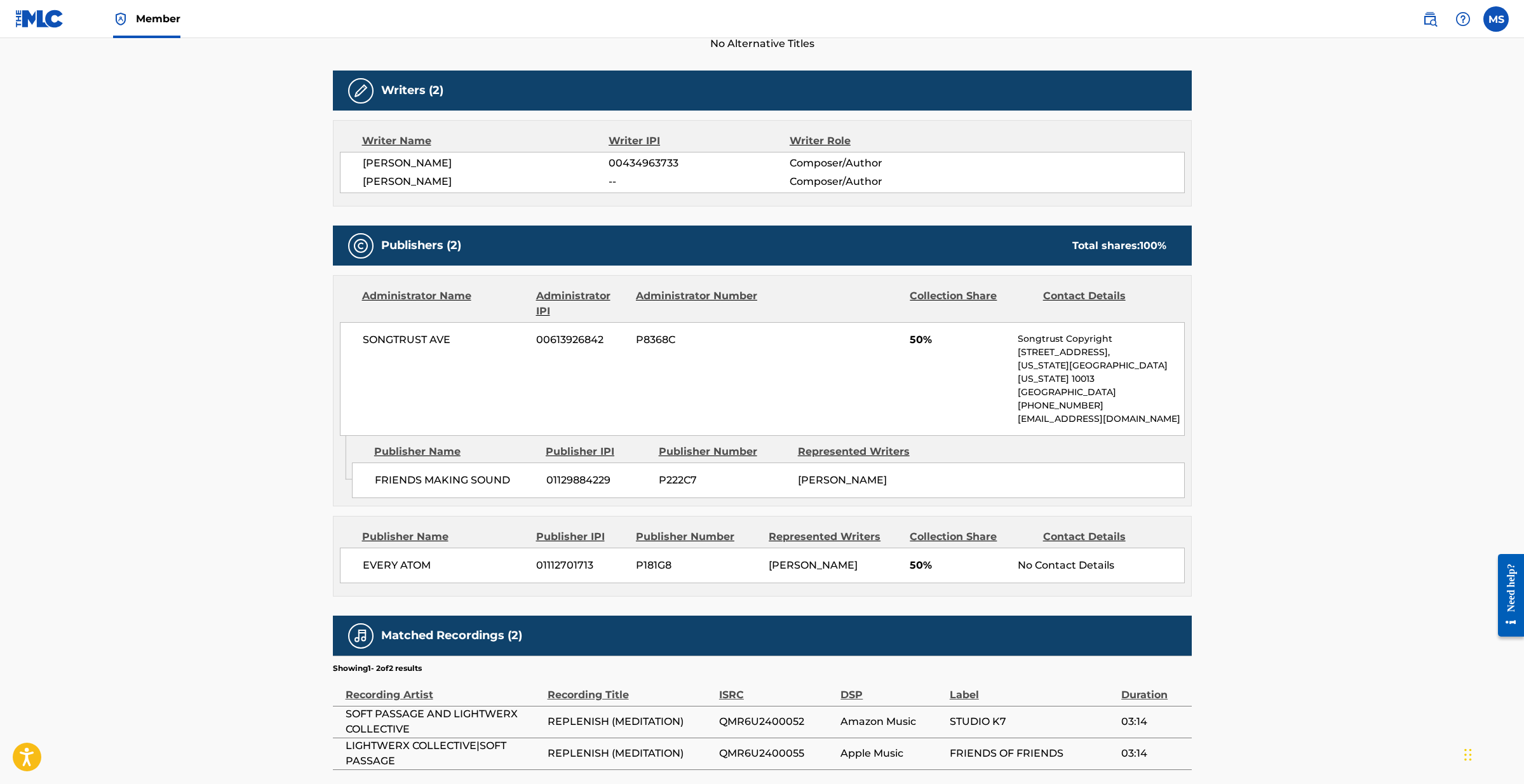
scroll to position [386, 0]
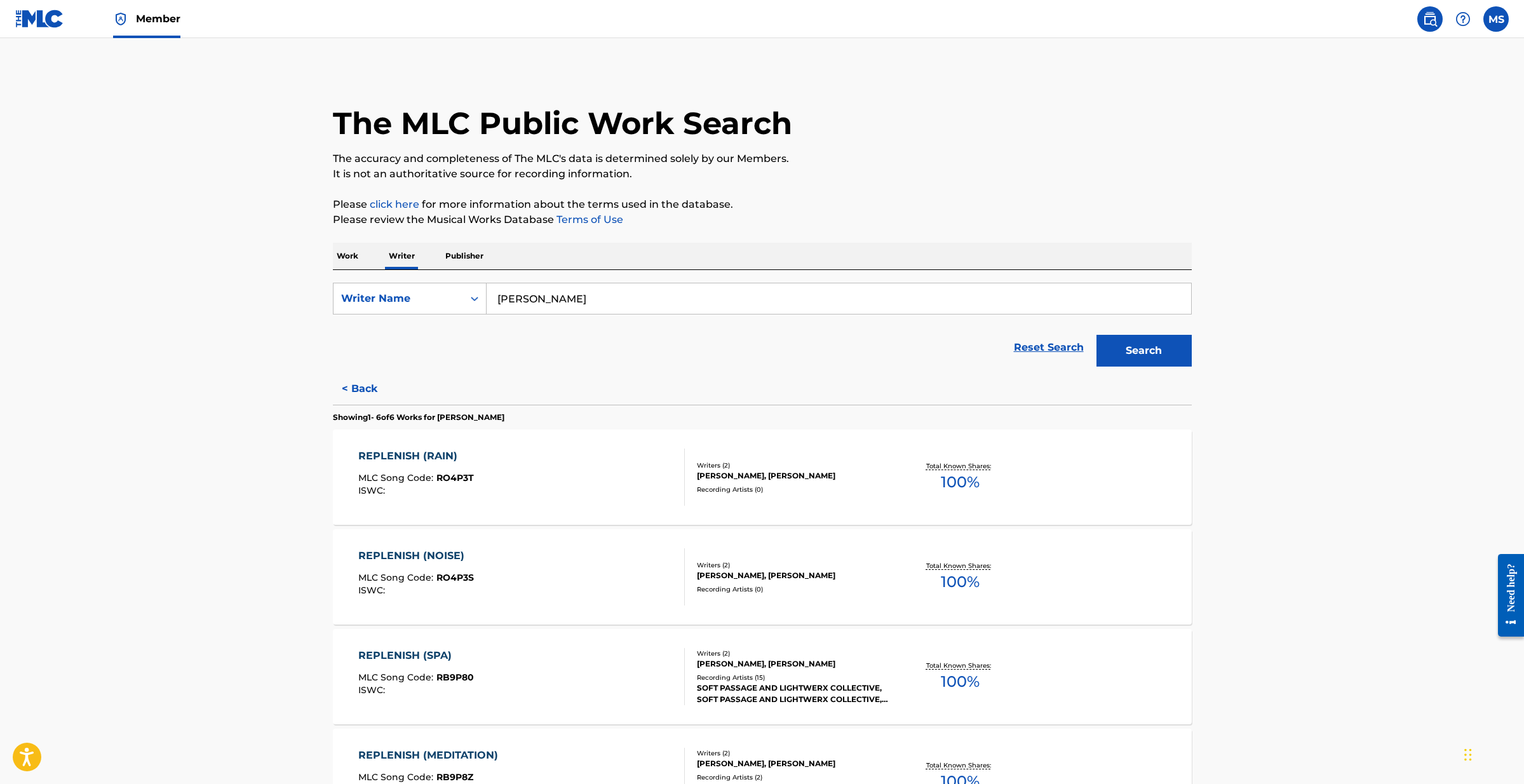
click at [1135, 347] on button "Search" at bounding box center [1143, 351] width 96 height 32
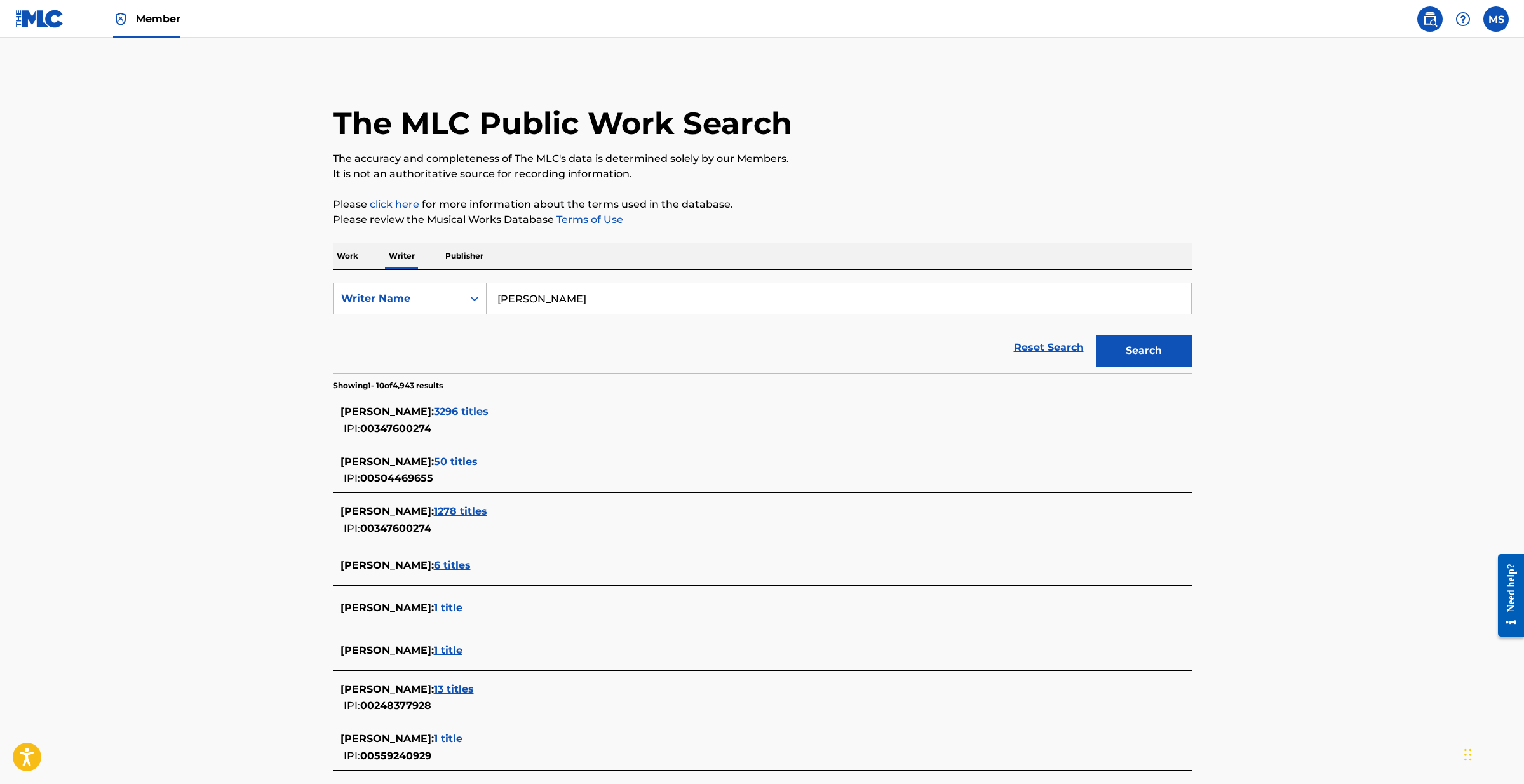
click at [468, 460] on span "50 titles" at bounding box center [456, 461] width 44 height 12
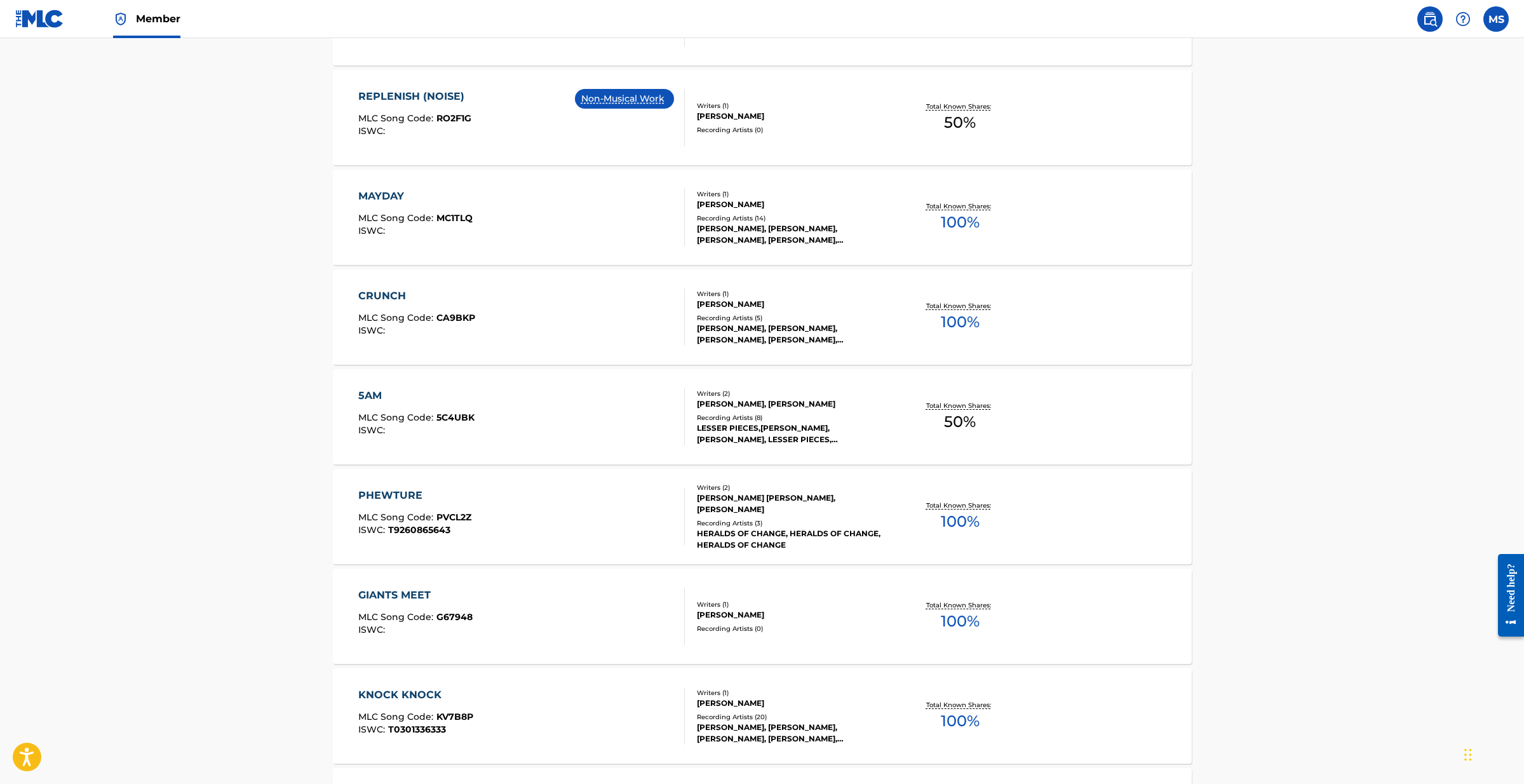
scroll to position [470, 0]
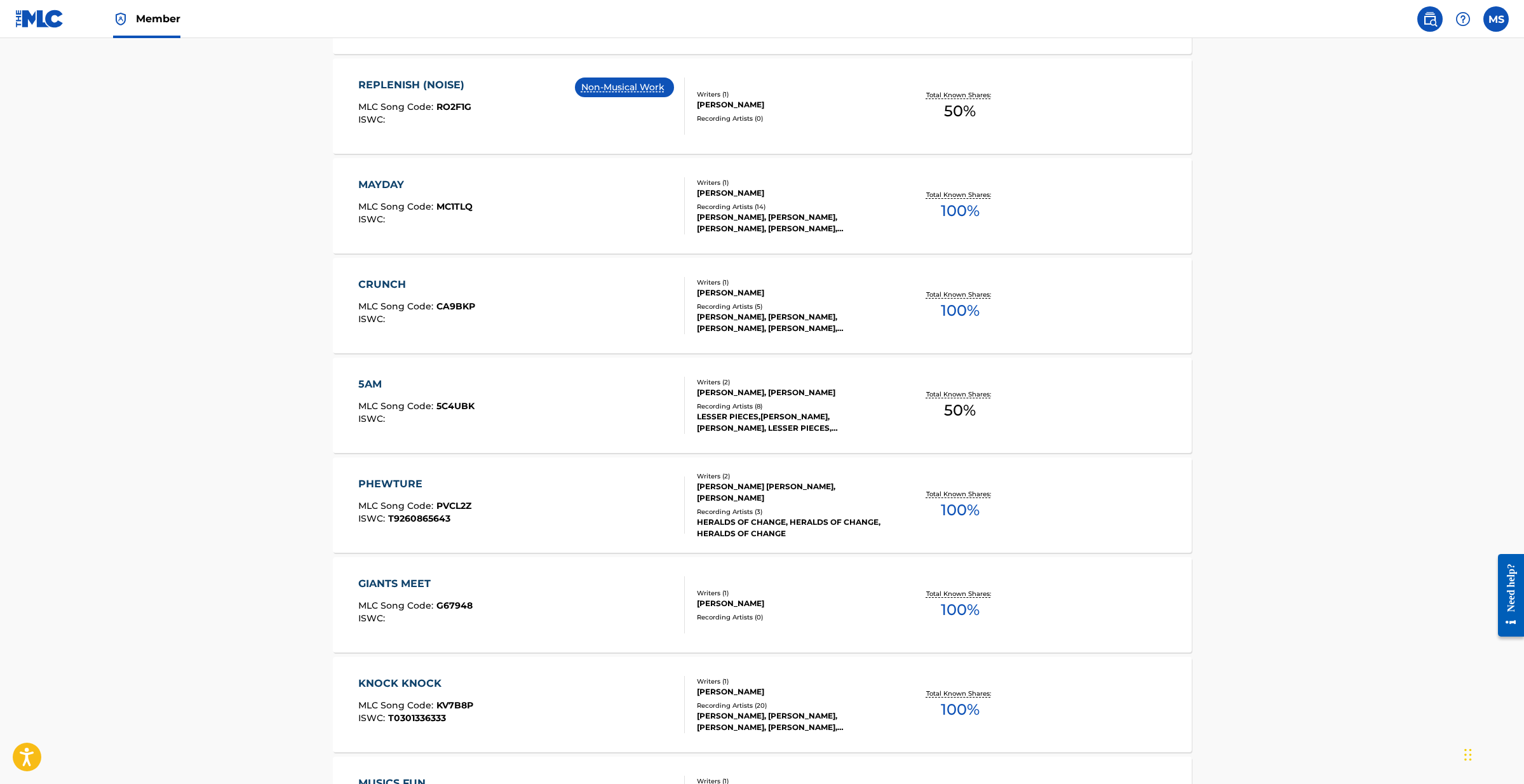
click at [473, 504] on div "PHEWTURE MLC Song Code : PVCL2Z ISWC : T9260865643" at bounding box center [522, 505] width 326 height 58
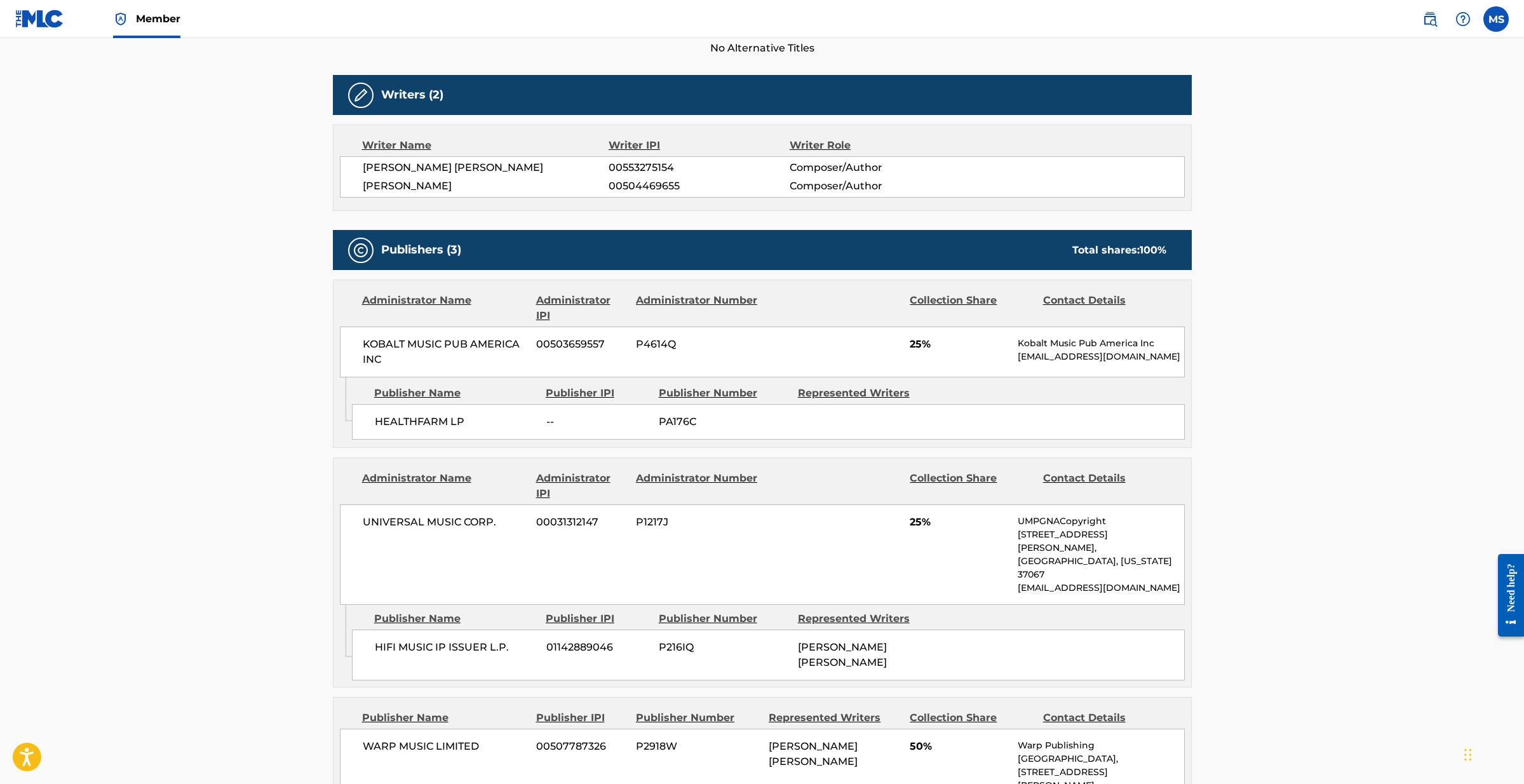
scroll to position [369, 0]
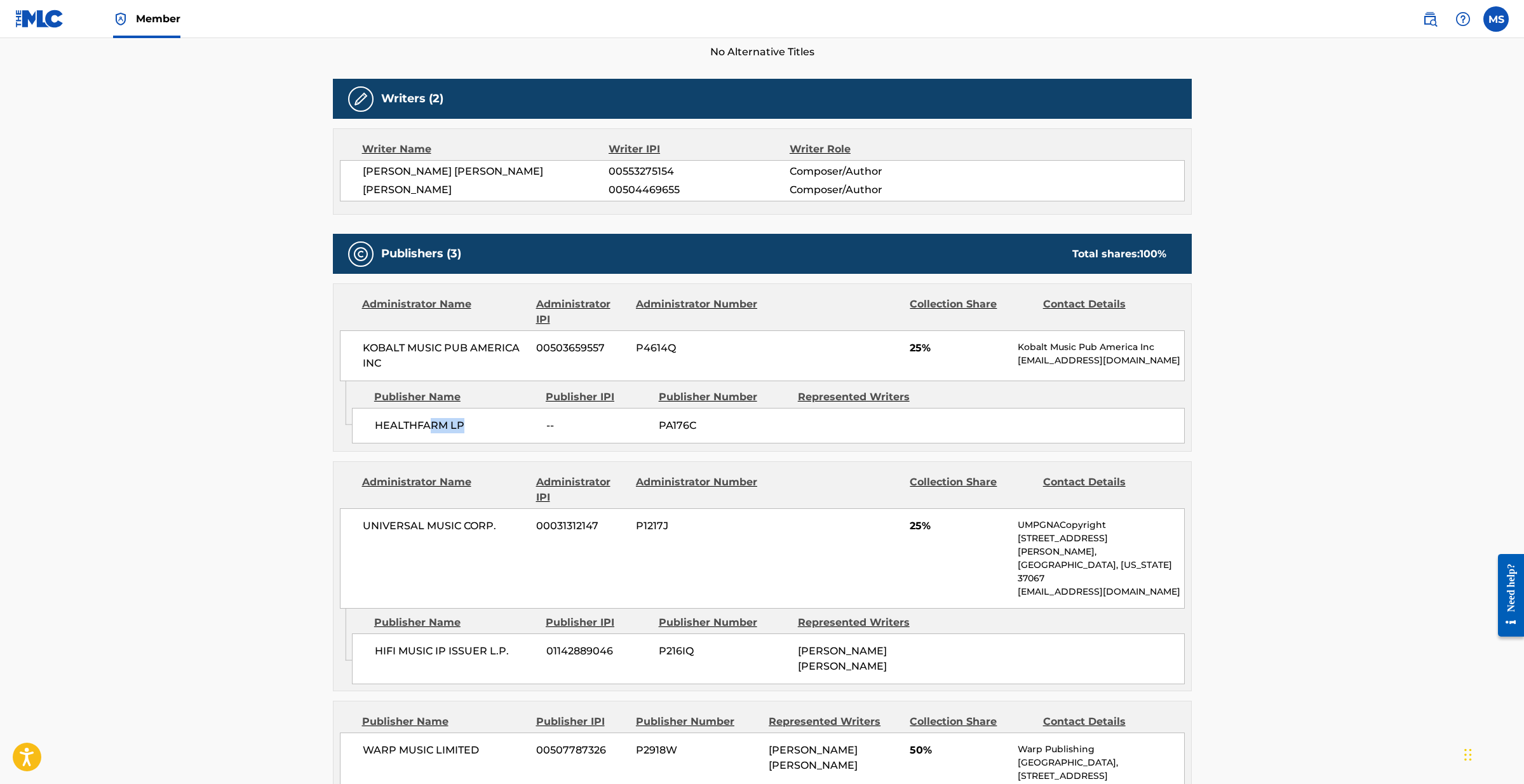
drag, startPoint x: 475, startPoint y: 426, endPoint x: 430, endPoint y: 427, distance: 45.0
click at [430, 427] on span "HEALTHFARM LP" at bounding box center [455, 425] width 162 height 15
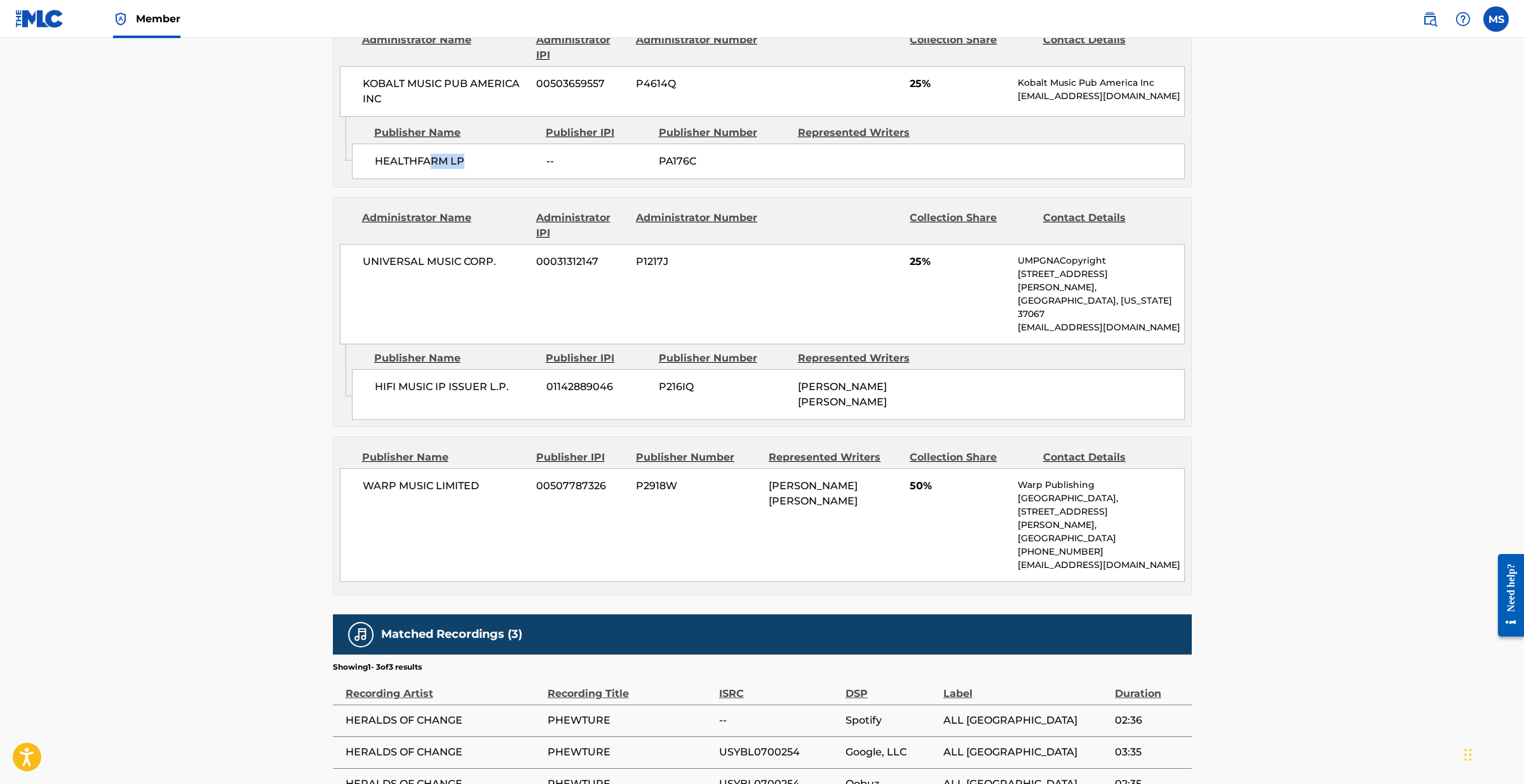
scroll to position [636, 0]
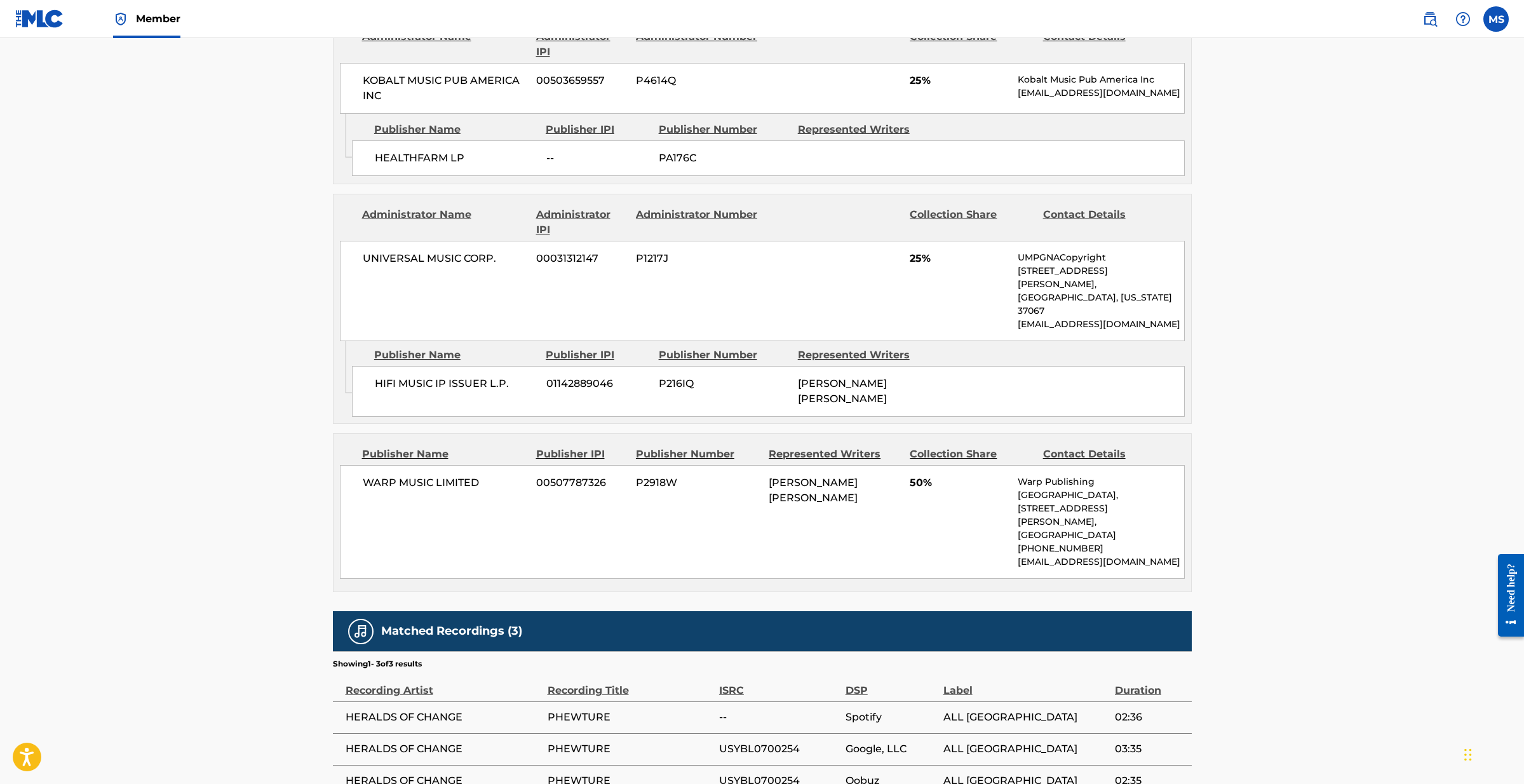
click at [530, 465] on div "WARP MUSIC LIMITED 00507787326 P2918W [PERSON_NAME] [PERSON_NAME] 50% Warp Publ…" at bounding box center [762, 522] width 845 height 113
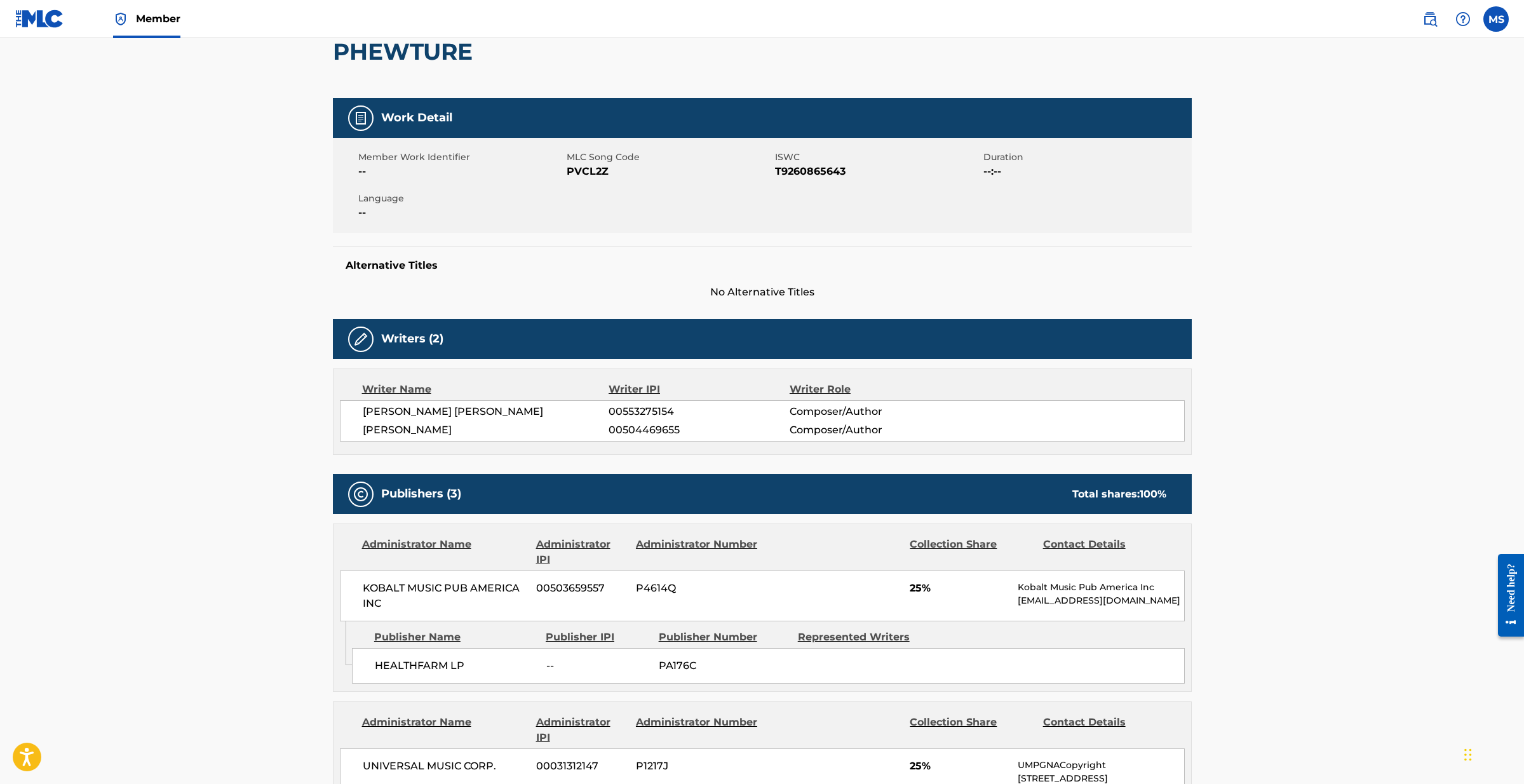
scroll to position [129, 0]
drag, startPoint x: 464, startPoint y: 662, endPoint x: 374, endPoint y: 660, distance: 90.0
click at [374, 660] on div "HEALTHFARM LP -- PA176C" at bounding box center [768, 666] width 833 height 36
copy span "HEALTHFARM LP"
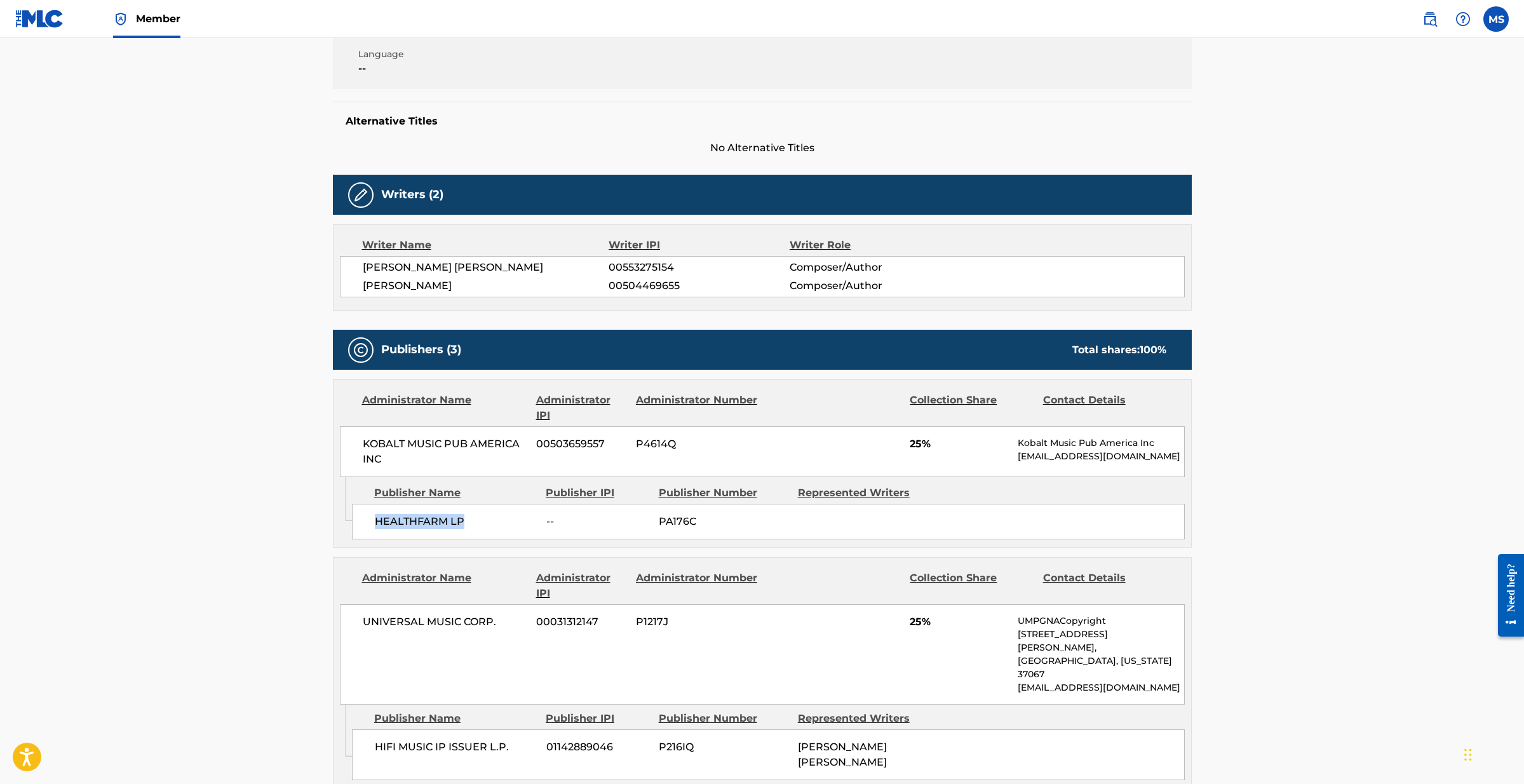
scroll to position [271, 0]
copy span "HEALTHFARM LP"
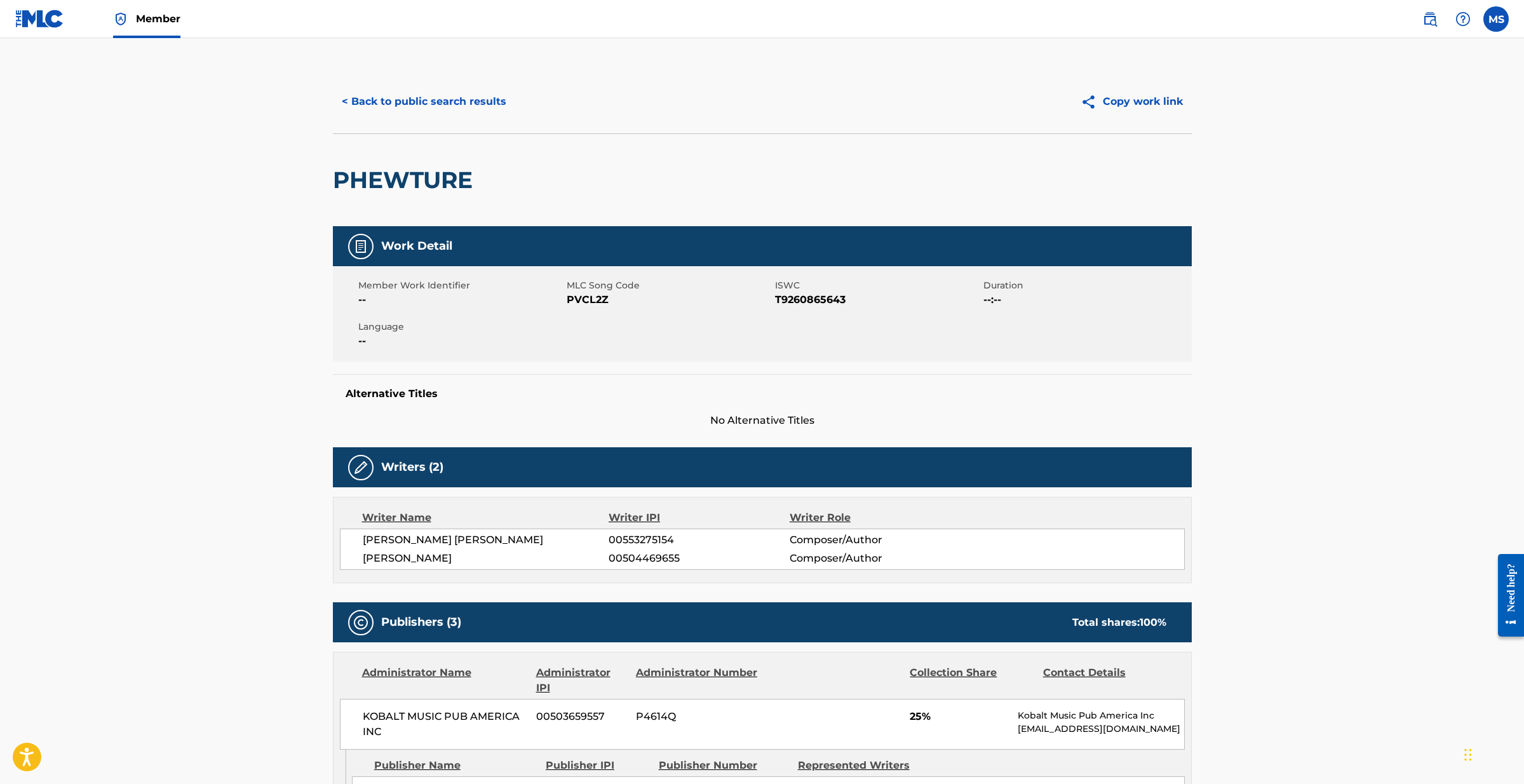
scroll to position [0, 0]
click at [1132, 94] on button "Copy work link" at bounding box center [1132, 101] width 120 height 32
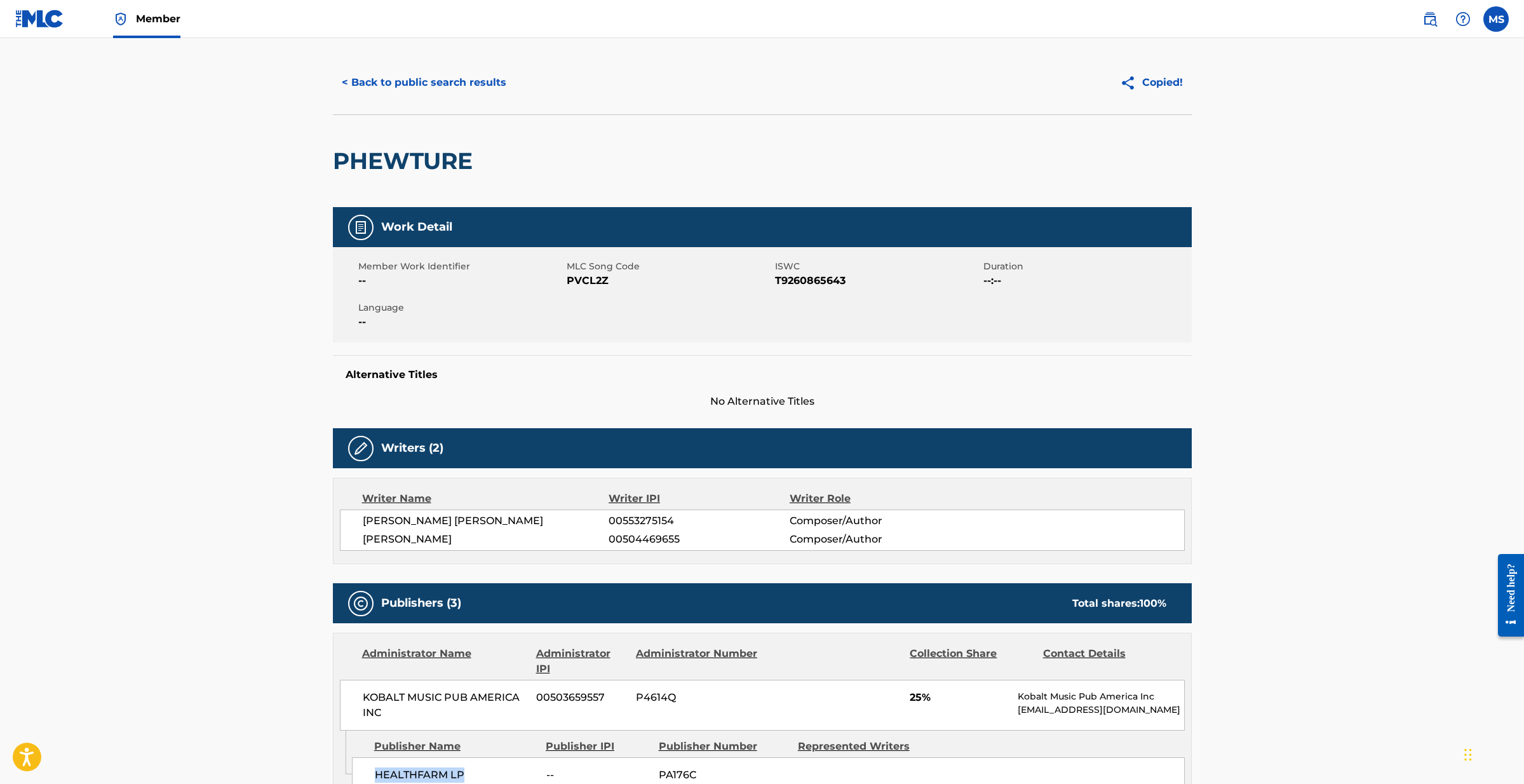
scroll to position [30, 0]
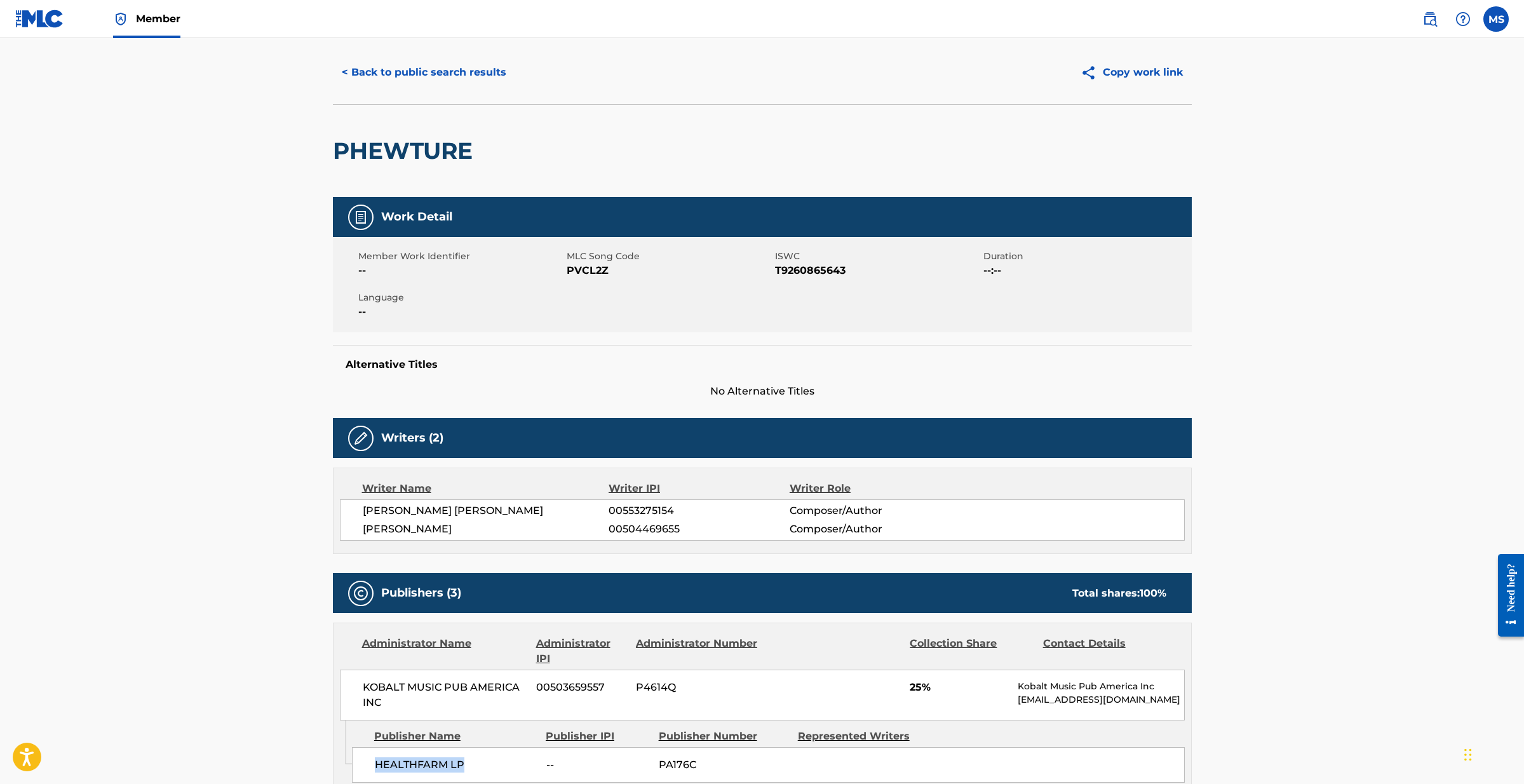
click at [424, 75] on button "< Back to public search results" at bounding box center [425, 73] width 183 height 32
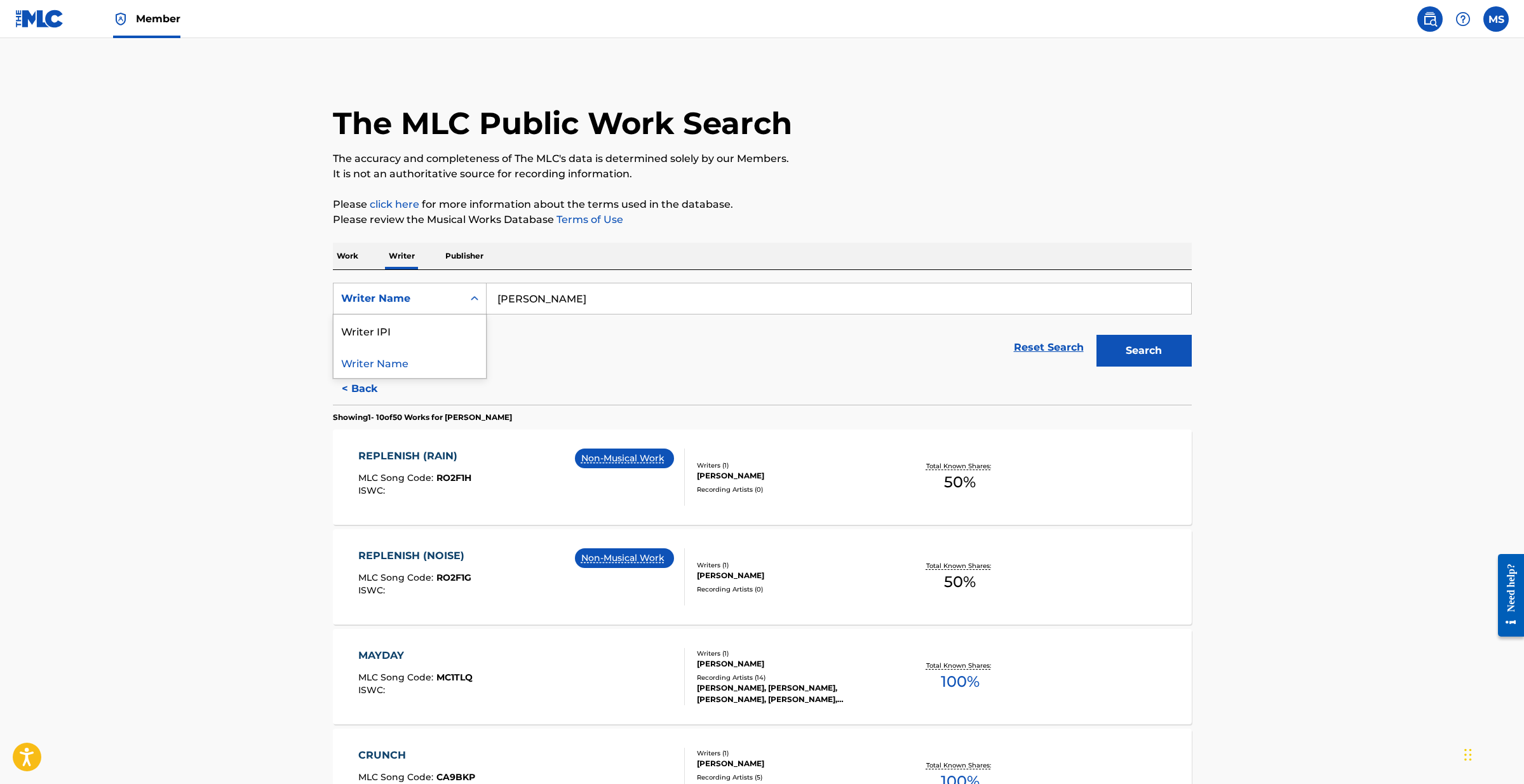
click at [453, 302] on div "Writer Name" at bounding box center [397, 299] width 114 height 15
click at [454, 248] on p "Publisher" at bounding box center [464, 256] width 46 height 27
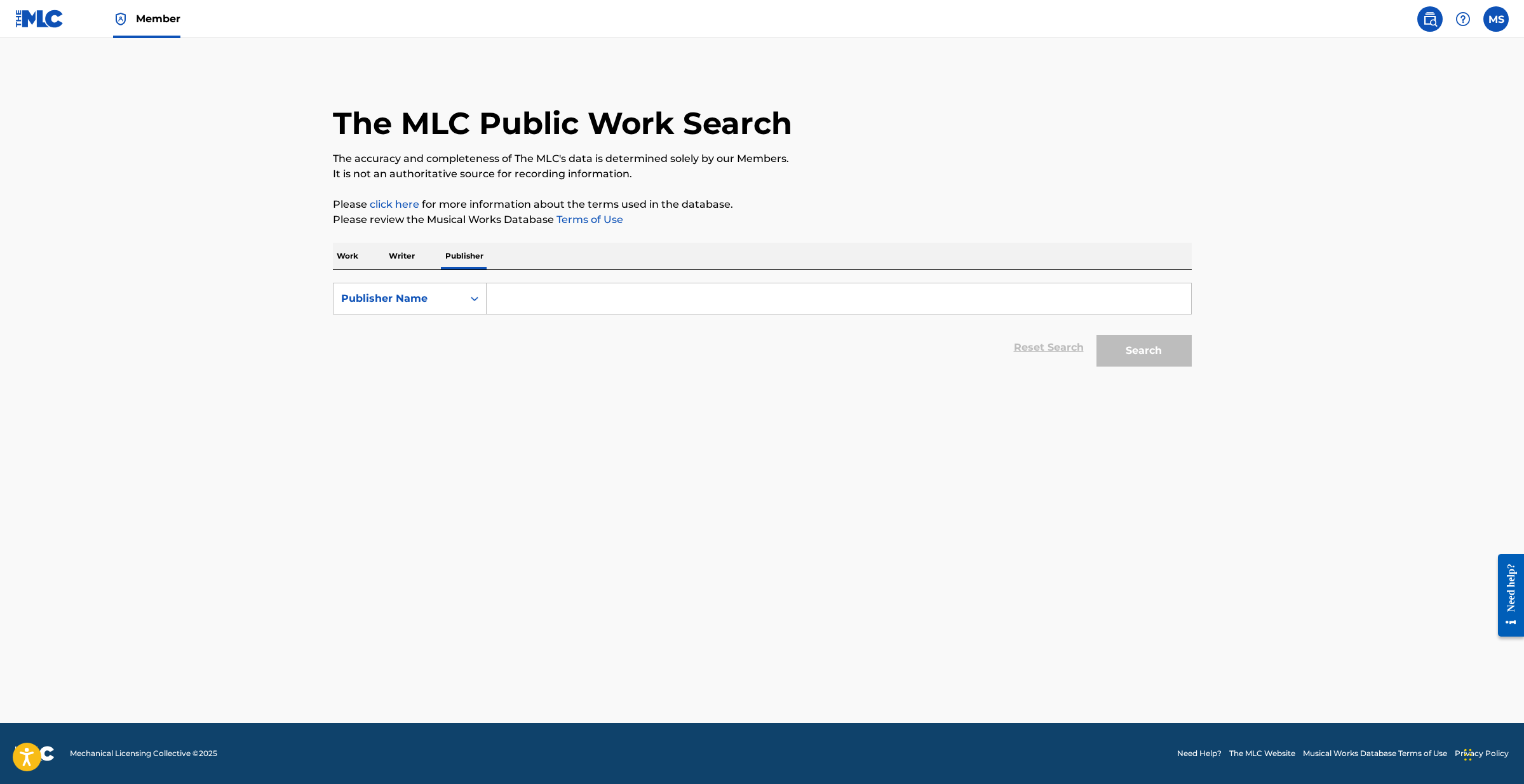
drag, startPoint x: 508, startPoint y: 287, endPoint x: 508, endPoint y: 298, distance: 11.0
click at [507, 290] on input "Search Form" at bounding box center [838, 299] width 704 height 30
paste input "[URL][DOMAIN_NAME]"
type input "healthfarm lp"
click at [1116, 348] on button "Search" at bounding box center [1143, 351] width 96 height 32
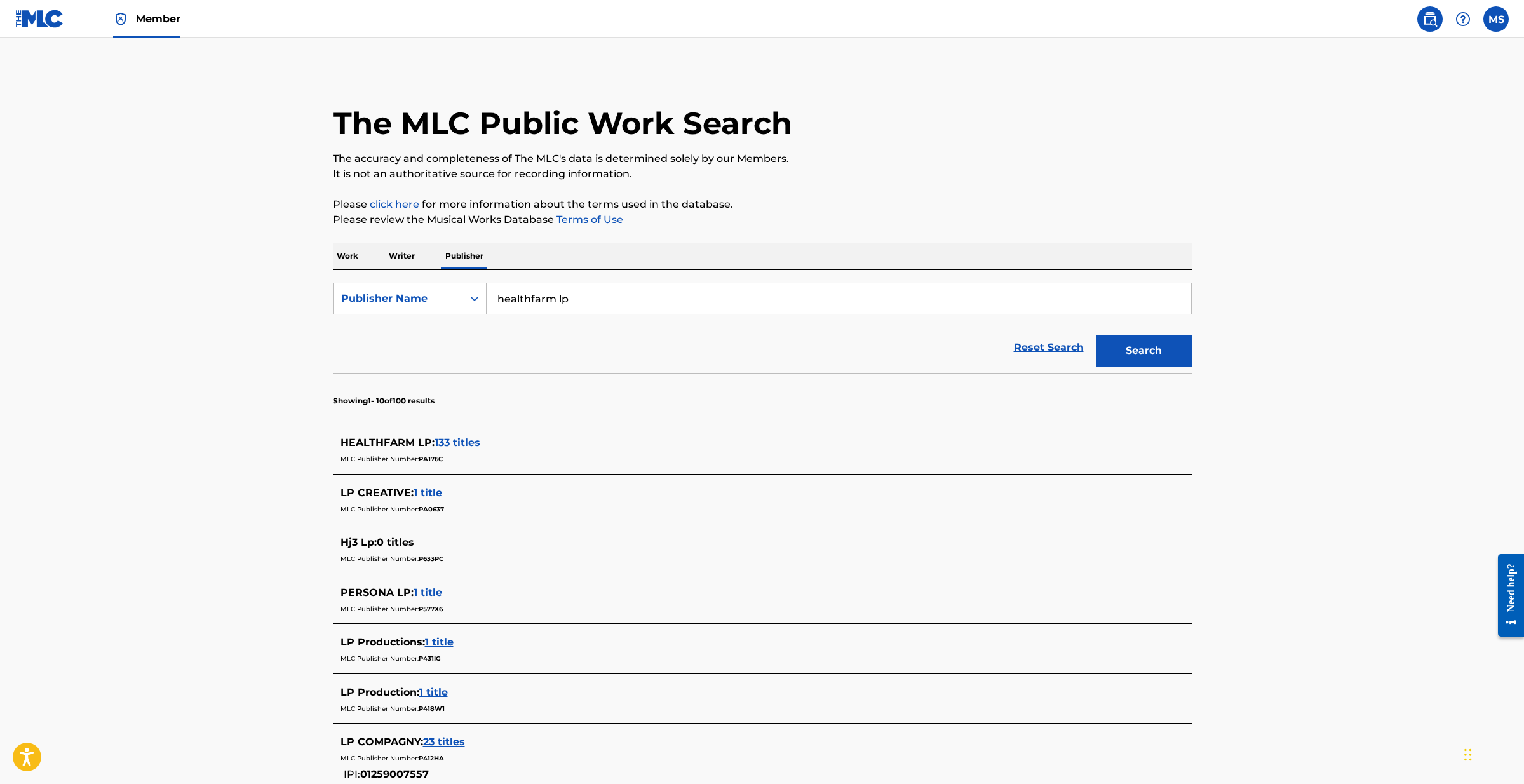
click at [468, 441] on span "133 titles" at bounding box center [458, 442] width 46 height 12
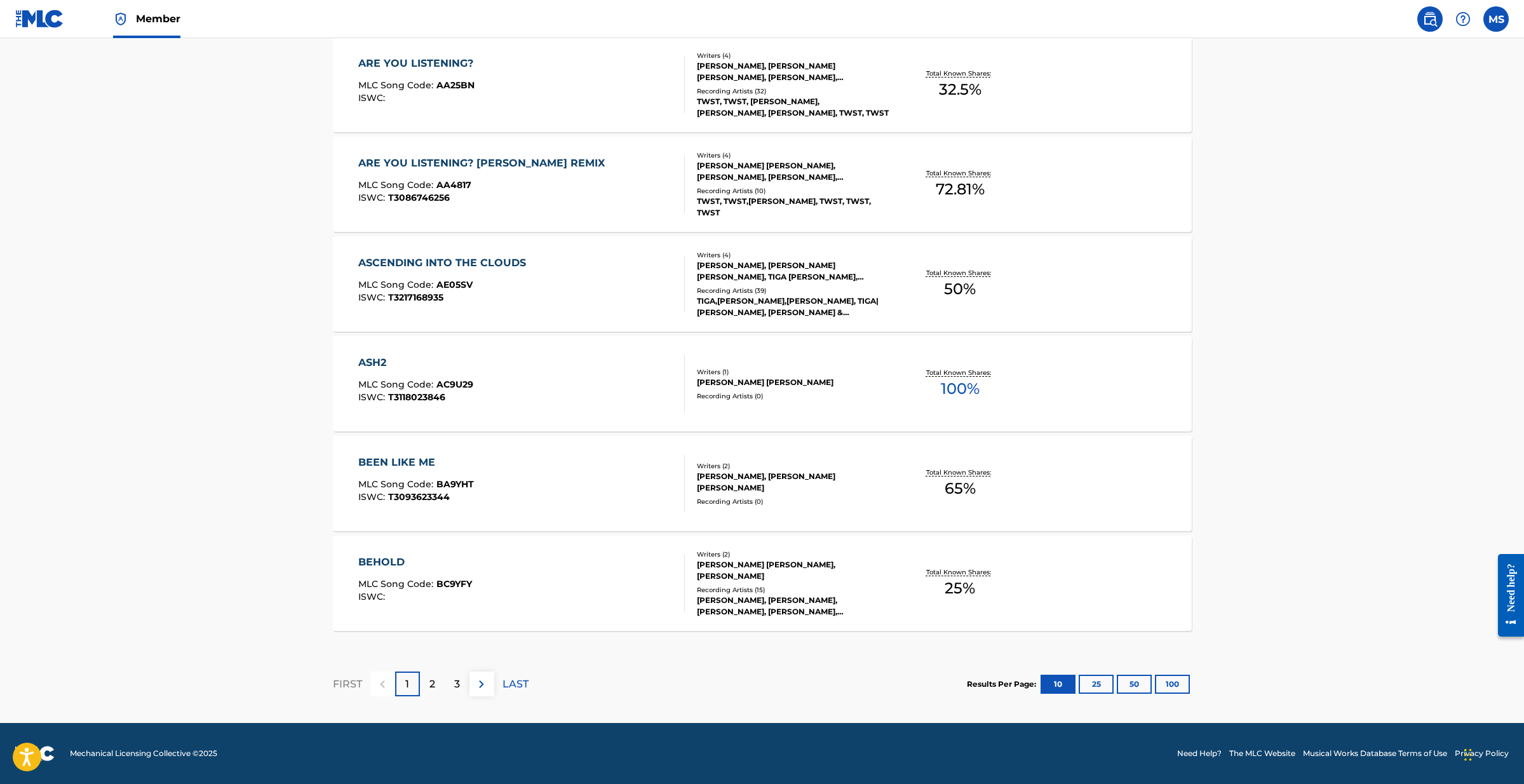
scroll to position [823, 0]
click at [1170, 684] on button "100" at bounding box center [1171, 684] width 35 height 19
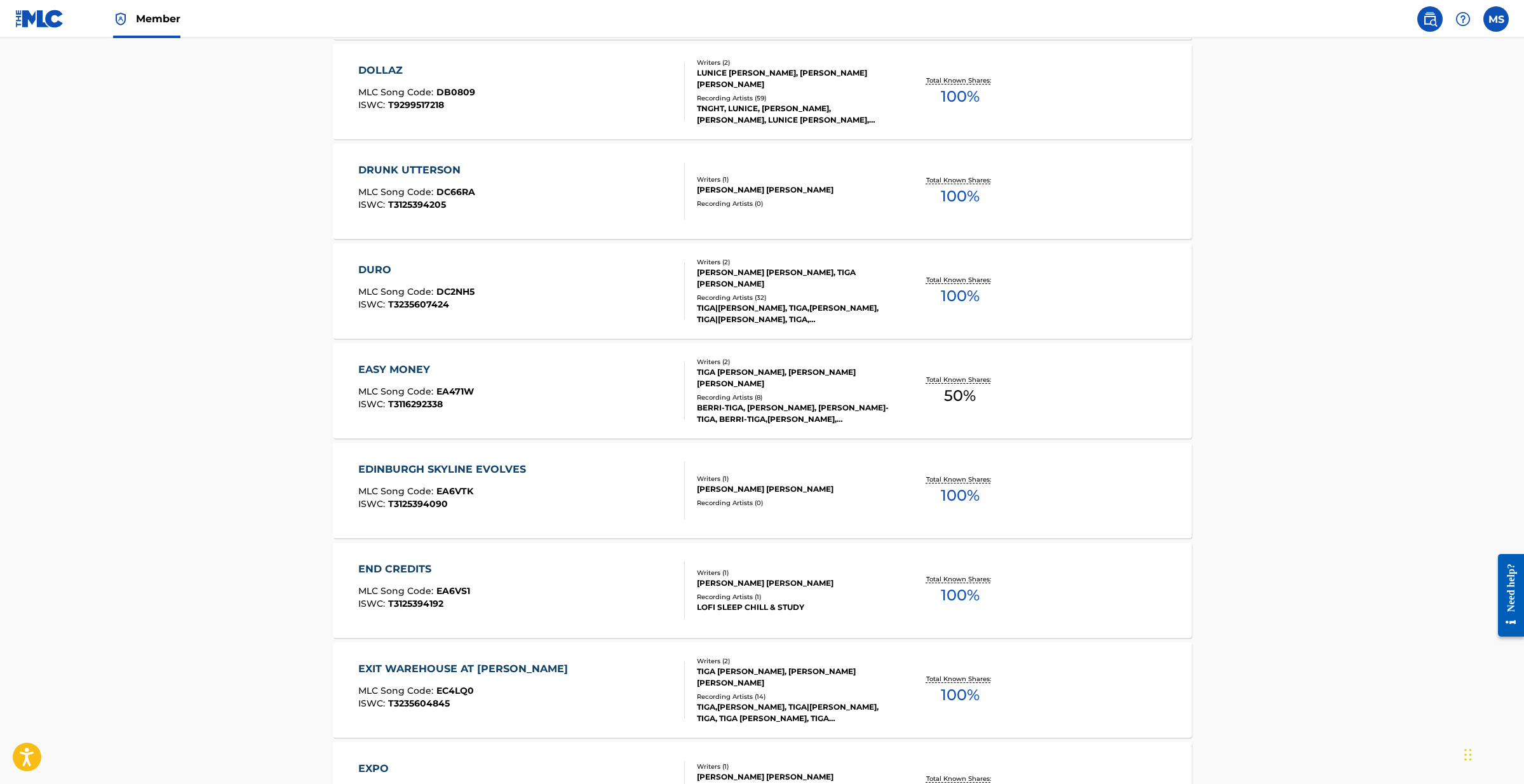
scroll to position [3110, 0]
click at [721, 595] on div "Recording Artists ( 1 )" at bounding box center [792, 595] width 192 height 9
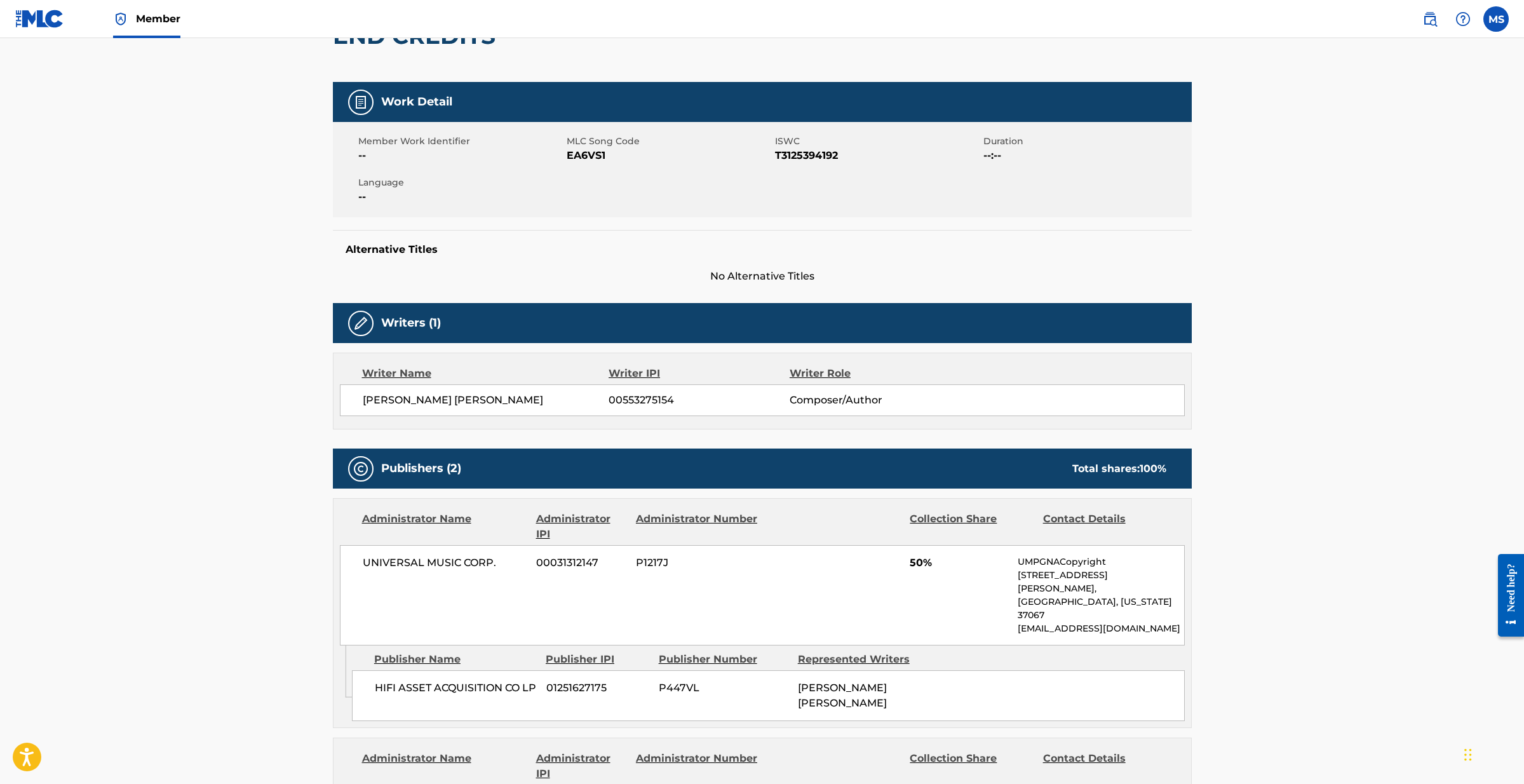
scroll to position [145, 0]
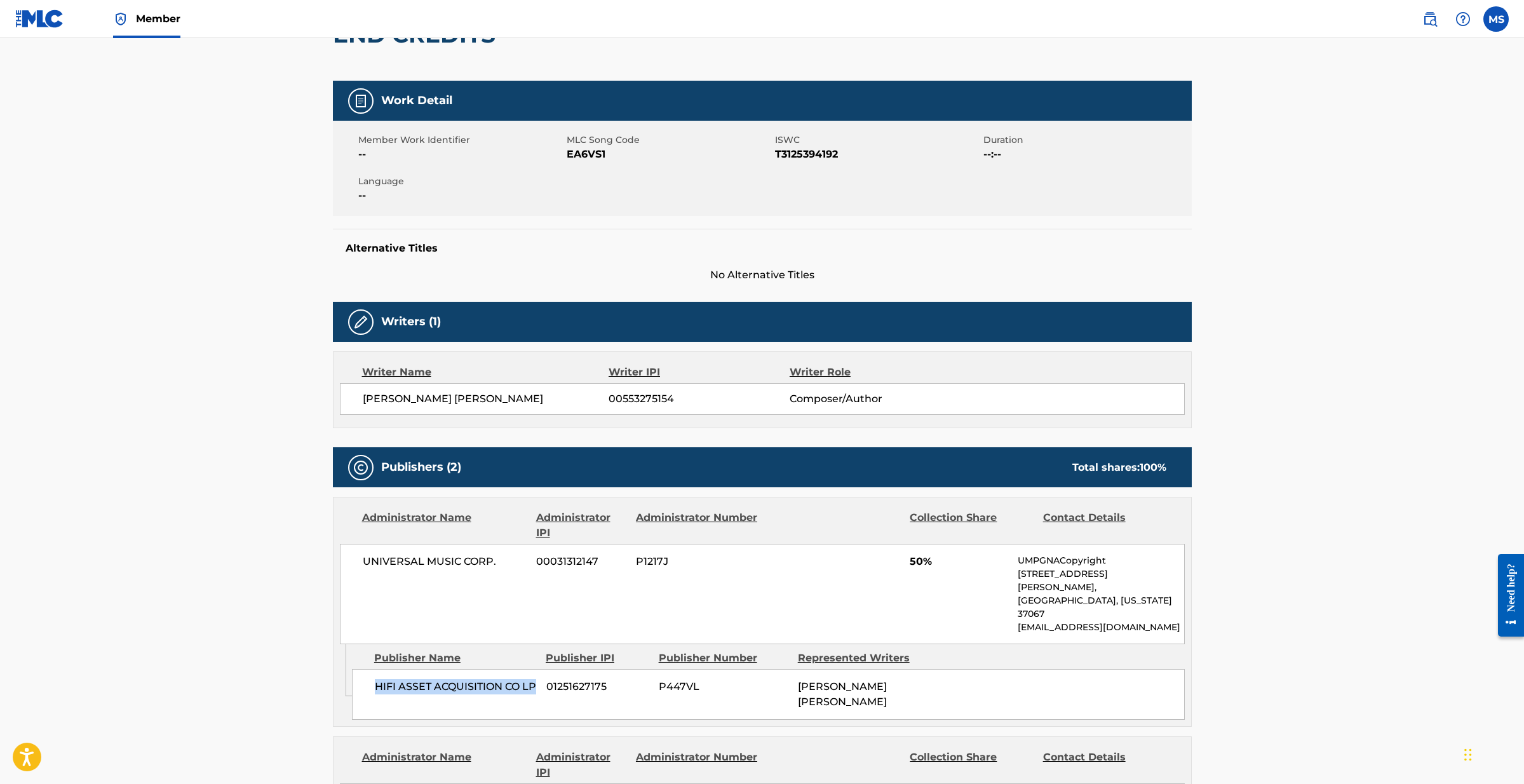
drag, startPoint x: 406, startPoint y: 676, endPoint x: 369, endPoint y: 660, distance: 40.3
click at [369, 669] on div "HIFI ASSET ACQUISITION CO LP 01251627175 P447VL [PERSON_NAME] [PERSON_NAME]" at bounding box center [768, 694] width 833 height 51
copy span "HIFI ASSET ACQUISITION CO LP"
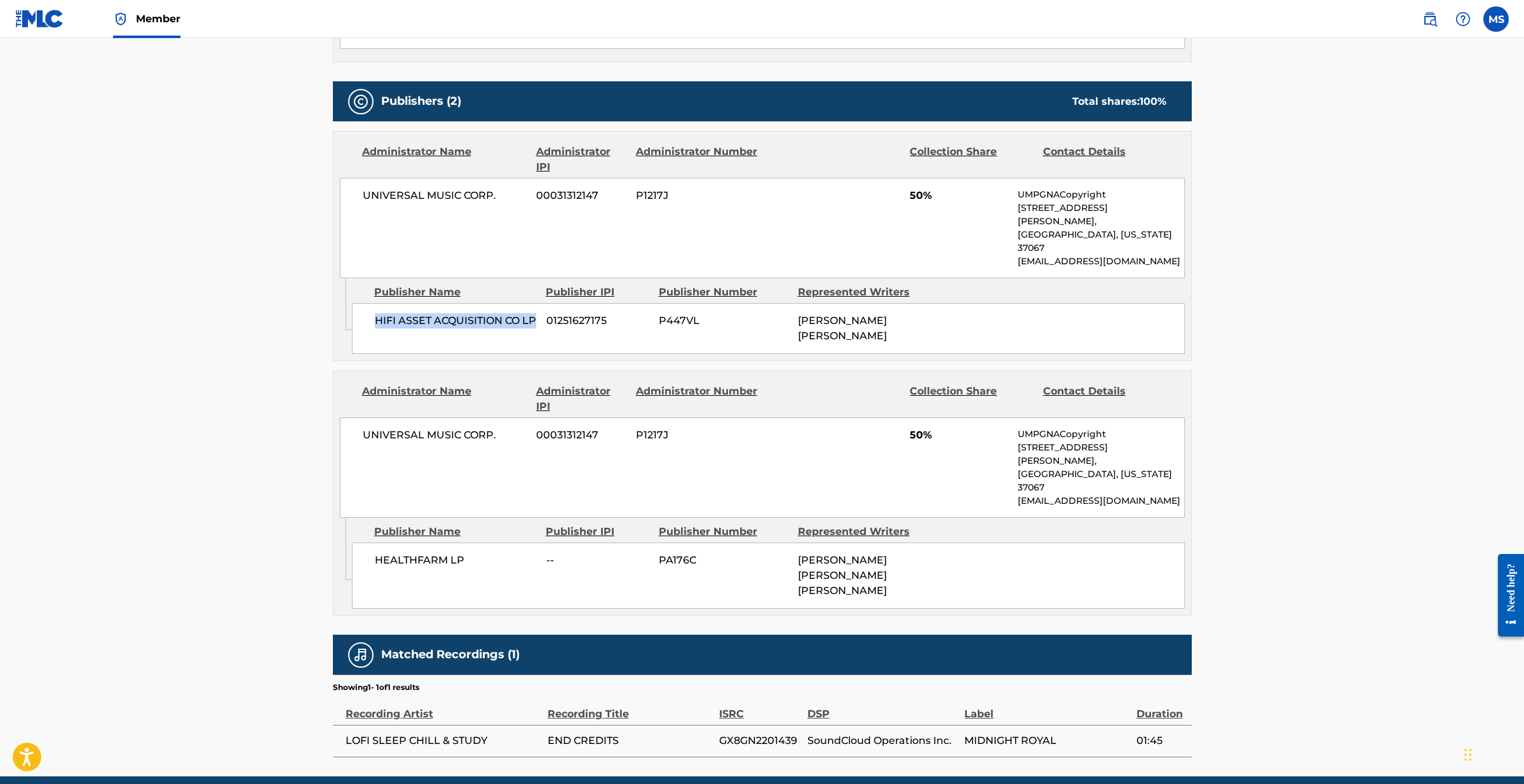
scroll to position [507, 0]
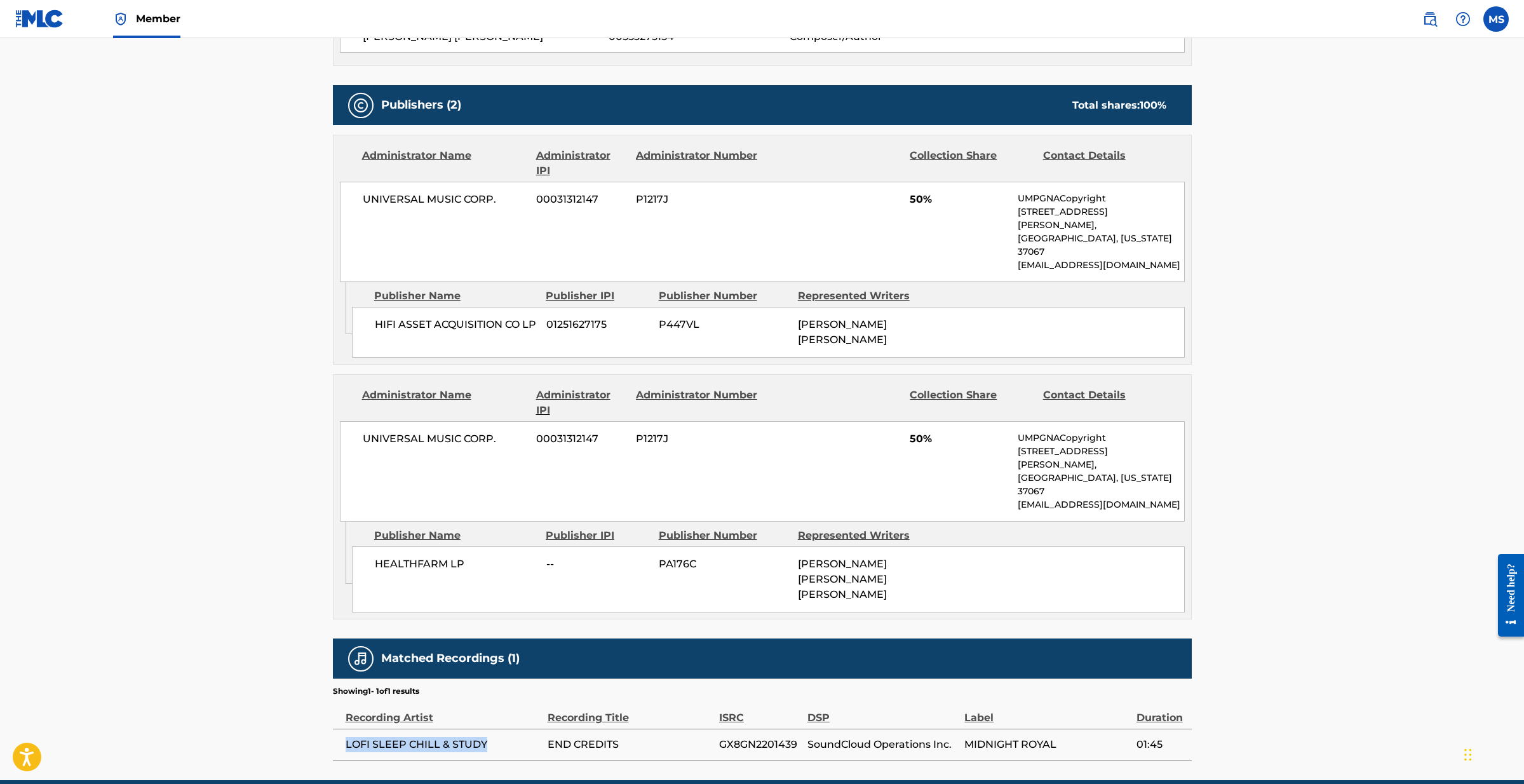
drag, startPoint x: 480, startPoint y: 691, endPoint x: 550, endPoint y: 699, distance: 70.5
click at [346, 737] on span "LOFI SLEEP CHILL & STUDY" at bounding box center [443, 744] width 195 height 15
drag, startPoint x: 624, startPoint y: 689, endPoint x: 343, endPoint y: 685, distance: 281.0
click at [343, 728] on tr "LOFI SLEEP CHILL & STUDY END CREDITS GX8GN2201439 SoundCloud Operations Inc. MI…" at bounding box center [762, 744] width 858 height 32
copy tr "LOFI SLEEP CHILL & STUDY END CREDITS"
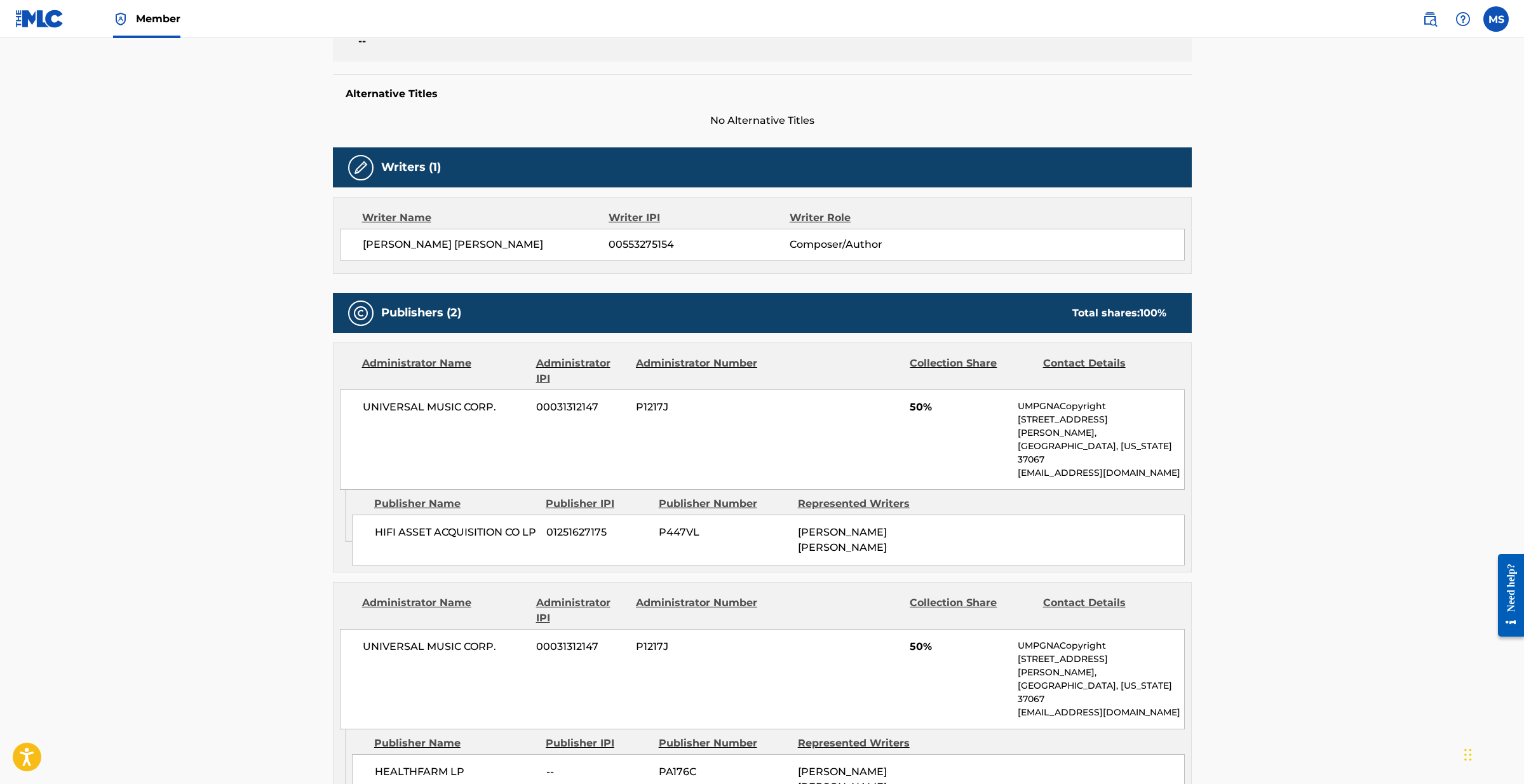
scroll to position [298, 0]
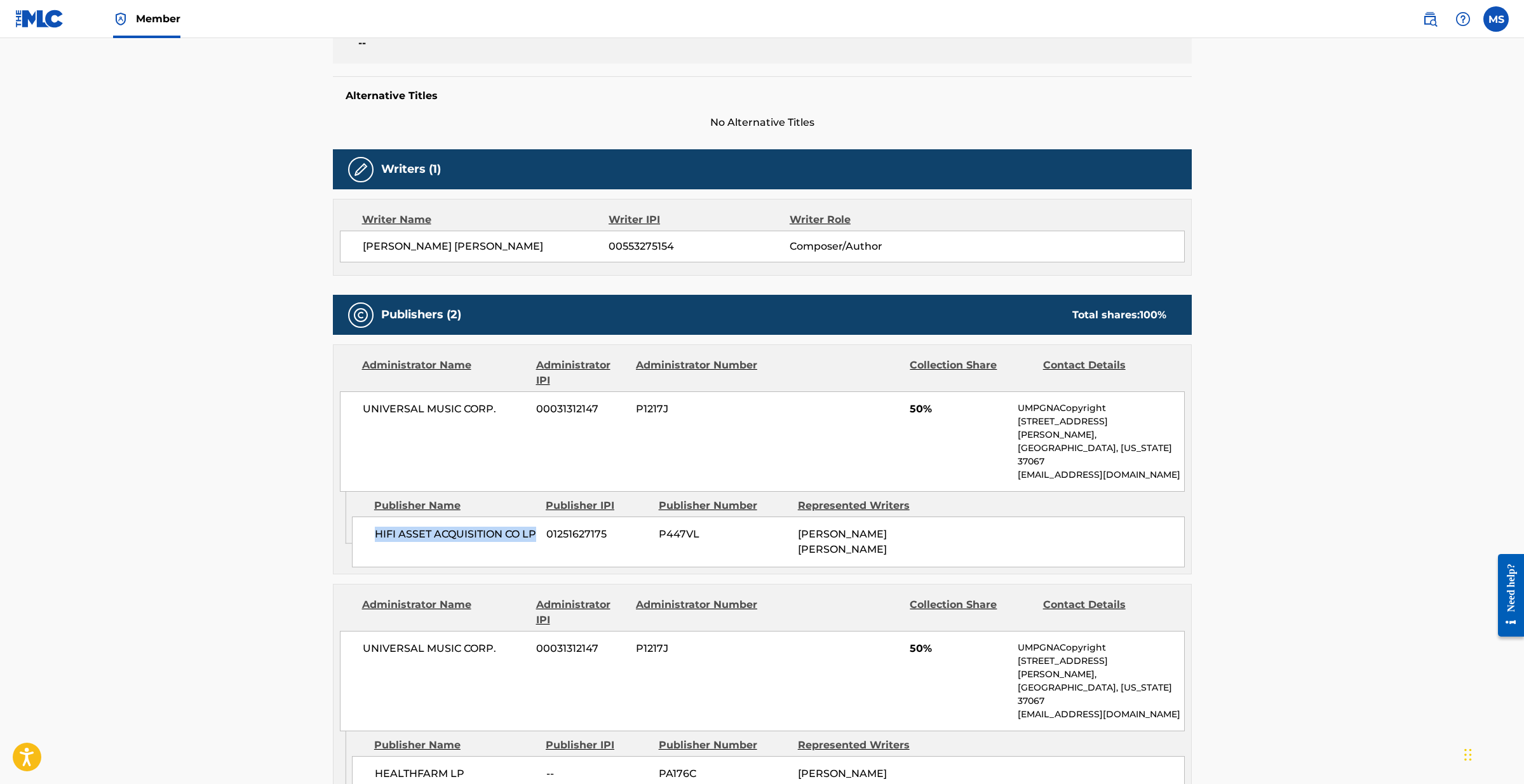
drag, startPoint x: 400, startPoint y: 517, endPoint x: 361, endPoint y: 504, distance: 41.1
click at [361, 517] on div "HIFI ASSET ACQUISITION CO LP 01251627175 P447VL [PERSON_NAME] [PERSON_NAME]" at bounding box center [768, 542] width 833 height 51
copy span "HIFI ASSET ACQUISITION CO LP"
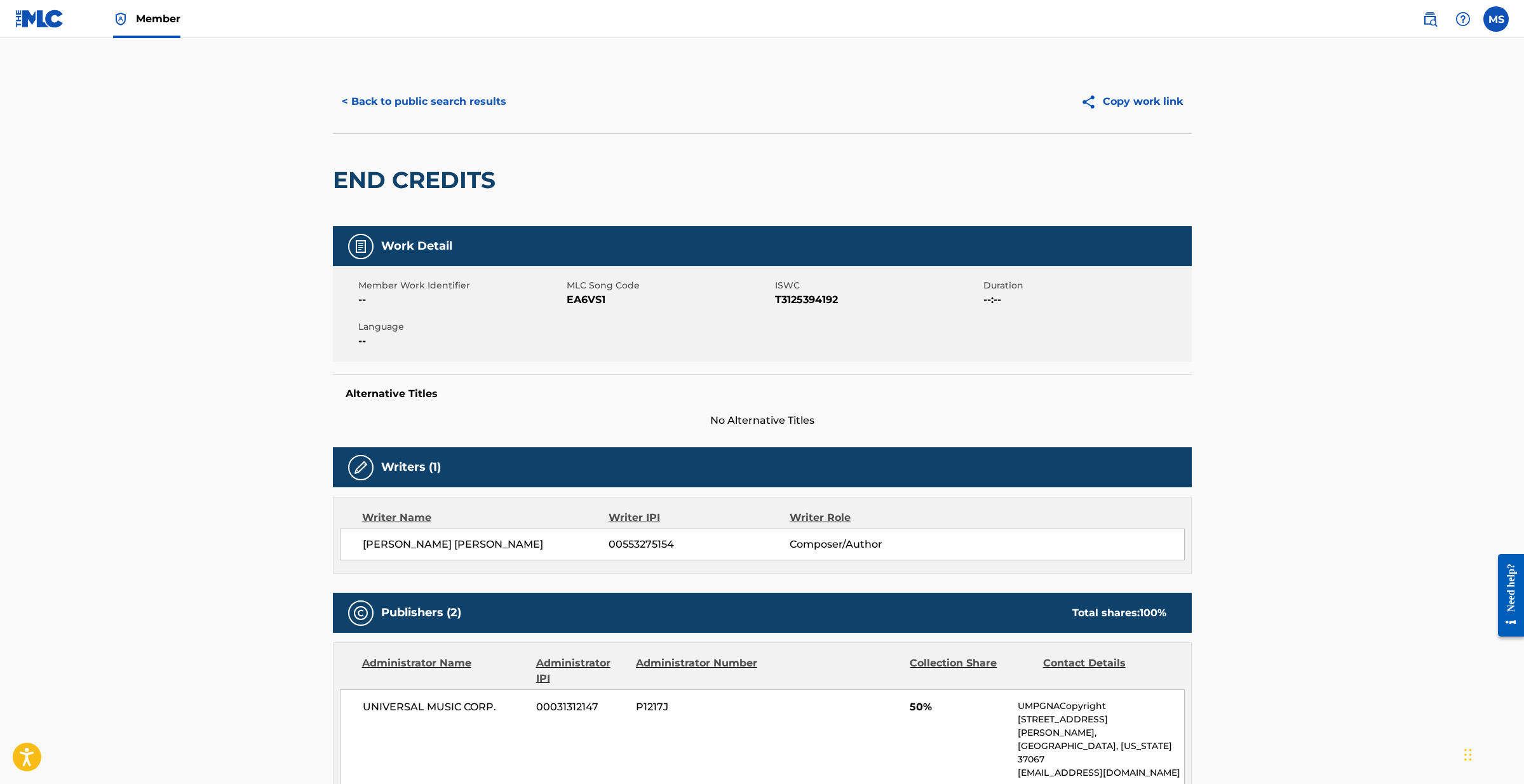
scroll to position [0, 0]
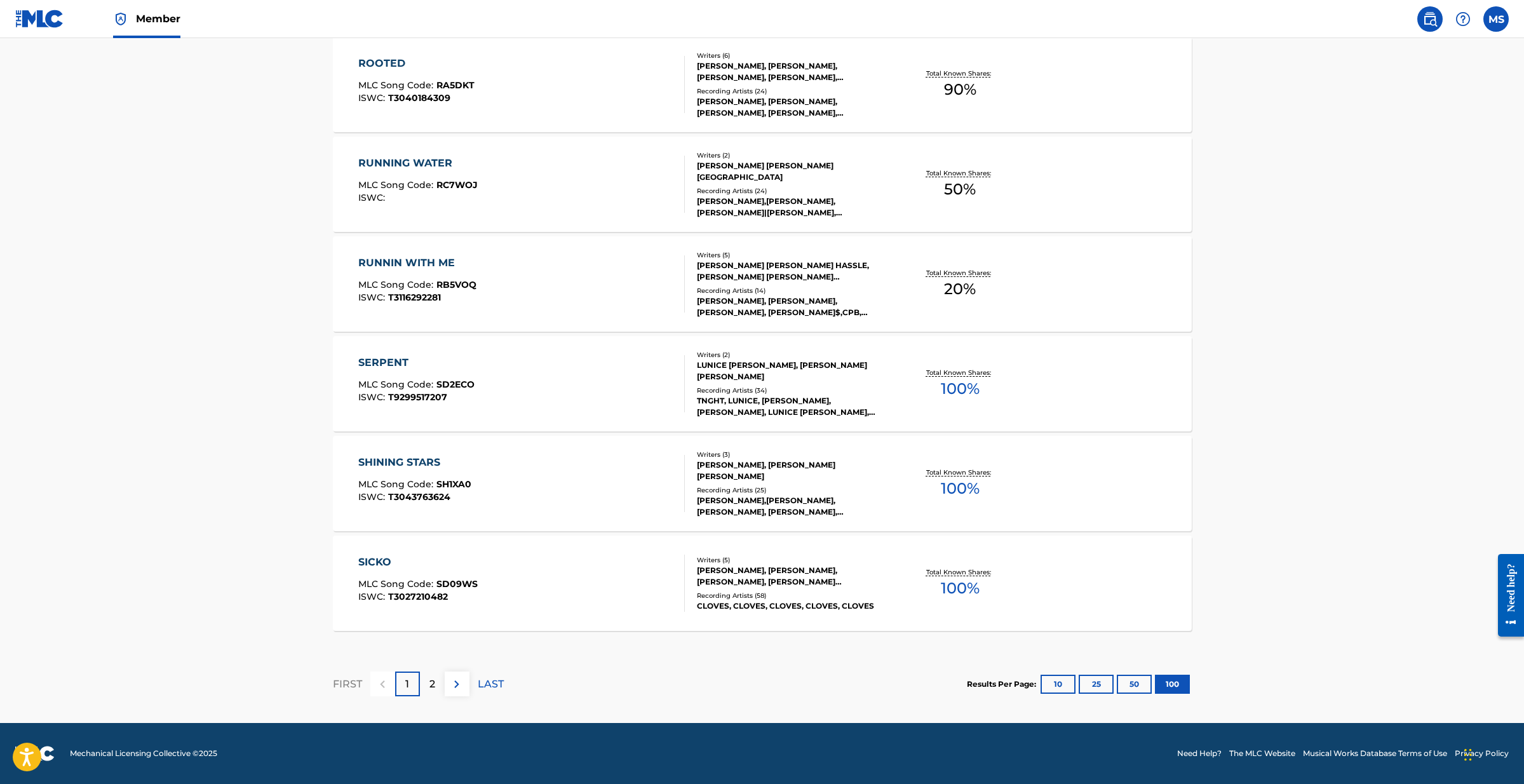
scroll to position [9797, 0]
click at [430, 683] on p "2" at bounding box center [432, 684] width 6 height 15
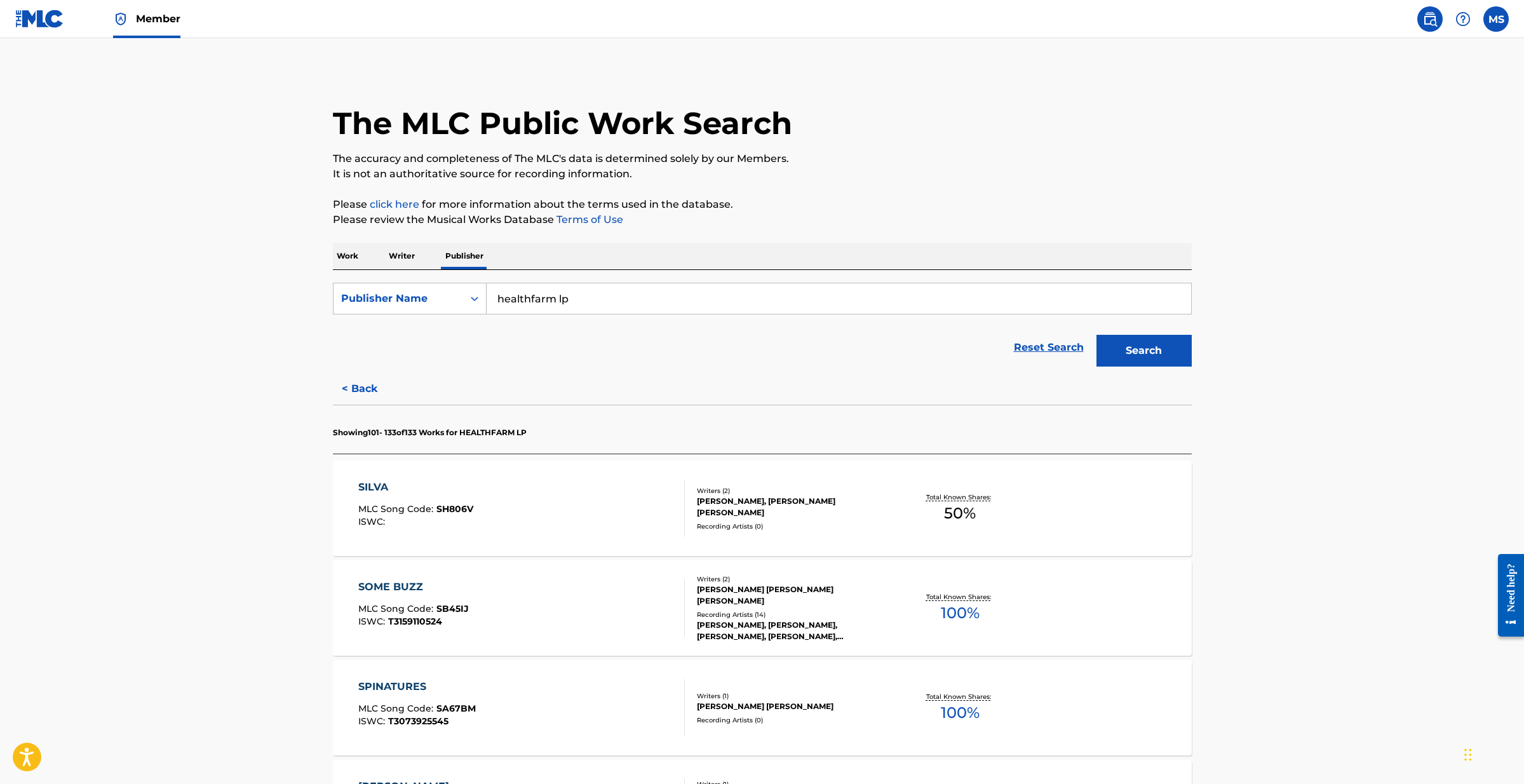
scroll to position [0, 0]
click at [525, 299] on input "healthfarm lp" at bounding box center [838, 299] width 704 height 30
click at [525, 298] on input "healthfarm lp" at bounding box center [838, 299] width 704 height 30
paste input "HIFI ASSET ACQUISITION CO LP"
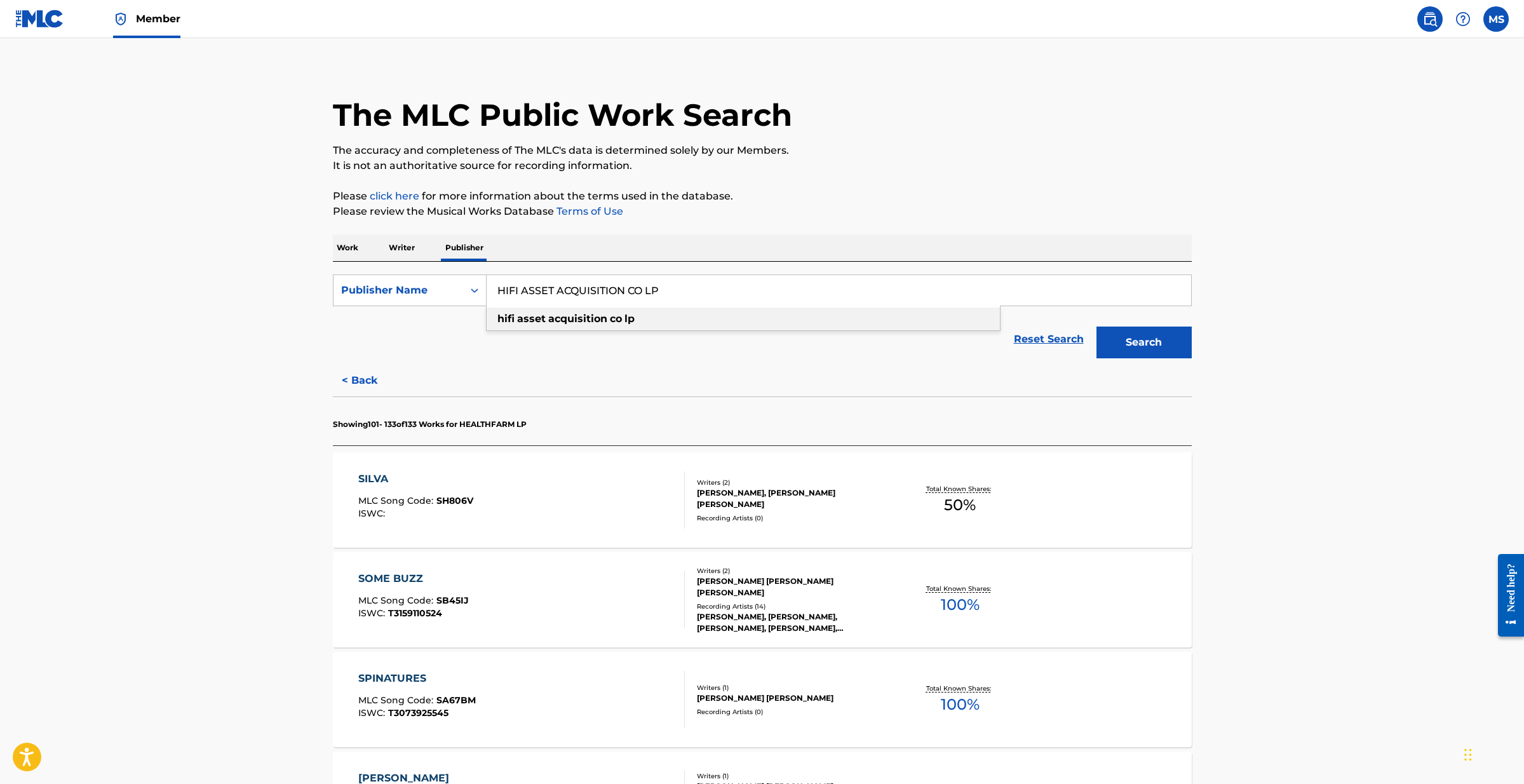
click at [536, 315] on strong "asset" at bounding box center [531, 318] width 29 height 12
type input "hifi asset acquisition co lp"
click at [1120, 342] on button "Search" at bounding box center [1143, 342] width 96 height 32
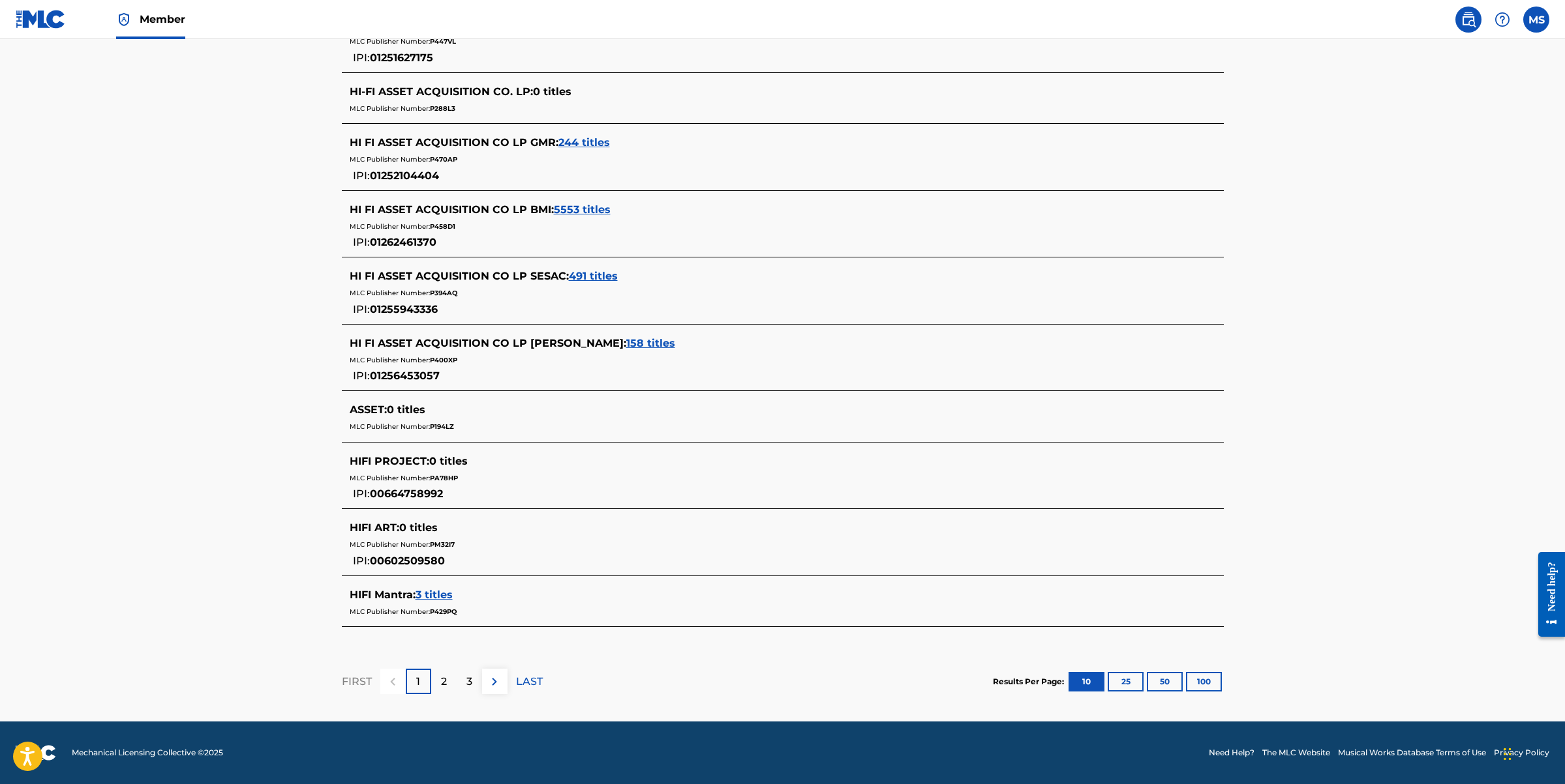
scroll to position [430, 0]
click at [1212, 677] on button "100" at bounding box center [1203, 682] width 36 height 20
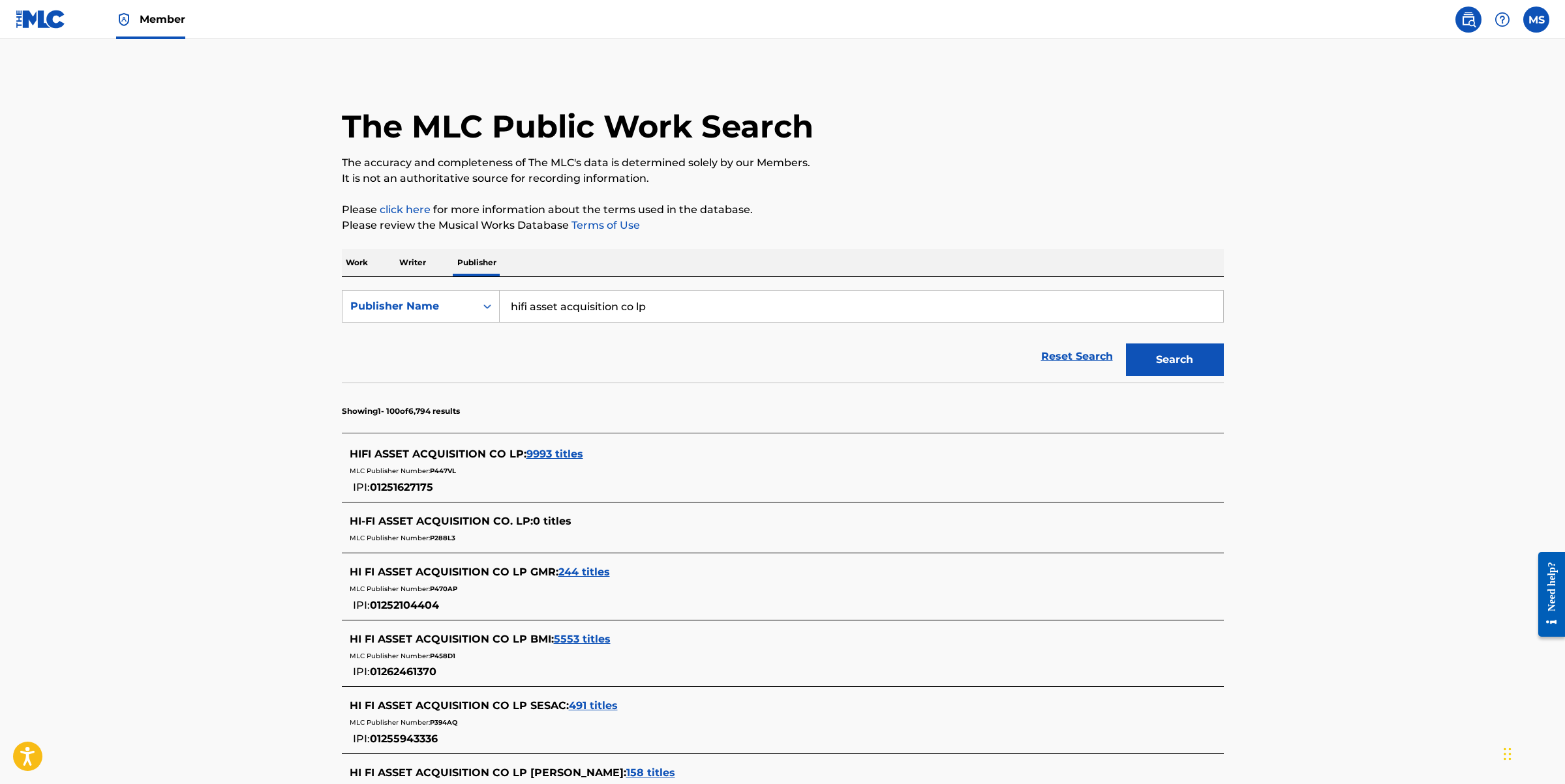
scroll to position [2321, 0]
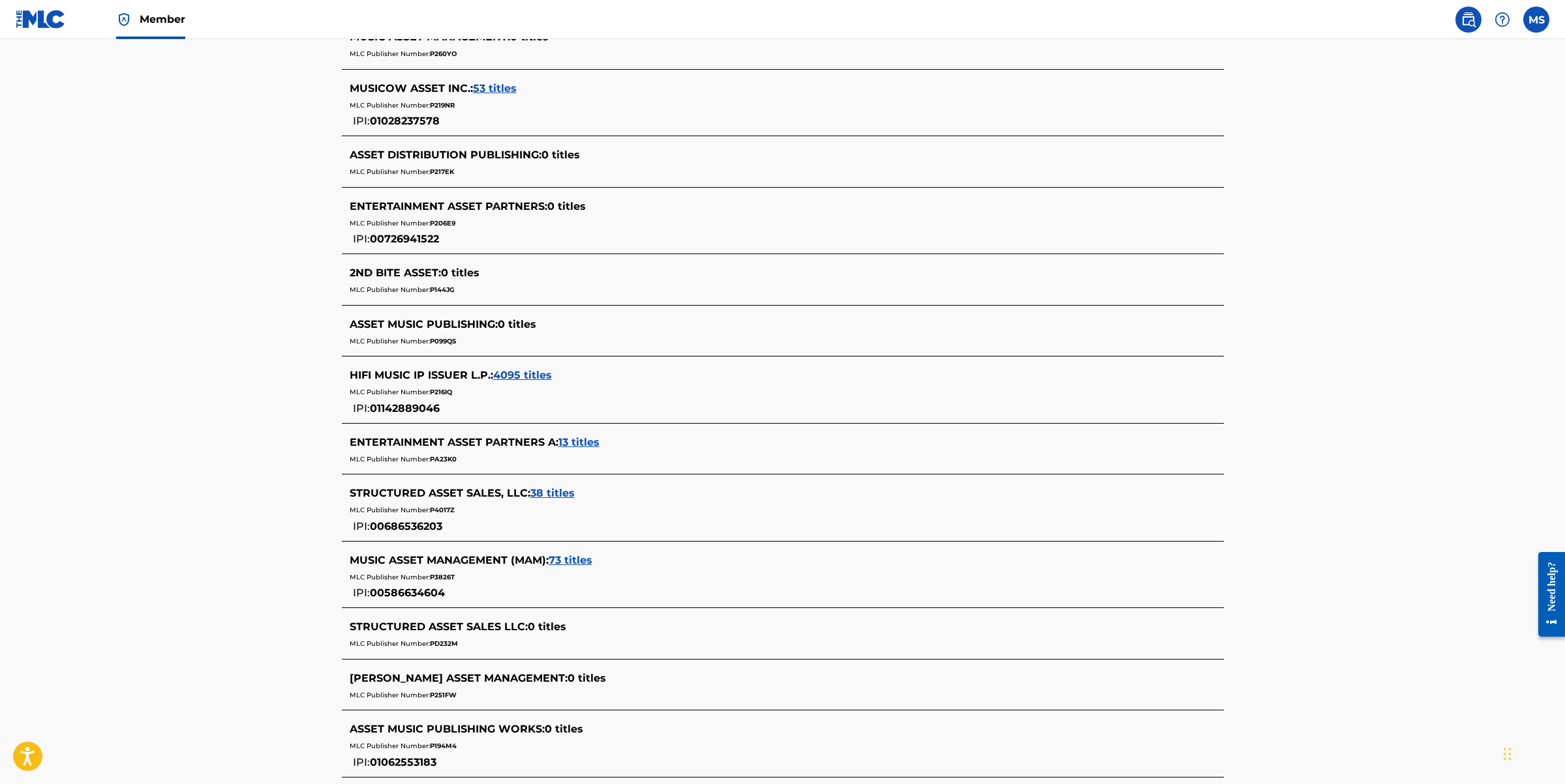
click at [602, 379] on div "HIFI MUSIC IP ISSUER L.P. : 4095 titles" at bounding box center [766, 376] width 832 height 16
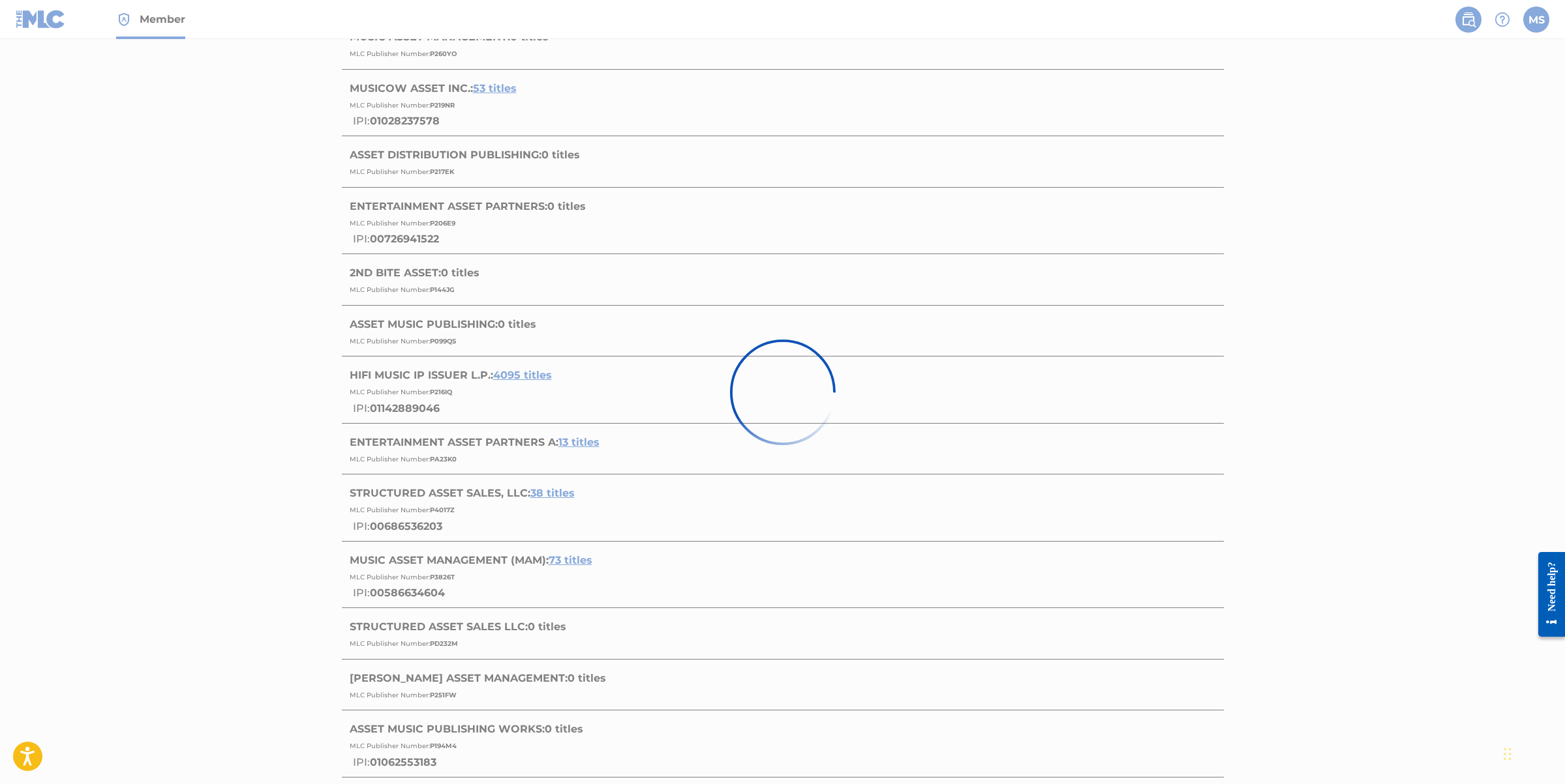
scroll to position [865, 0]
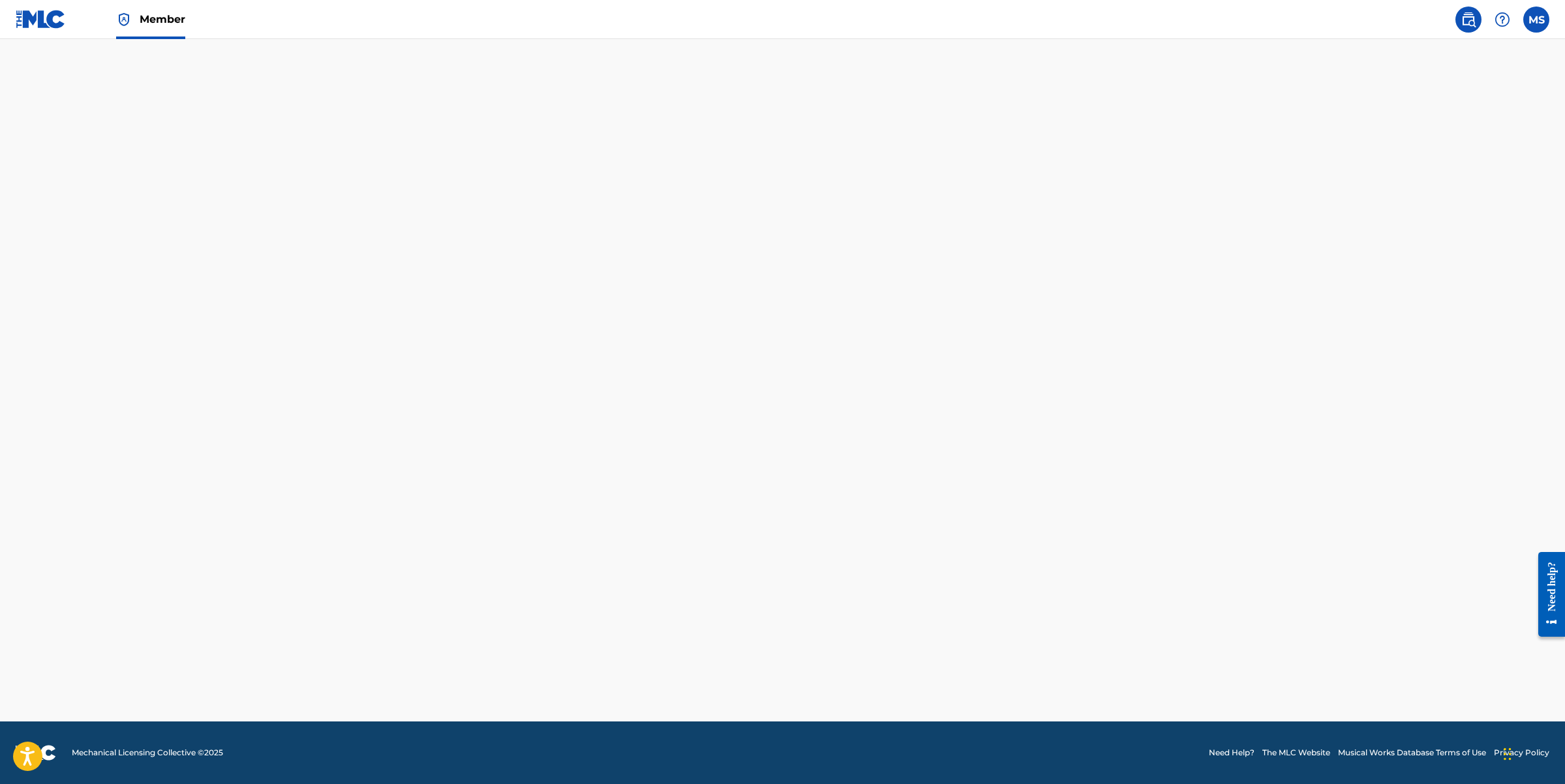
click at [519, 375] on div "1999 MLC Song Code : OVAAVJ ISWC :" at bounding box center [536, 374] width 335 height 59
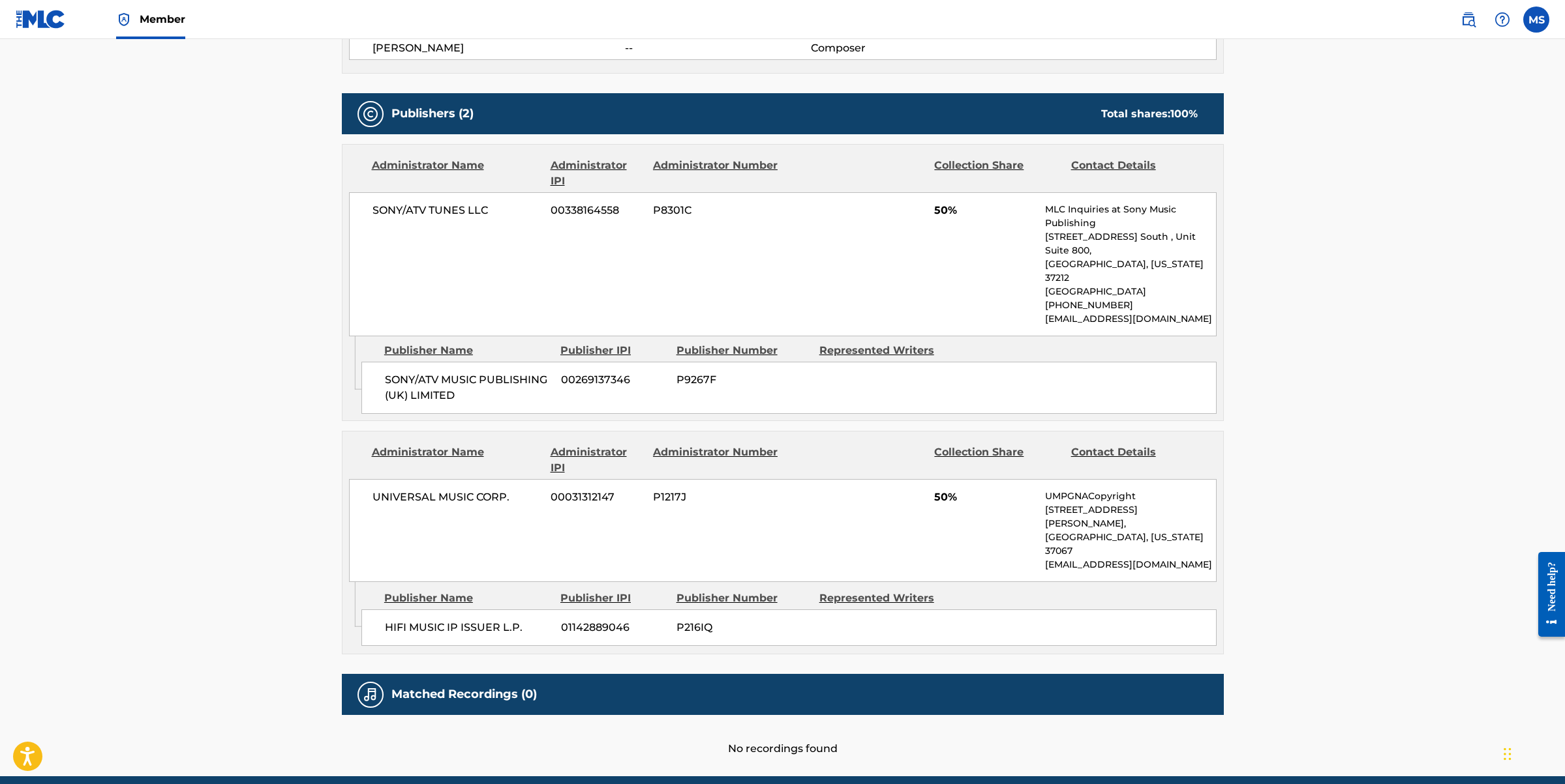
scroll to position [525, 0]
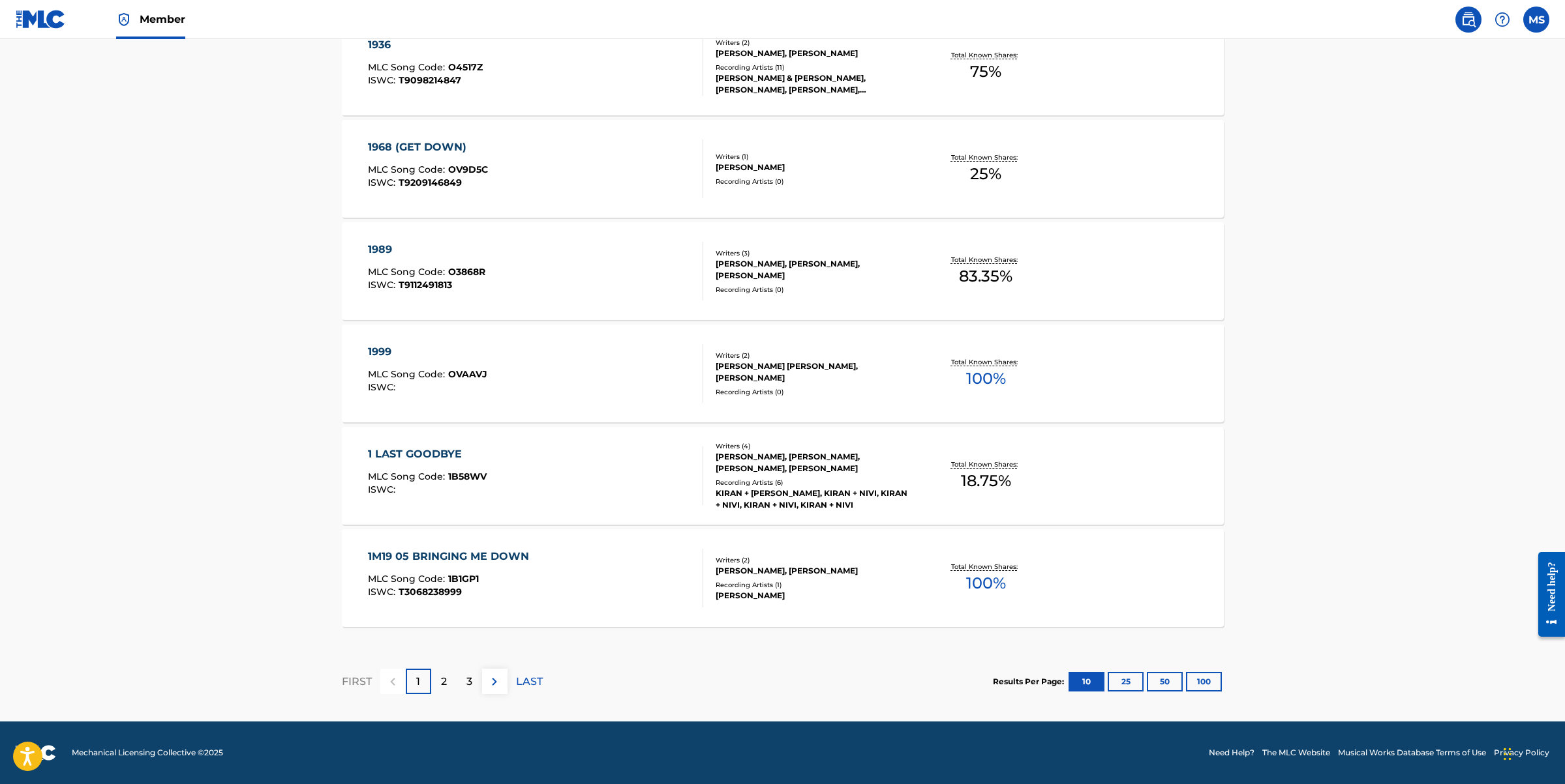
scroll to position [865, 0]
click at [1209, 675] on button "100" at bounding box center [1203, 682] width 36 height 20
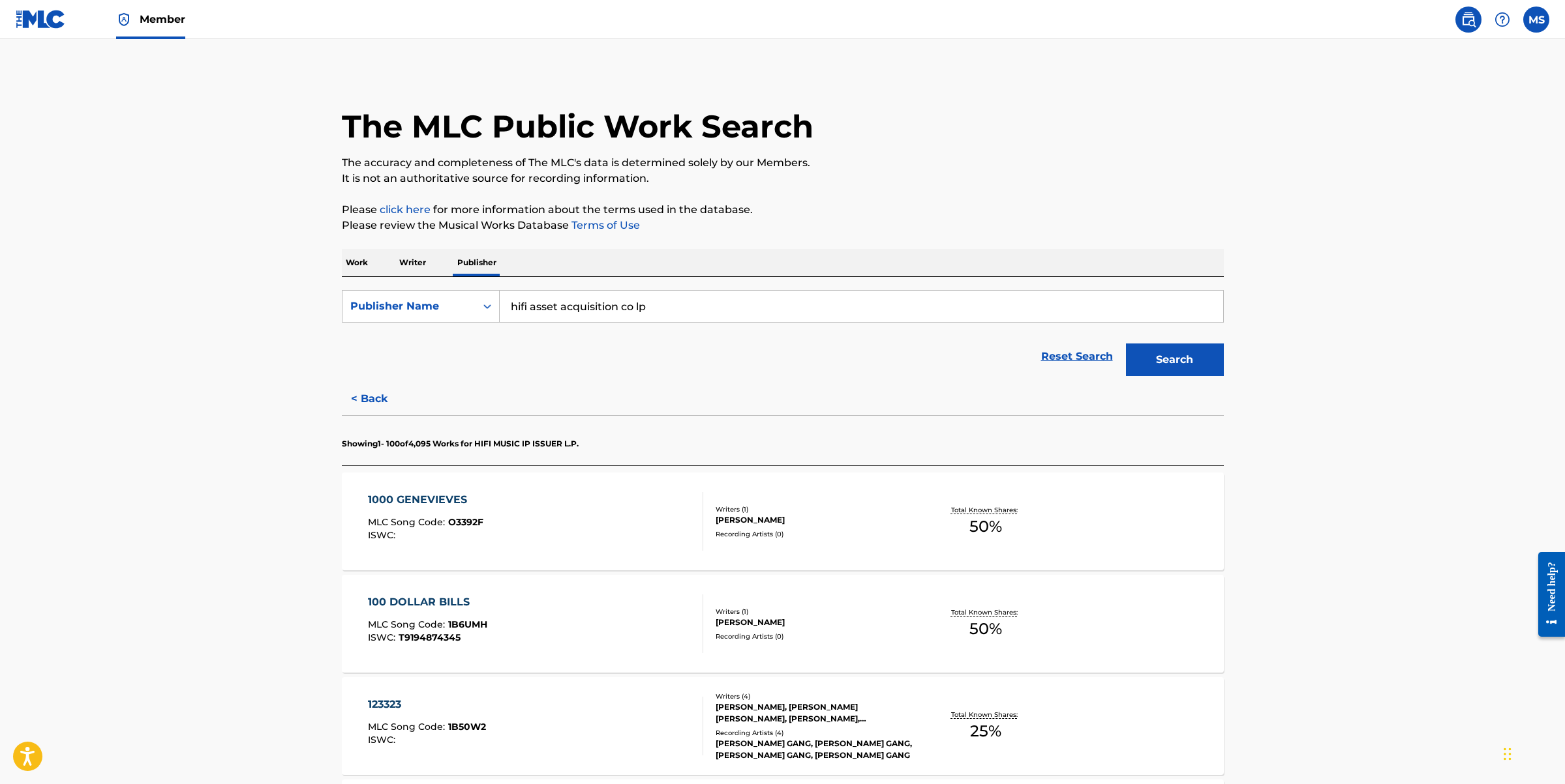
scroll to position [0, 0]
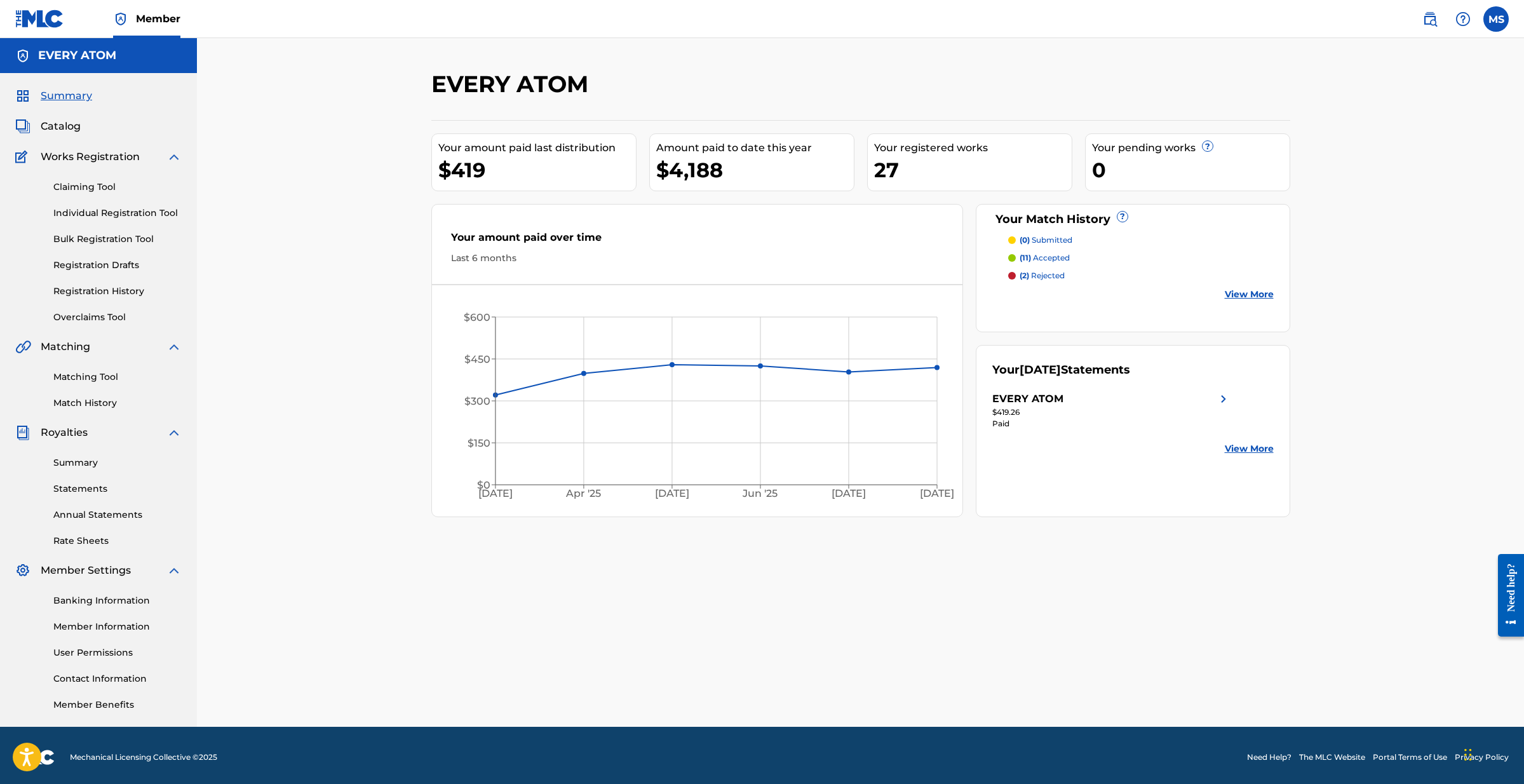
click at [1428, 19] on img at bounding box center [1429, 19] width 15 height 15
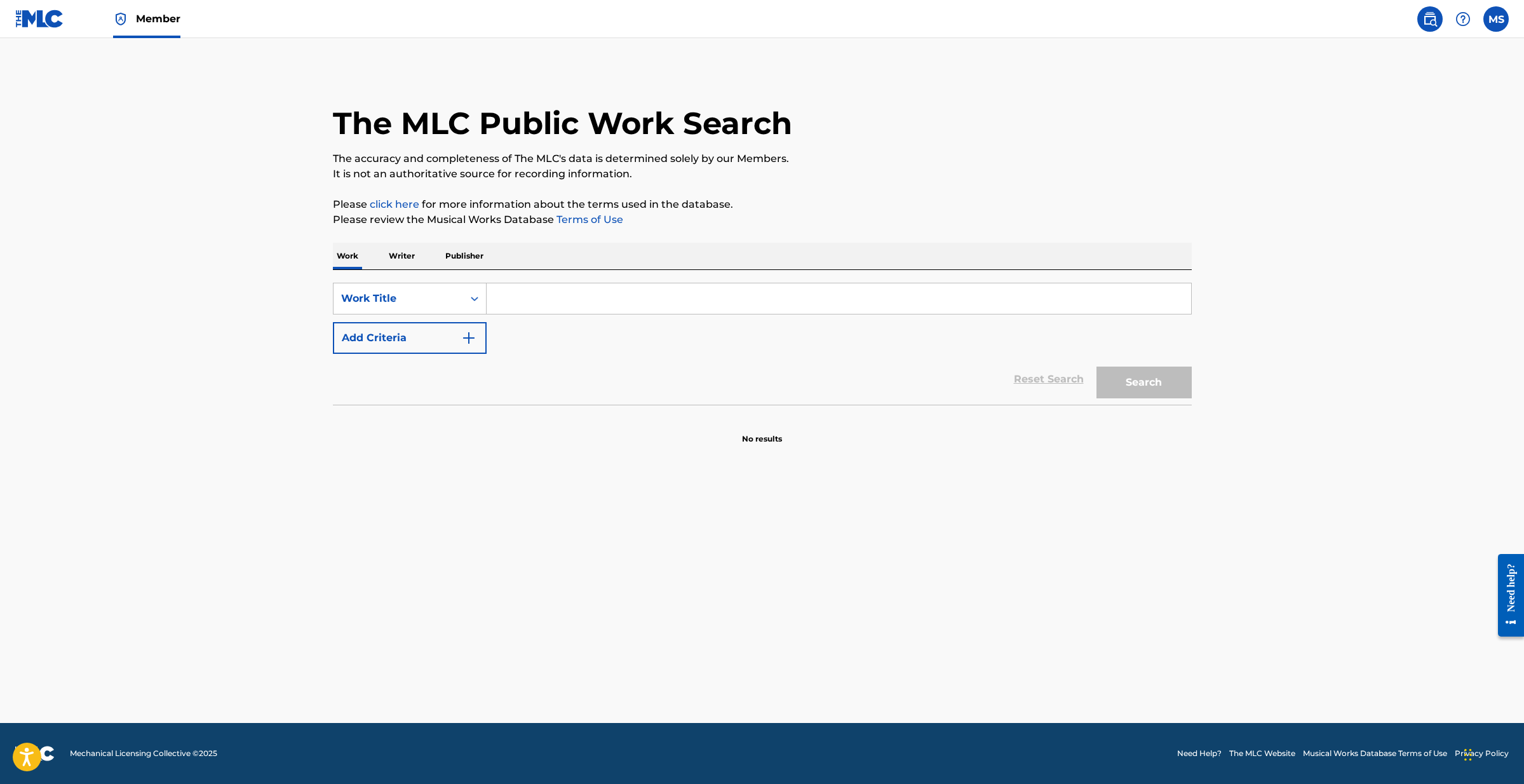
click at [460, 256] on p "Publisher" at bounding box center [464, 256] width 46 height 27
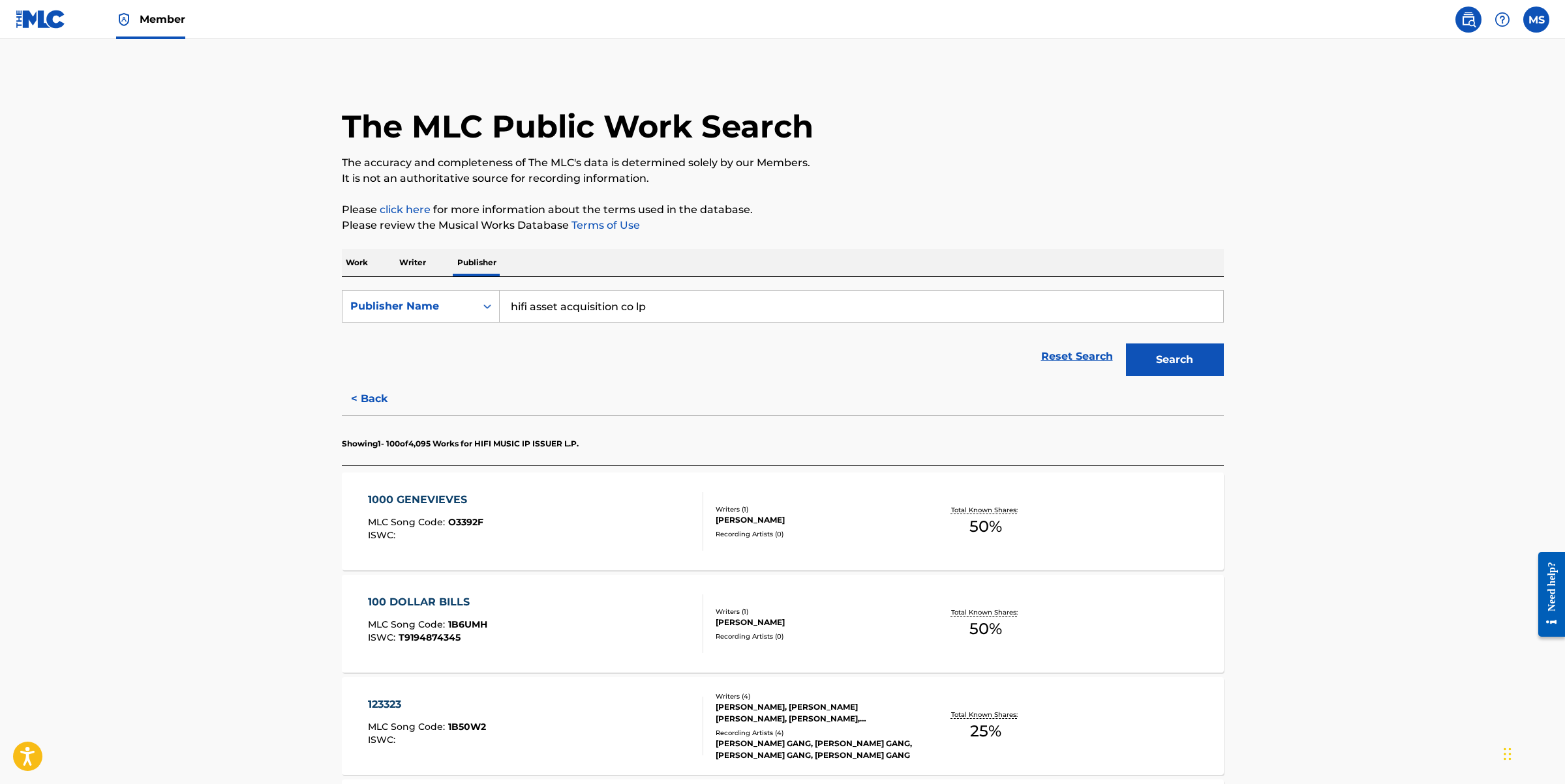
scroll to position [14, 0]
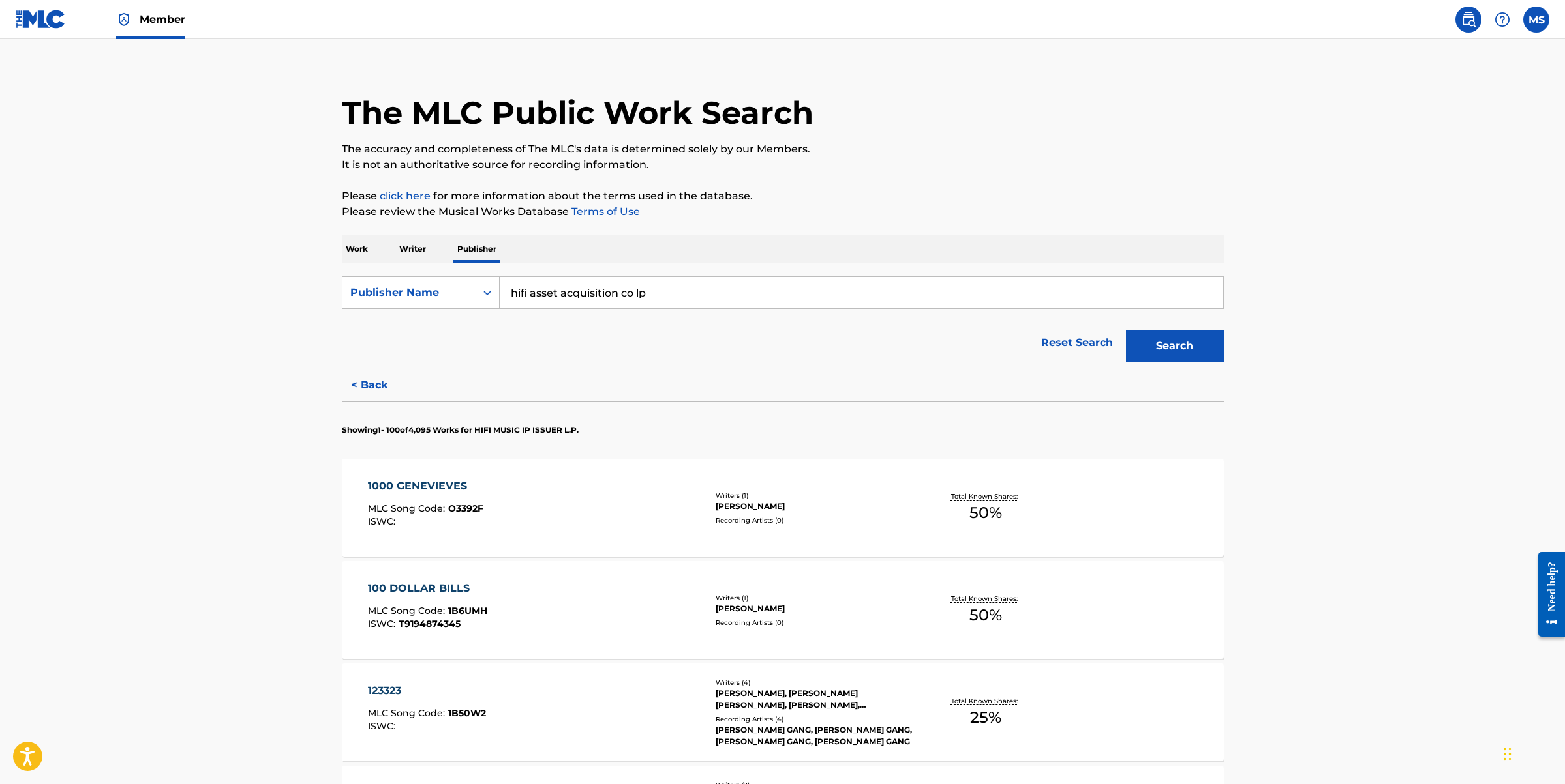
click at [1159, 343] on button "Search" at bounding box center [1174, 346] width 98 height 33
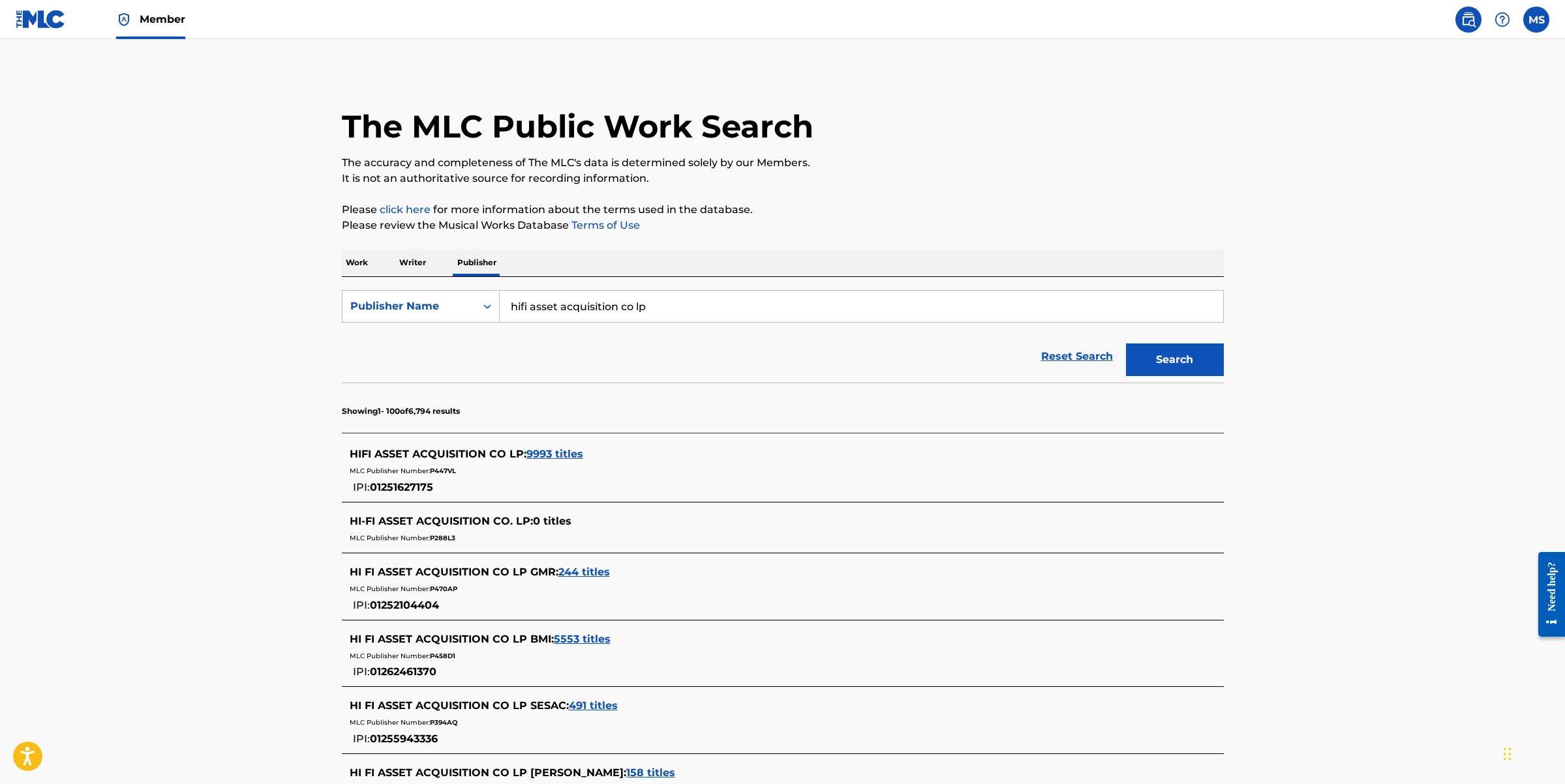
scroll to position [2321, 0]
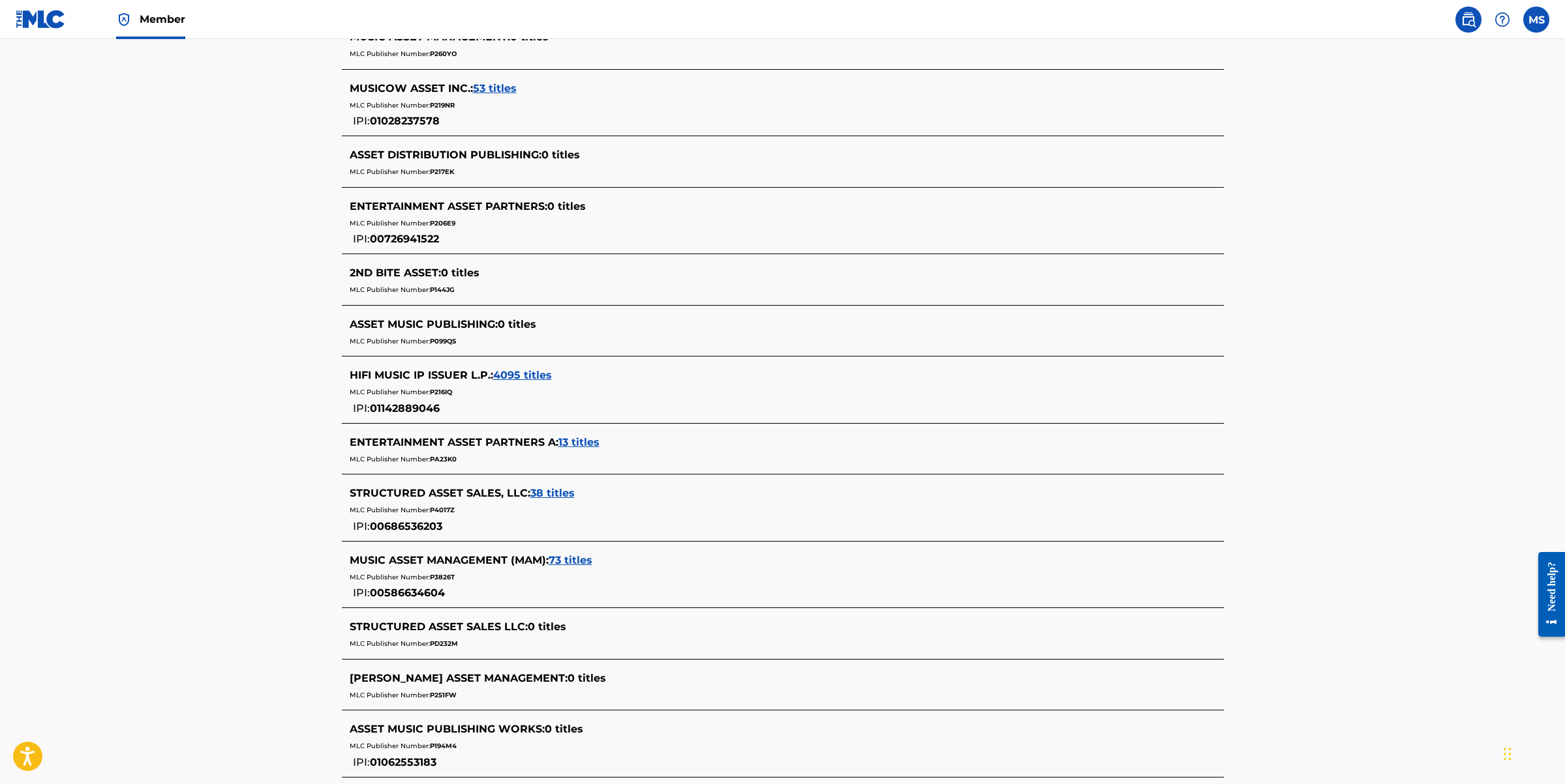
click at [540, 375] on span "4095 titles" at bounding box center [523, 375] width 59 height 12
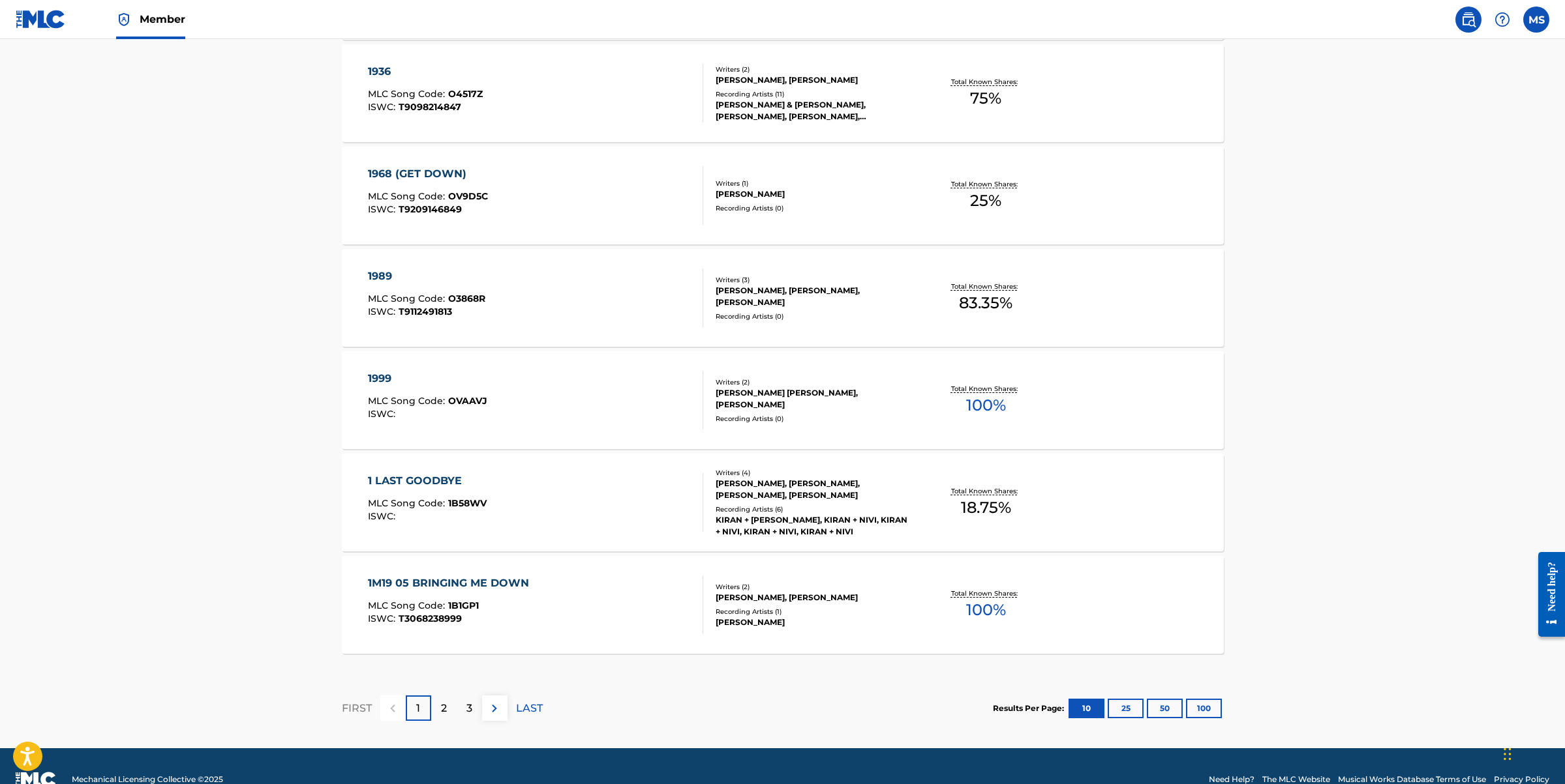
scroll to position [847, 0]
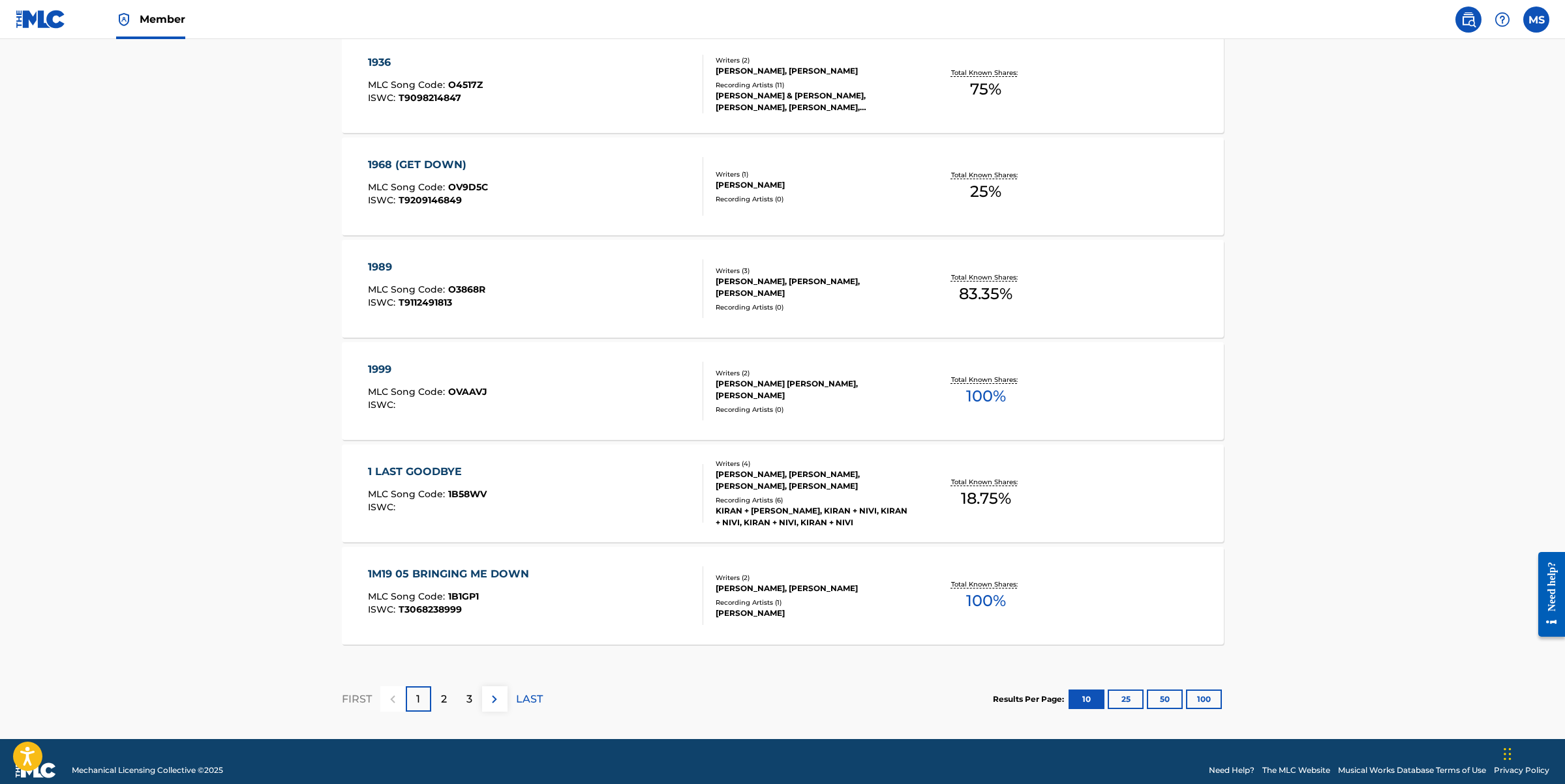
click at [1212, 702] on button "100" at bounding box center [1203, 700] width 36 height 20
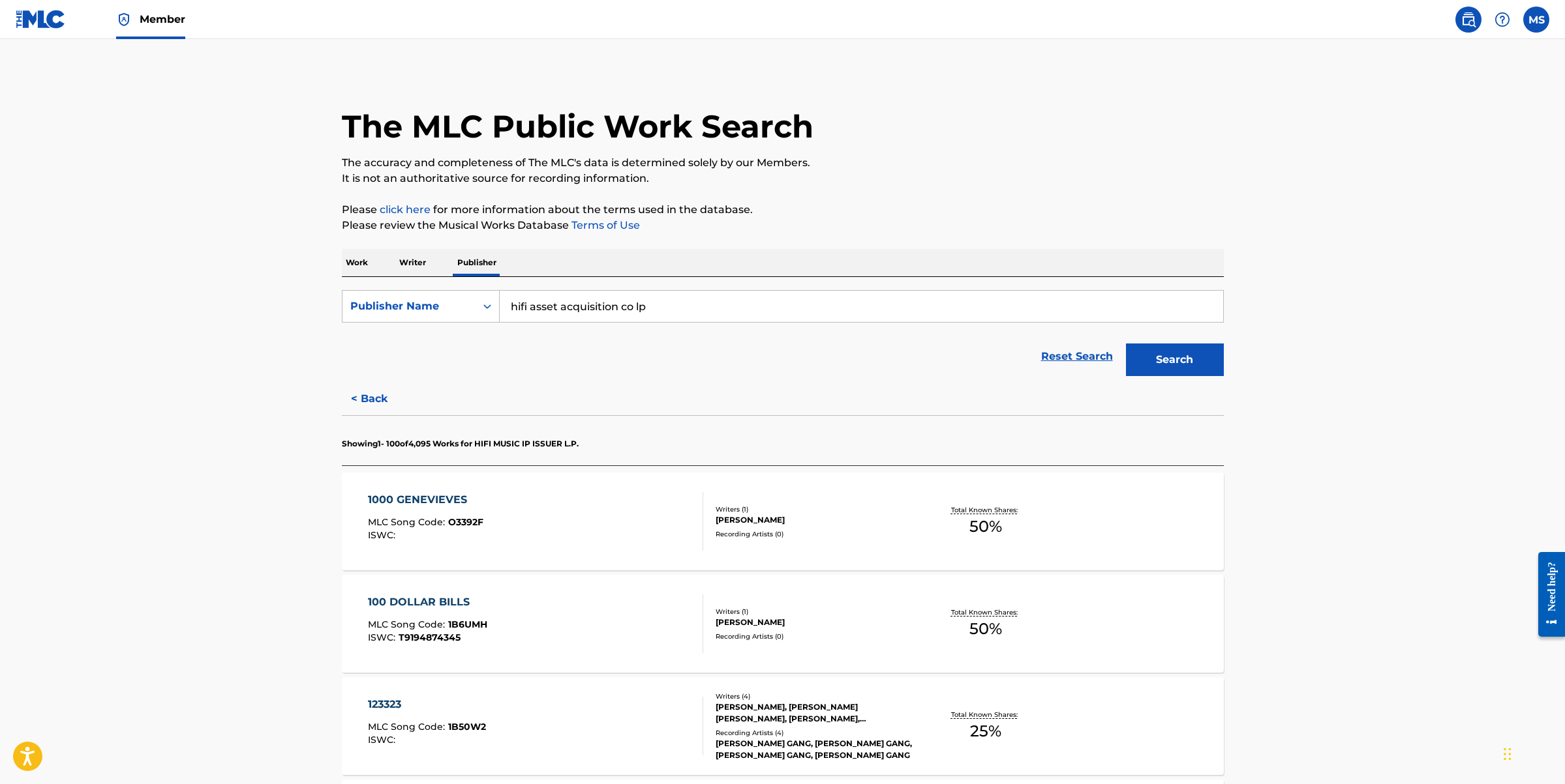
scroll to position [4, 0]
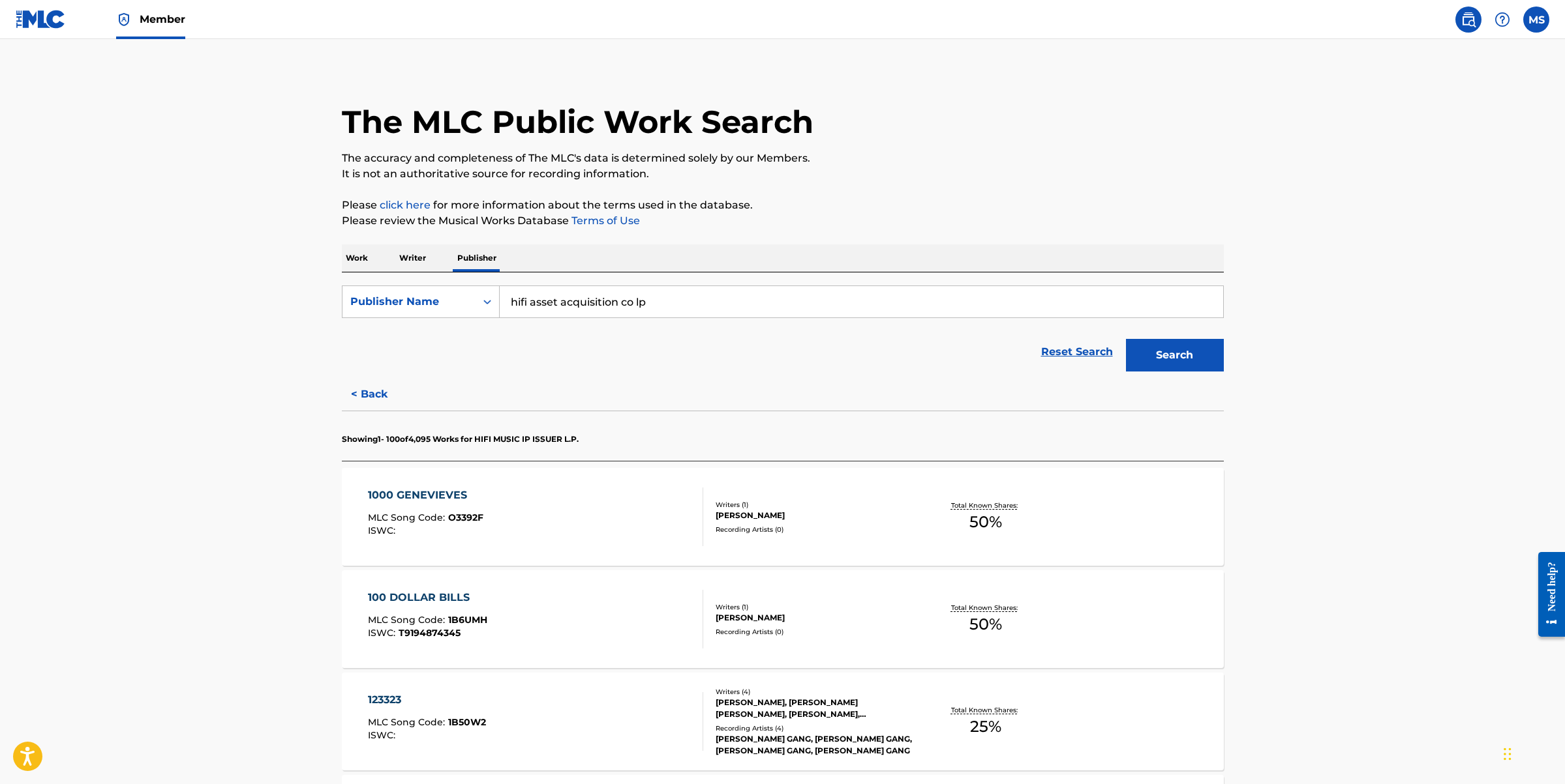
drag, startPoint x: 666, startPoint y: 302, endPoint x: 506, endPoint y: 289, distance: 160.5
click at [506, 289] on input "hifi asset acquisition co lp" at bounding box center [861, 302] width 723 height 31
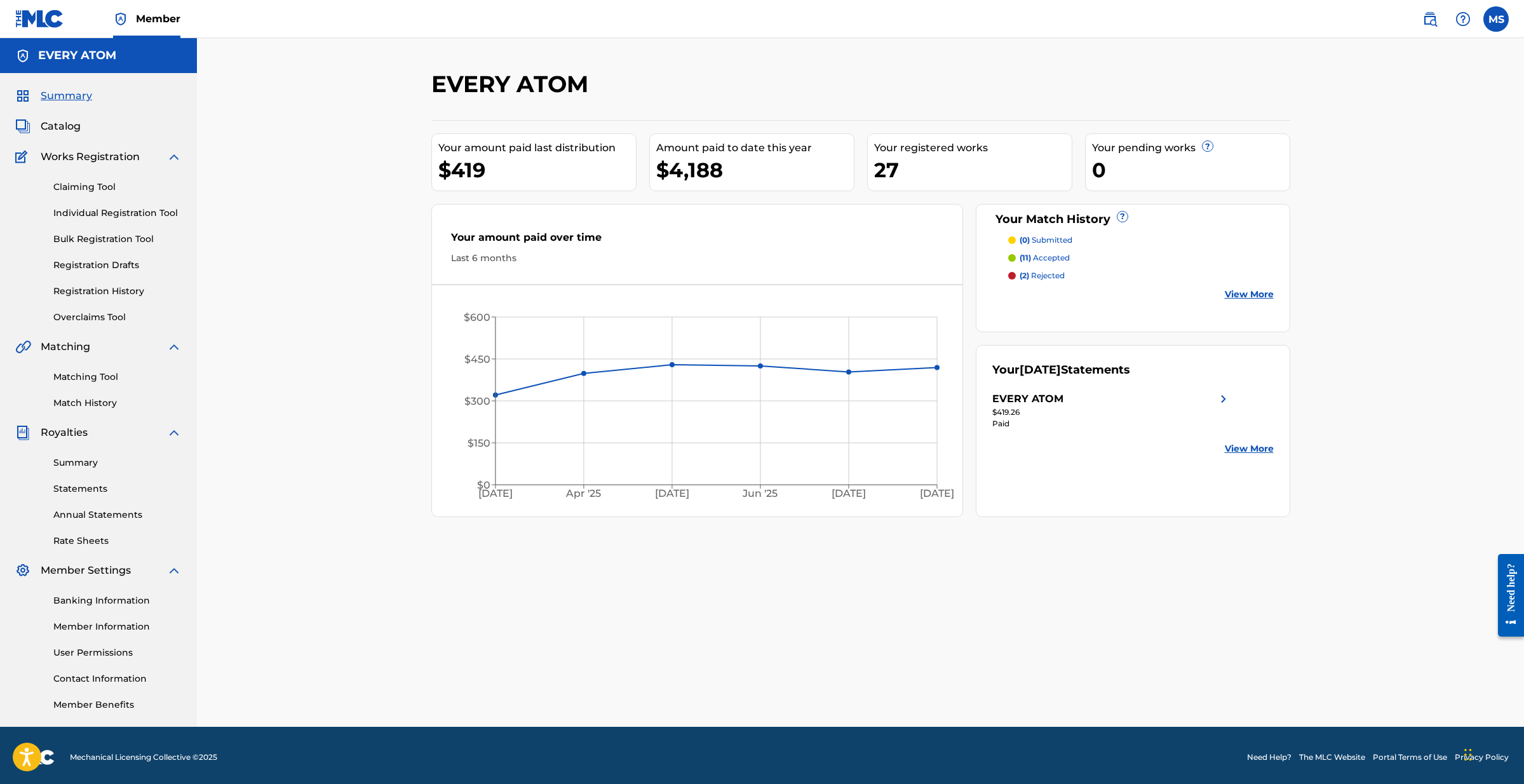
click at [47, 123] on span "Catalog" at bounding box center [60, 126] width 40 height 15
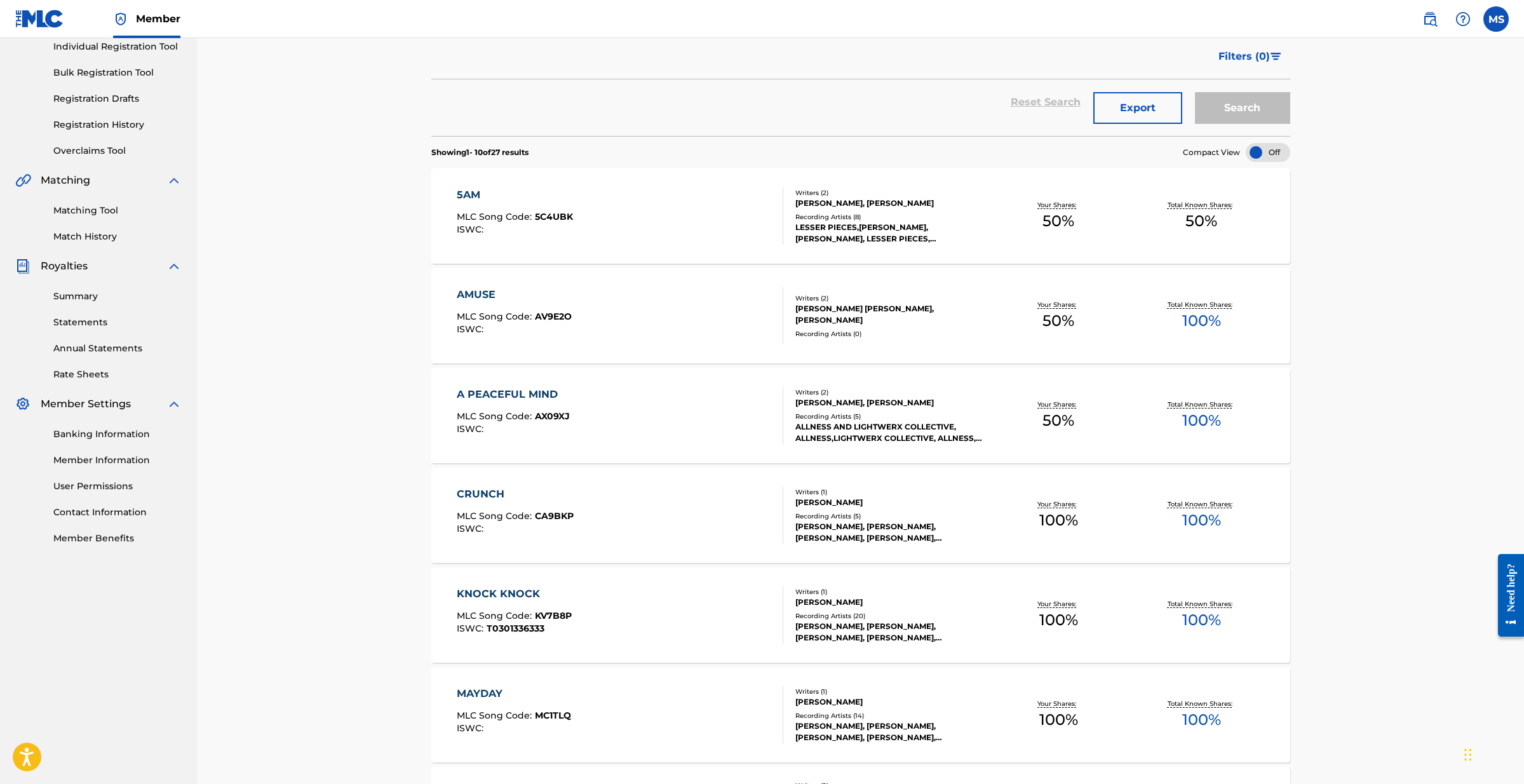
scroll to position [179, 0]
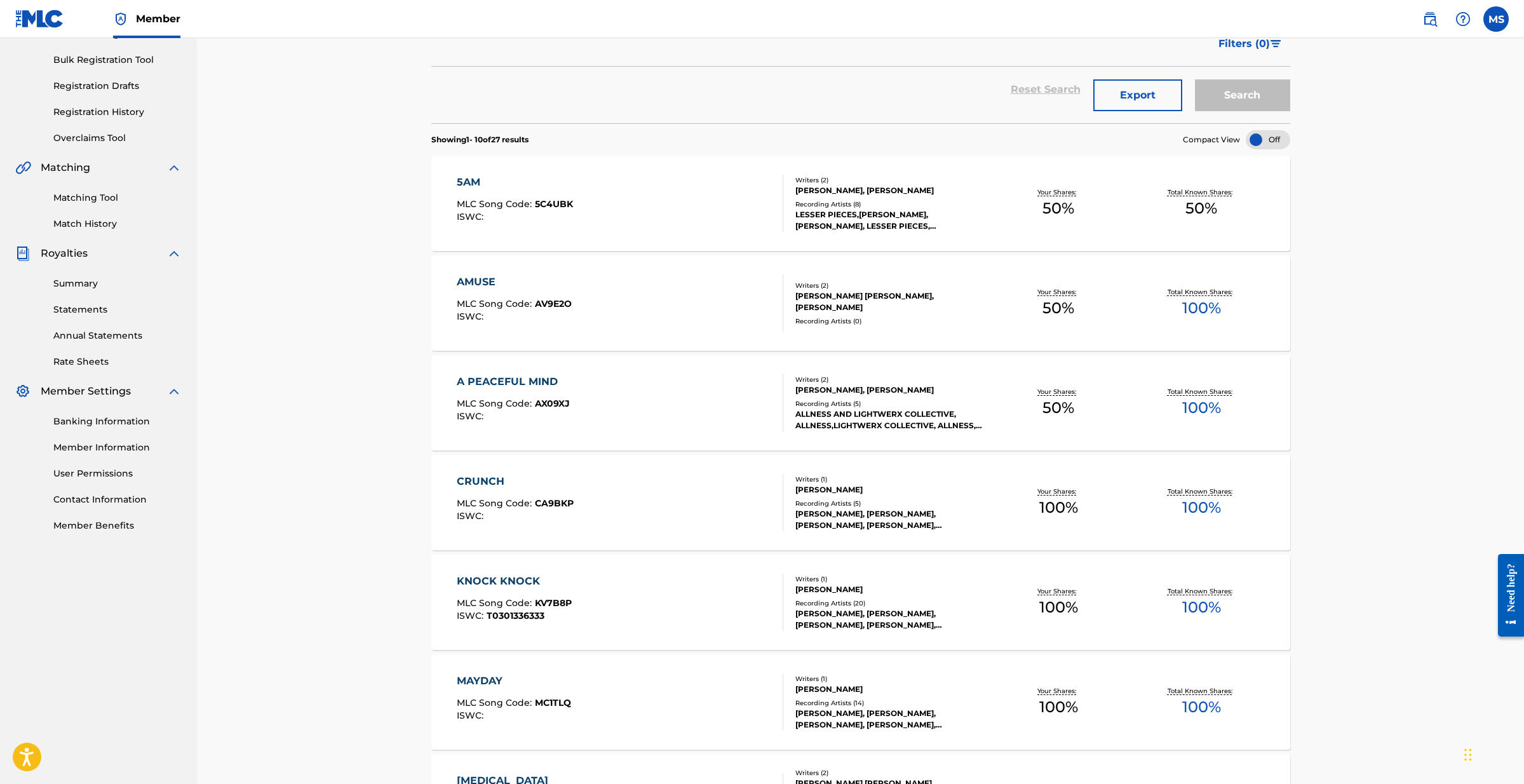
click at [554, 590] on div "KNOCK KNOCK MLC Song Code : KV7B8P ISWC : T0301336333" at bounding box center [514, 602] width 115 height 58
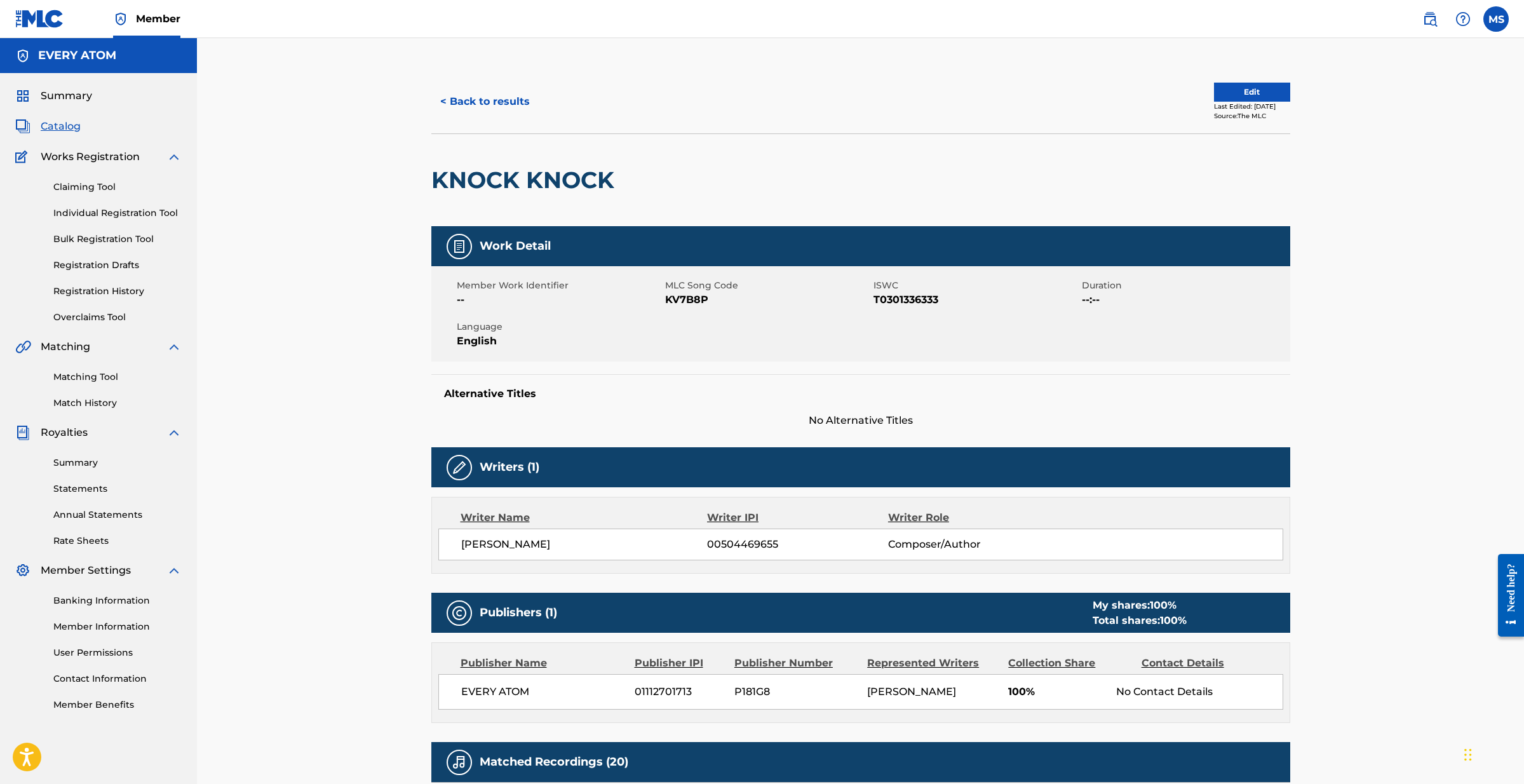
click at [1225, 90] on button "Edit" at bounding box center [1252, 92] width 76 height 19
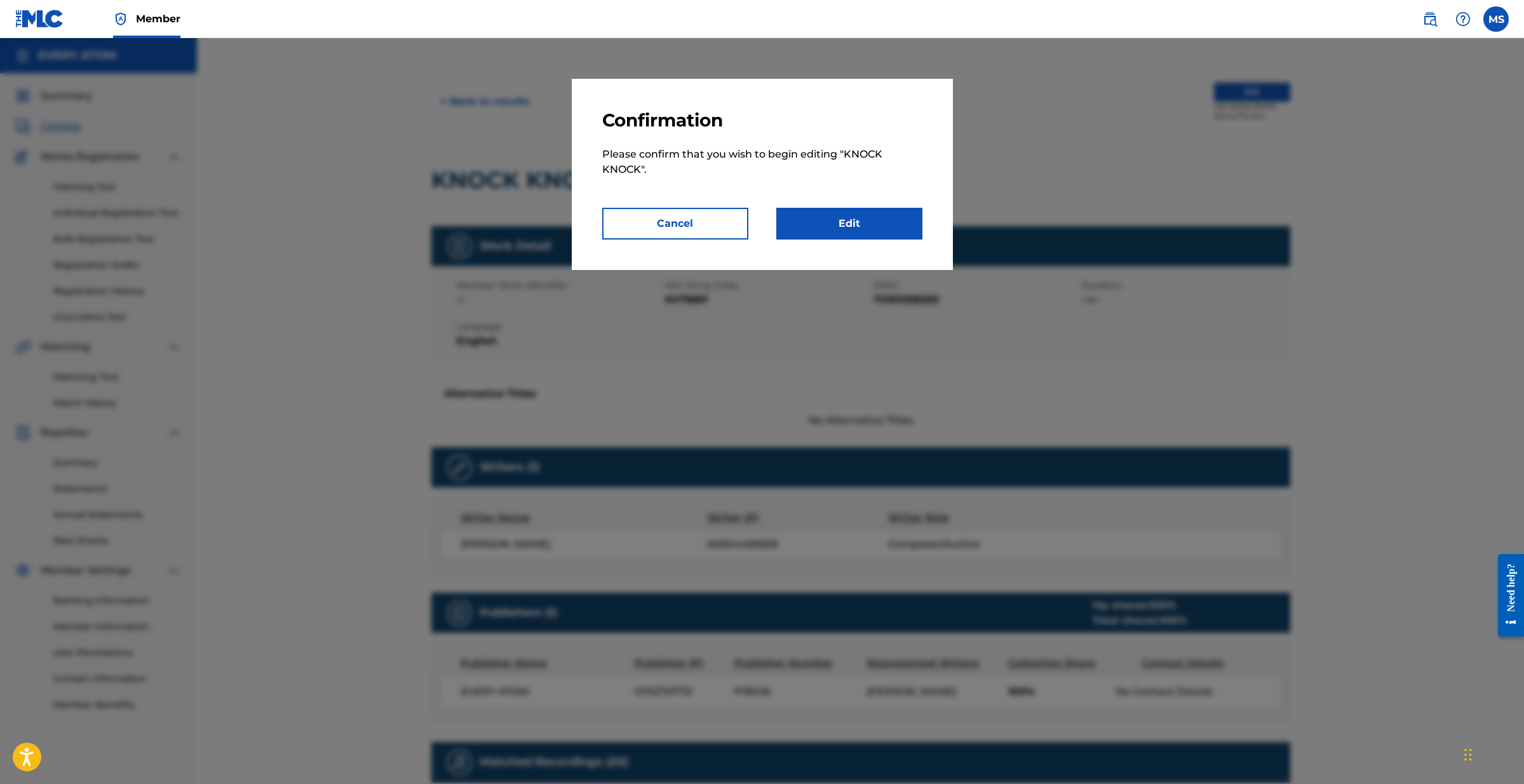
click at [818, 222] on link "Edit" at bounding box center [849, 224] width 146 height 32
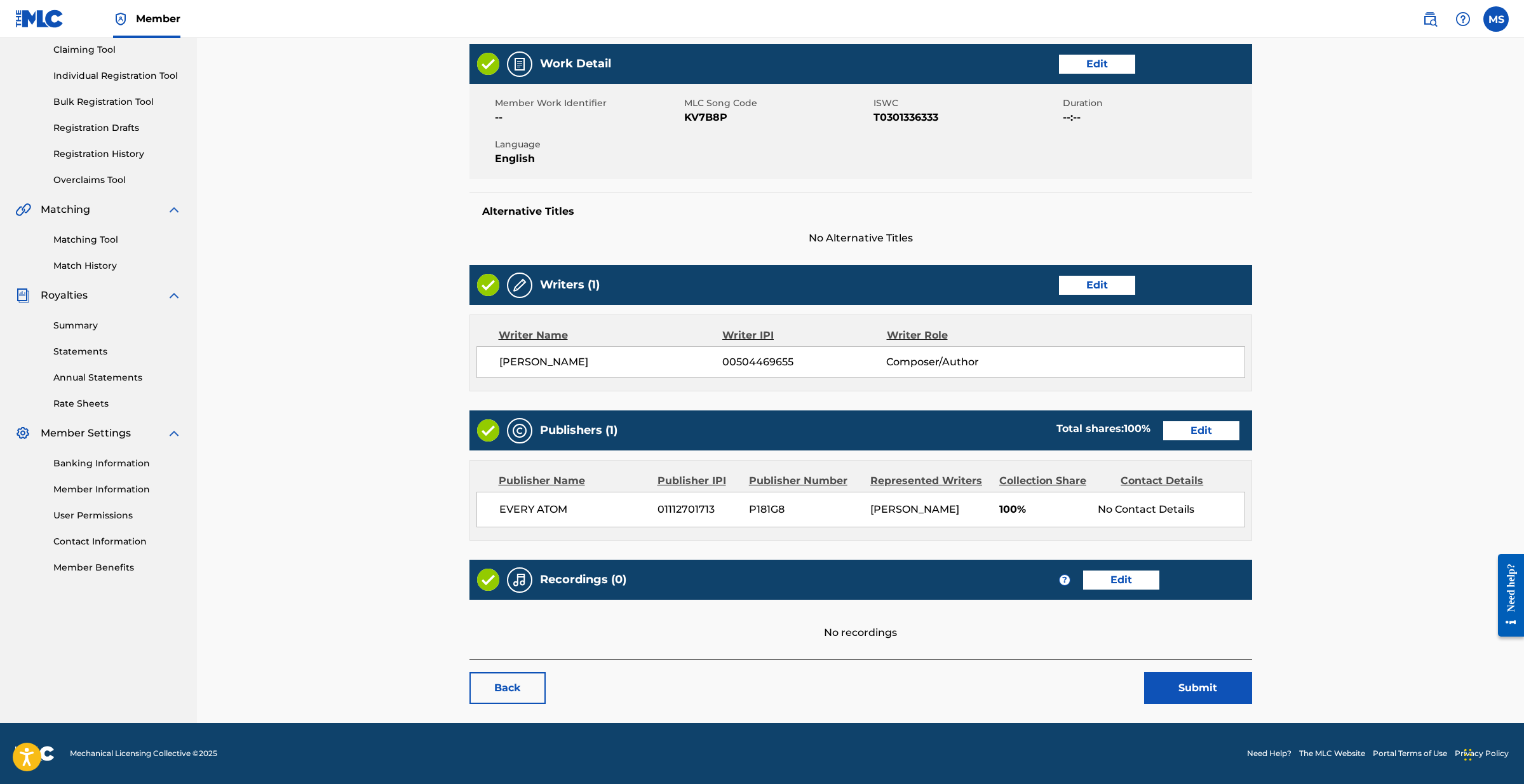
scroll to position [140, 0]
click at [1190, 425] on link "Edit" at bounding box center [1201, 430] width 76 height 19
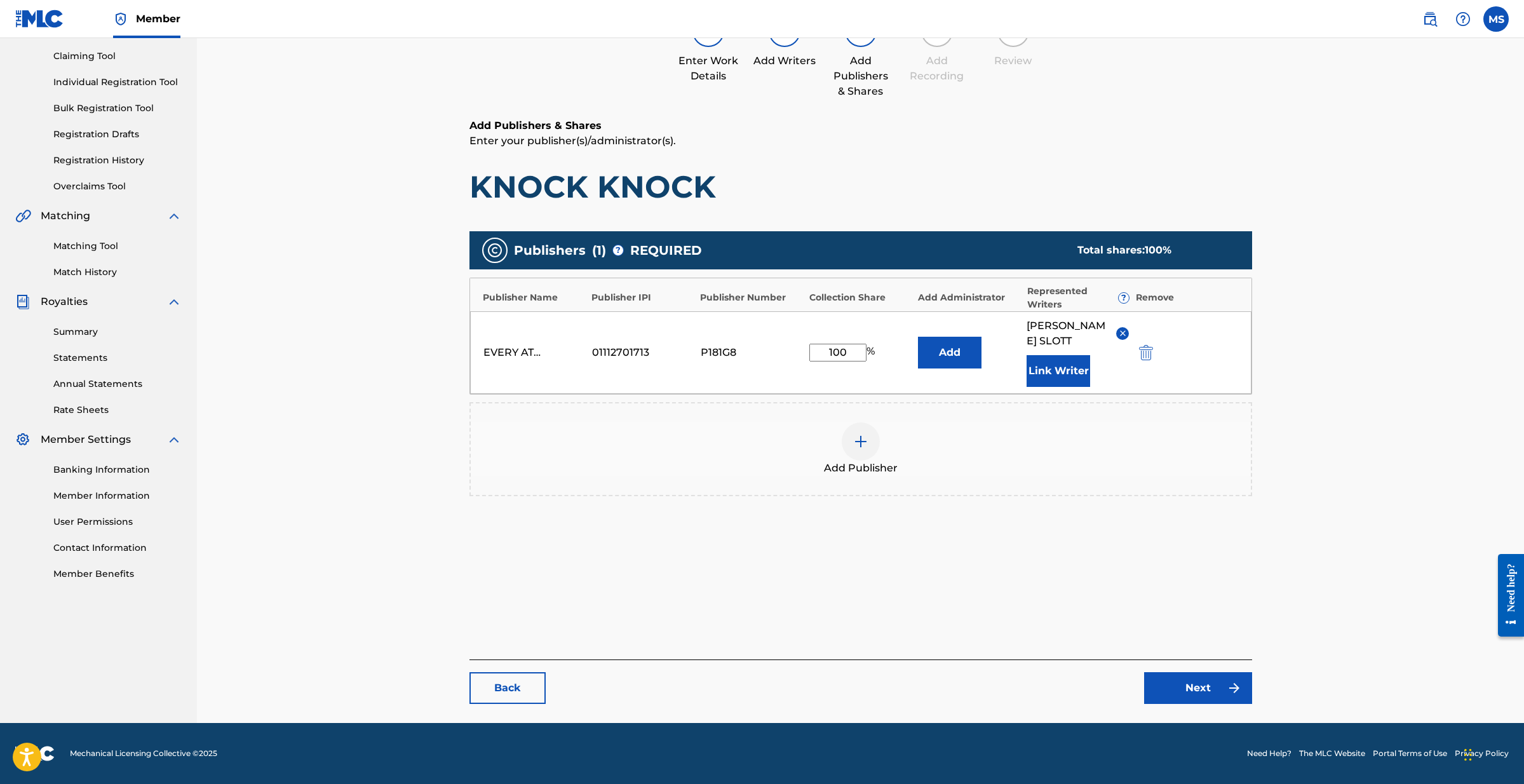
scroll to position [131, 0]
click at [527, 684] on link "Back" at bounding box center [507, 688] width 76 height 32
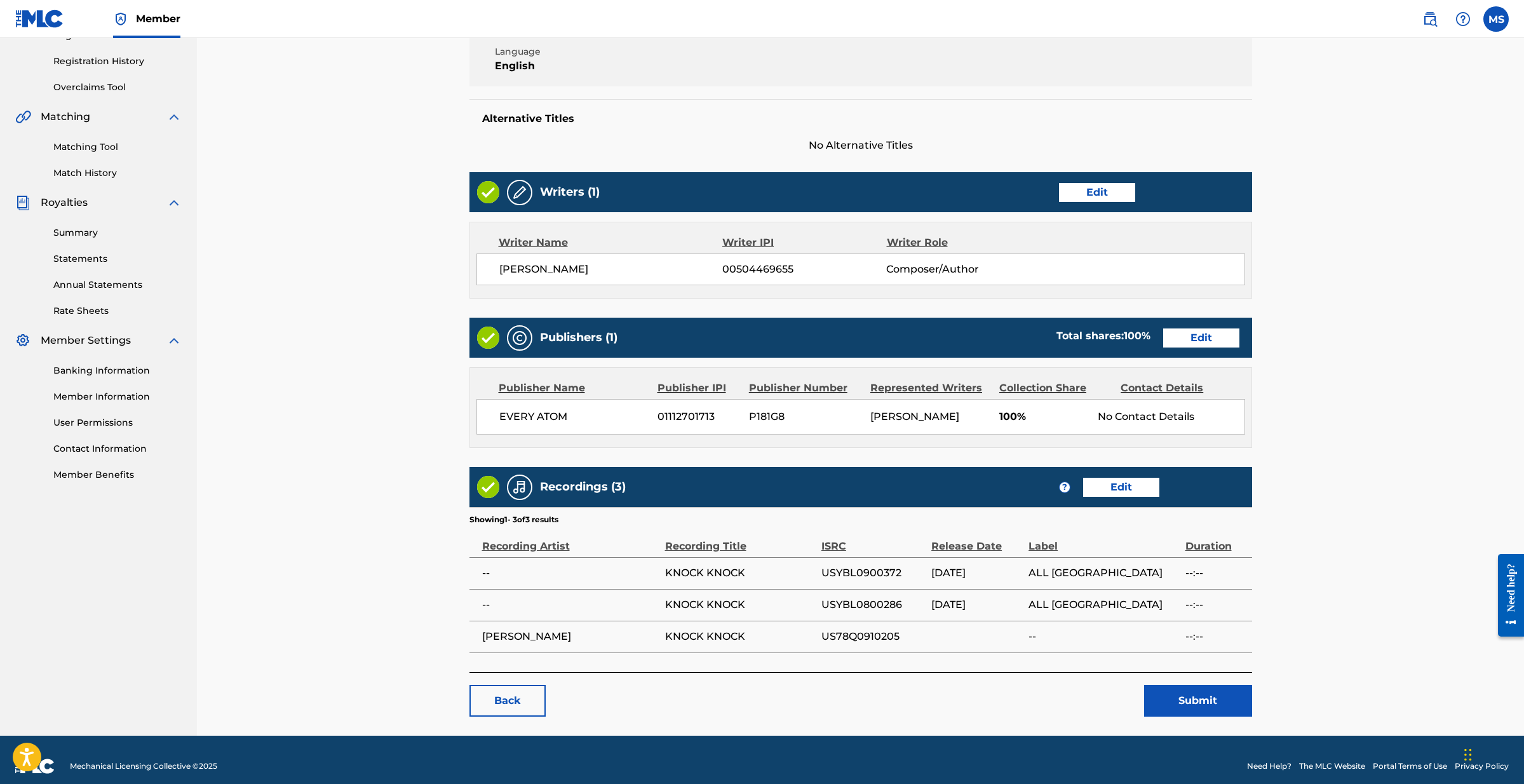
scroll to position [231, 0]
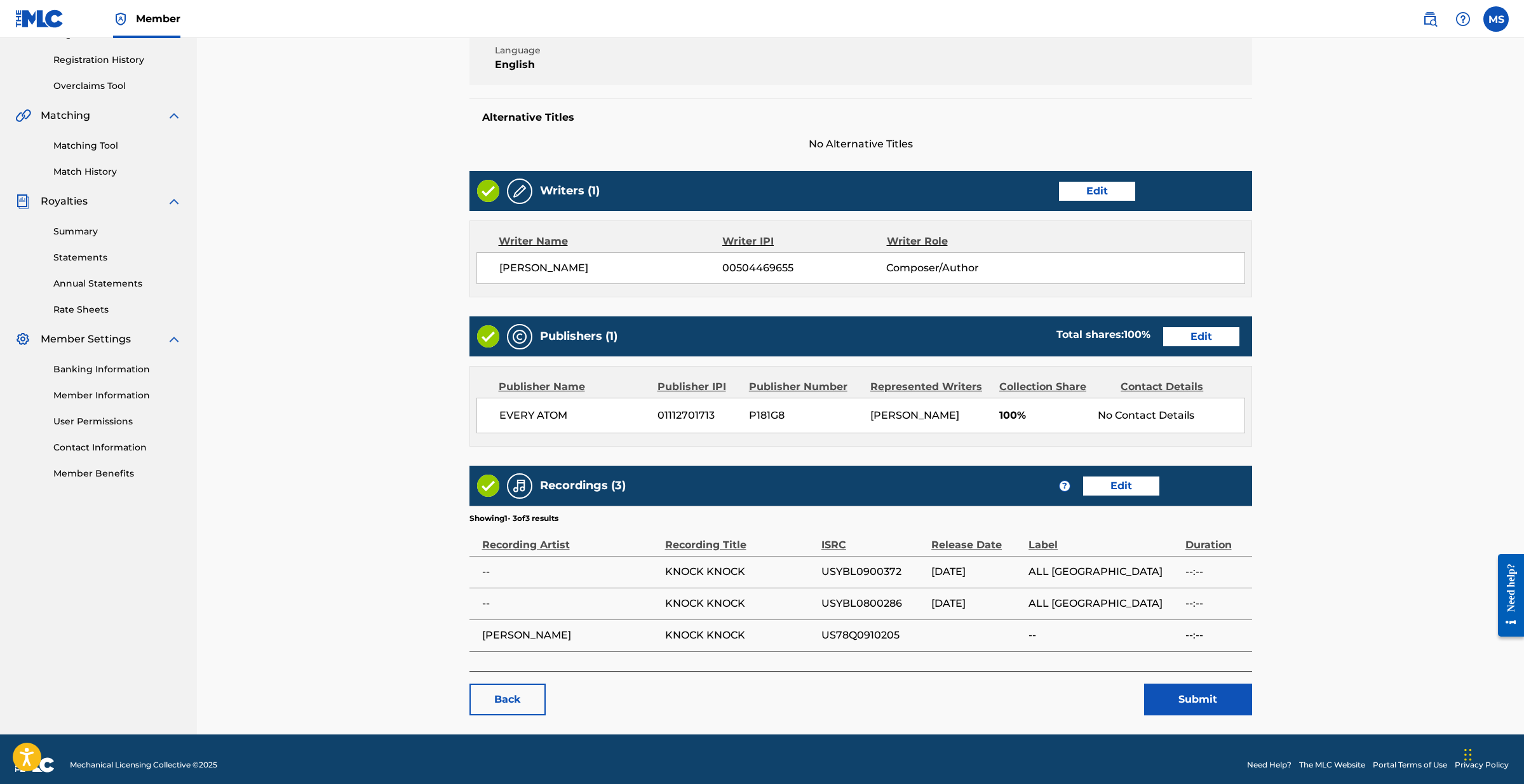
click at [522, 710] on link "Back" at bounding box center [507, 699] width 76 height 32
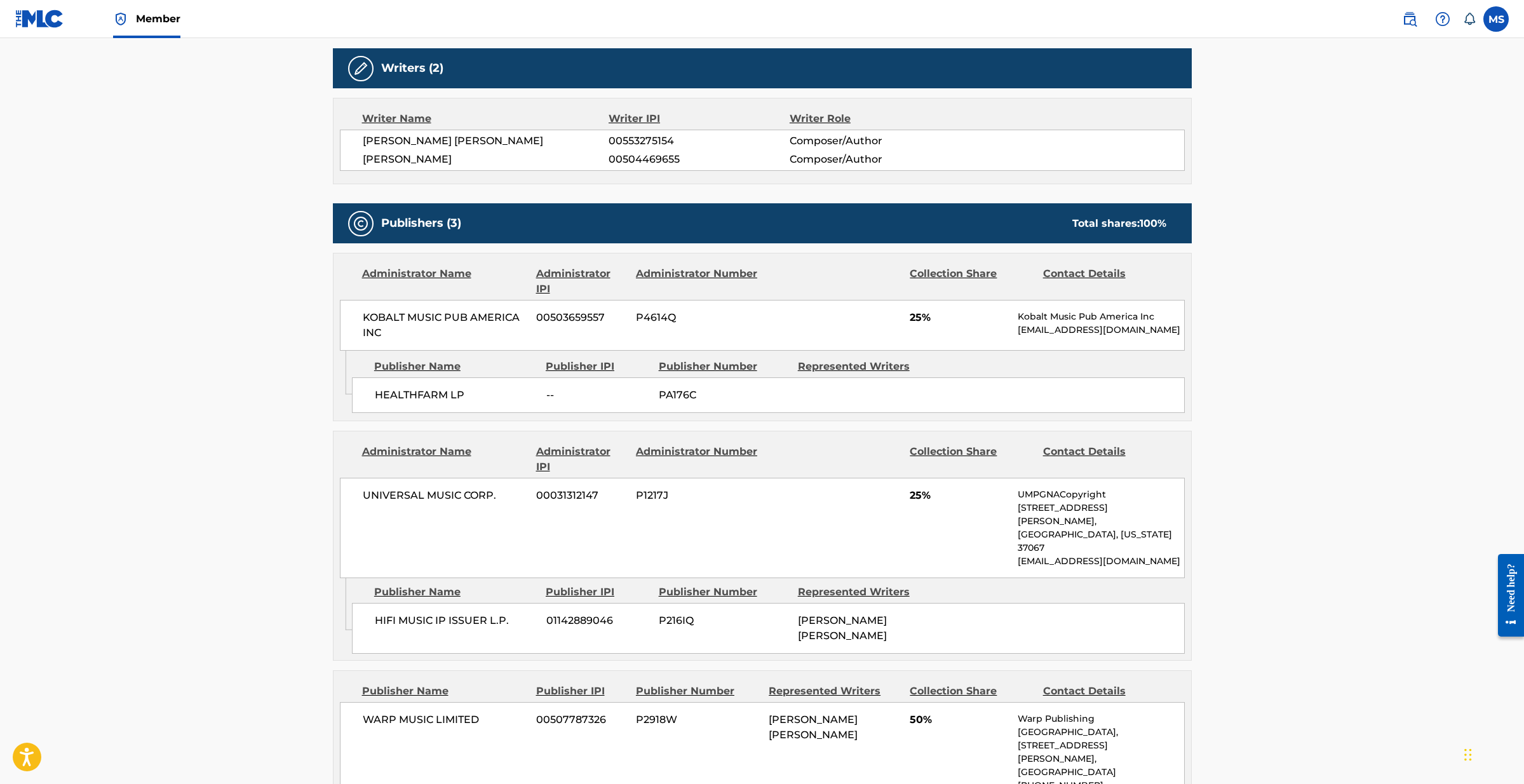
scroll to position [399, 0]
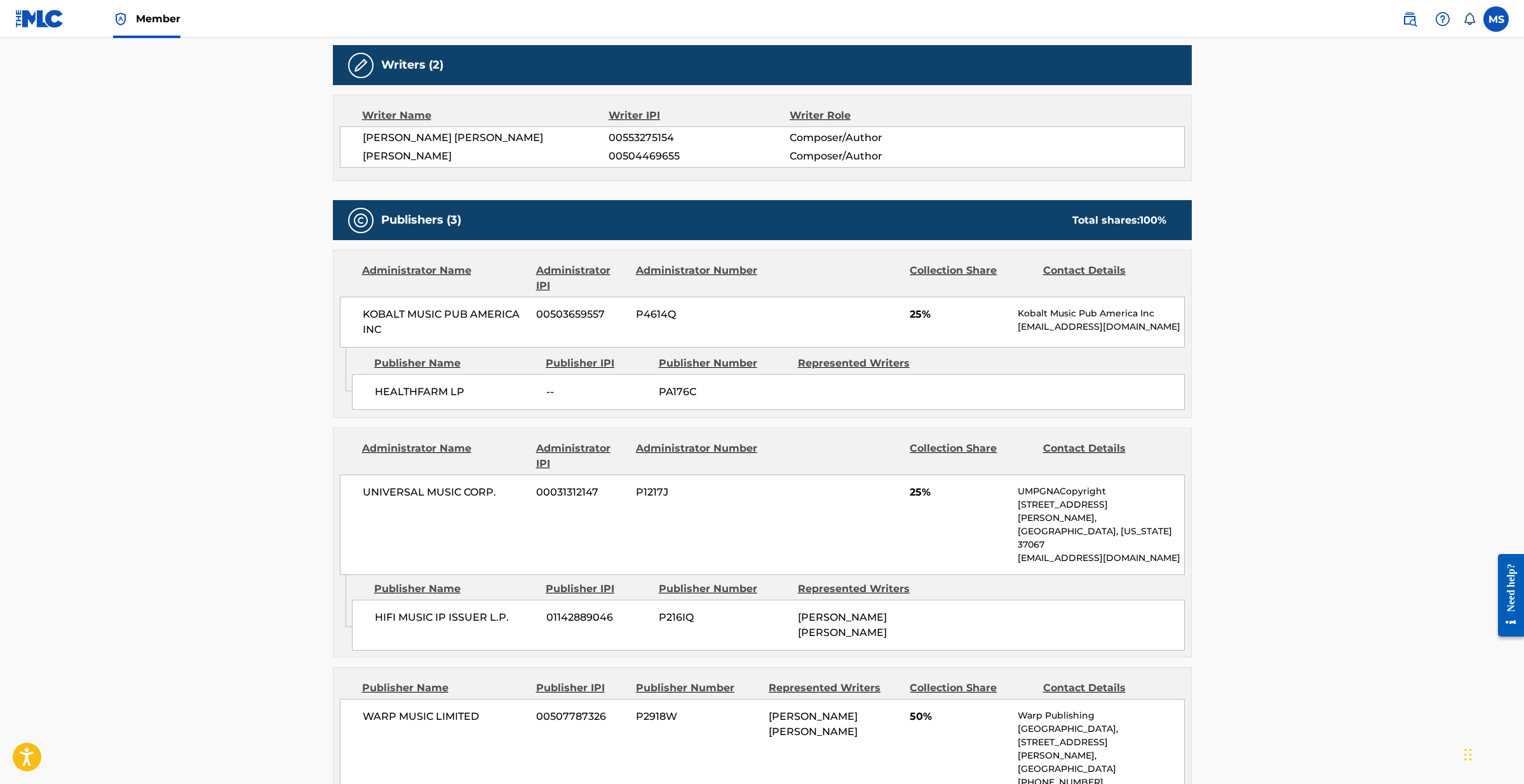
click at [675, 610] on span "P216IQ" at bounding box center [723, 617] width 129 height 15
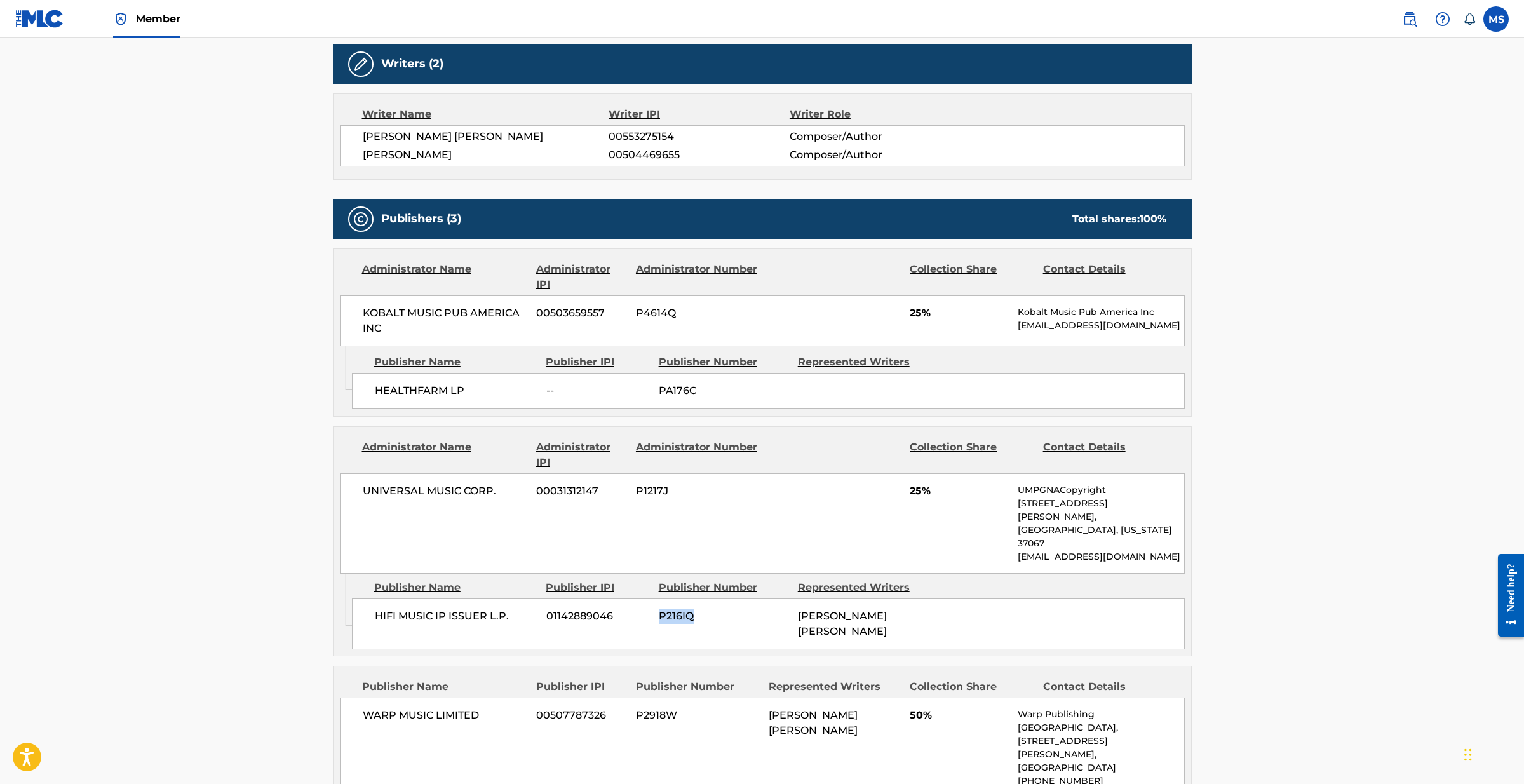
click at [675, 608] on span "P216IQ" at bounding box center [723, 616] width 129 height 15
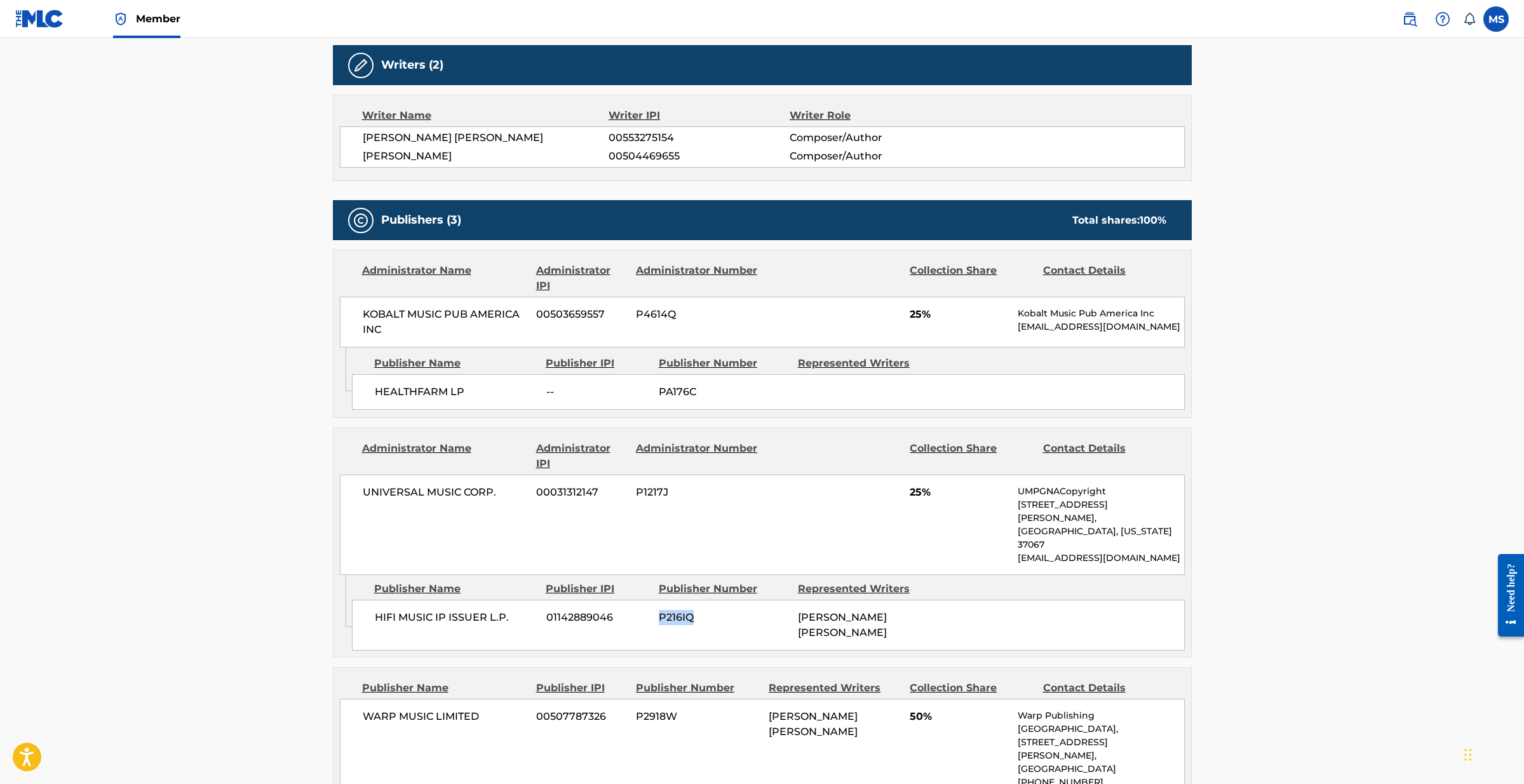
copy span "P216IQ"
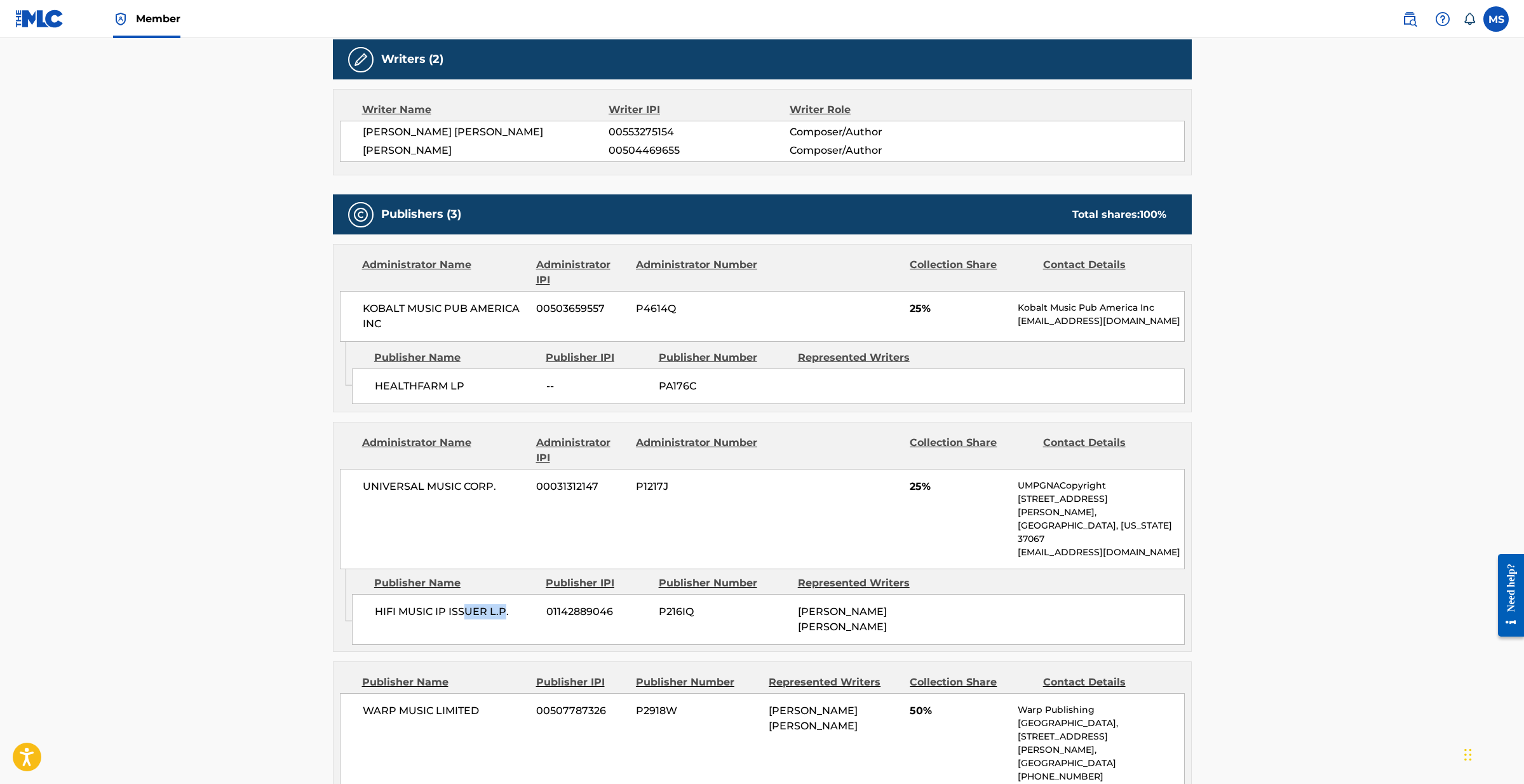
drag, startPoint x: 503, startPoint y: 583, endPoint x: 466, endPoint y: 582, distance: 37.0
click at [466, 604] on span "HIFI MUSIC IP ISSUER L.P." at bounding box center [455, 611] width 162 height 15
click at [499, 604] on span "HIFI MUSIC IP ISSUER L.P." at bounding box center [455, 611] width 162 height 15
drag, startPoint x: 502, startPoint y: 584, endPoint x: 374, endPoint y: 581, distance: 128.0
click at [375, 604] on span "HIFI MUSIC IP ISSUER L.P." at bounding box center [455, 611] width 162 height 15
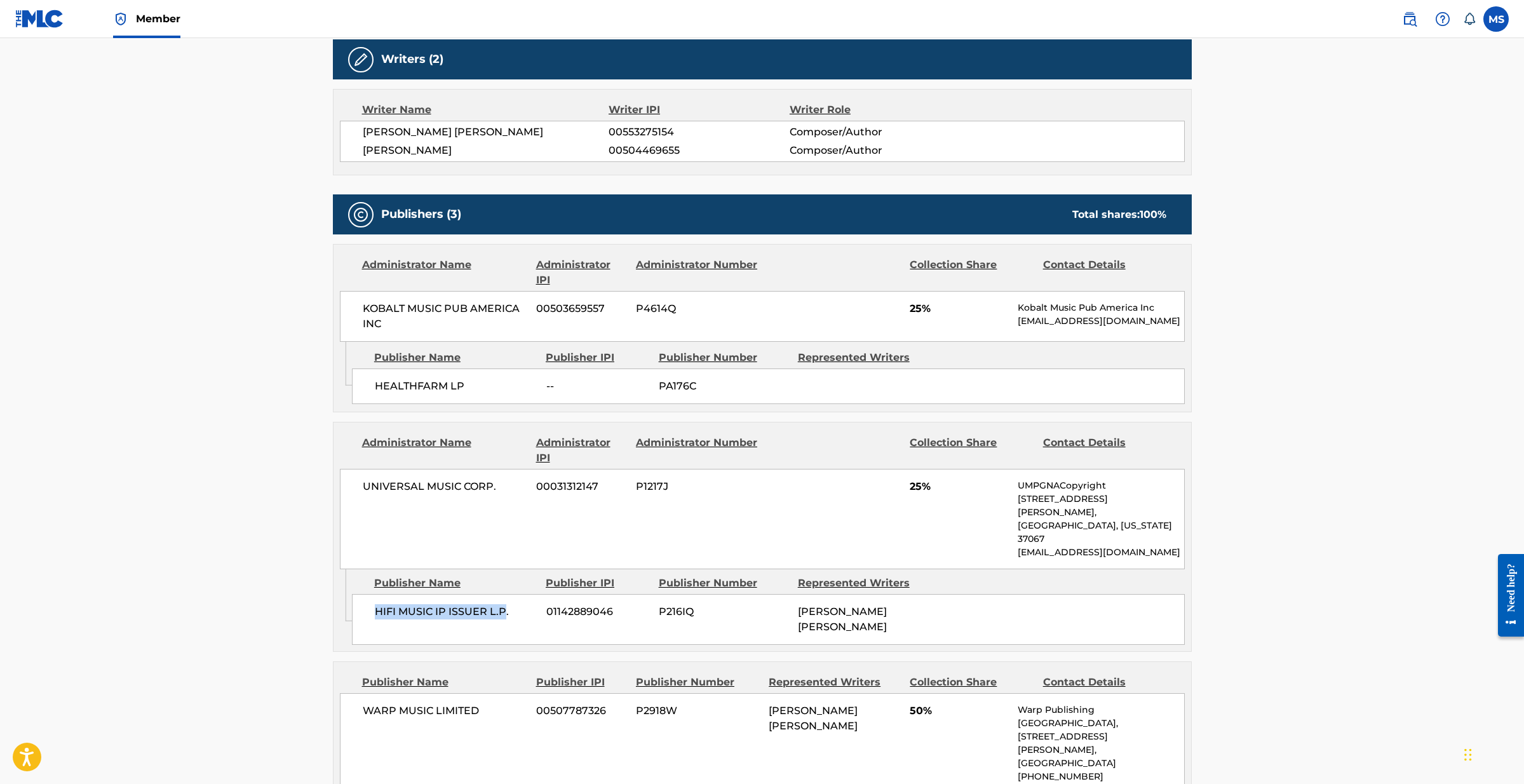
copy span "HIFI MUSIC IP ISSUER L.P"
click at [670, 604] on span "P216IQ" at bounding box center [723, 611] width 129 height 15
copy span "P216IQ"
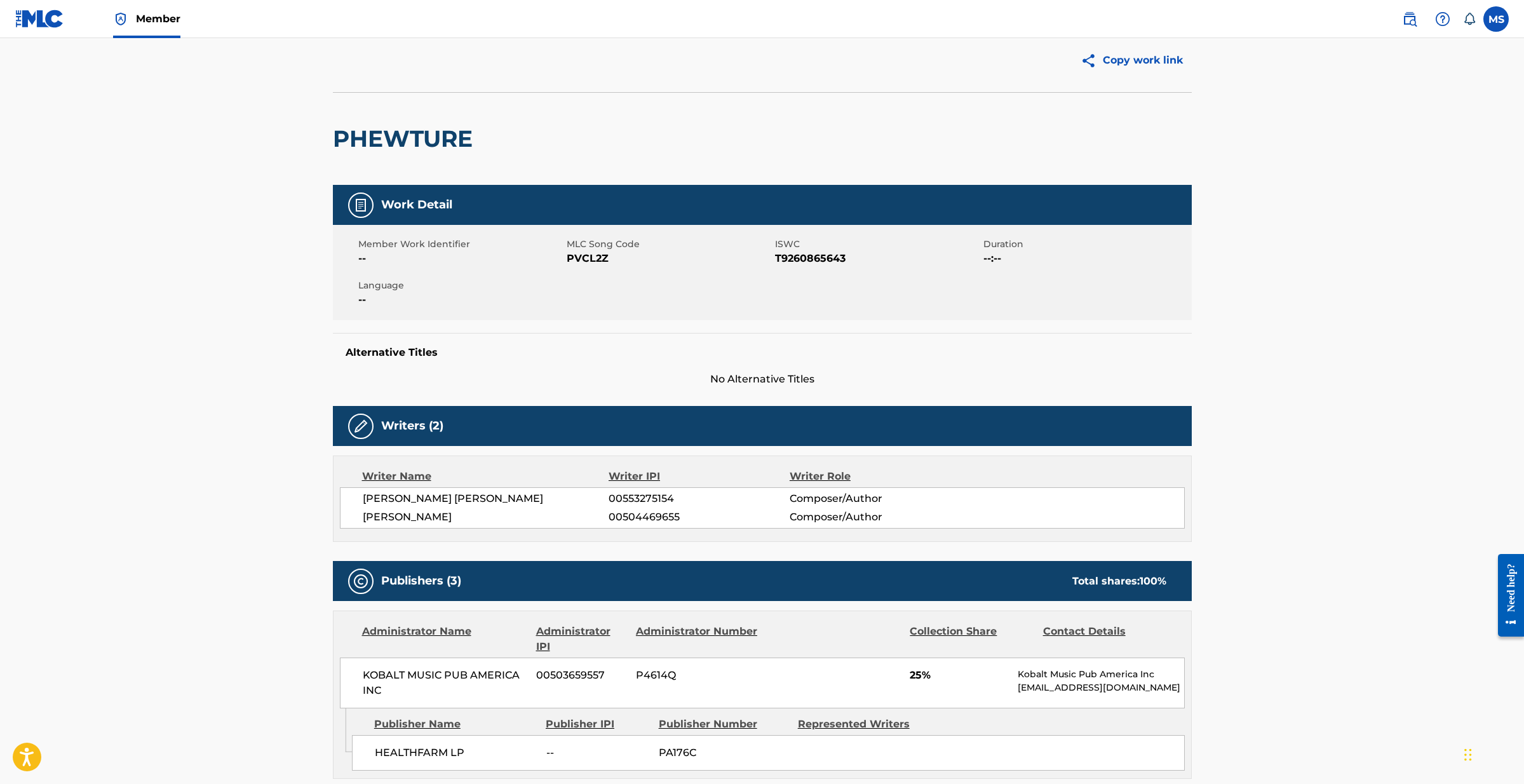
scroll to position [83, 0]
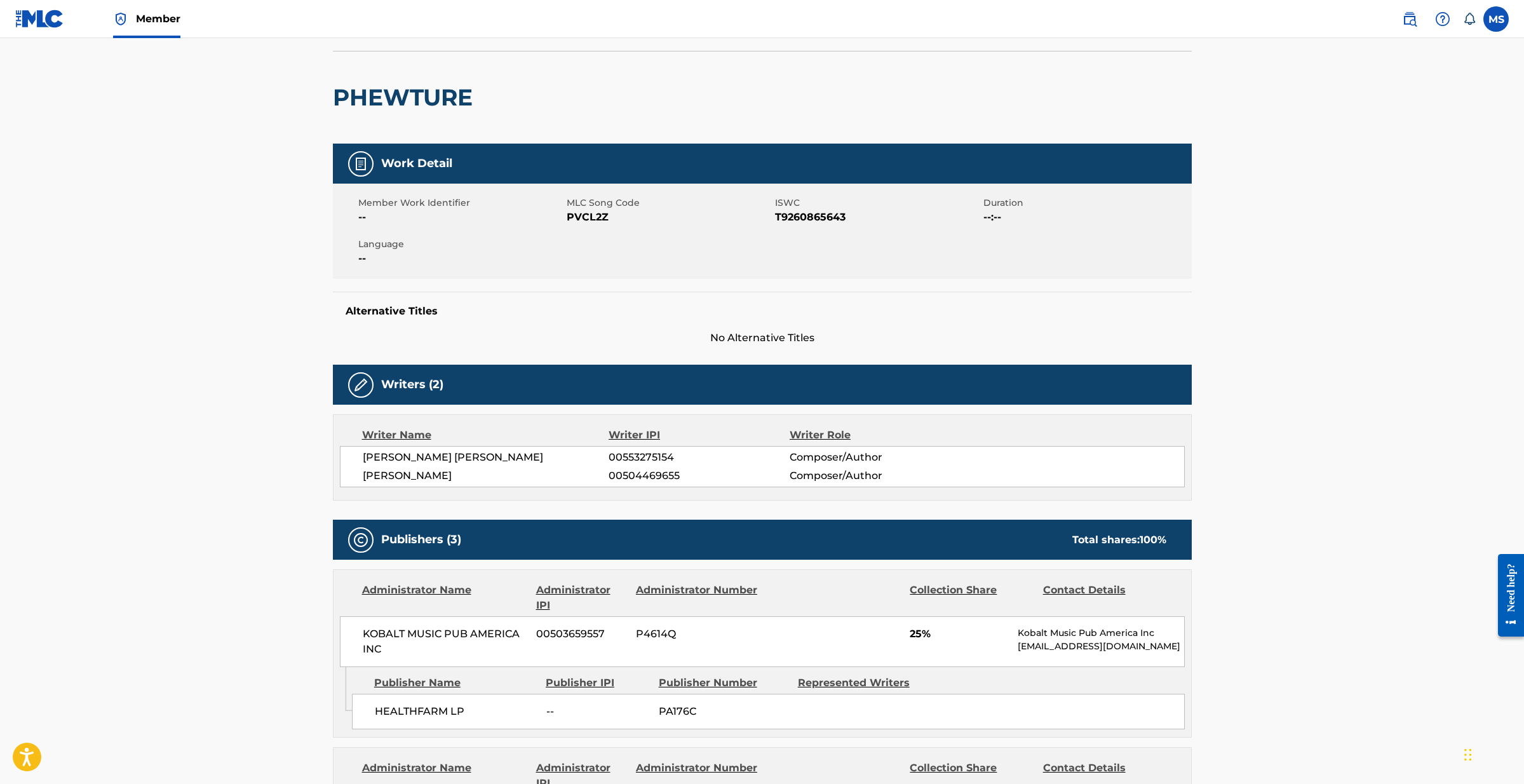
click at [166, 24] on span "Member" at bounding box center [158, 19] width 45 height 14
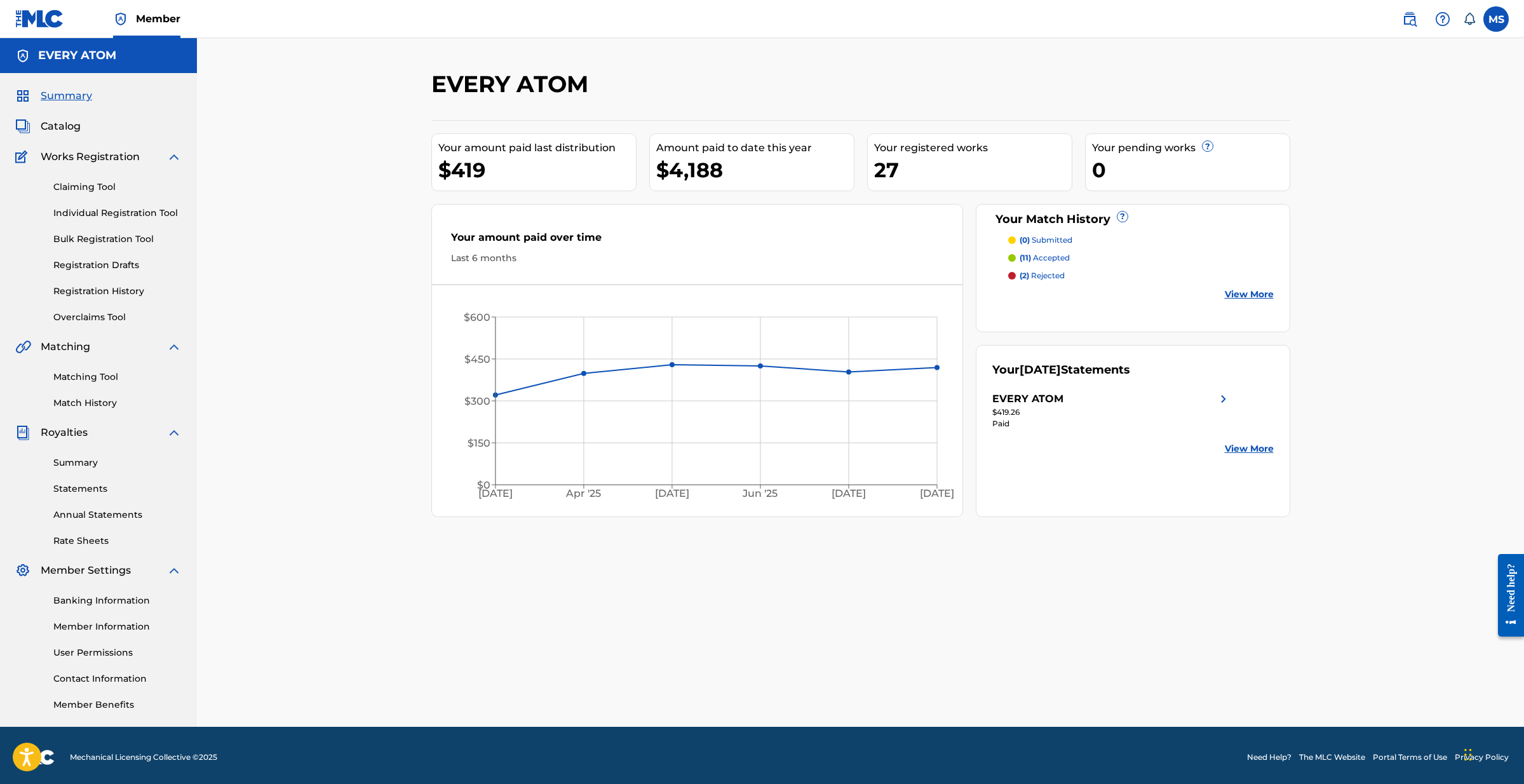
click at [92, 185] on link "Claiming Tool" at bounding box center [118, 187] width 129 height 14
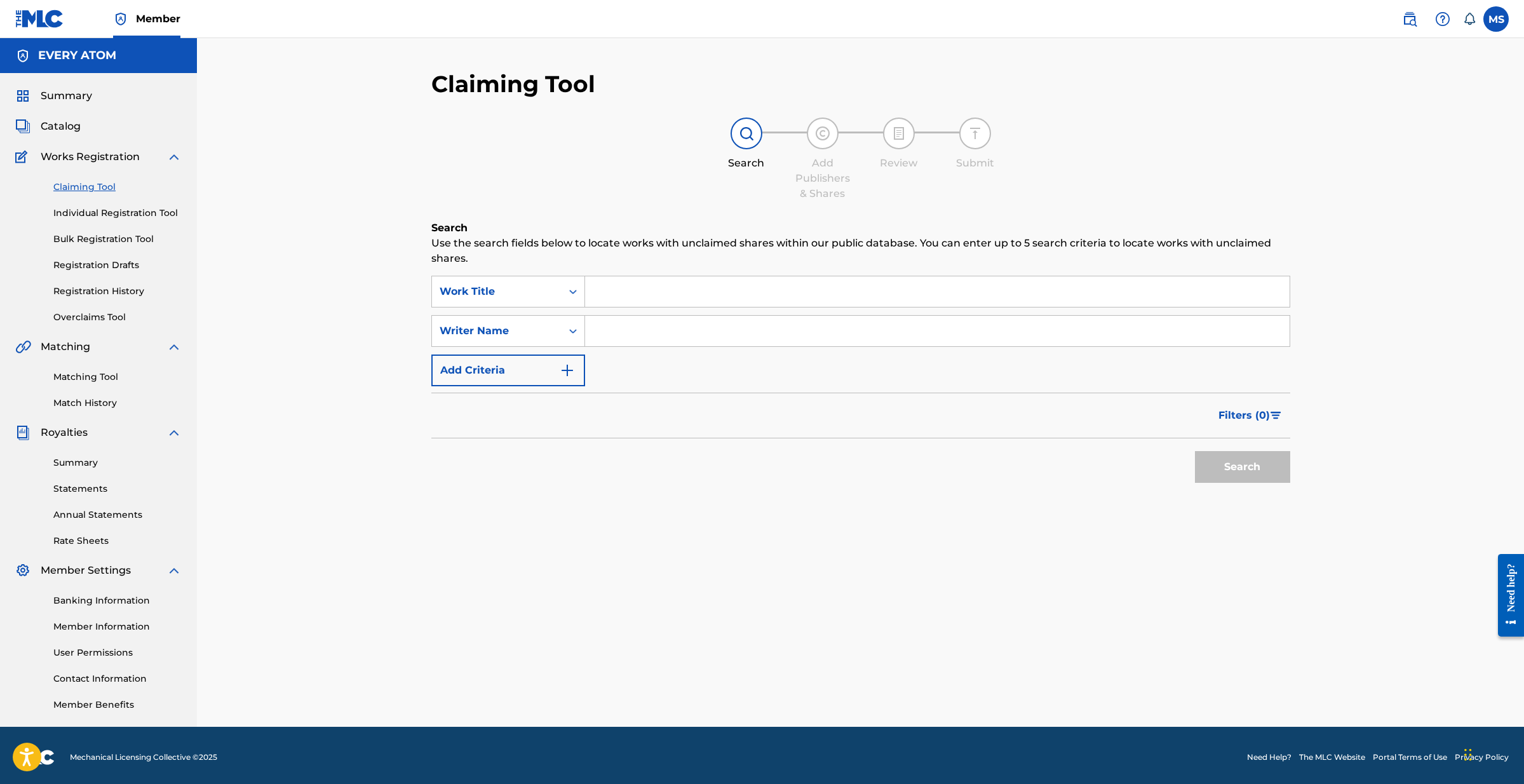
click at [616, 329] on input "Search Form" at bounding box center [937, 331] width 704 height 30
click at [1242, 467] on button "Search" at bounding box center [1242, 467] width 96 height 32
click at [677, 332] on input "Michael NathanSLott" at bounding box center [937, 331] width 704 height 30
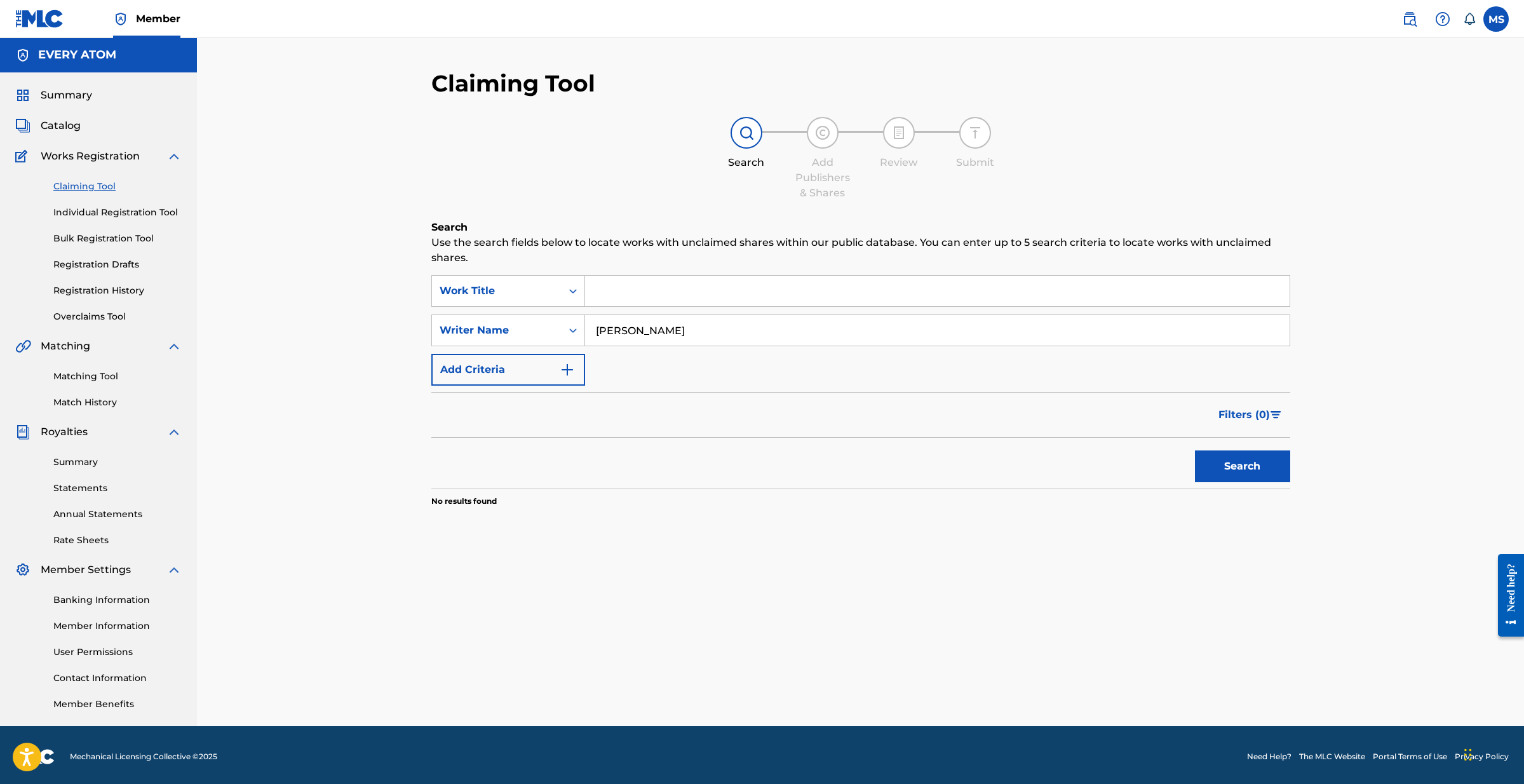
scroll to position [1, 0]
click at [688, 331] on input "[PERSON_NAME]" at bounding box center [937, 330] width 704 height 30
click at [1242, 466] on button "Search" at bounding box center [1242, 466] width 96 height 32
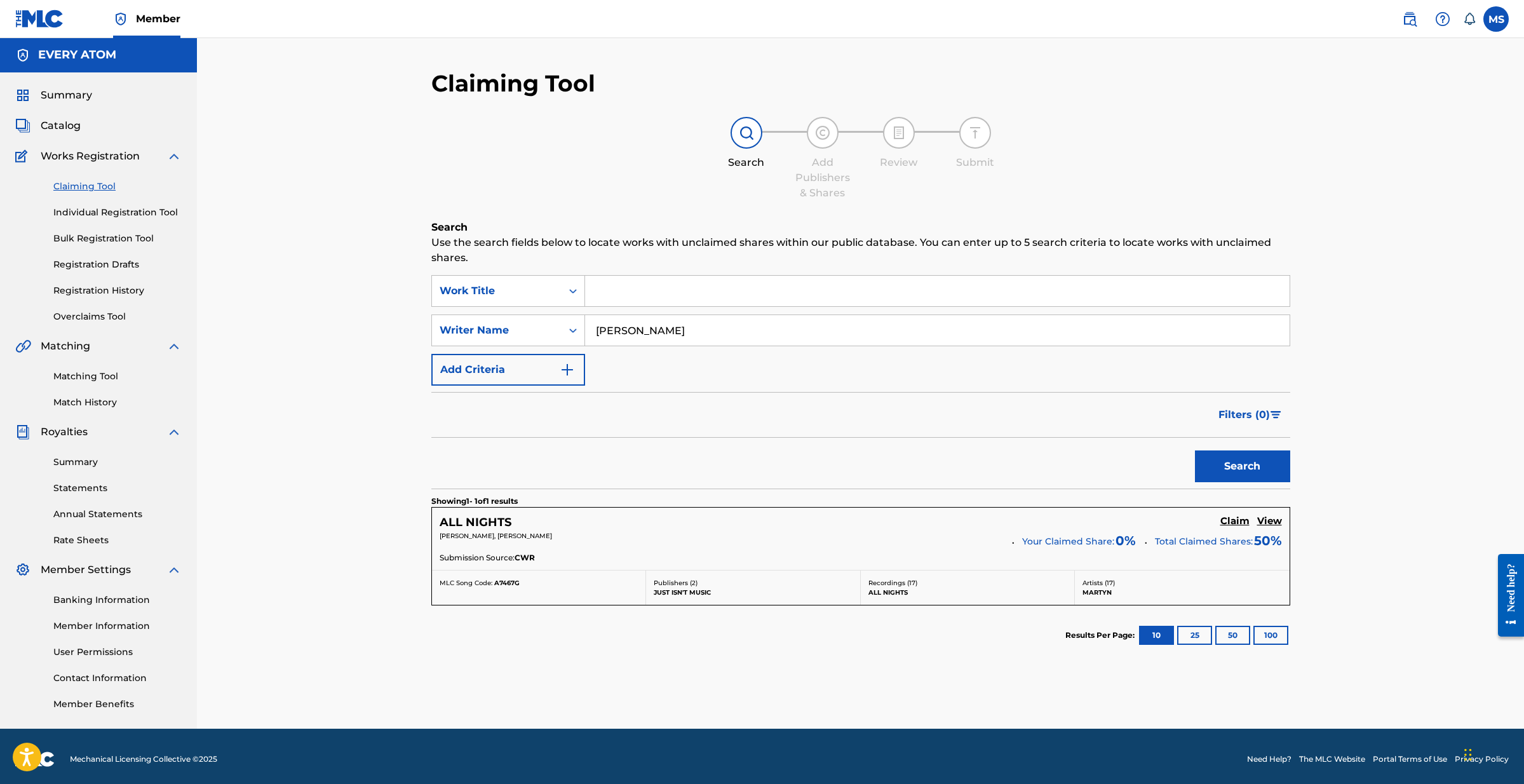
click at [663, 332] on input "[PERSON_NAME]" at bounding box center [937, 330] width 704 height 30
type input "[PERSON_NAME]"
click at [1242, 466] on button "Search" at bounding box center [1242, 466] width 96 height 32
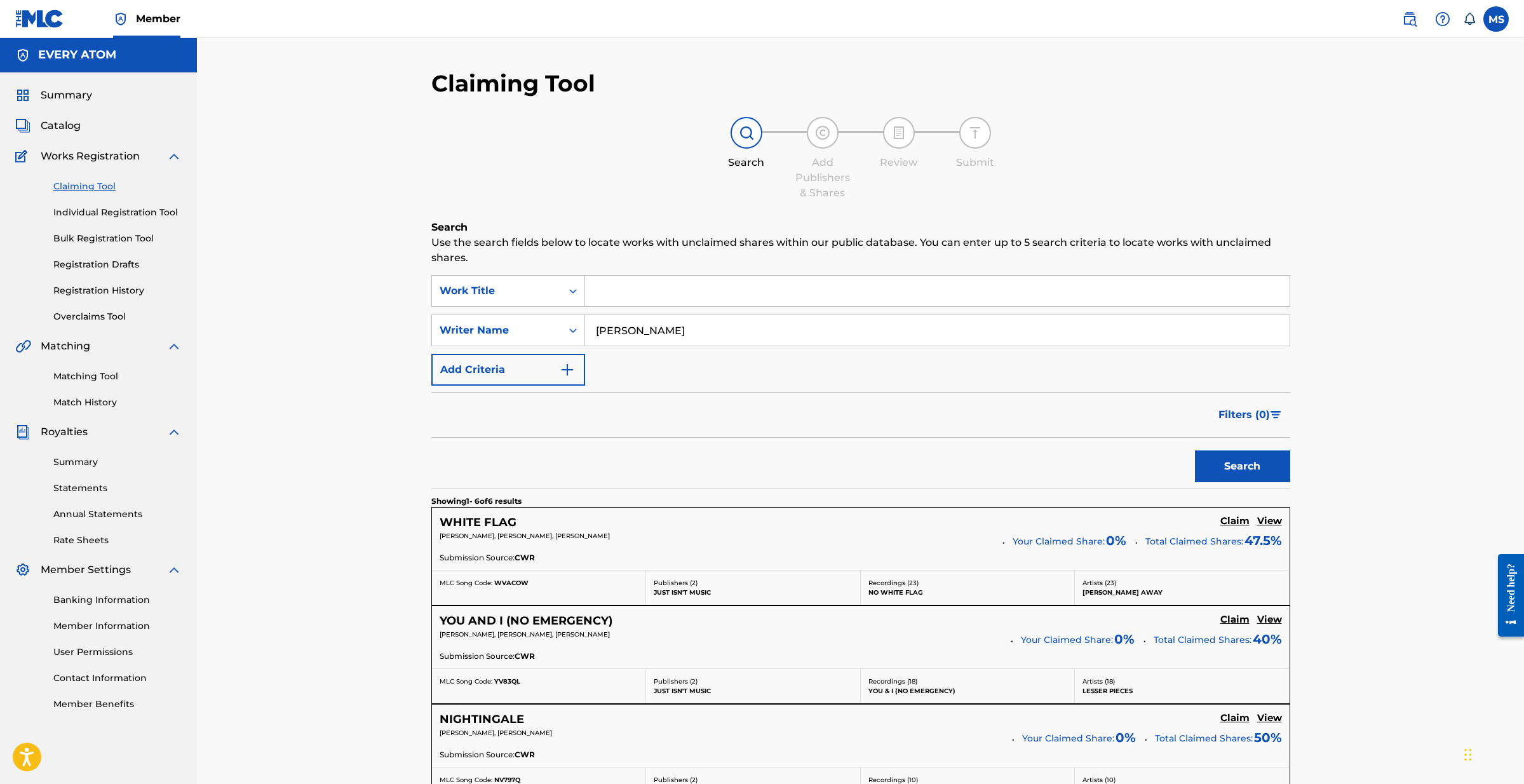
click at [1264, 524] on h5 "View" at bounding box center [1269, 521] width 25 height 12
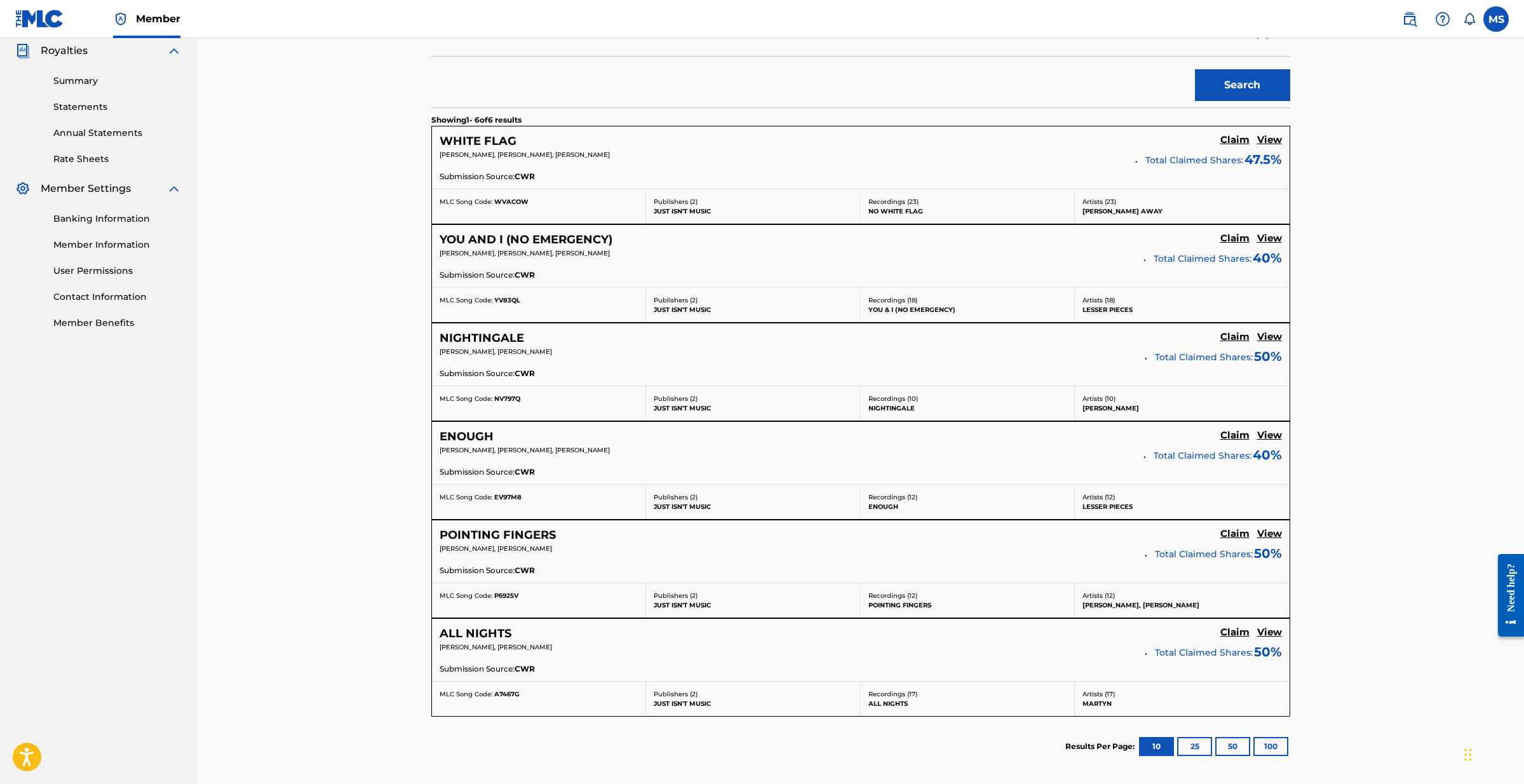
scroll to position [233, 0]
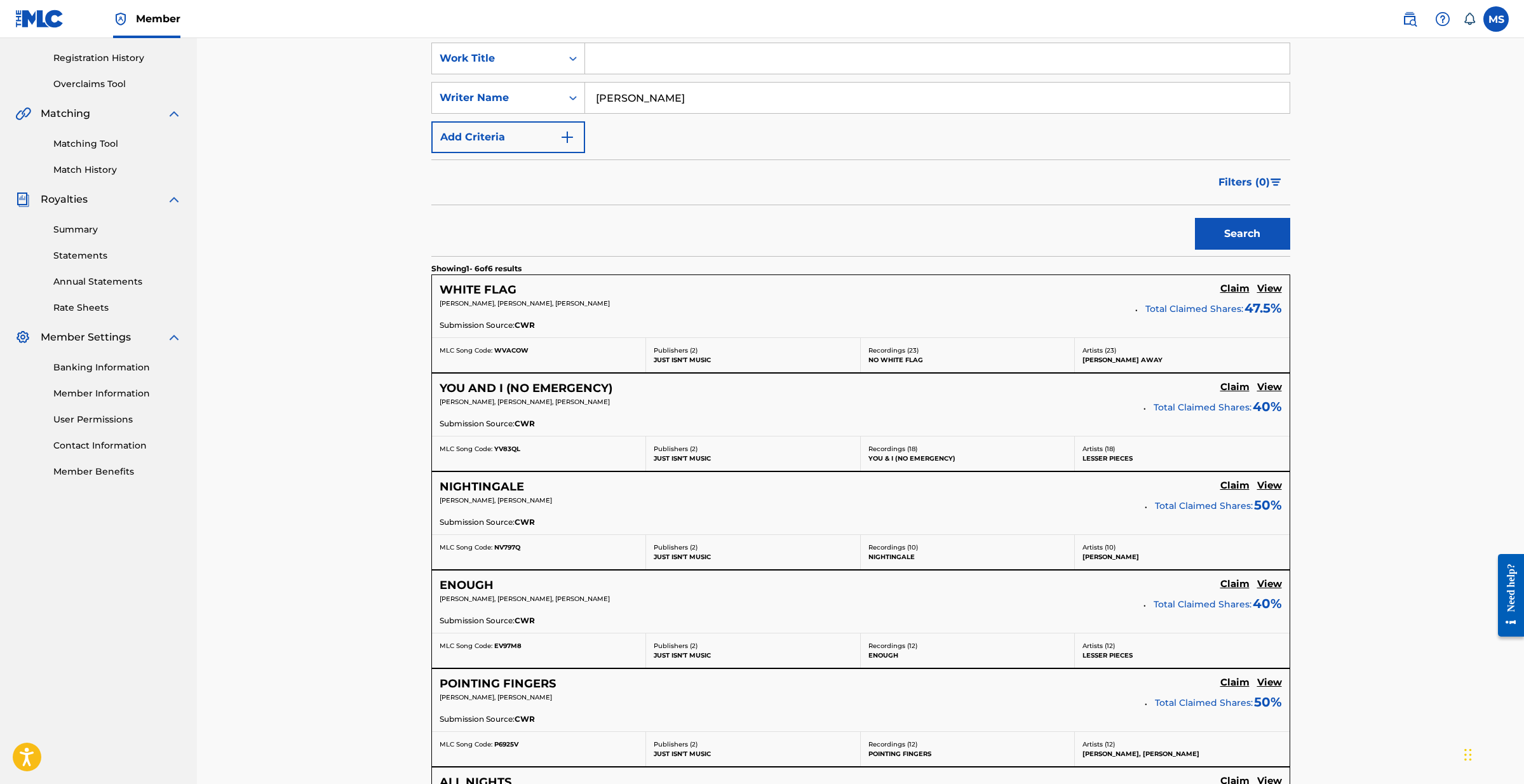
click at [627, 95] on input "[PERSON_NAME]" at bounding box center [937, 98] width 704 height 30
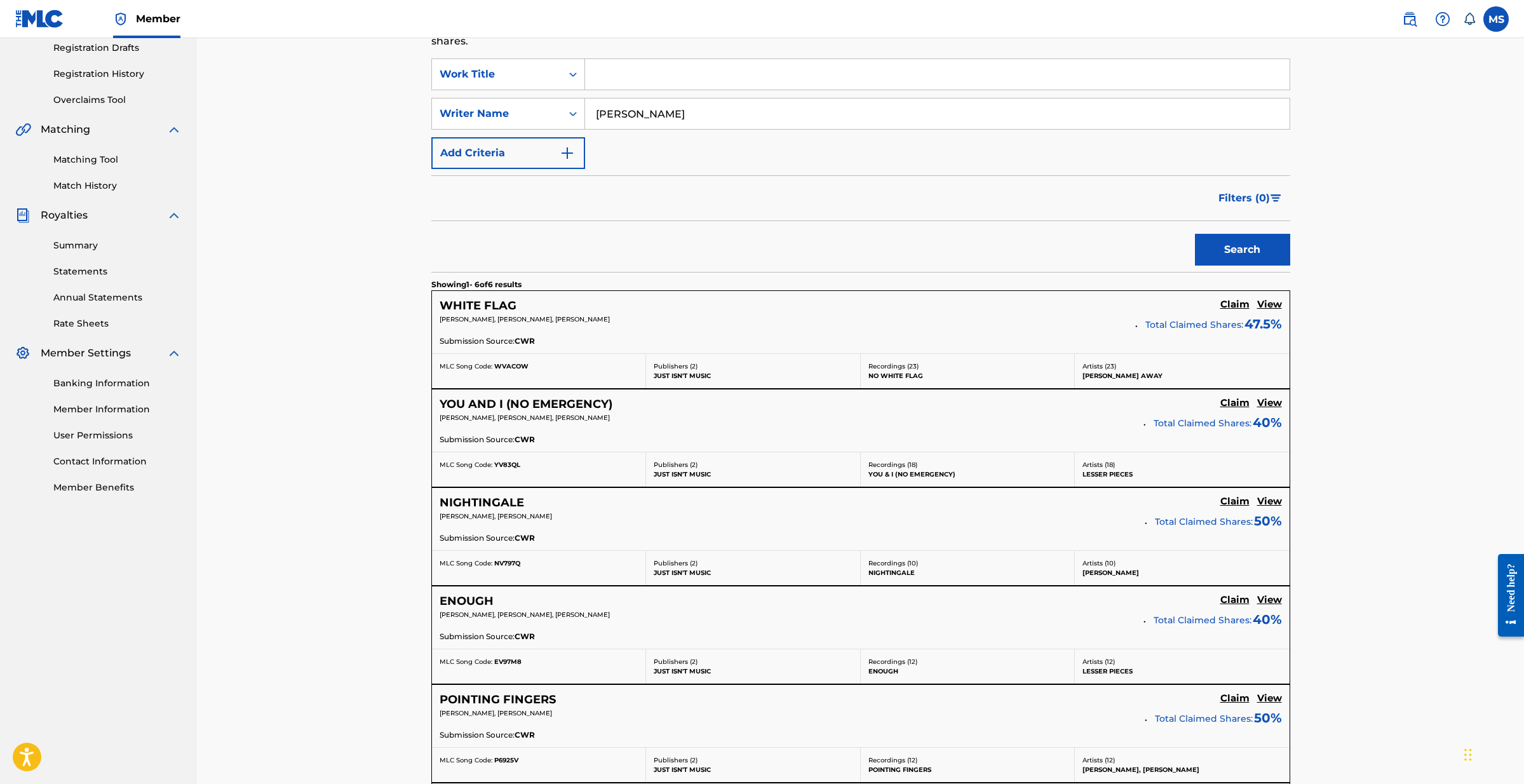
scroll to position [221, 0]
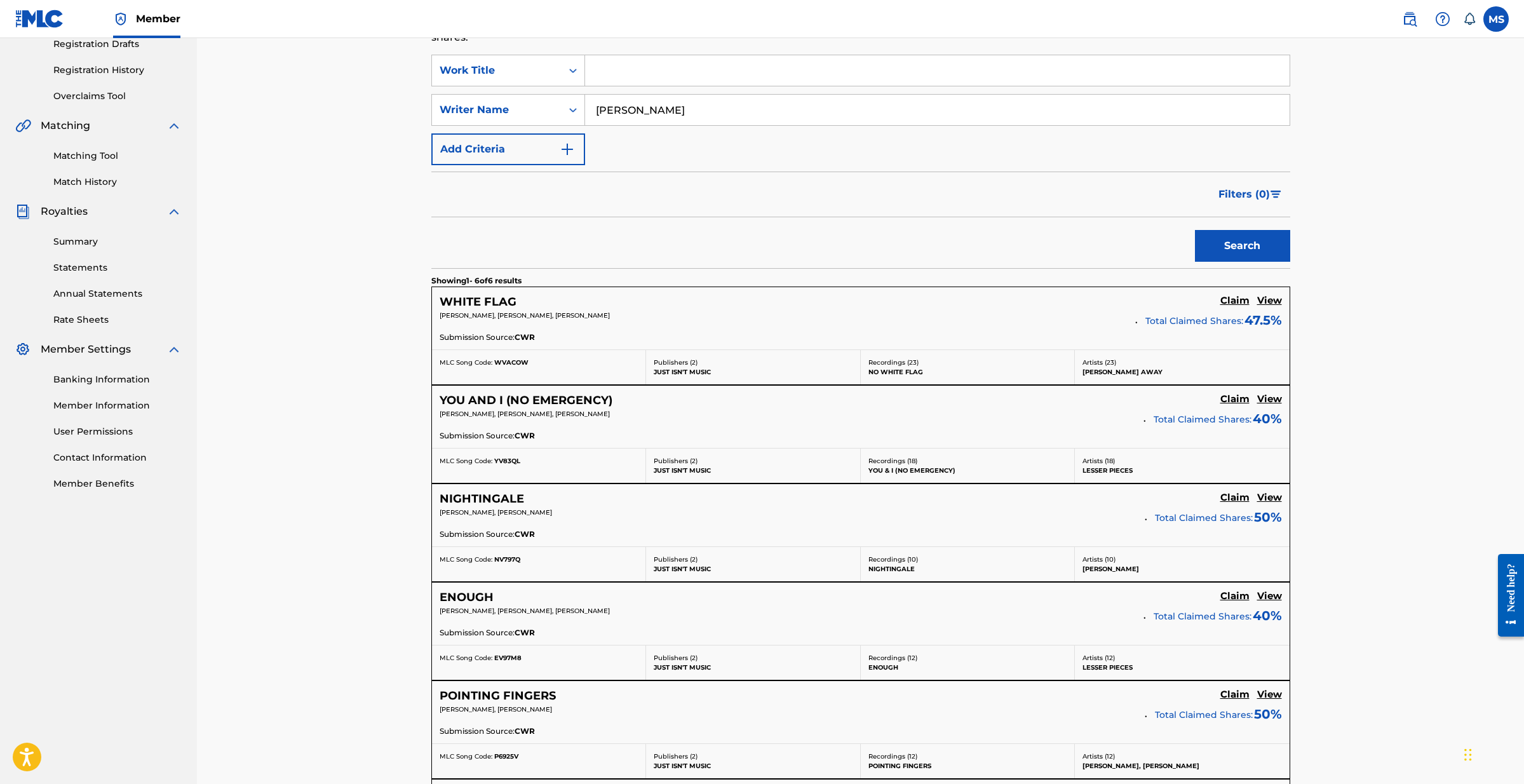
type input "[PERSON_NAME]"
click at [1242, 246] on button "Search" at bounding box center [1242, 246] width 96 height 32
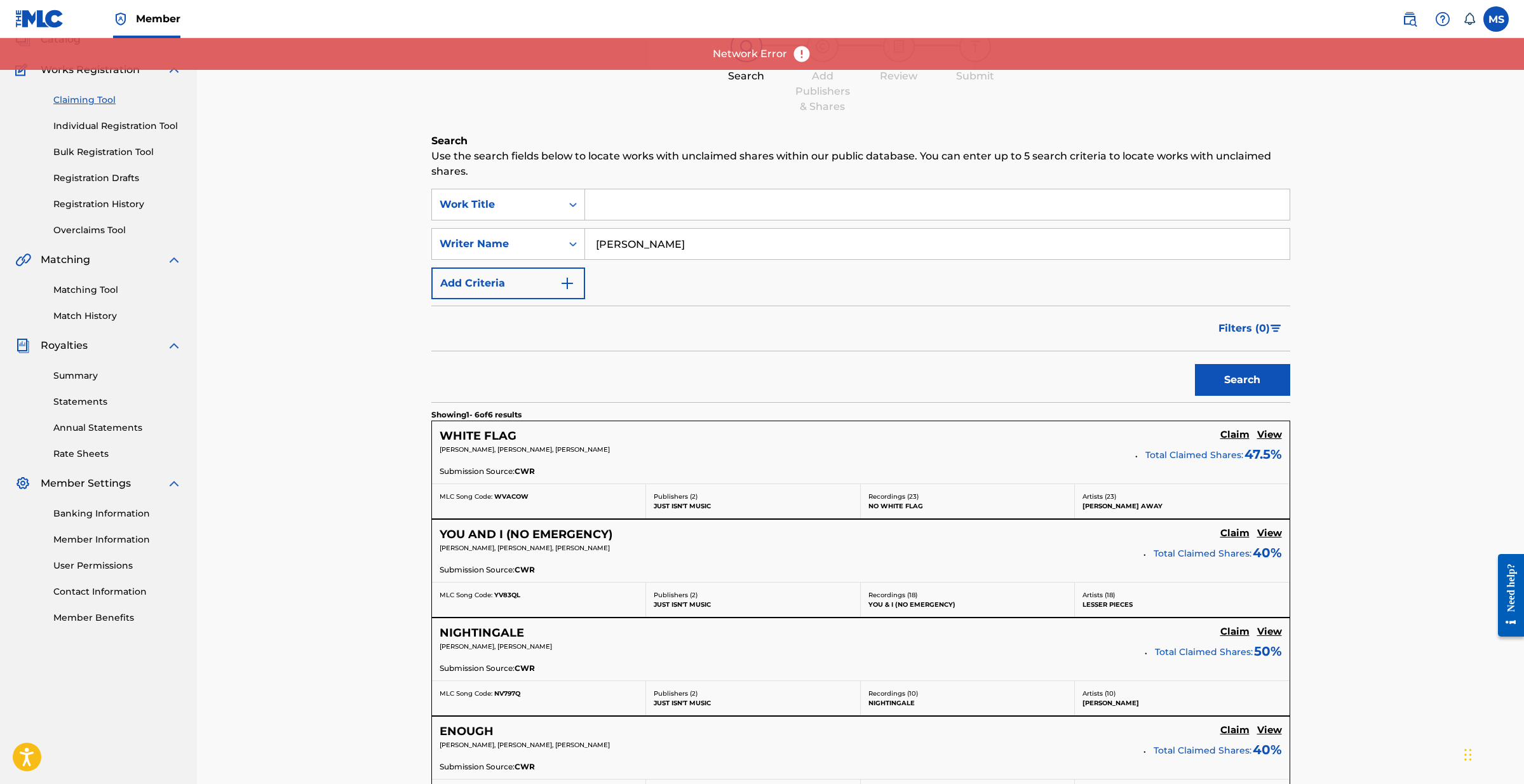
scroll to position [123, 0]
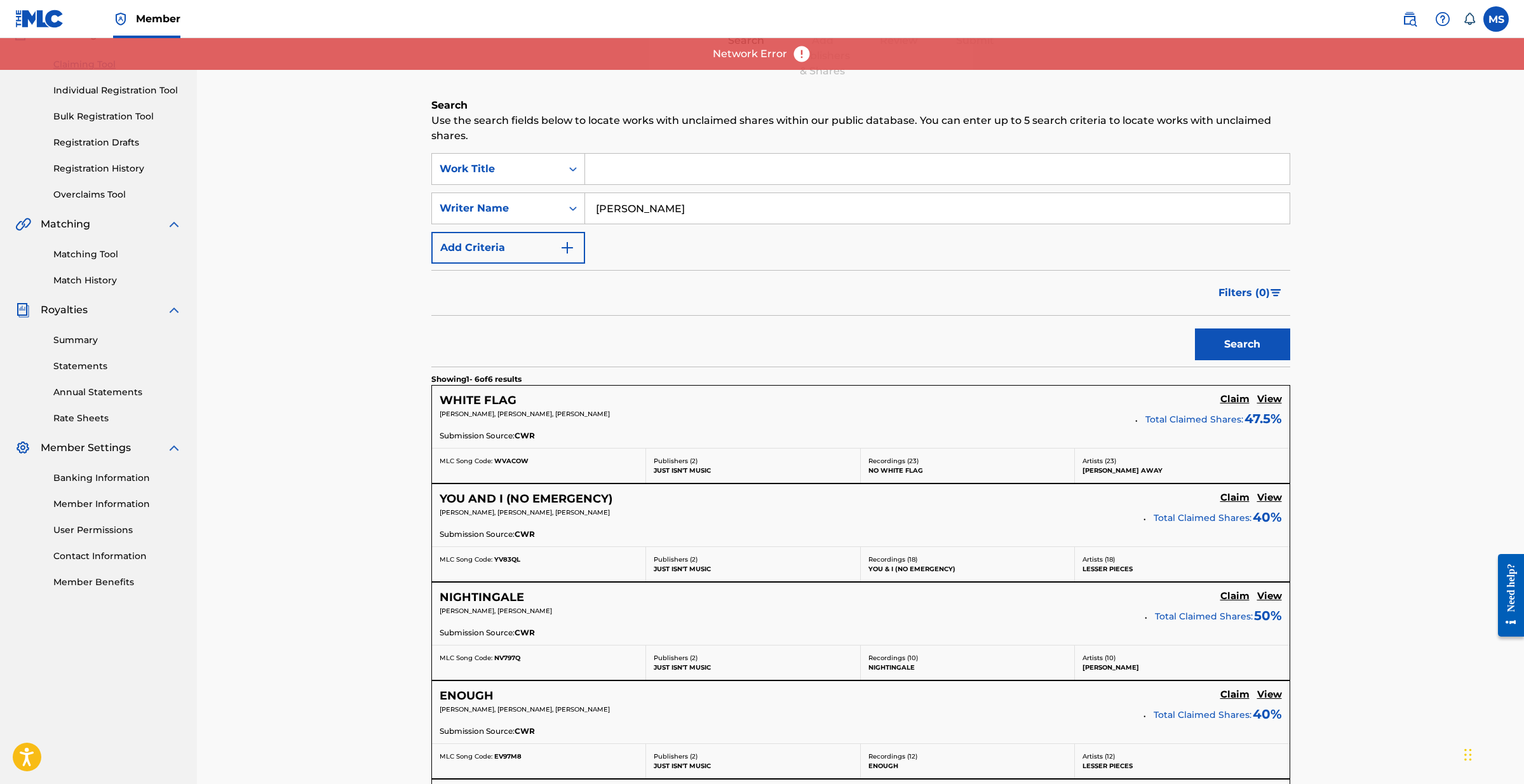
click at [652, 213] on input "[PERSON_NAME]" at bounding box center [937, 208] width 704 height 30
click at [1242, 344] on button "Search" at bounding box center [1242, 344] width 96 height 32
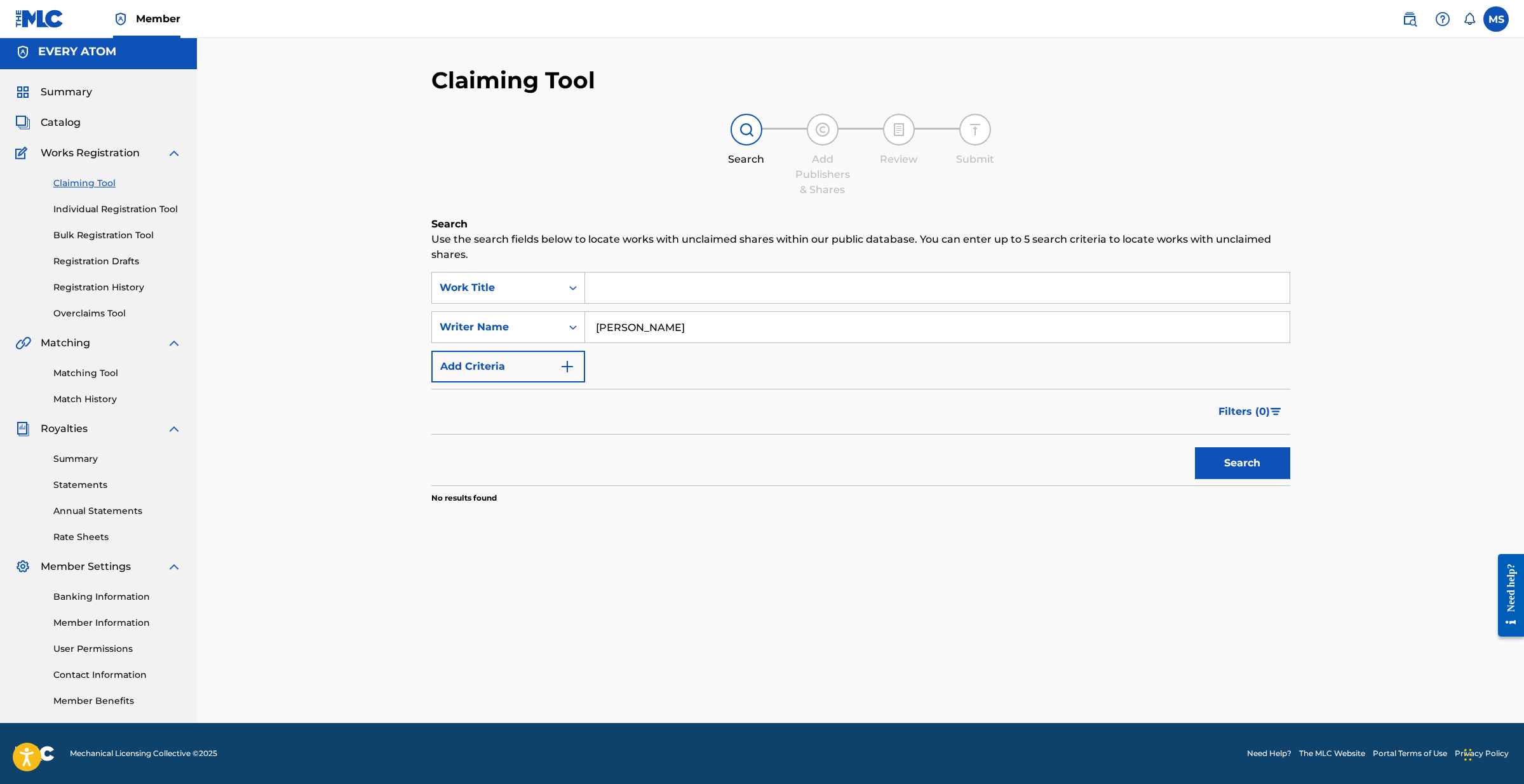
click at [1221, 473] on button "Search" at bounding box center [1242, 463] width 96 height 32
drag, startPoint x: 650, startPoint y: 326, endPoint x: 589, endPoint y: 318, distance: 61.5
click at [589, 318] on input "[PERSON_NAME]" at bounding box center [937, 327] width 704 height 30
click at [551, 320] on div "Writer Name" at bounding box center [496, 327] width 114 height 15
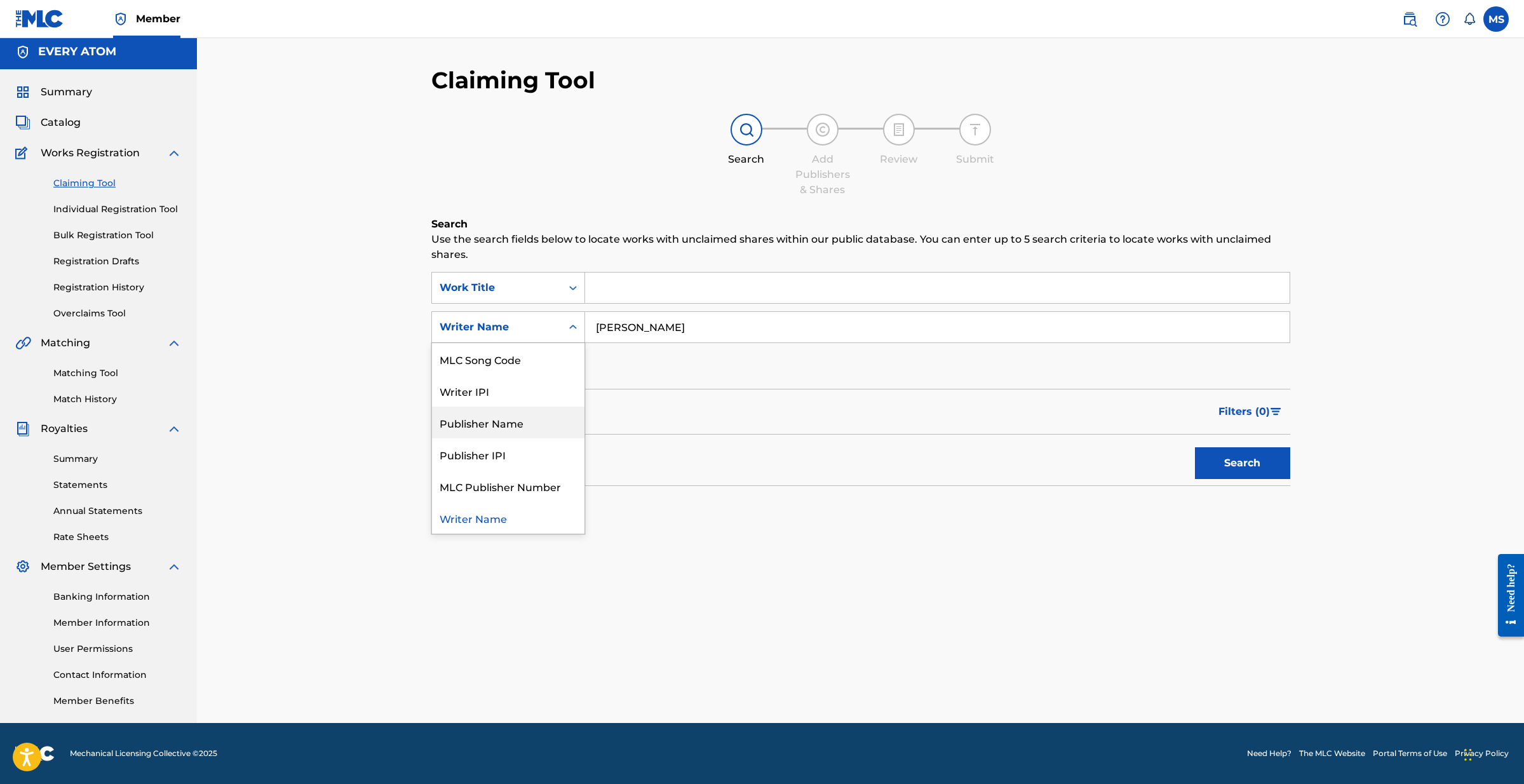
drag, startPoint x: 534, startPoint y: 427, endPoint x: 565, endPoint y: 394, distance: 45.3
click at [534, 427] on div "Publisher Name" at bounding box center [508, 423] width 152 height 32
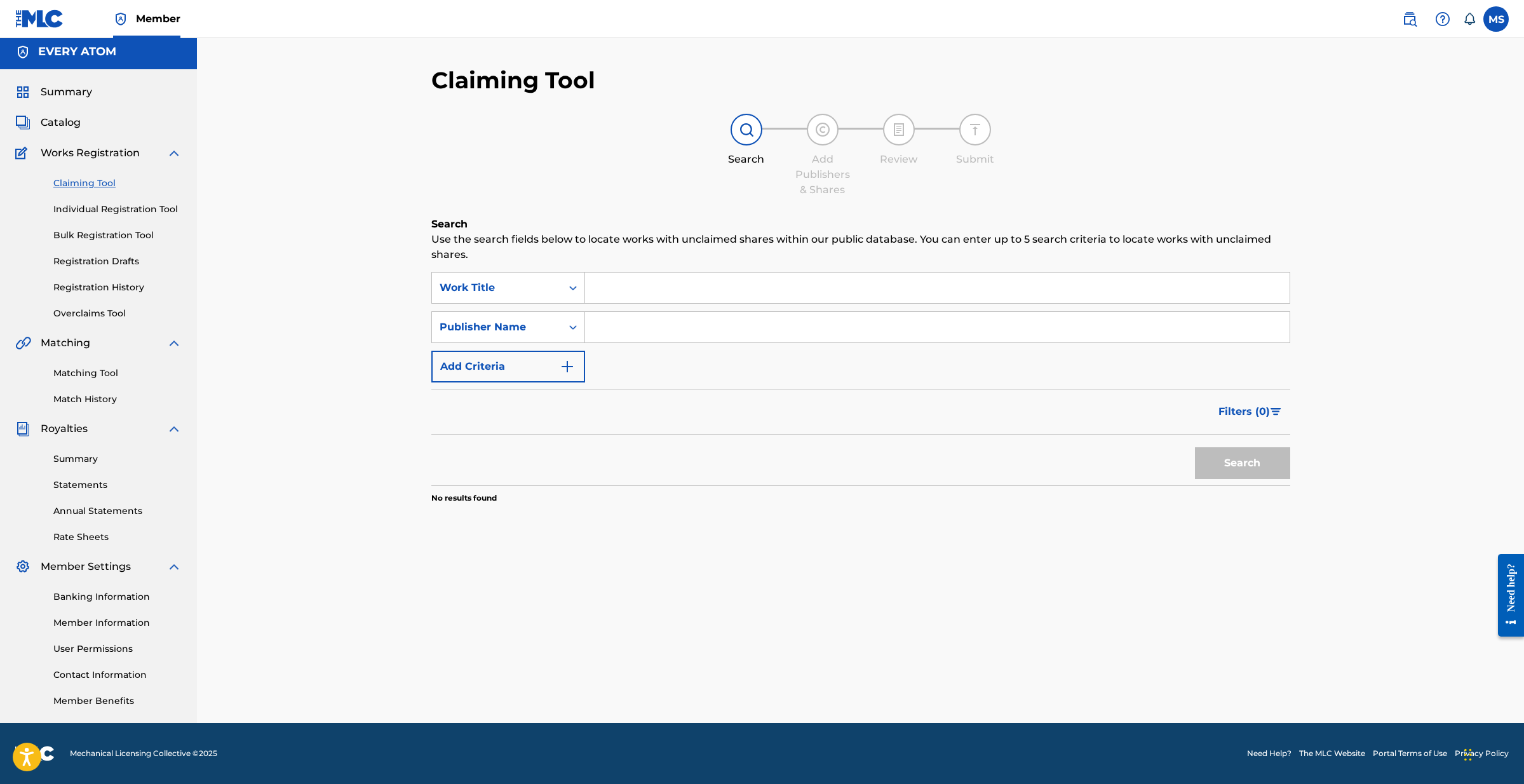
click at [644, 332] on input "Search Form" at bounding box center [937, 327] width 704 height 30
click at [1242, 463] on button "Search" at bounding box center [1242, 463] width 96 height 32
drag, startPoint x: 673, startPoint y: 326, endPoint x: 556, endPoint y: 318, distance: 117.3
click at [556, 318] on div "SearchWithCriteriafe3e44b2-cd88-4c7b-a095-b95ad00885cb Publisher Name Every Atom" at bounding box center [860, 327] width 858 height 32
type input "[PERSON_NAME]"
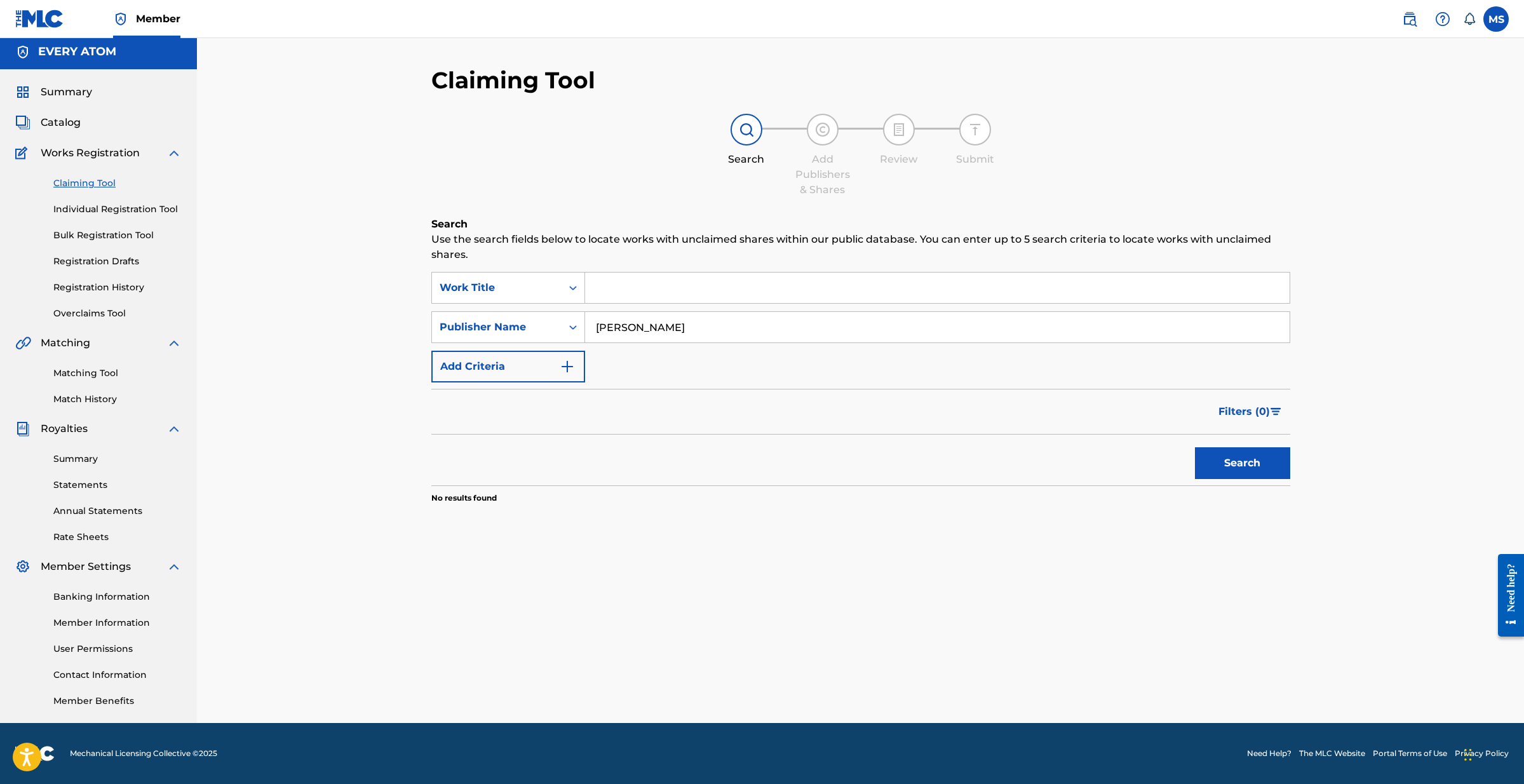
click at [1242, 463] on button "Search" at bounding box center [1242, 463] width 96 height 32
click at [533, 322] on div "Publisher Name" at bounding box center [496, 327] width 114 height 15
click at [509, 414] on div "Writer IPI" at bounding box center [508, 423] width 152 height 32
click at [631, 318] on input "Search Form" at bounding box center [937, 327] width 704 height 30
paste input "504469655"
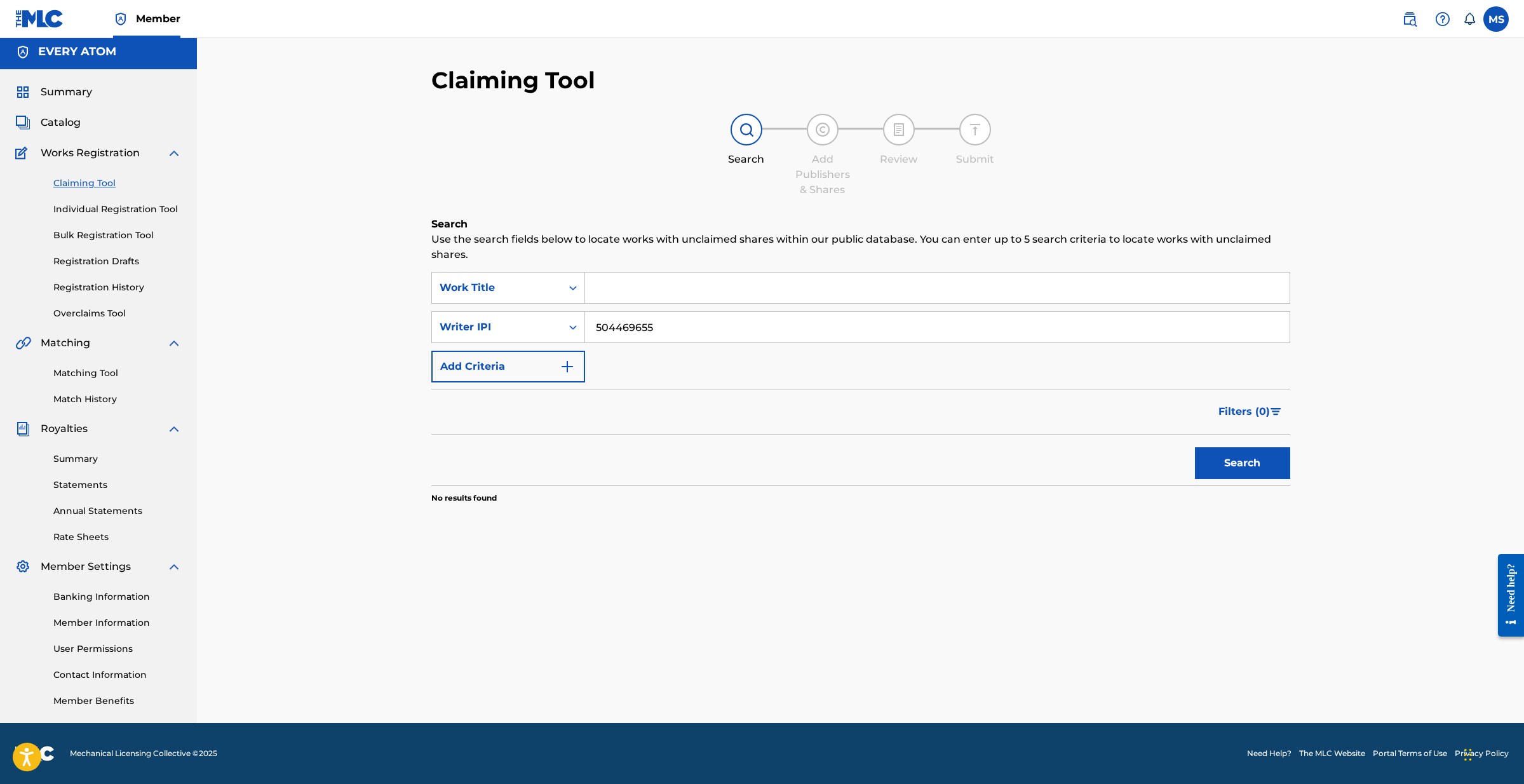
type input "504469655"
click at [1222, 458] on button "Search" at bounding box center [1242, 463] width 96 height 32
drag, startPoint x: 660, startPoint y: 324, endPoint x: 584, endPoint y: 320, distance: 76.1
click at [584, 320] on div "SearchWithCriteria341268a5-c198-418d-8063-dfe529330cdb Writer IPI 504469655" at bounding box center [860, 327] width 858 height 32
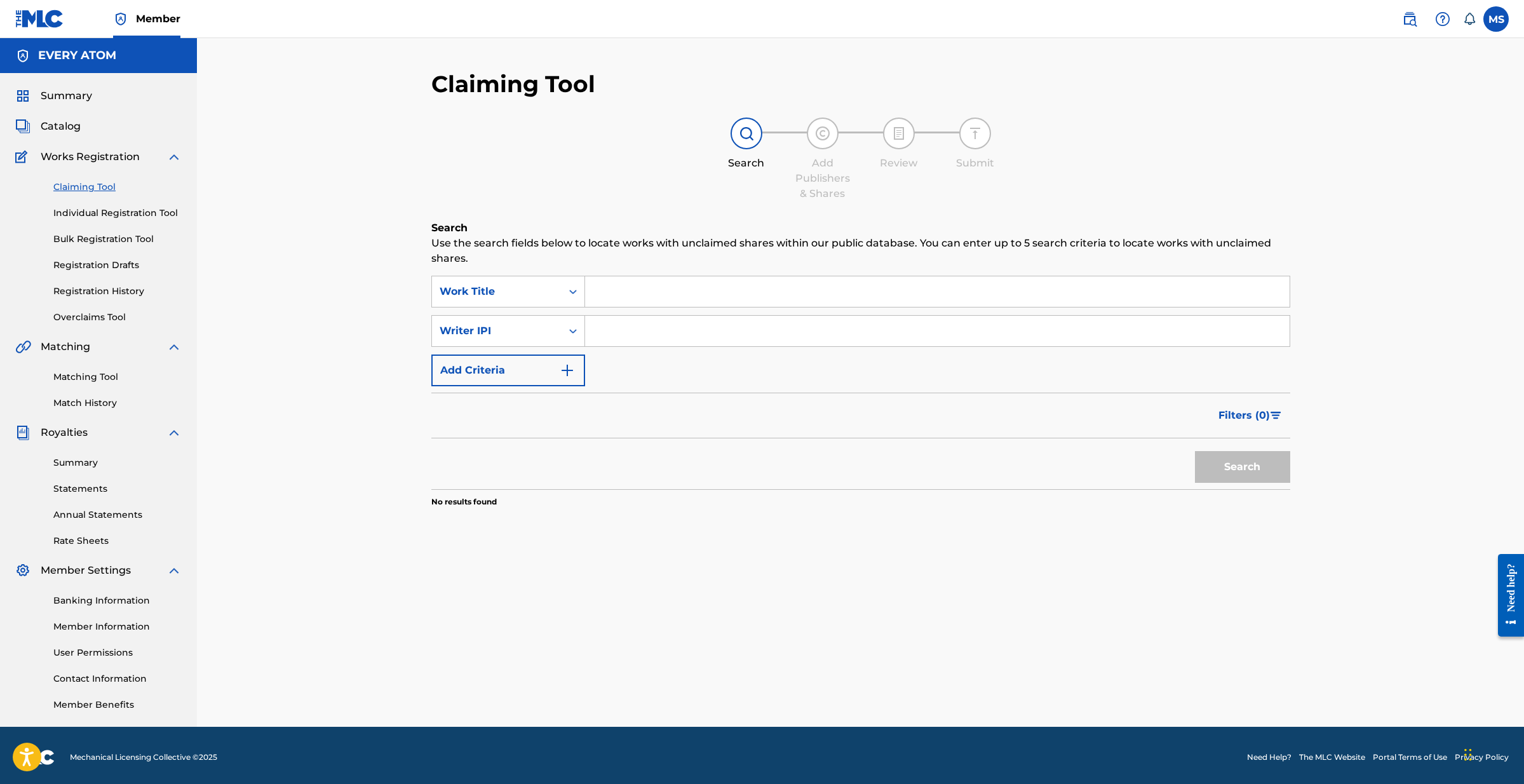
paste input "01245866135"
type input "01245866135"
click at [1225, 463] on button "Search" at bounding box center [1242, 467] width 96 height 32
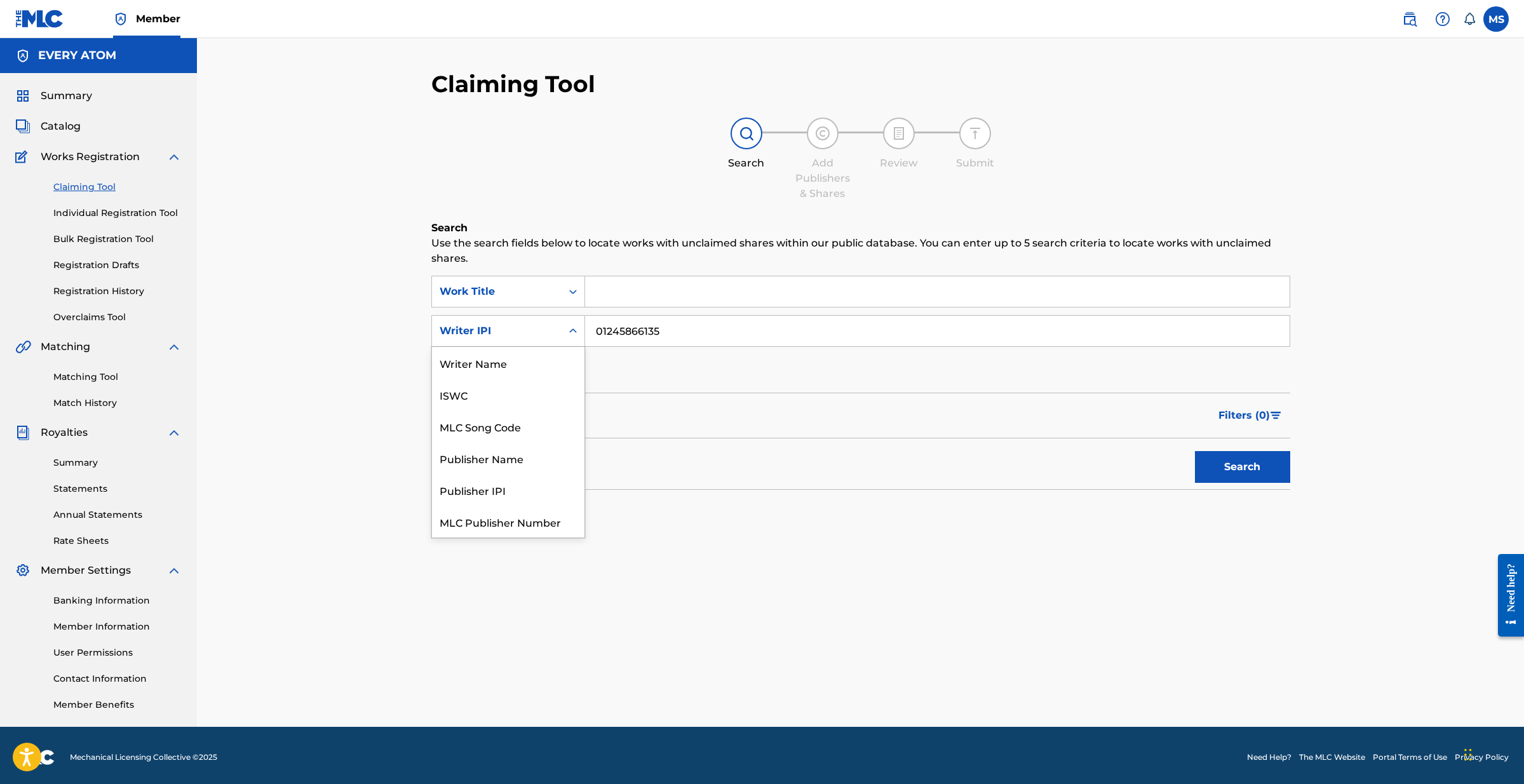
click at [578, 334] on icon "Search Form" at bounding box center [573, 331] width 13 height 13
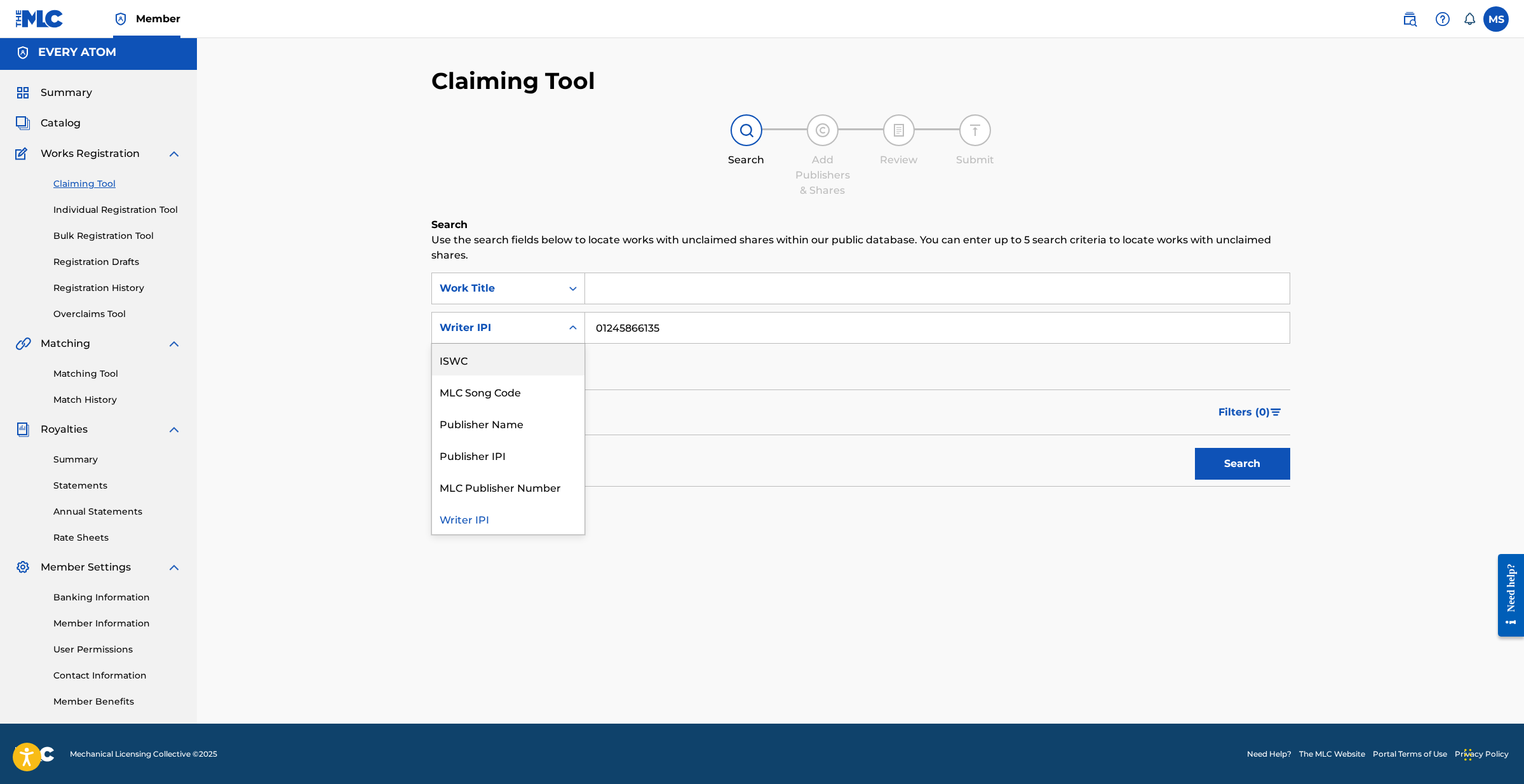
scroll to position [4, 0]
click at [613, 324] on input "01245866135" at bounding box center [937, 327] width 704 height 30
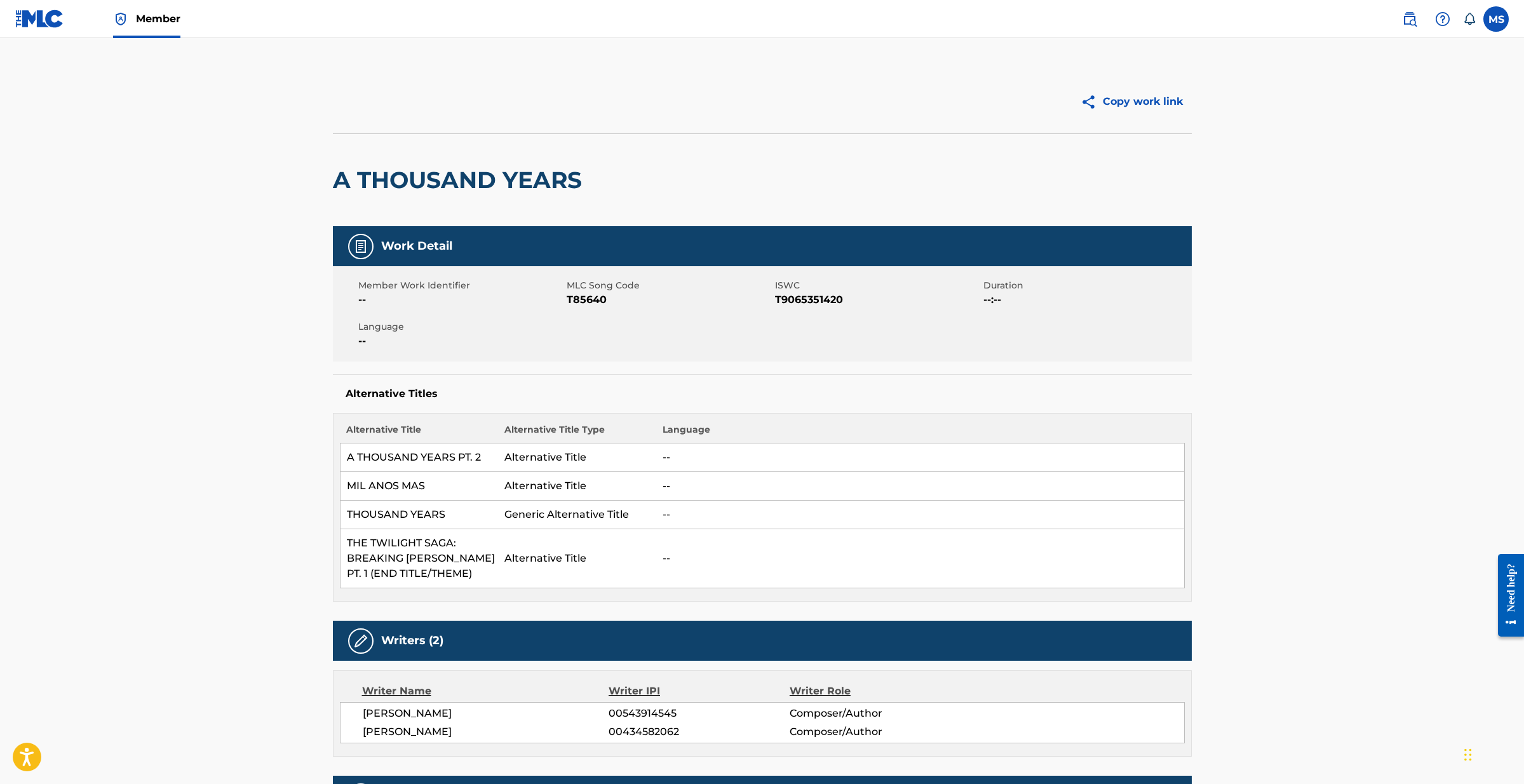
click at [1417, 17] on link at bounding box center [1409, 19] width 25 height 25
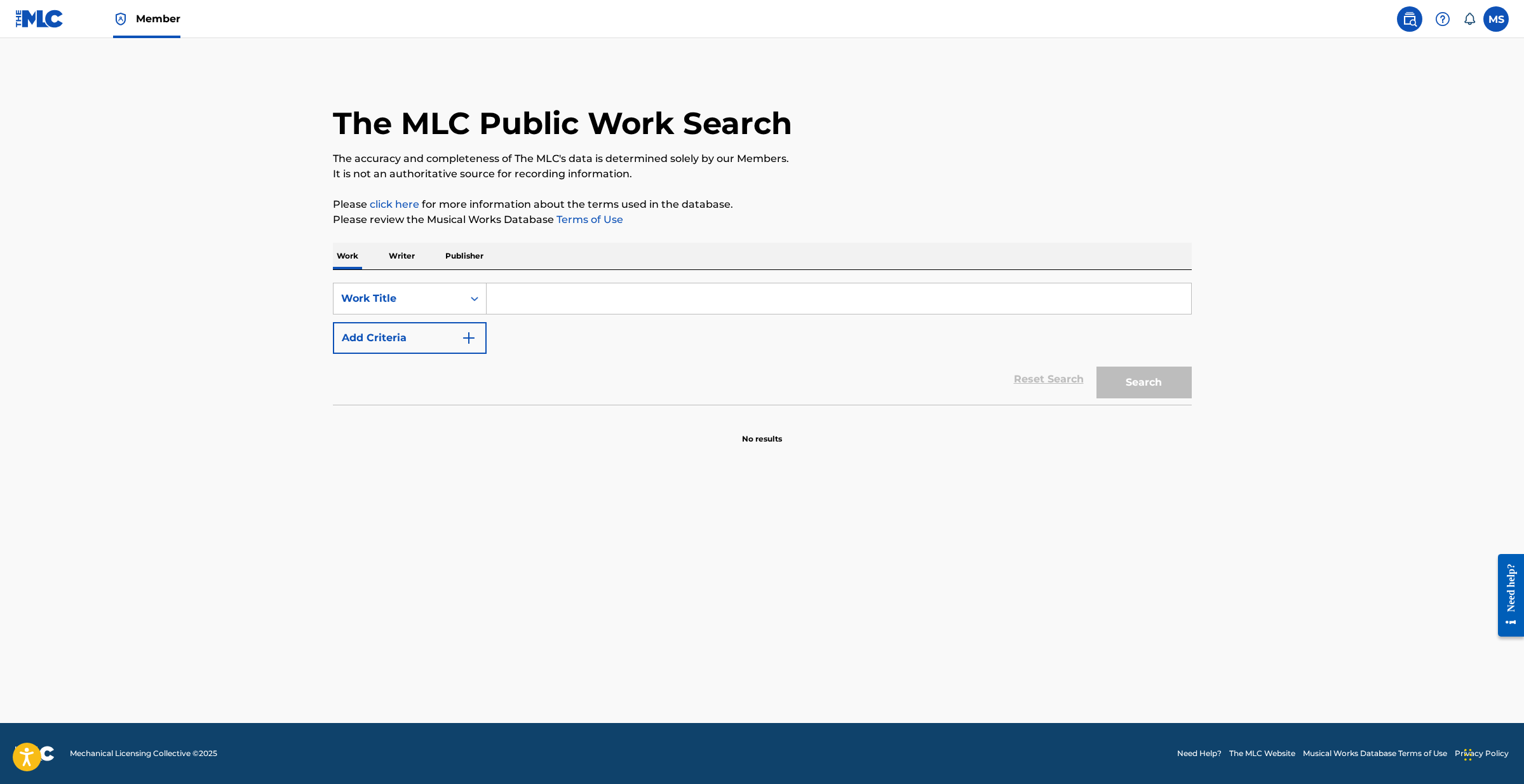
click at [460, 253] on p "Publisher" at bounding box center [464, 256] width 46 height 27
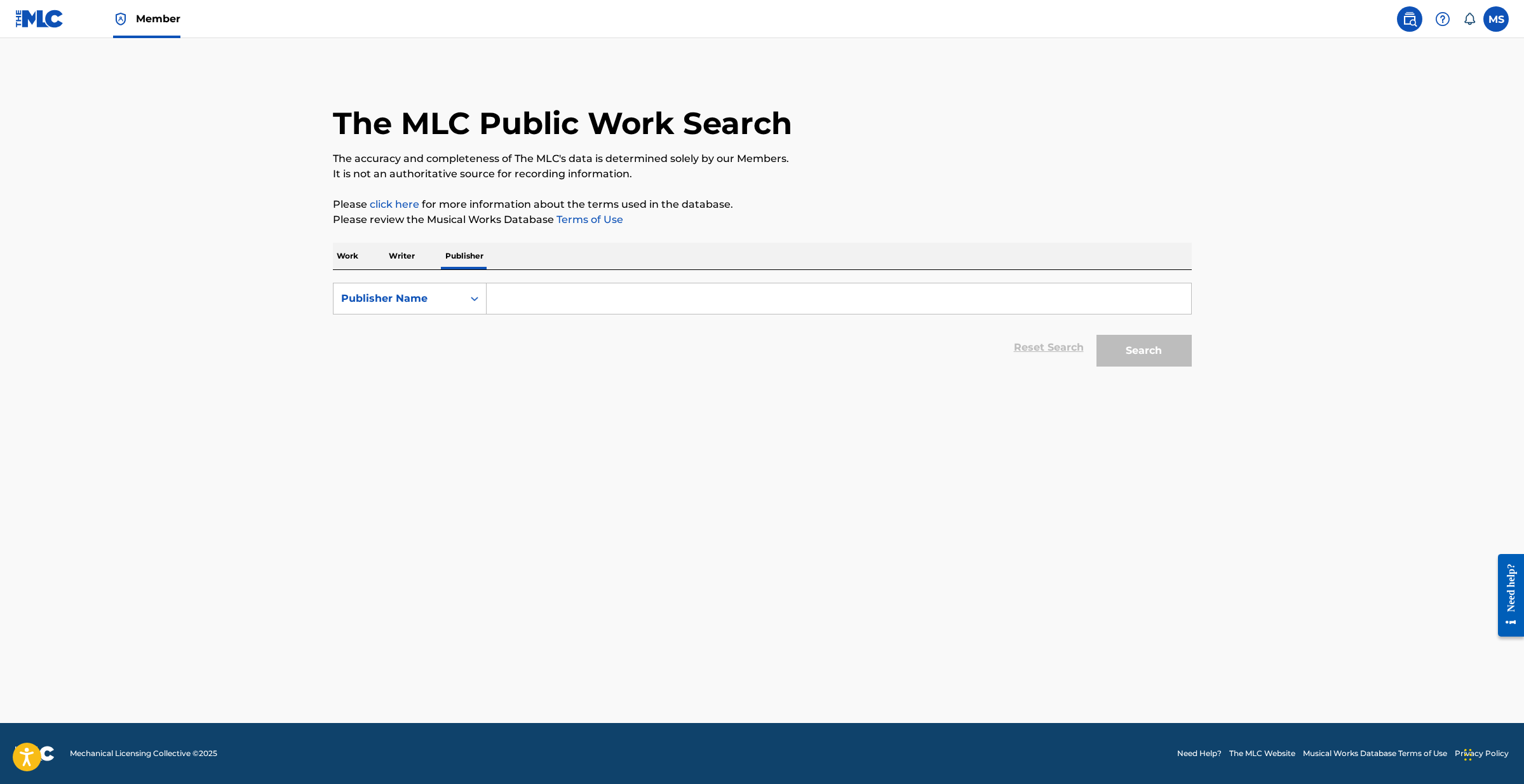
drag, startPoint x: 409, startPoint y: 260, endPoint x: 435, endPoint y: 265, distance: 26.5
click at [409, 260] on p "Writer" at bounding box center [402, 256] width 34 height 27
click at [509, 295] on input "Search Form" at bounding box center [838, 299] width 704 height 30
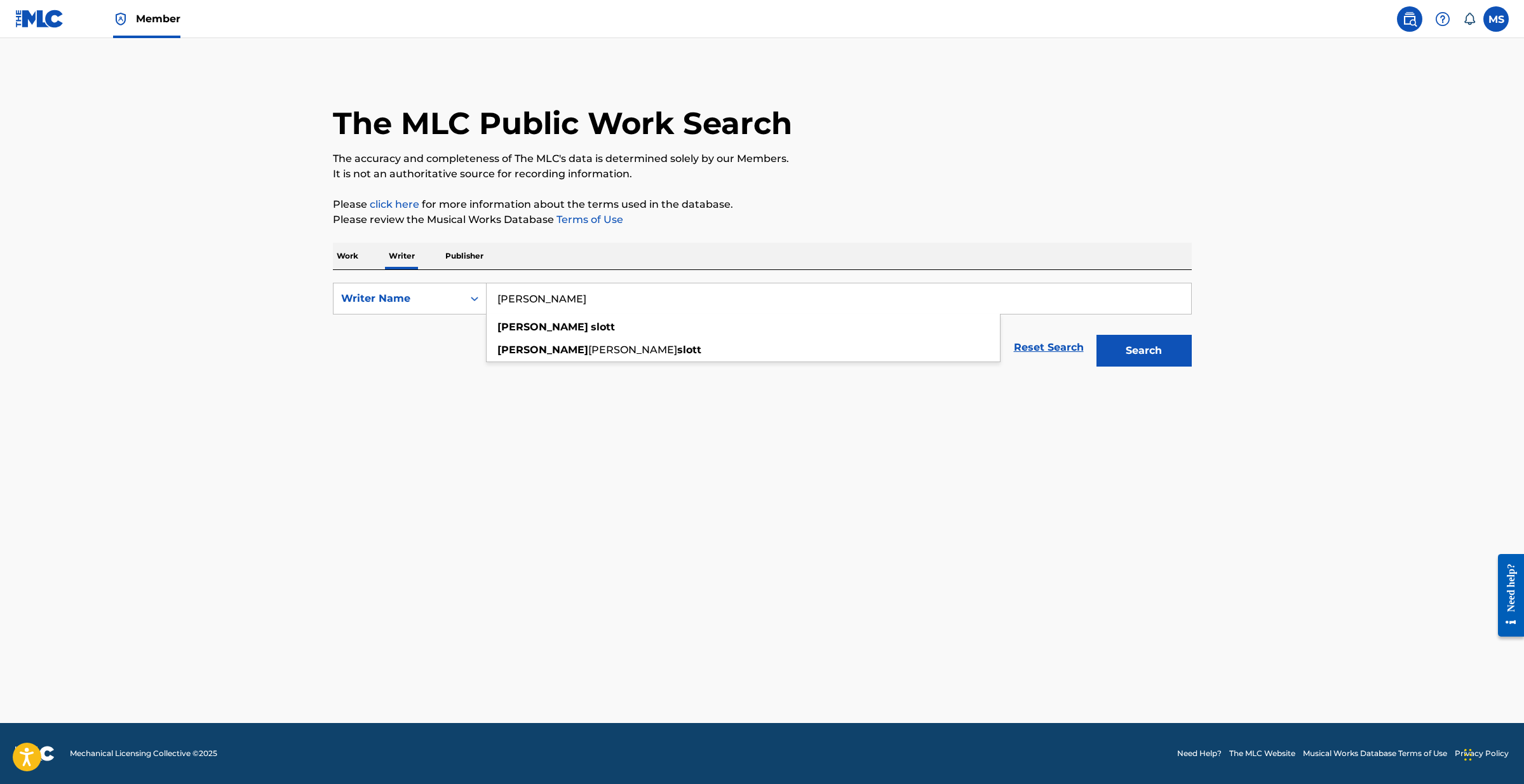
type input "[PERSON_NAME]"
click at [1132, 357] on button "Search" at bounding box center [1143, 351] width 96 height 32
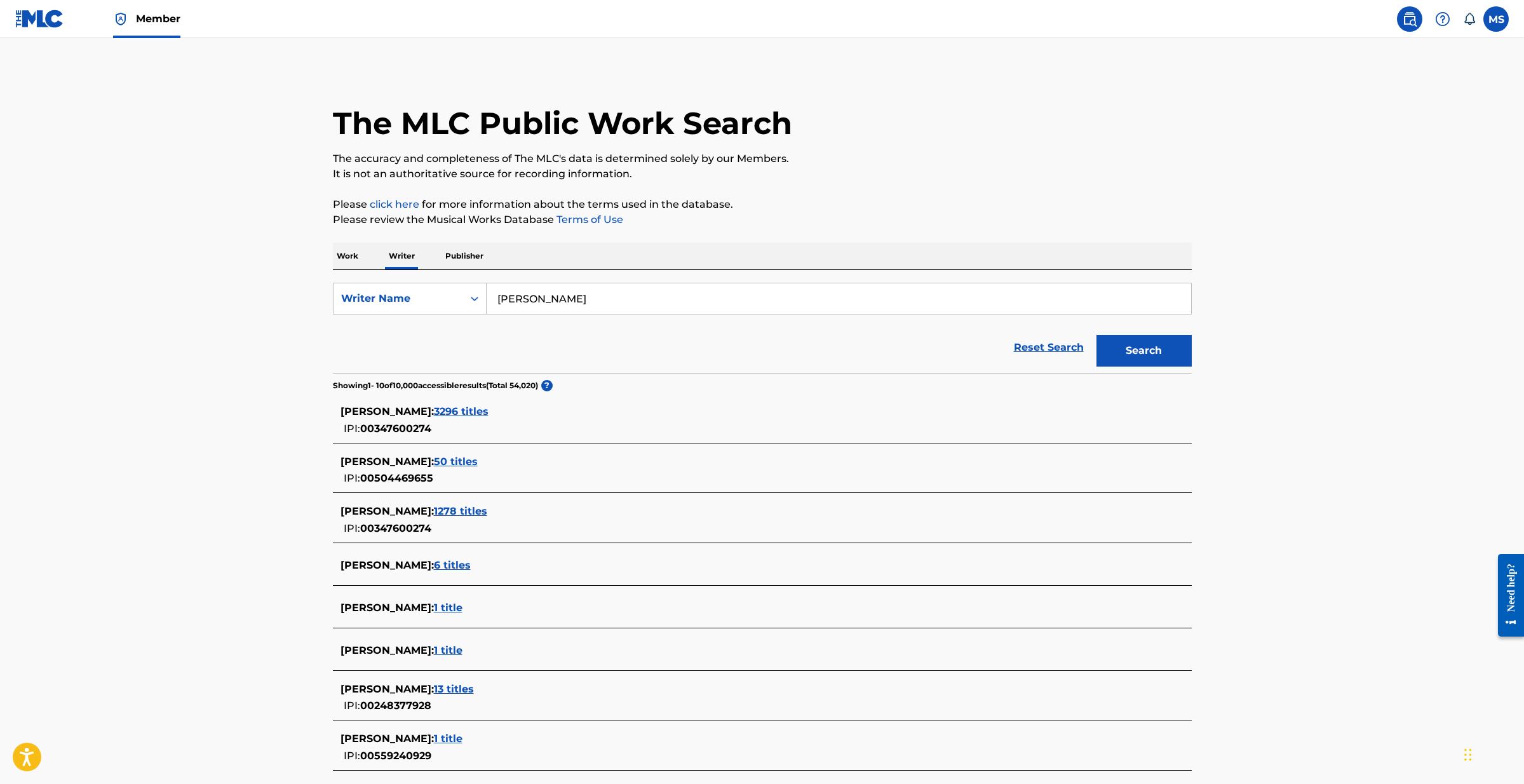
click at [443, 461] on span "50 titles" at bounding box center [456, 461] width 44 height 12
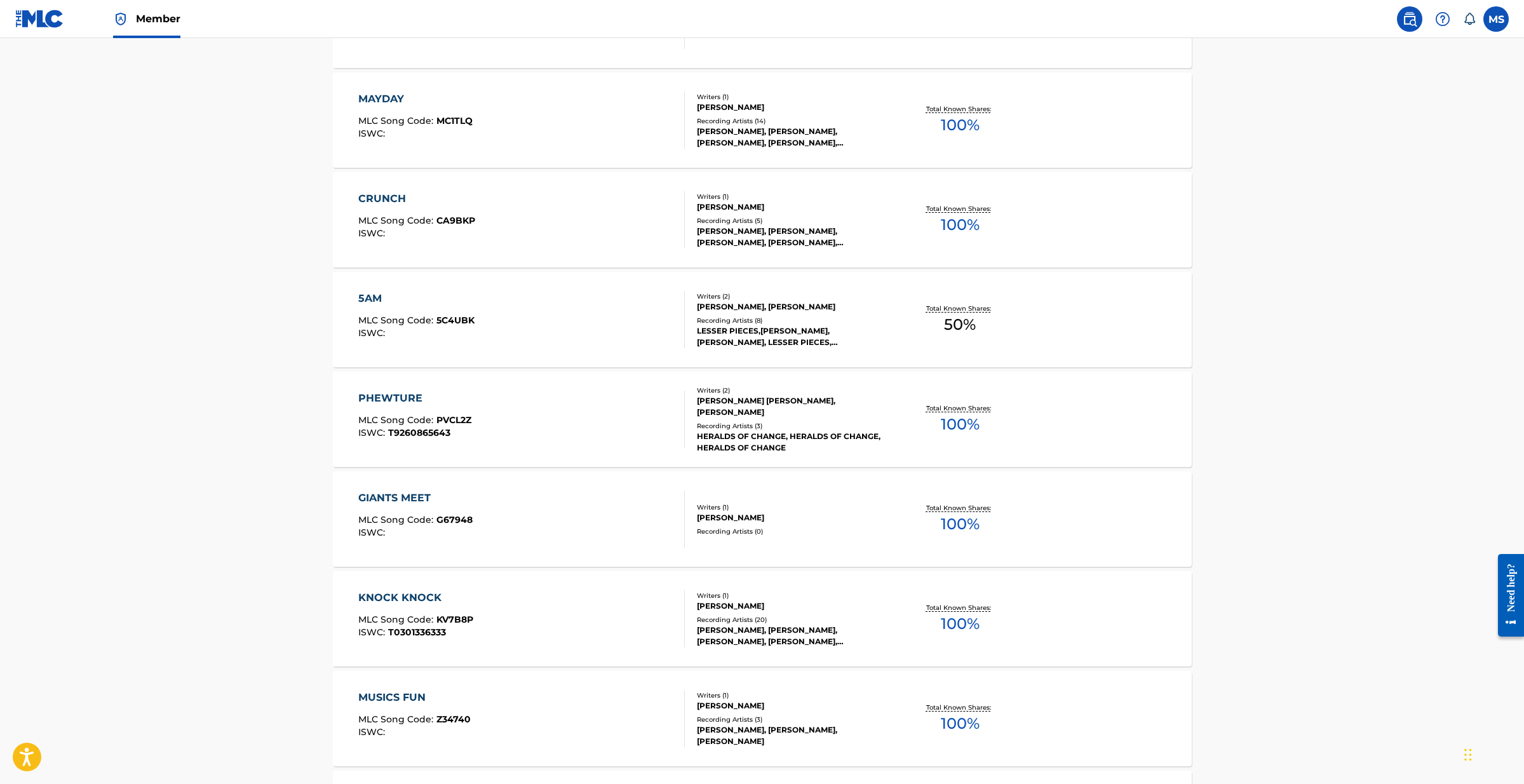
scroll to position [562, 0]
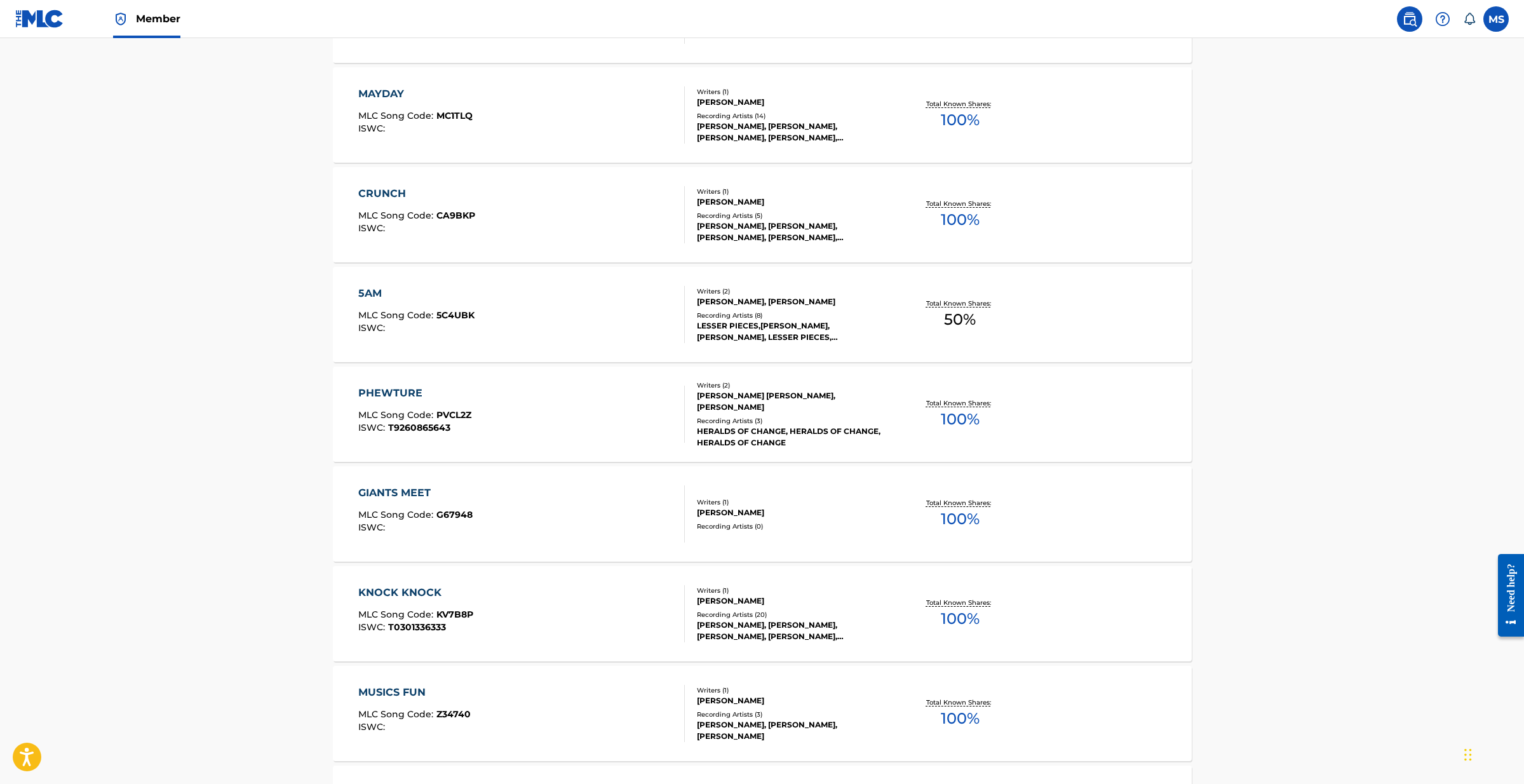
click at [493, 397] on div "PHEWTURE MLC Song Code : PVCL2Z ISWC : T9260865643" at bounding box center [522, 414] width 326 height 58
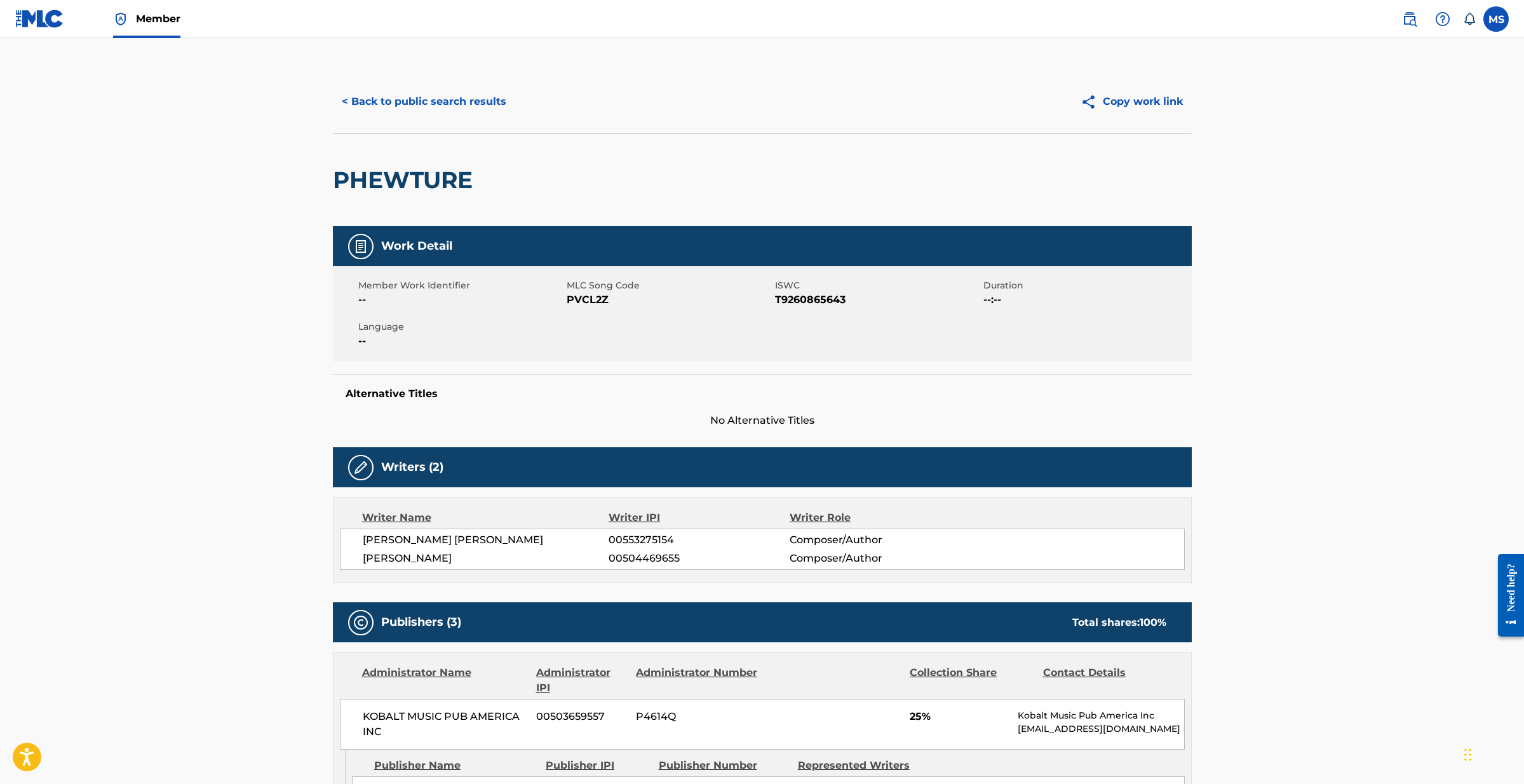
click at [354, 98] on button "< Back to public search results" at bounding box center [425, 101] width 183 height 32
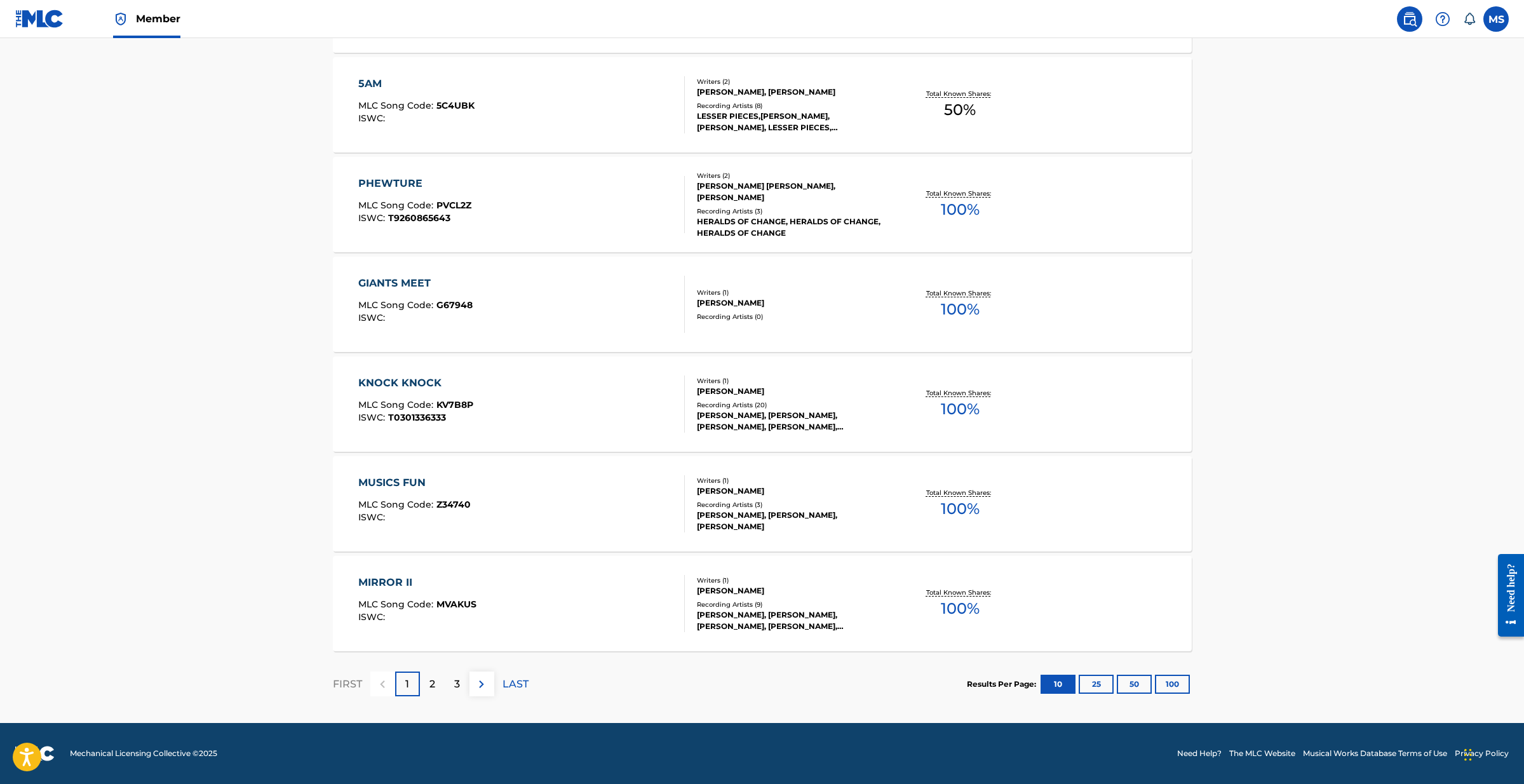
scroll to position [771, 0]
click at [1165, 684] on button "100" at bounding box center [1171, 684] width 35 height 19
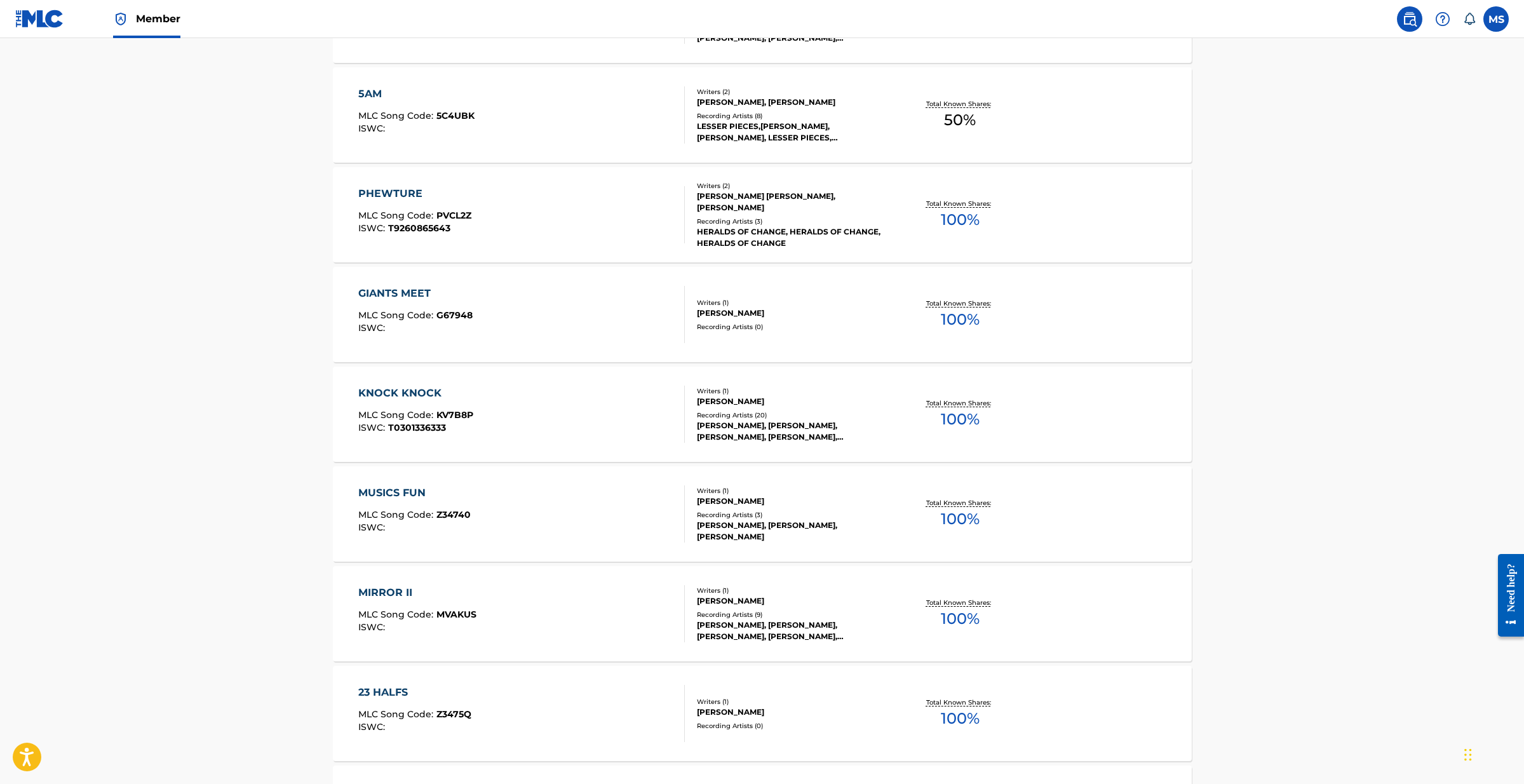
scroll to position [751, 0]
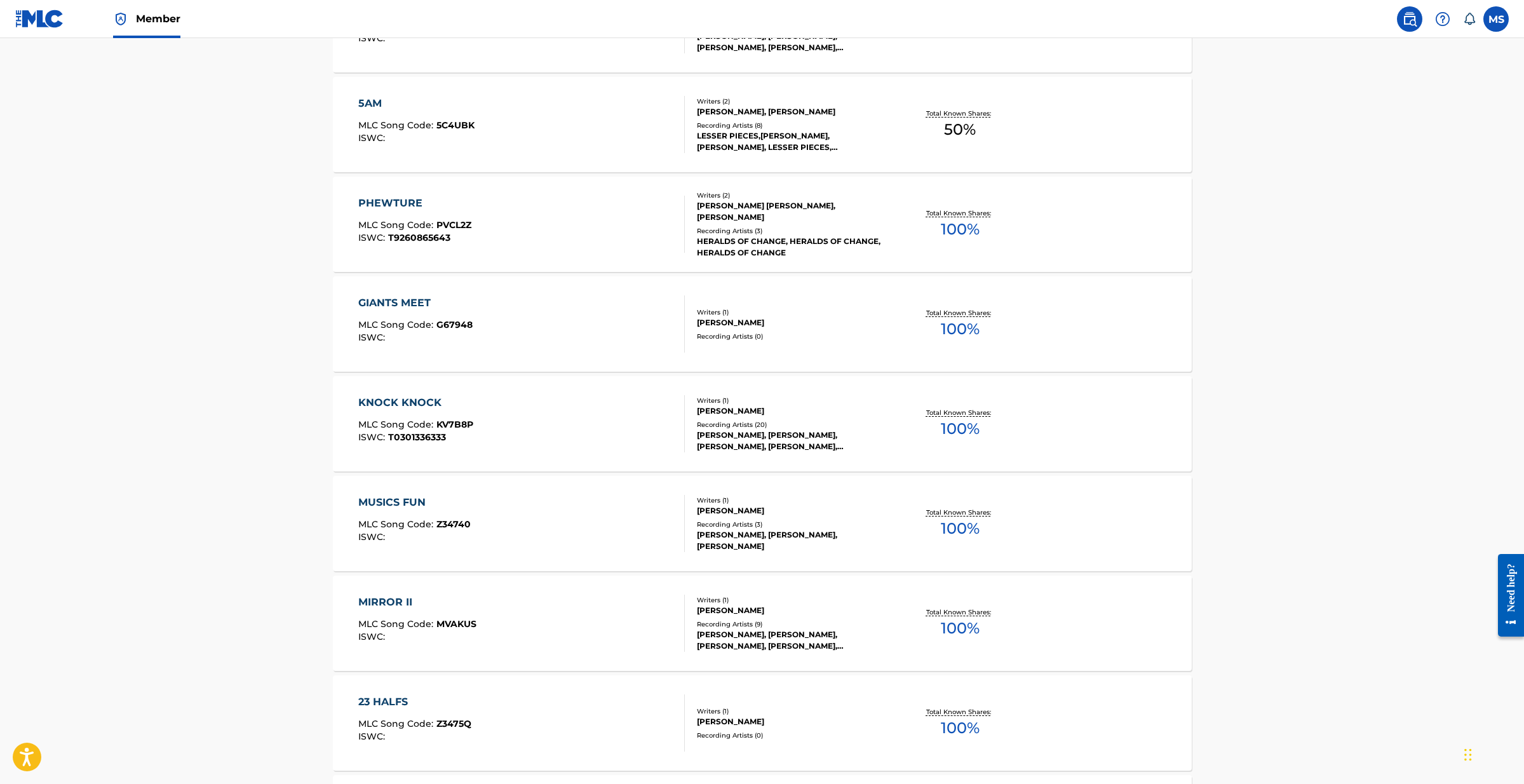
click at [475, 335] on div "GIANTS MEET MLC Song Code : G67948 ISWC :" at bounding box center [522, 324] width 326 height 58
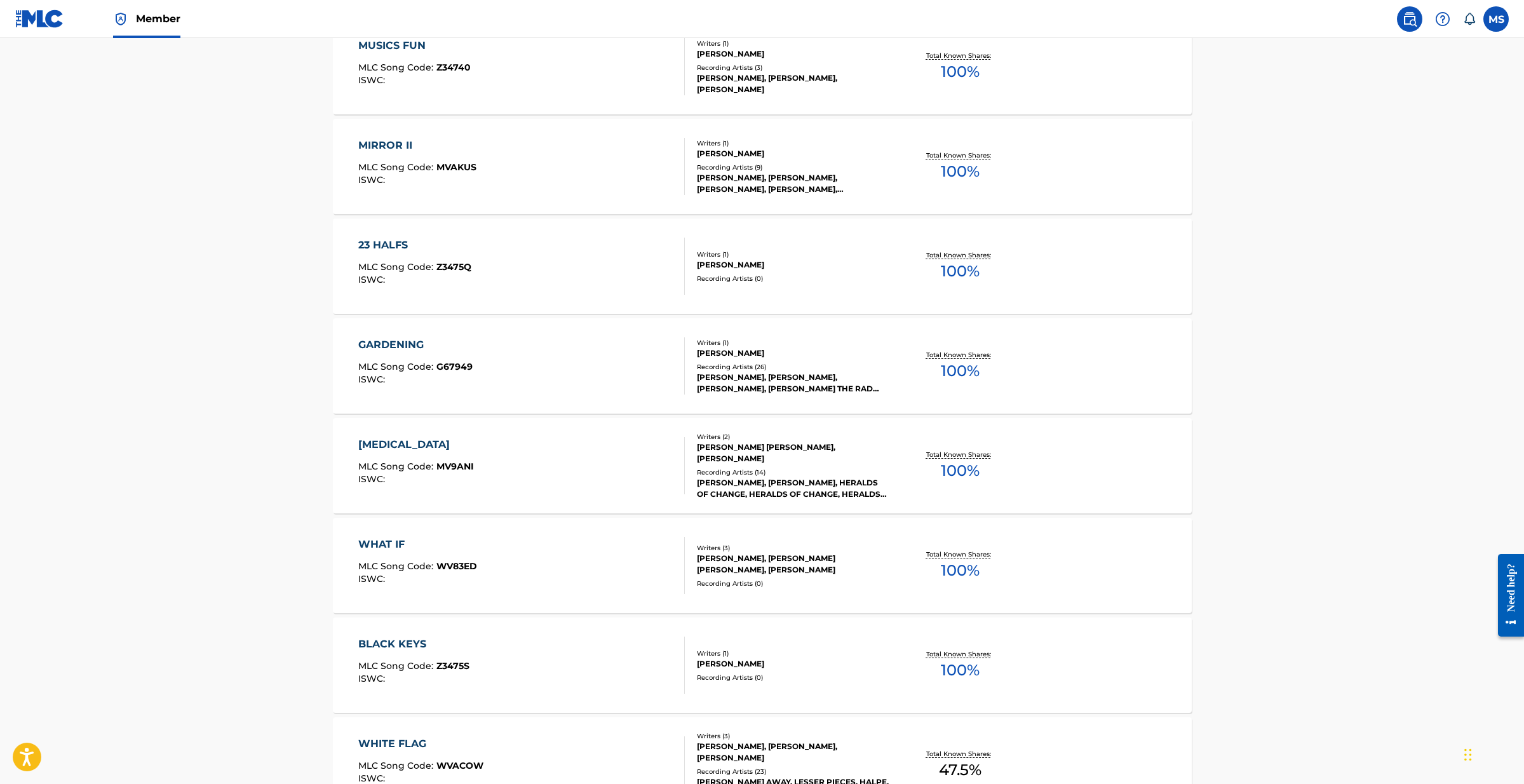
scroll to position [1225, 0]
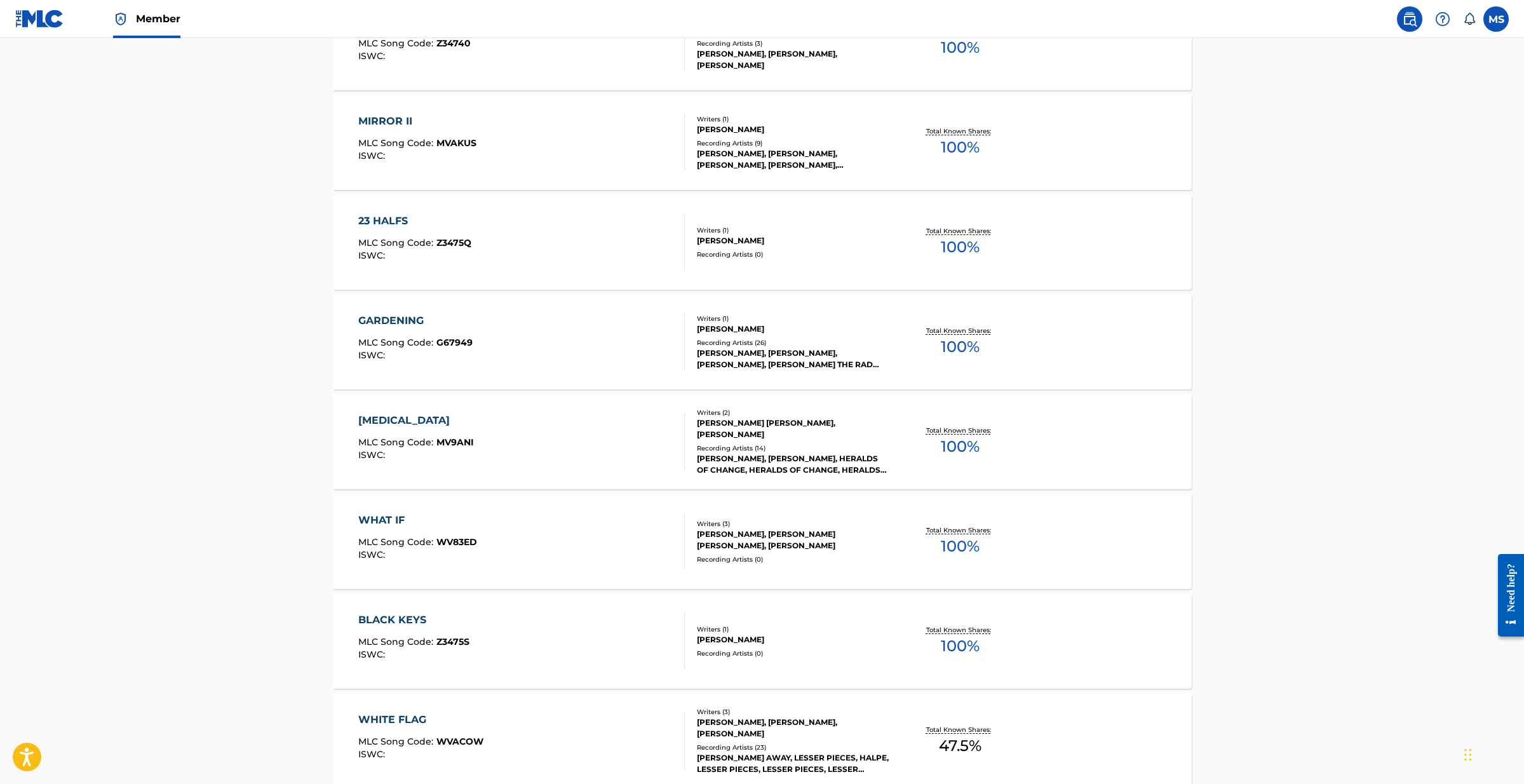
click at [510, 370] on div "GARDENING MLC Song Code : G67949 ISWC :" at bounding box center [522, 342] width 326 height 58
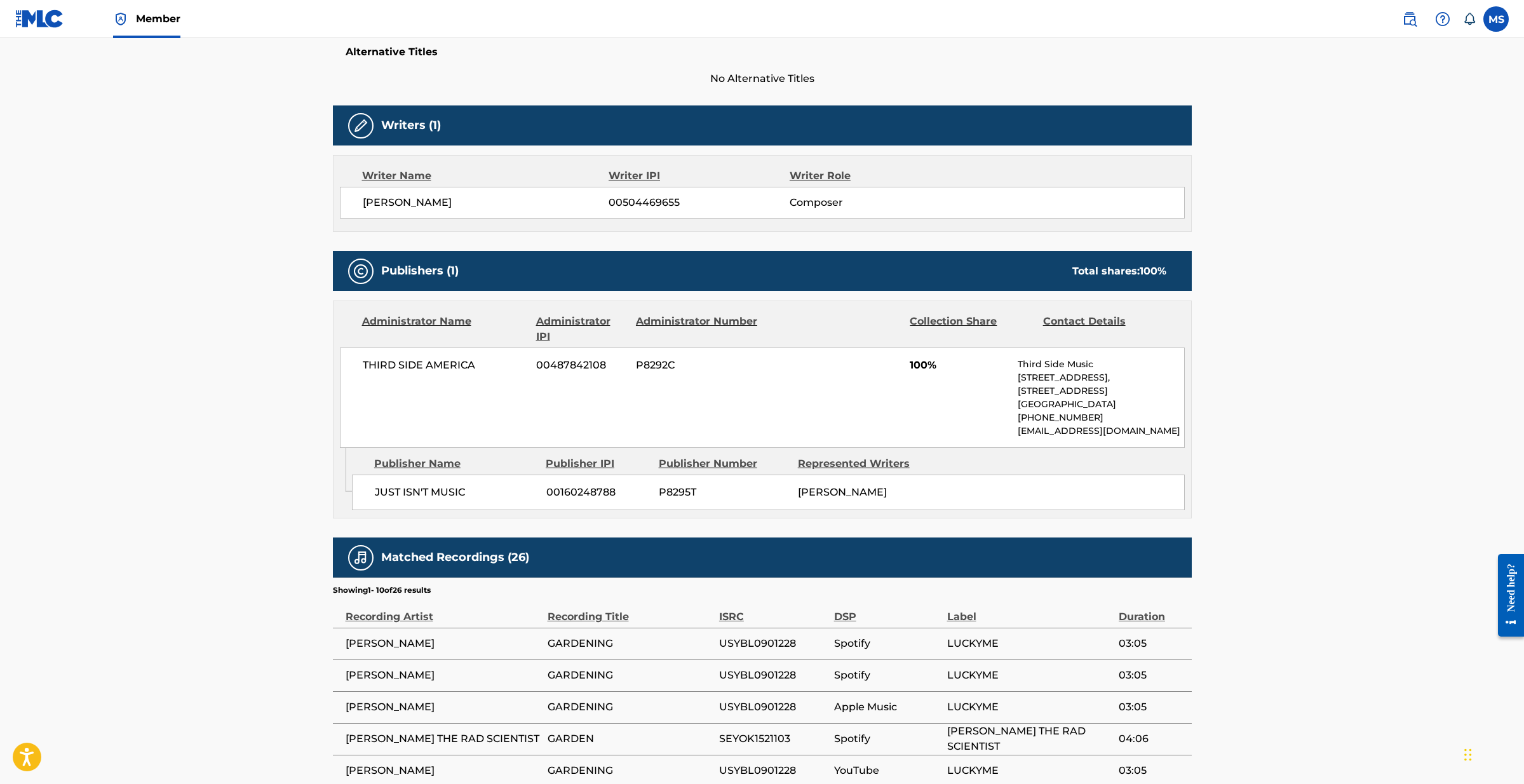
scroll to position [340, 0]
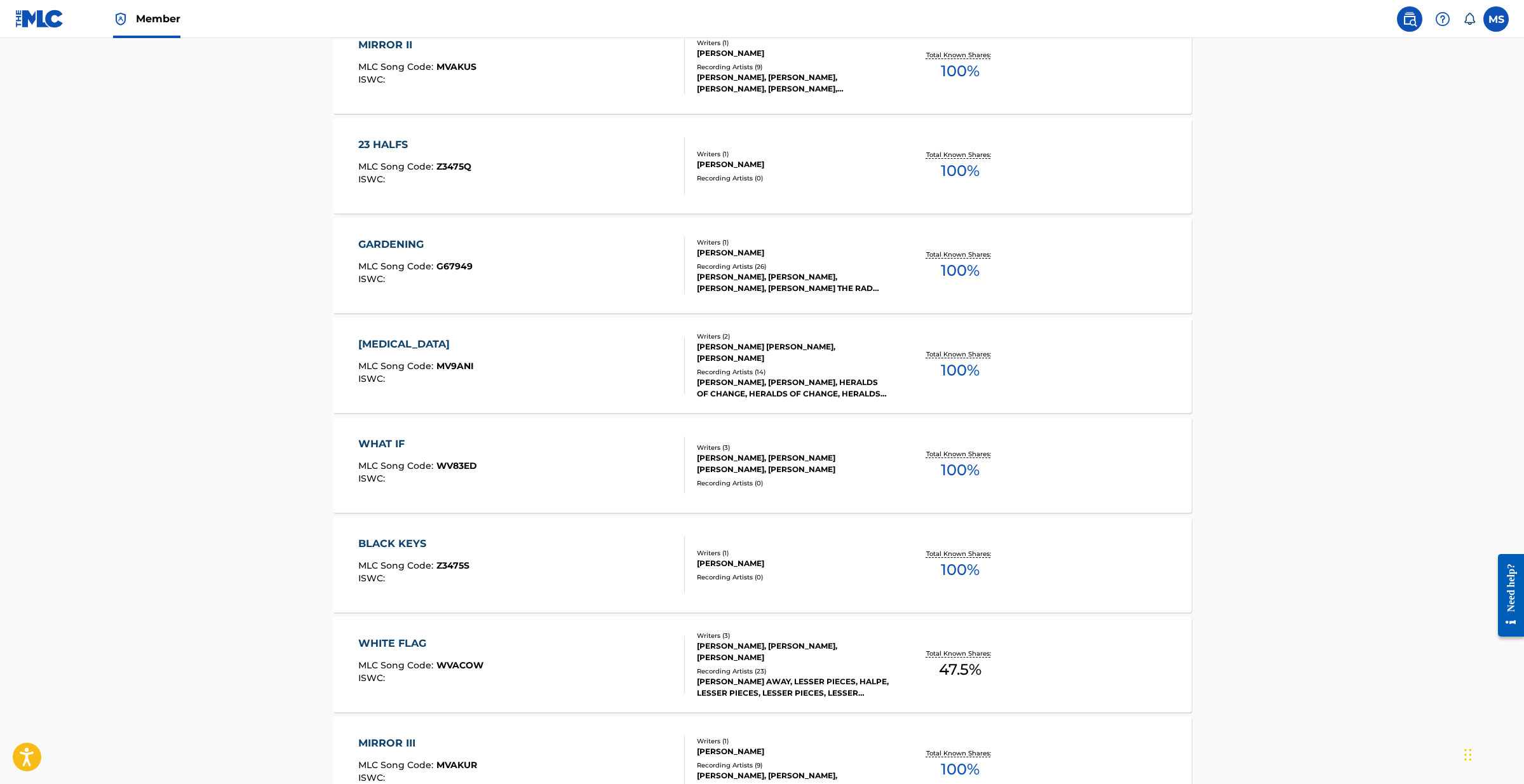
scroll to position [1335, 0]
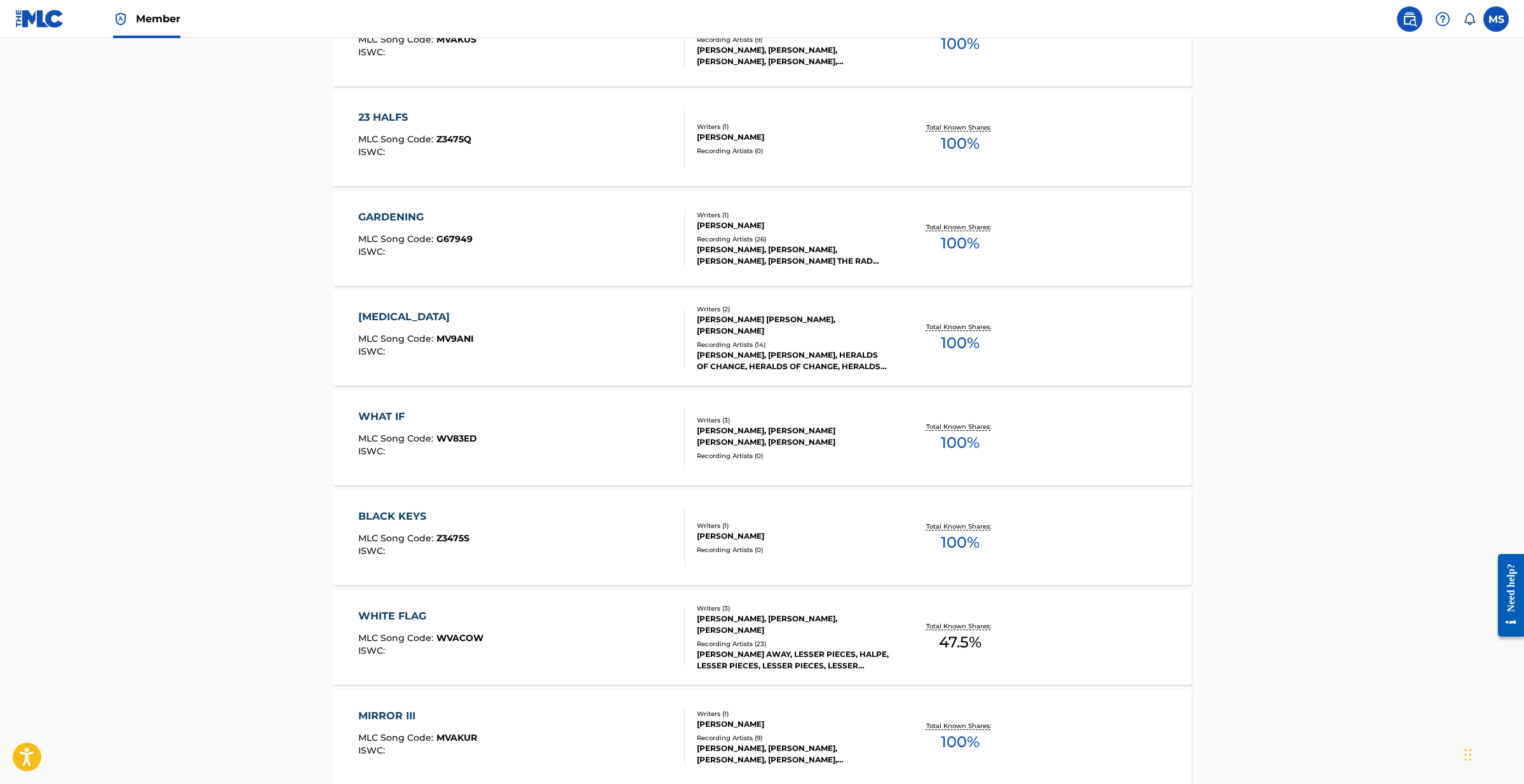
click at [448, 347] on div "ISWC :" at bounding box center [416, 351] width 116 height 9
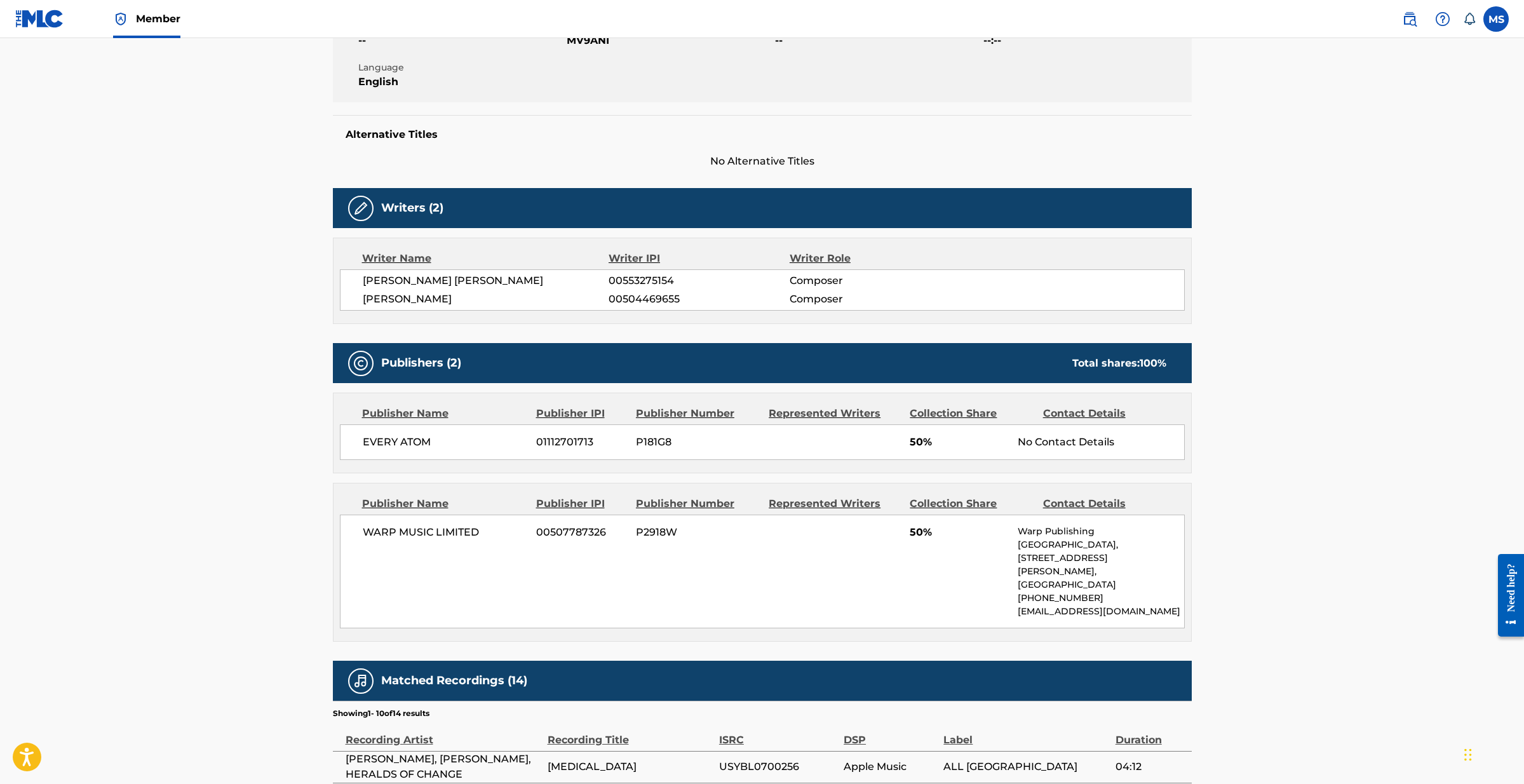
scroll to position [278, 0]
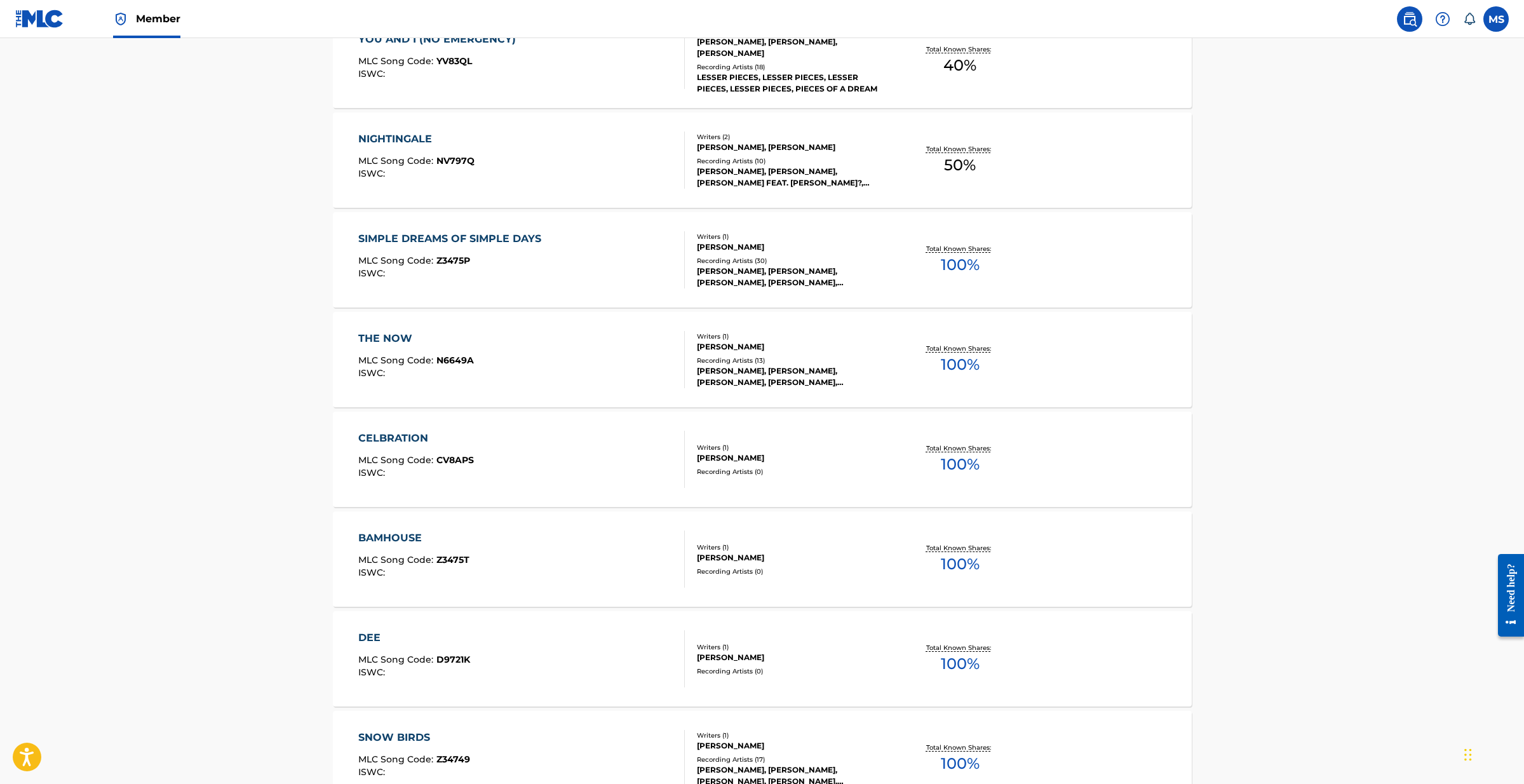
scroll to position [2315, 0]
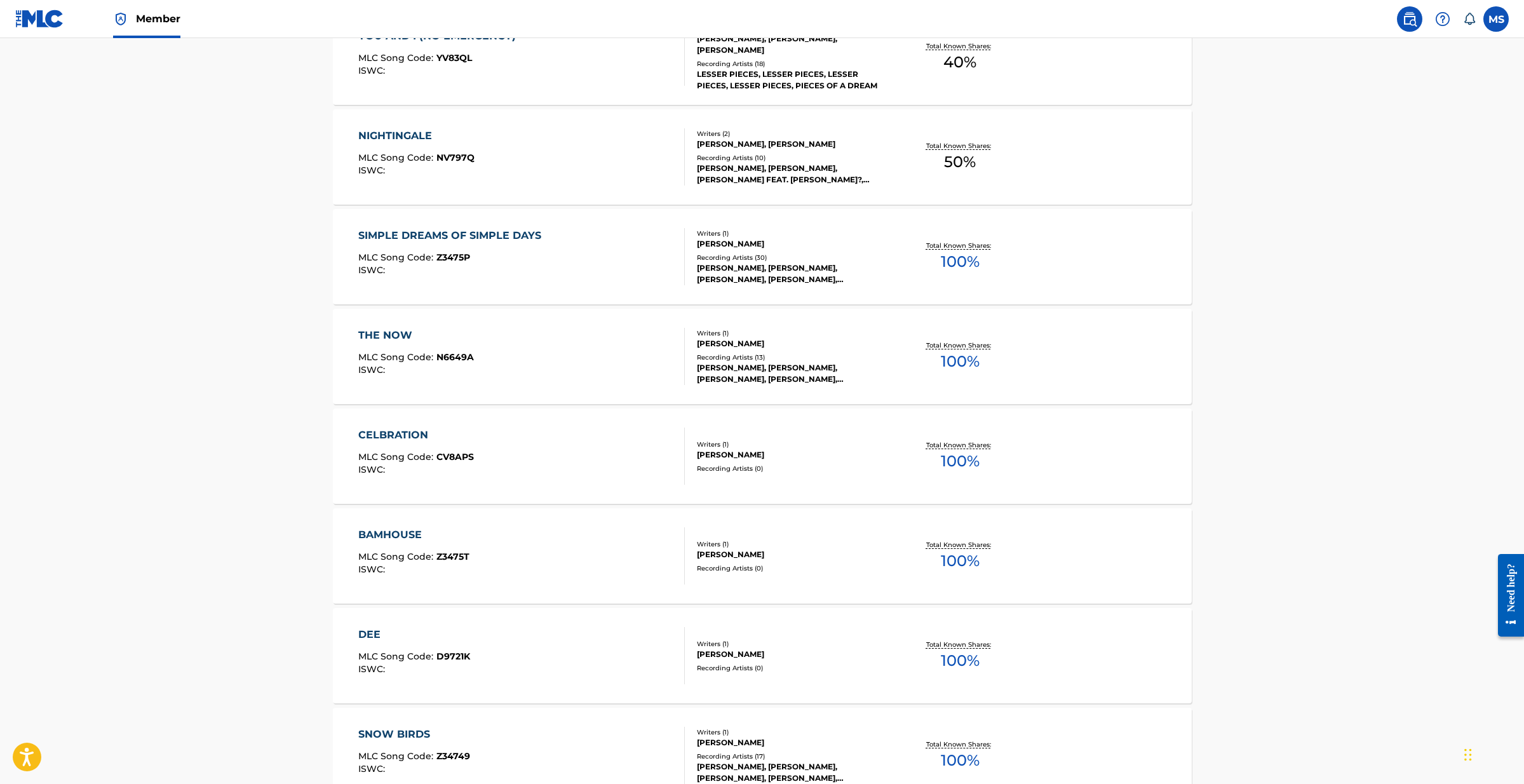
click at [374, 337] on div "THE NOW" at bounding box center [416, 336] width 116 height 15
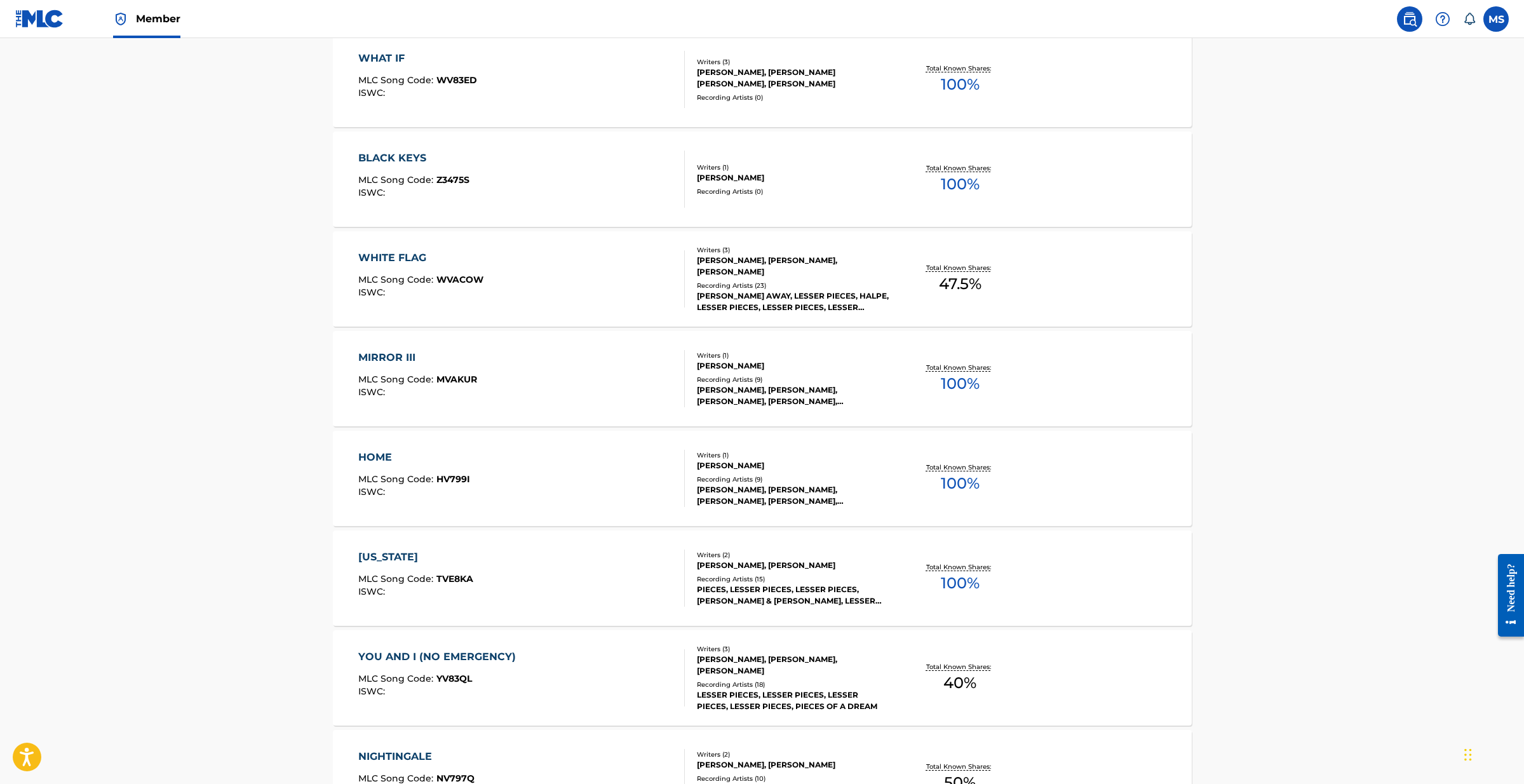
scroll to position [1719, 0]
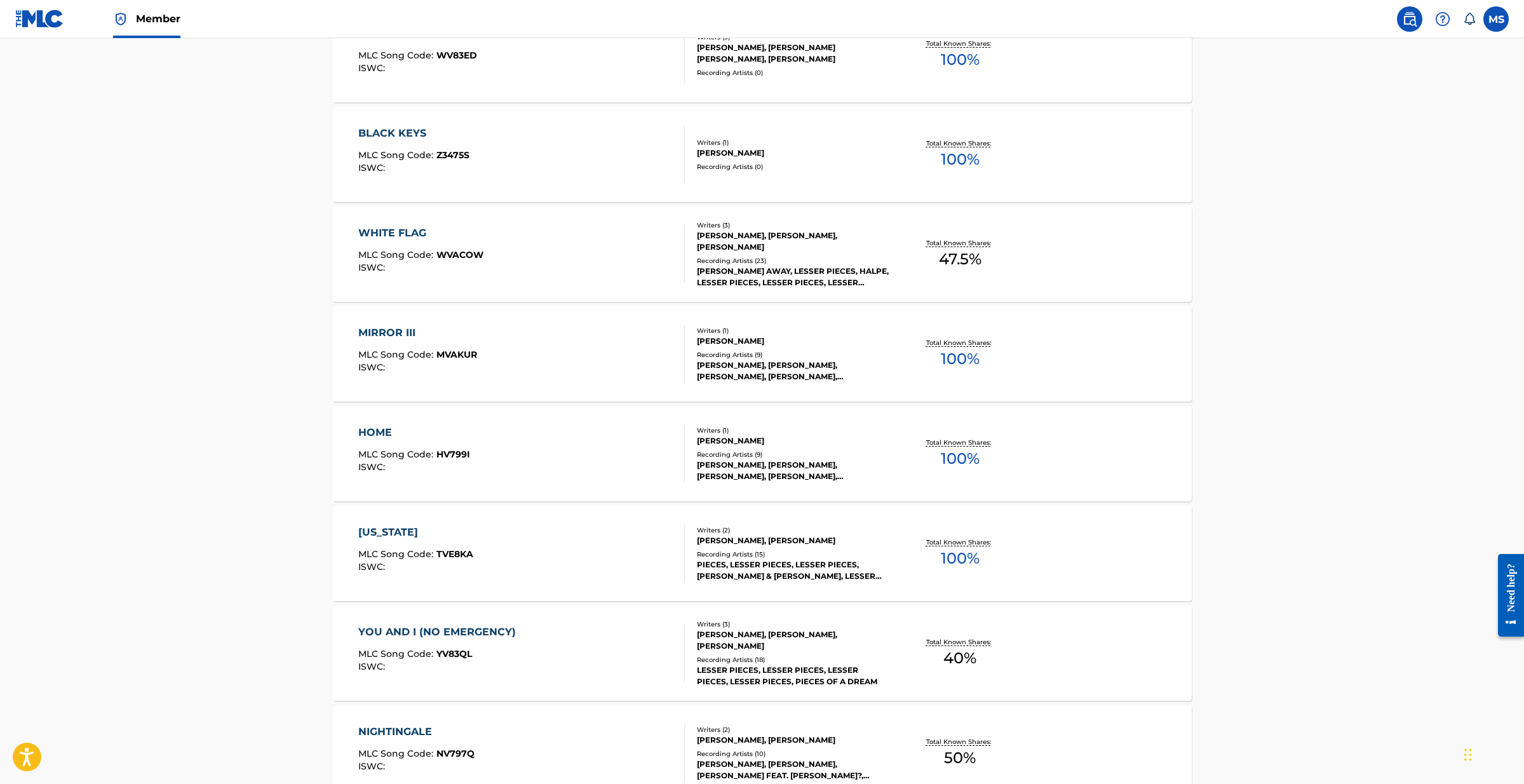
click at [448, 524] on div "TEXAS MLC Song Code : TVE8KA ISWC : Writers ( 2 ) DIANE BADIE, MICHAEL SLOTT Re…" at bounding box center [762, 553] width 858 height 96
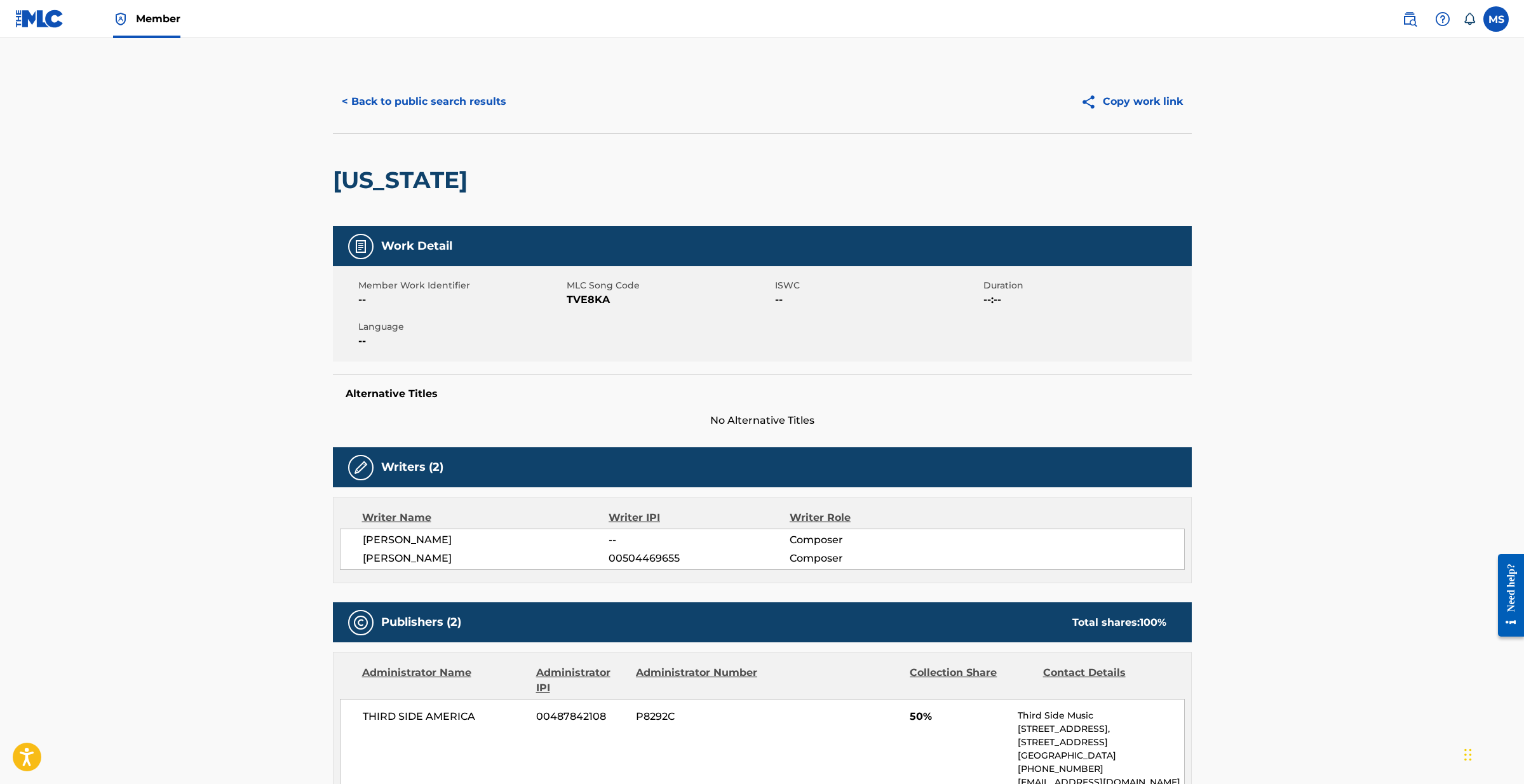
click at [361, 100] on button "< Back to public search results" at bounding box center [425, 101] width 183 height 32
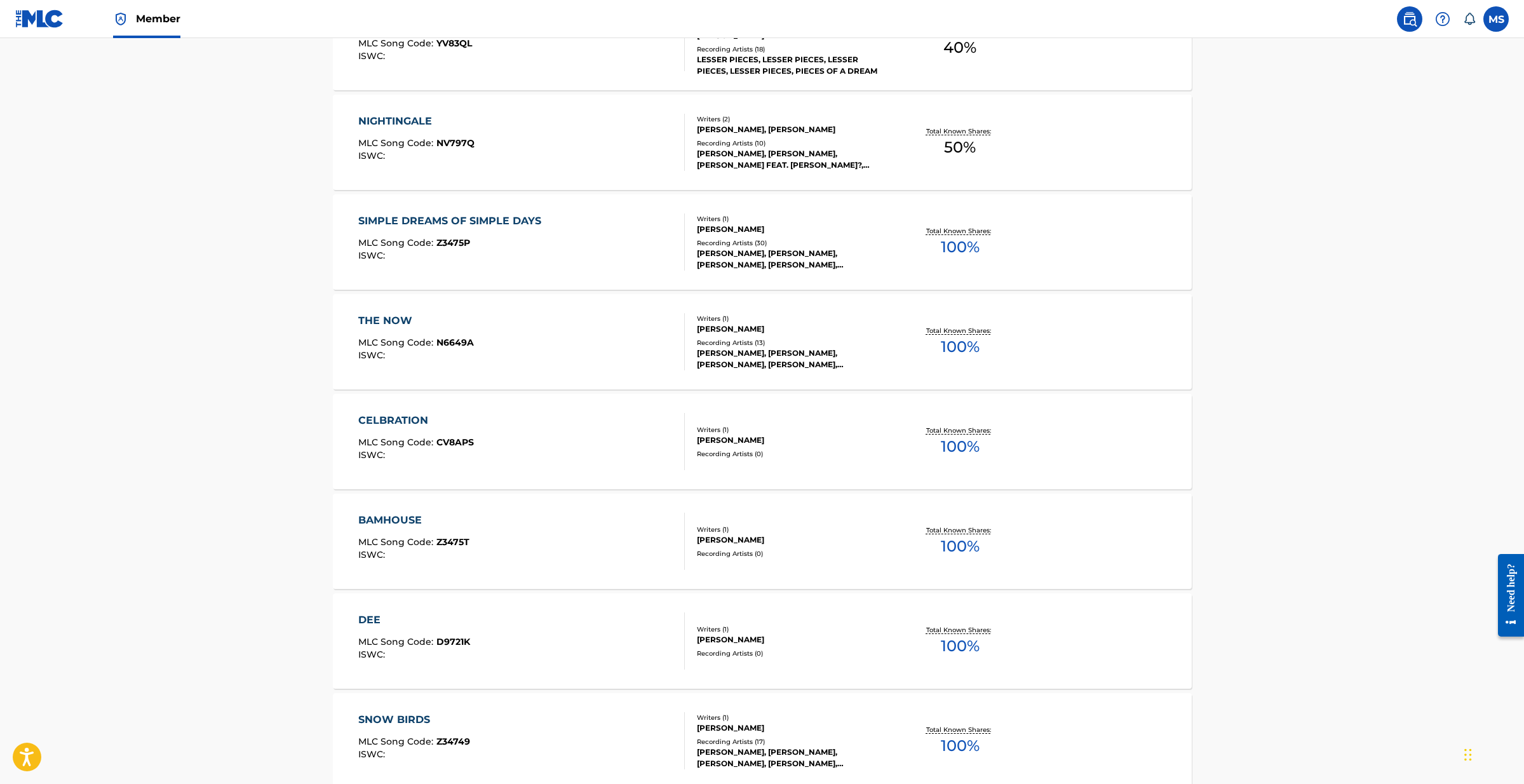
scroll to position [2463, 0]
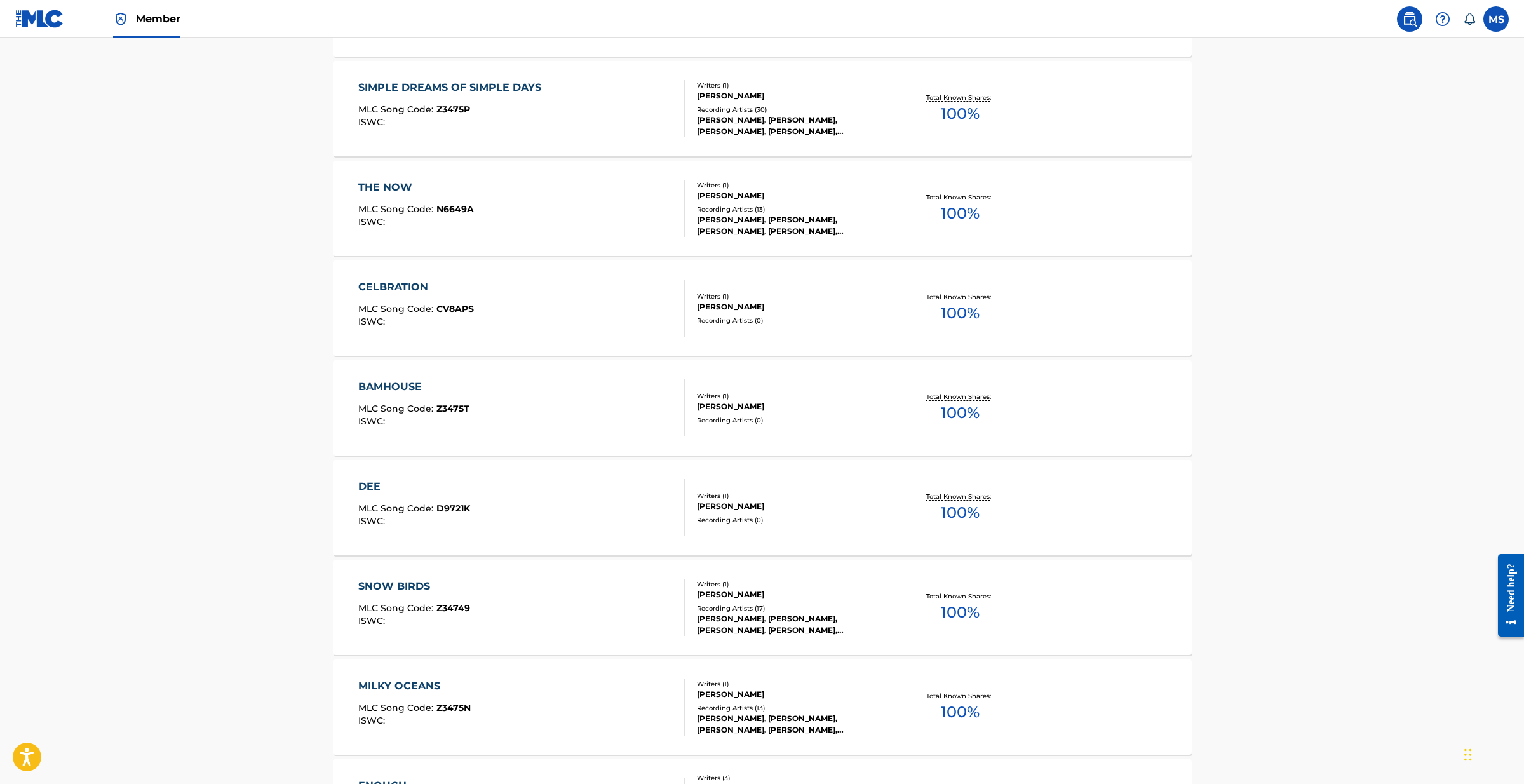
click at [417, 414] on div "MLC Song Code : Z3475T" at bounding box center [414, 410] width 111 height 13
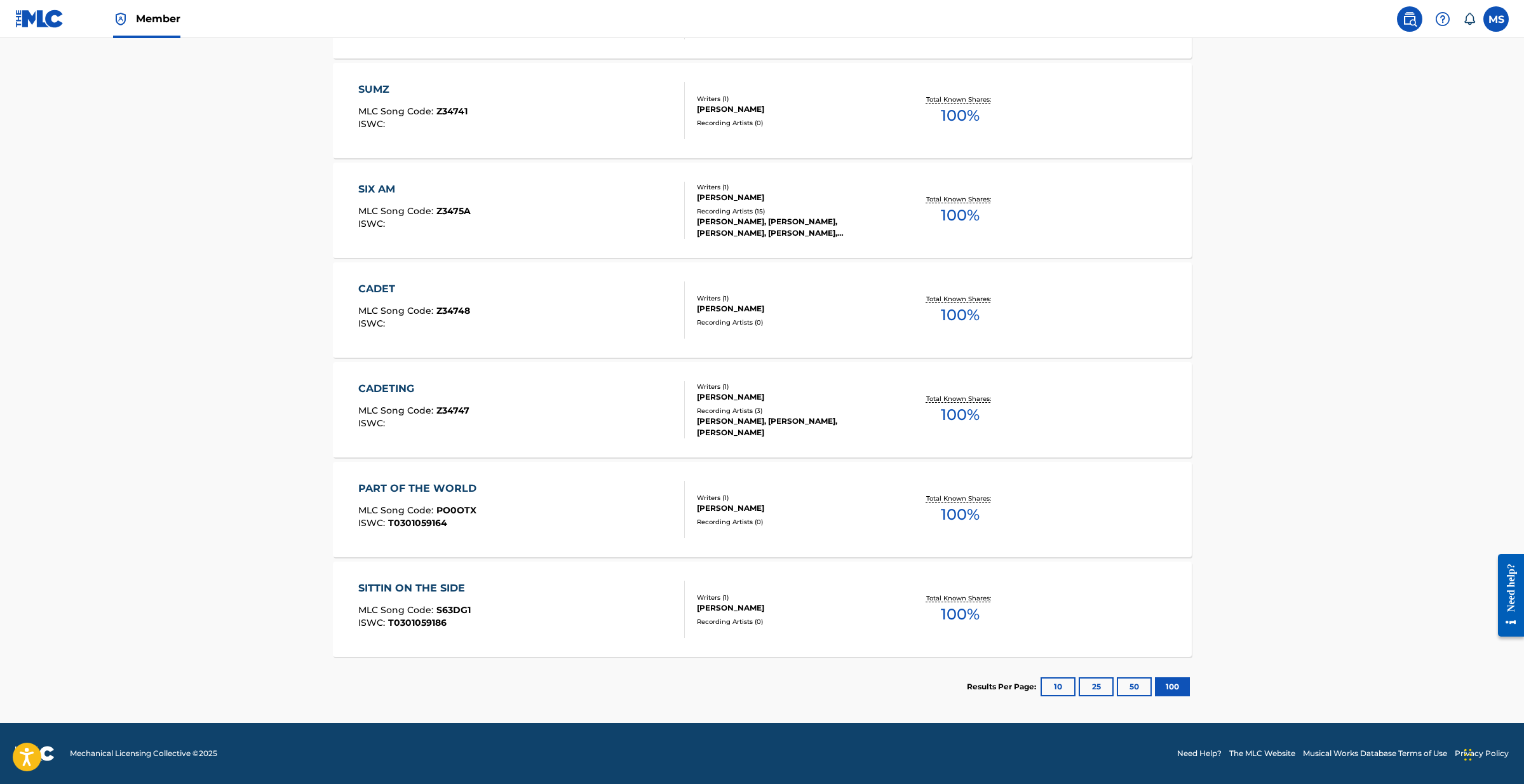
scroll to position [4754, 0]
click at [438, 590] on div "SITTIN ON THE SIDE" at bounding box center [415, 588] width 113 height 15
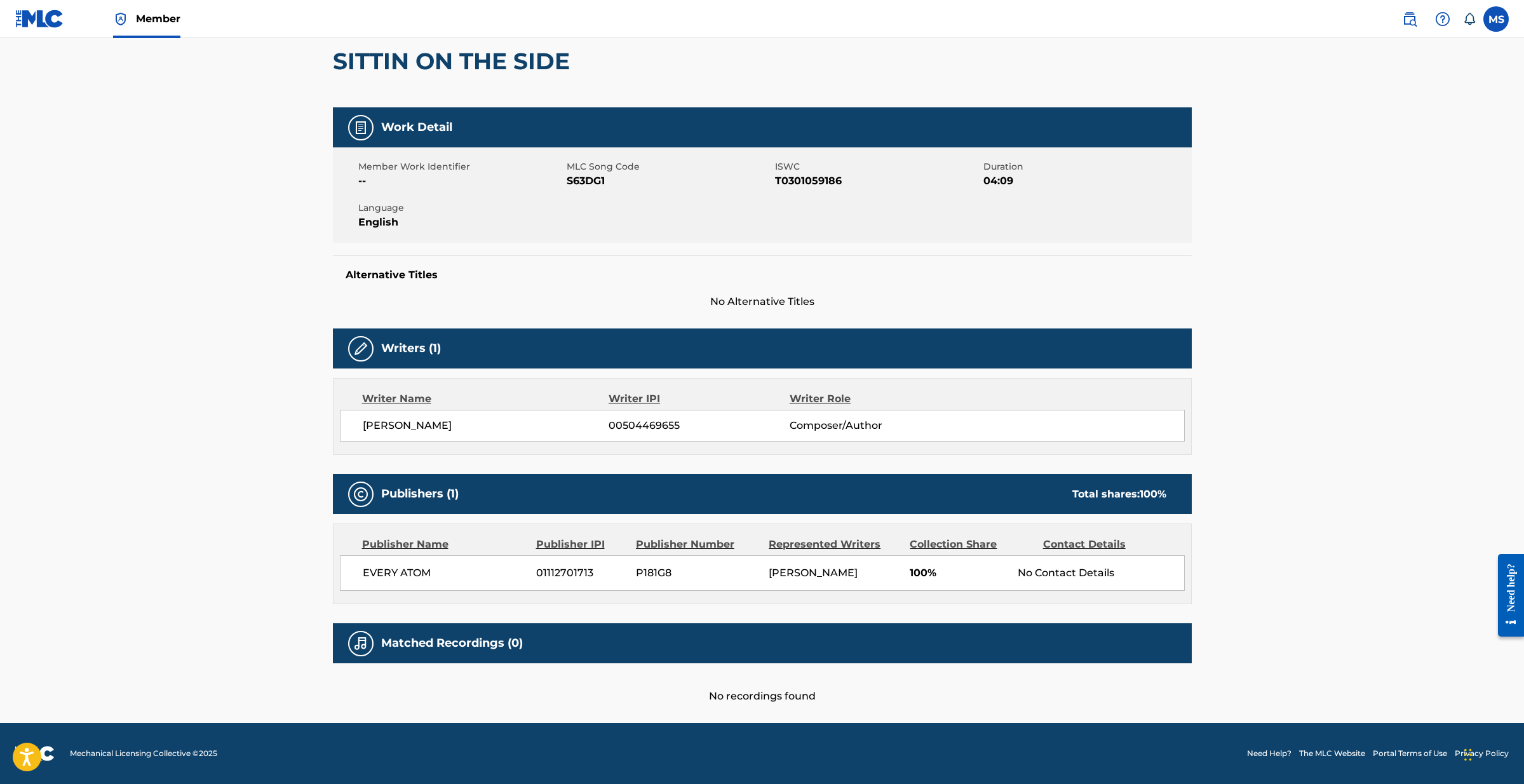
scroll to position [118, 0]
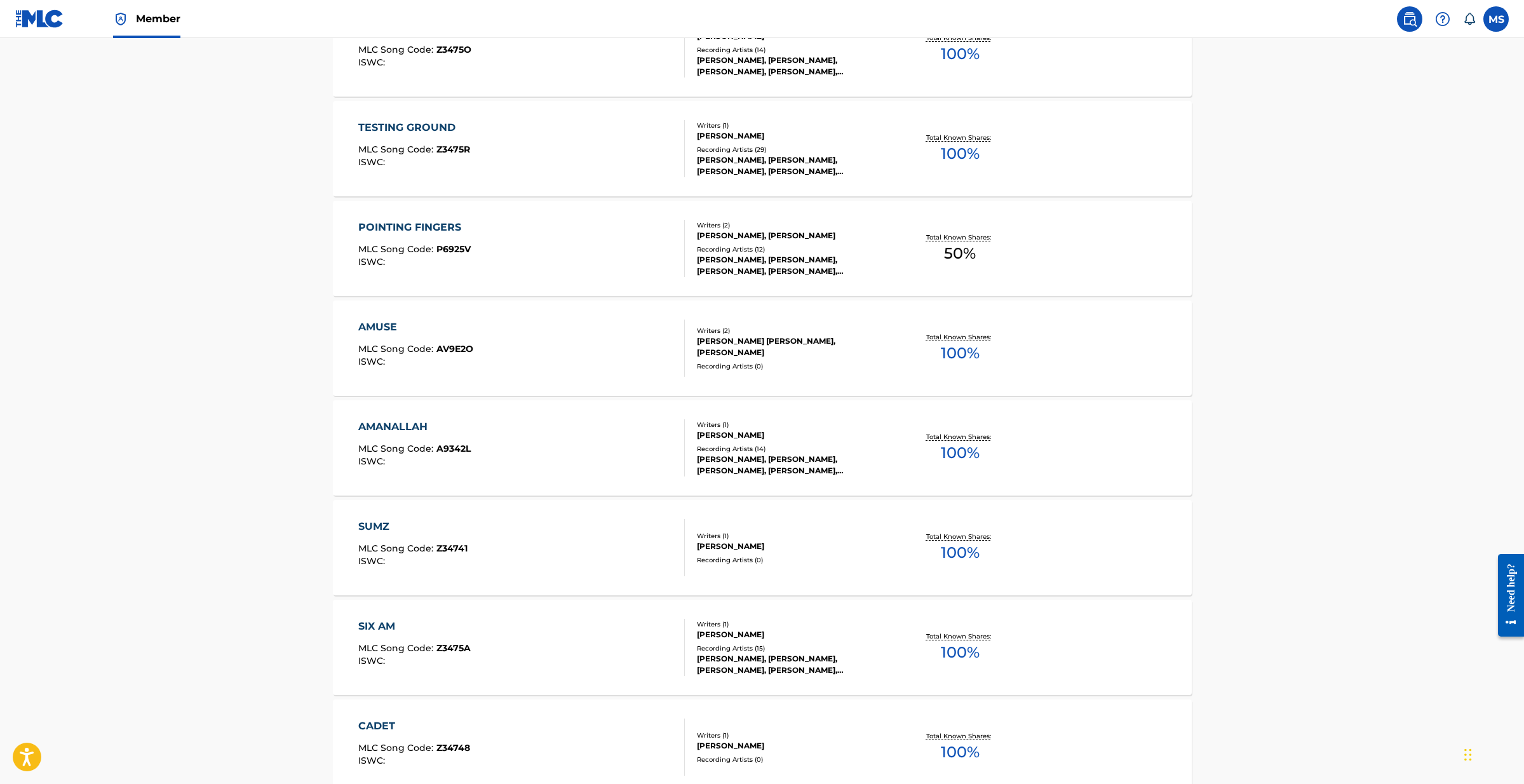
scroll to position [4316, 0]
click at [480, 232] on div "POINTING FINGERS MLC Song Code : P6925V ISWC :" at bounding box center [522, 249] width 326 height 58
